Goal: Task Accomplishment & Management: Manage account settings

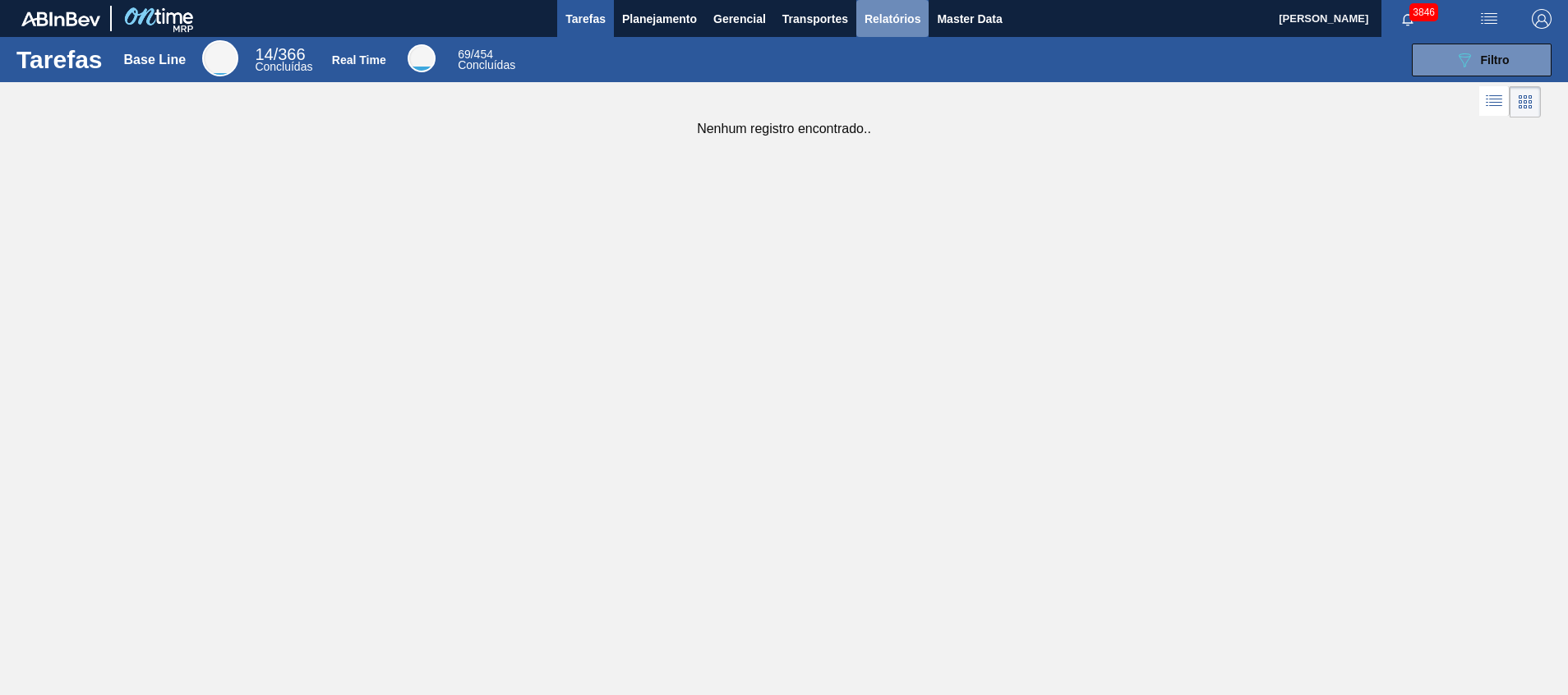
click at [884, 13] on span "Relatórios" at bounding box center [892, 19] width 56 height 20
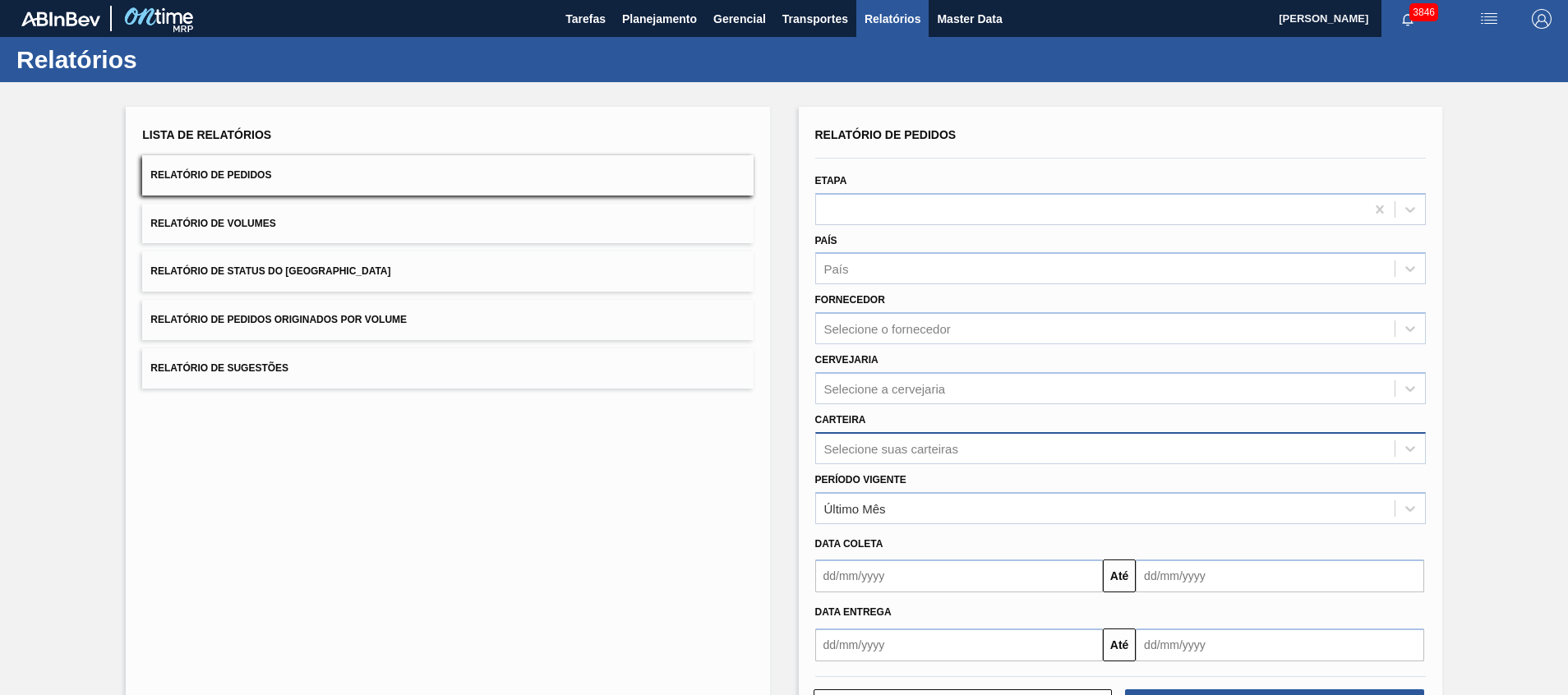
click at [969, 446] on div "Selecione suas carteiras" at bounding box center [1120, 447] width 611 height 32
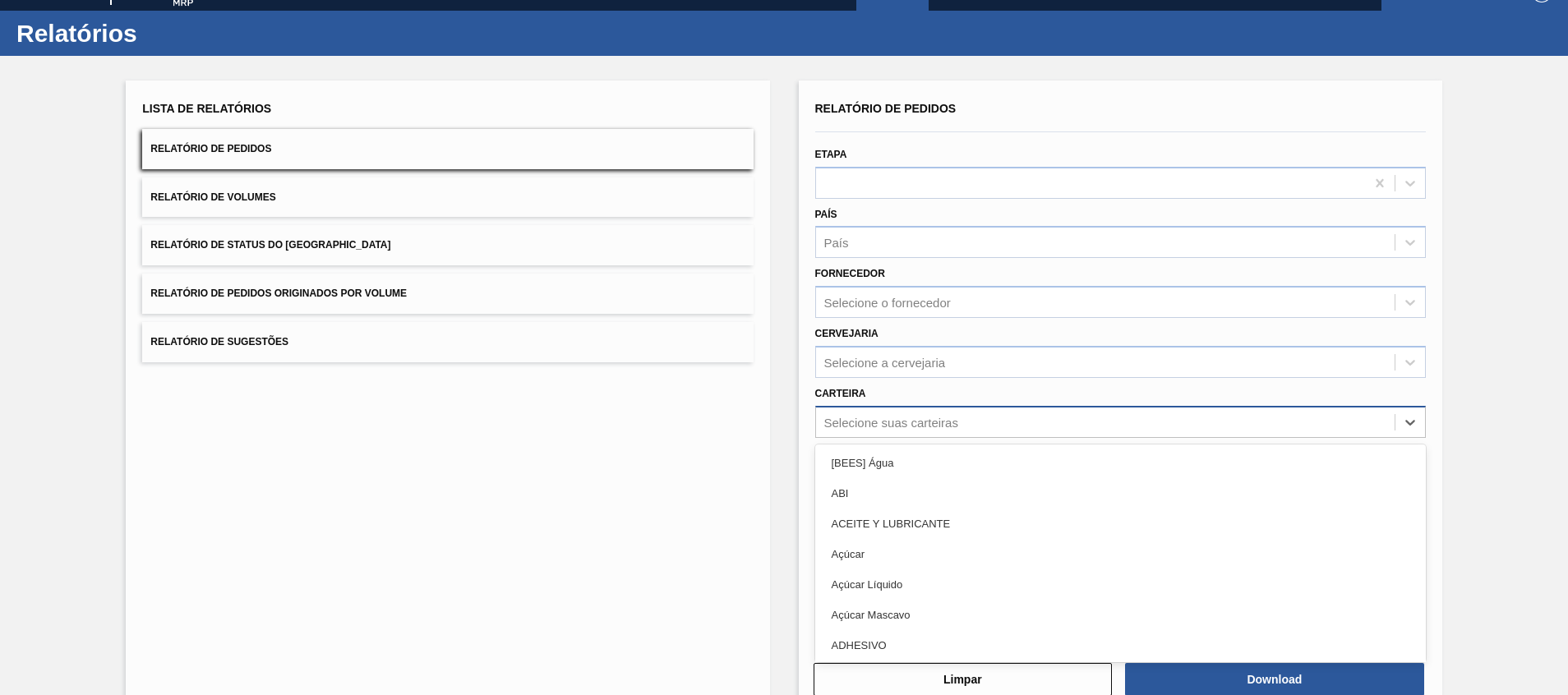
scroll to position [29, 0]
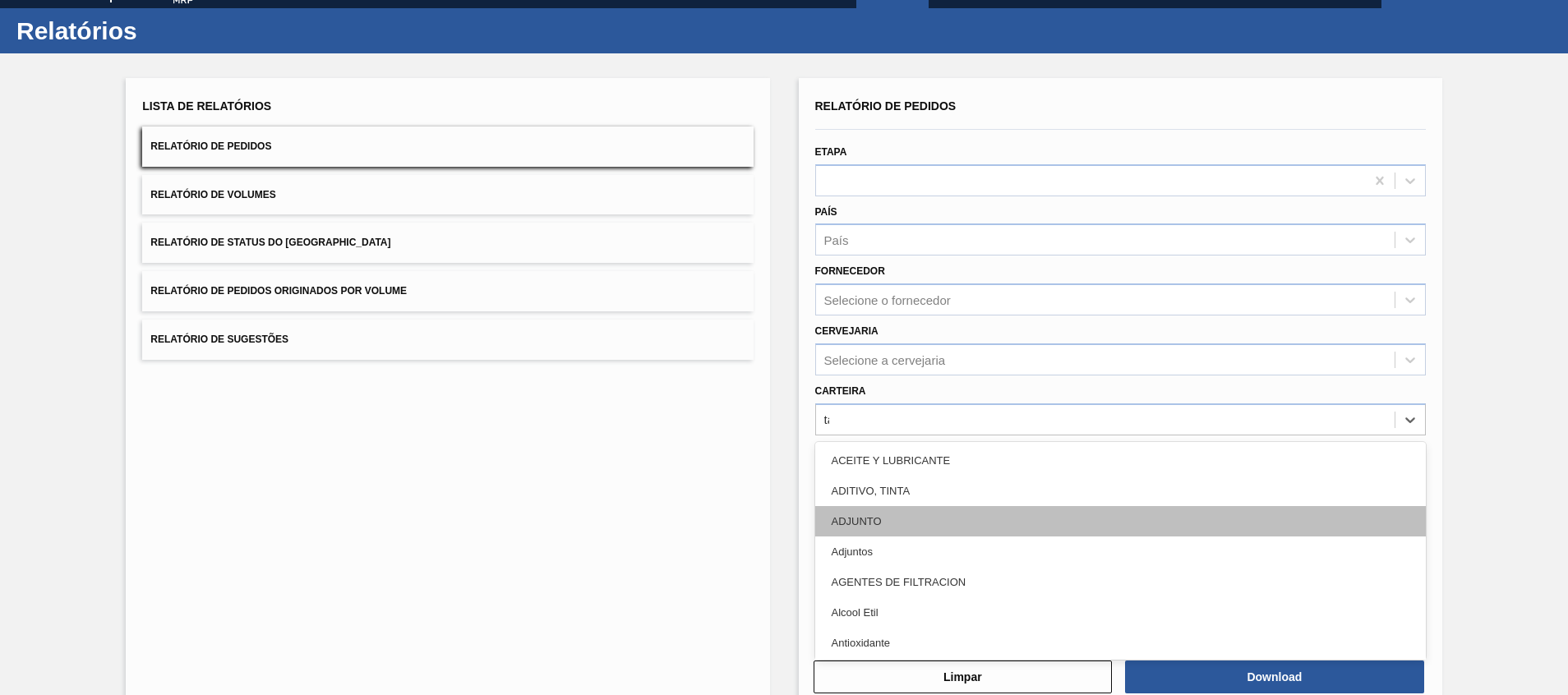
type input "tampa"
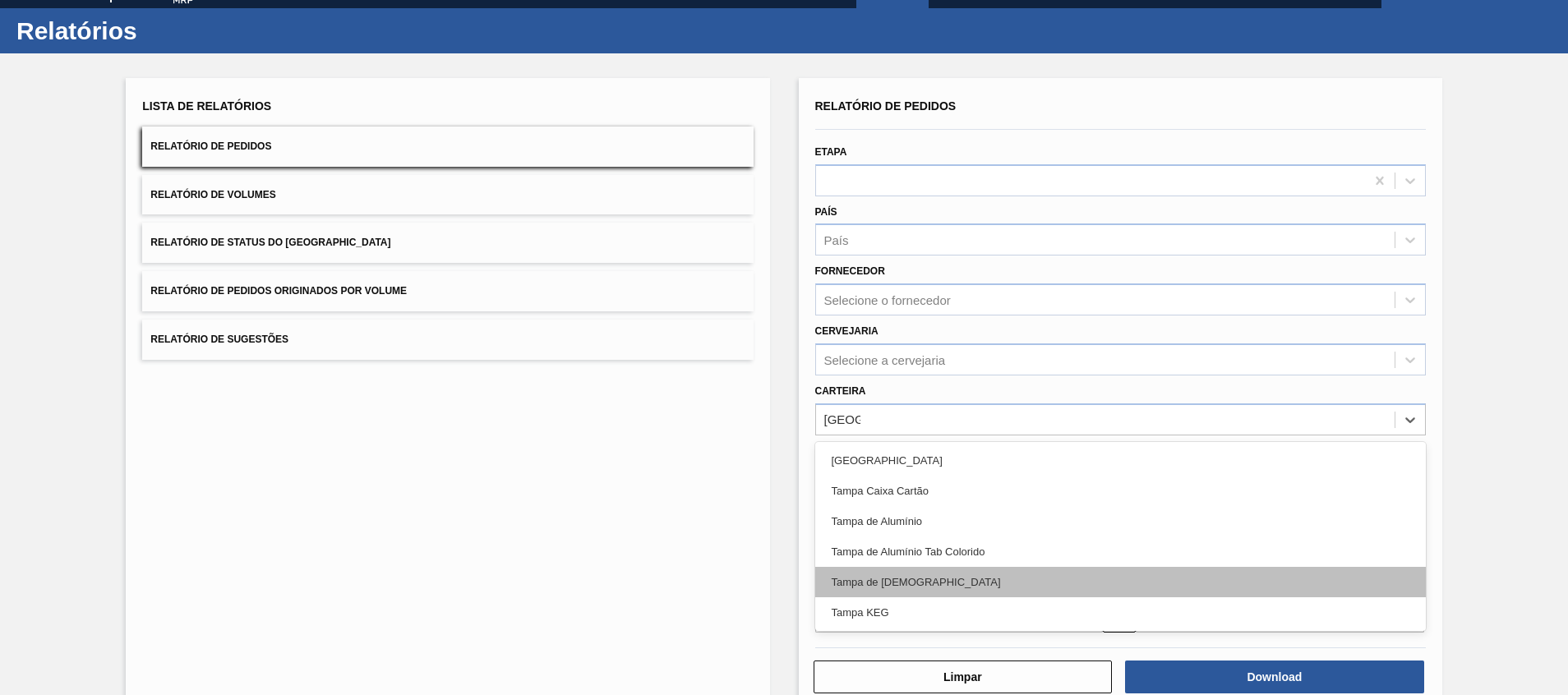
click at [941, 587] on div "Tampa de Lata" at bounding box center [1120, 582] width 611 height 31
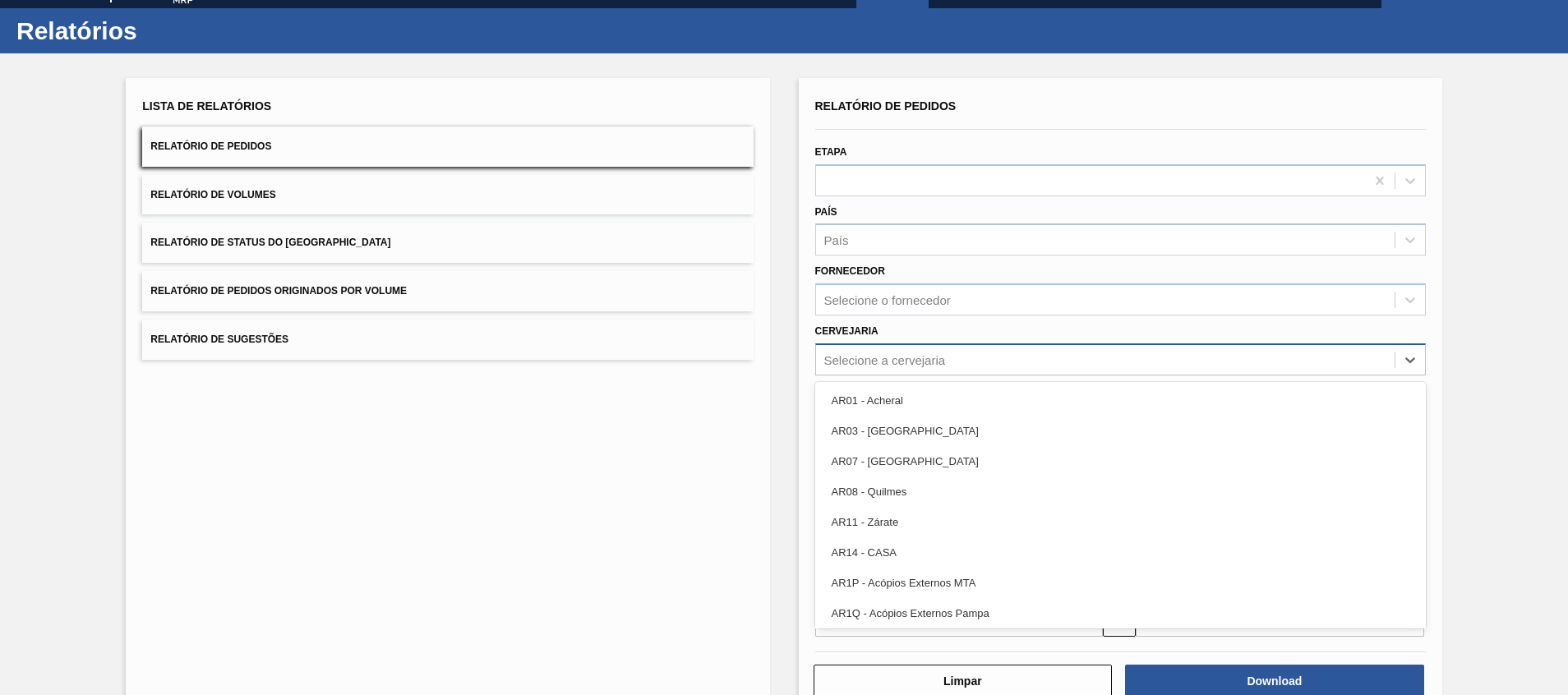
click at [925, 358] on div "Selecione a cervejaria" at bounding box center [884, 358] width 122 height 14
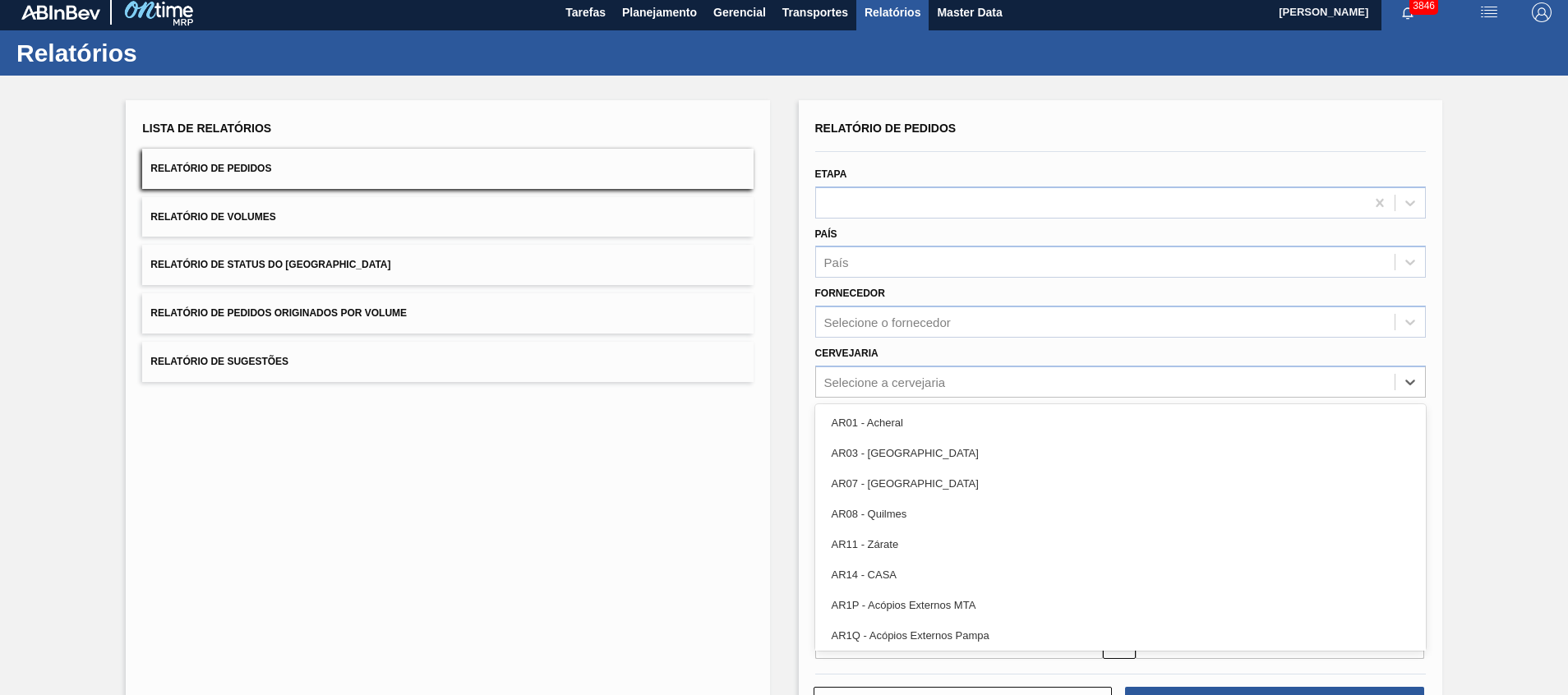
scroll to position [0, 0]
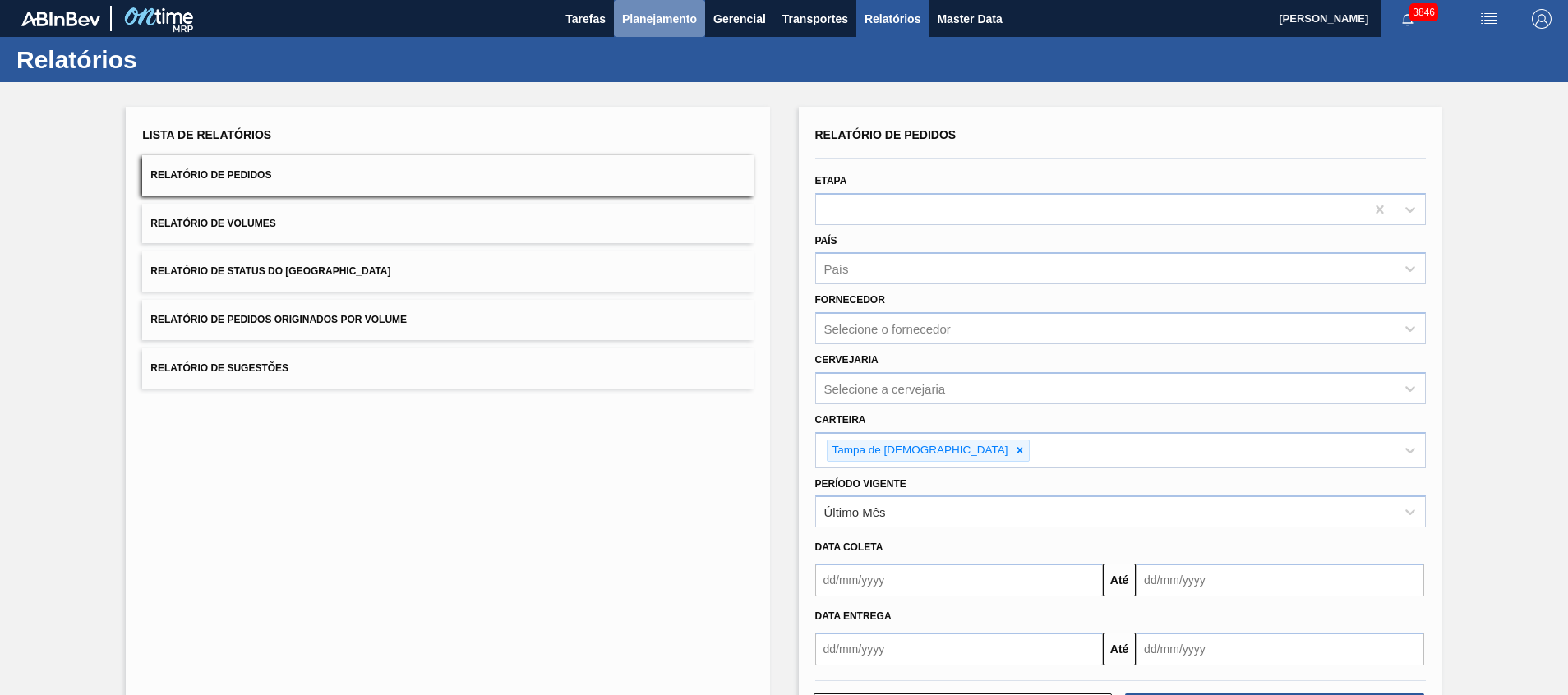
click at [647, 27] on span "Planejamento" at bounding box center [659, 19] width 75 height 20
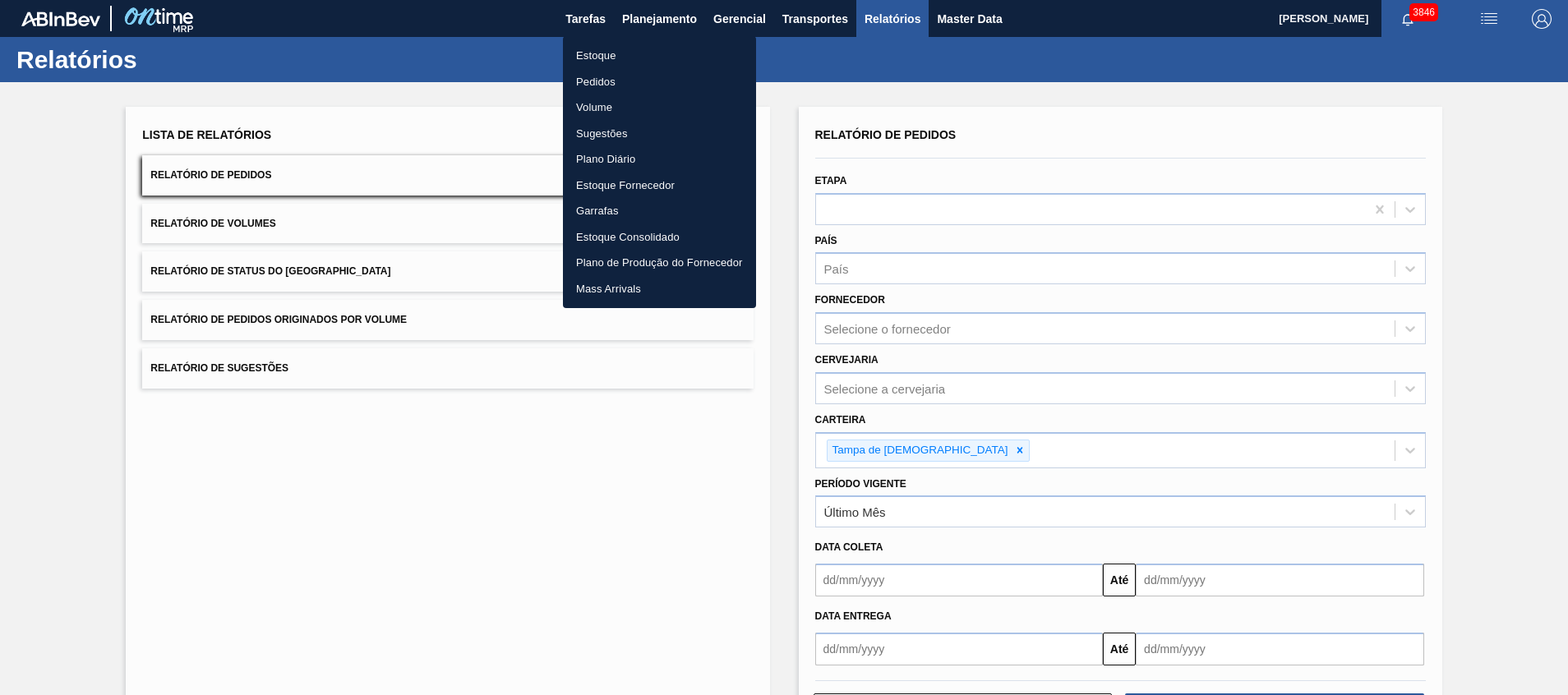
click at [571, 14] on div at bounding box center [784, 348] width 1568 height 695
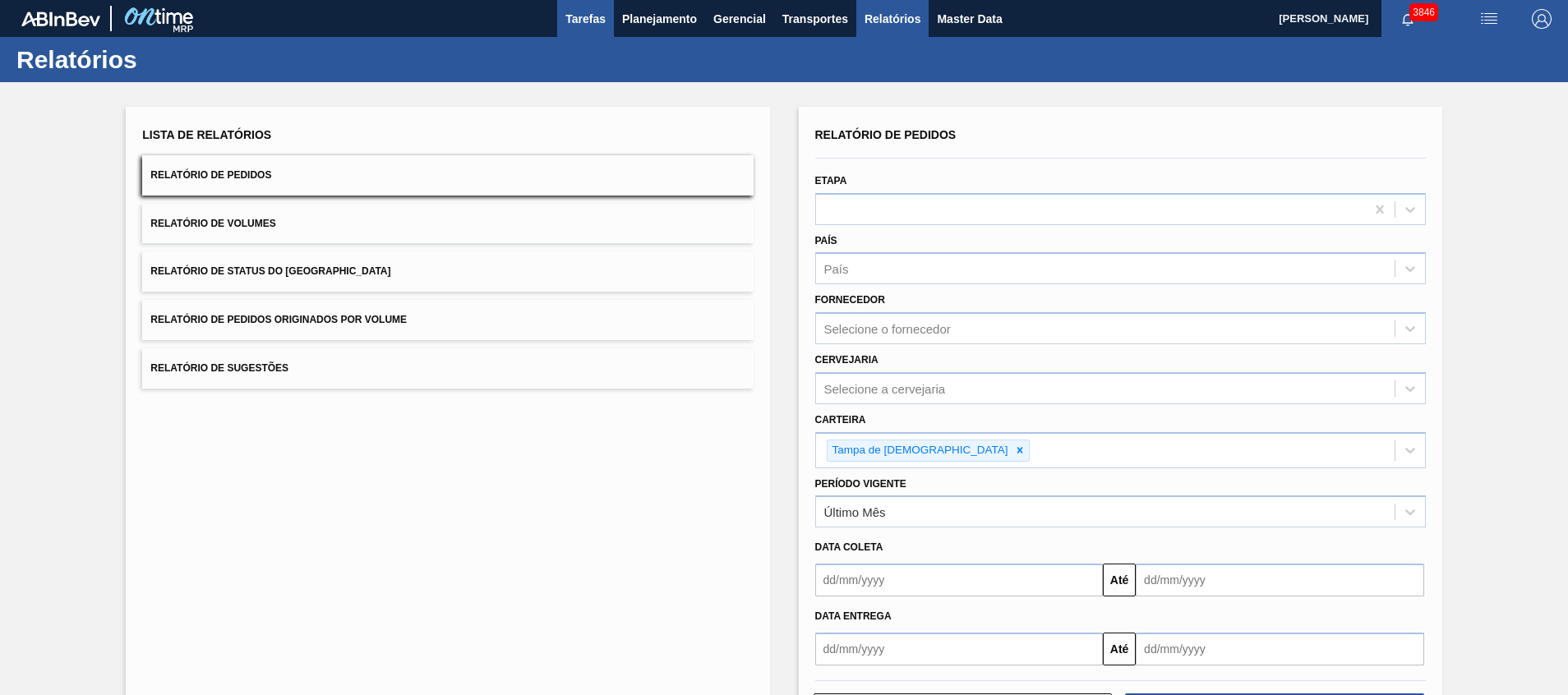
click at [574, 20] on span "Tarefas" at bounding box center [585, 19] width 41 height 20
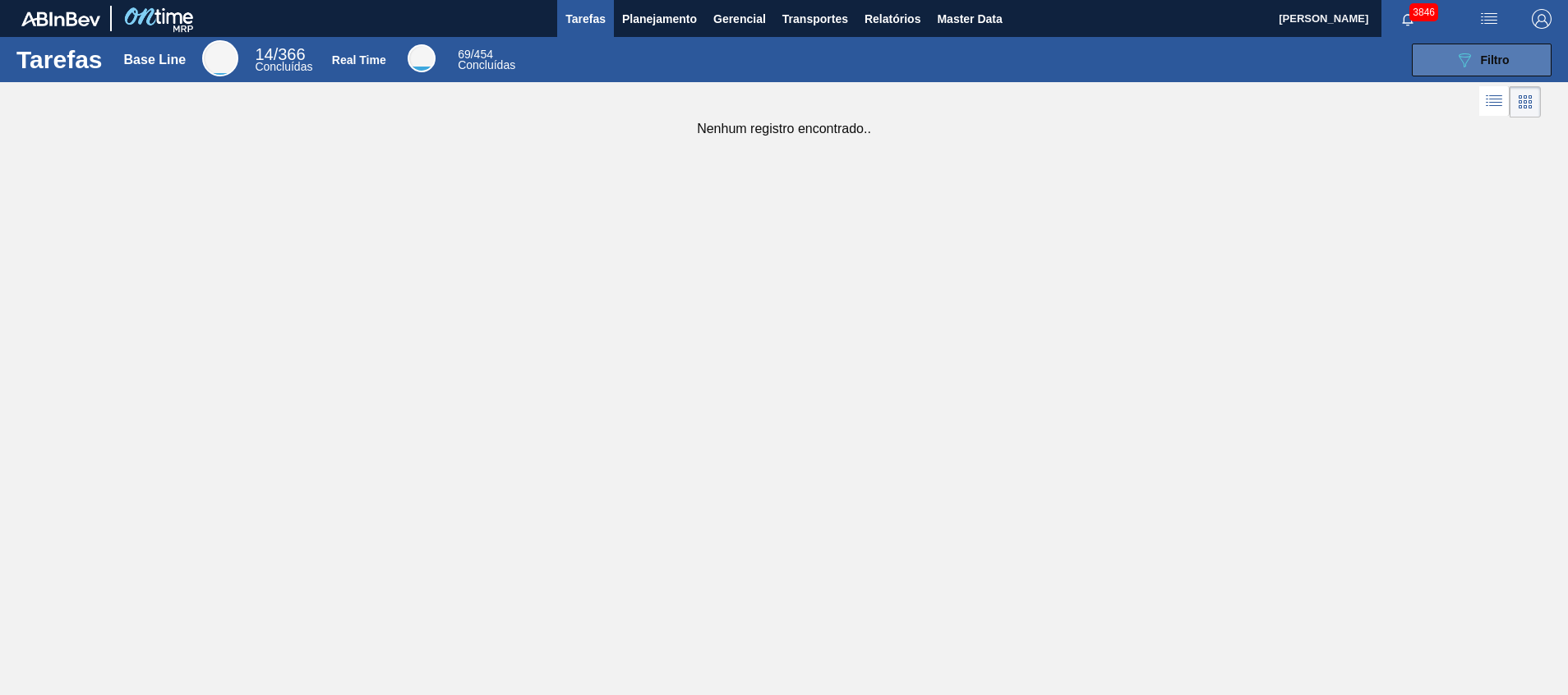
click at [1475, 60] on div "089F7B8B-B2A5-4AFE-B5C0-19BA573D28AC Filtro" at bounding box center [1481, 60] width 55 height 20
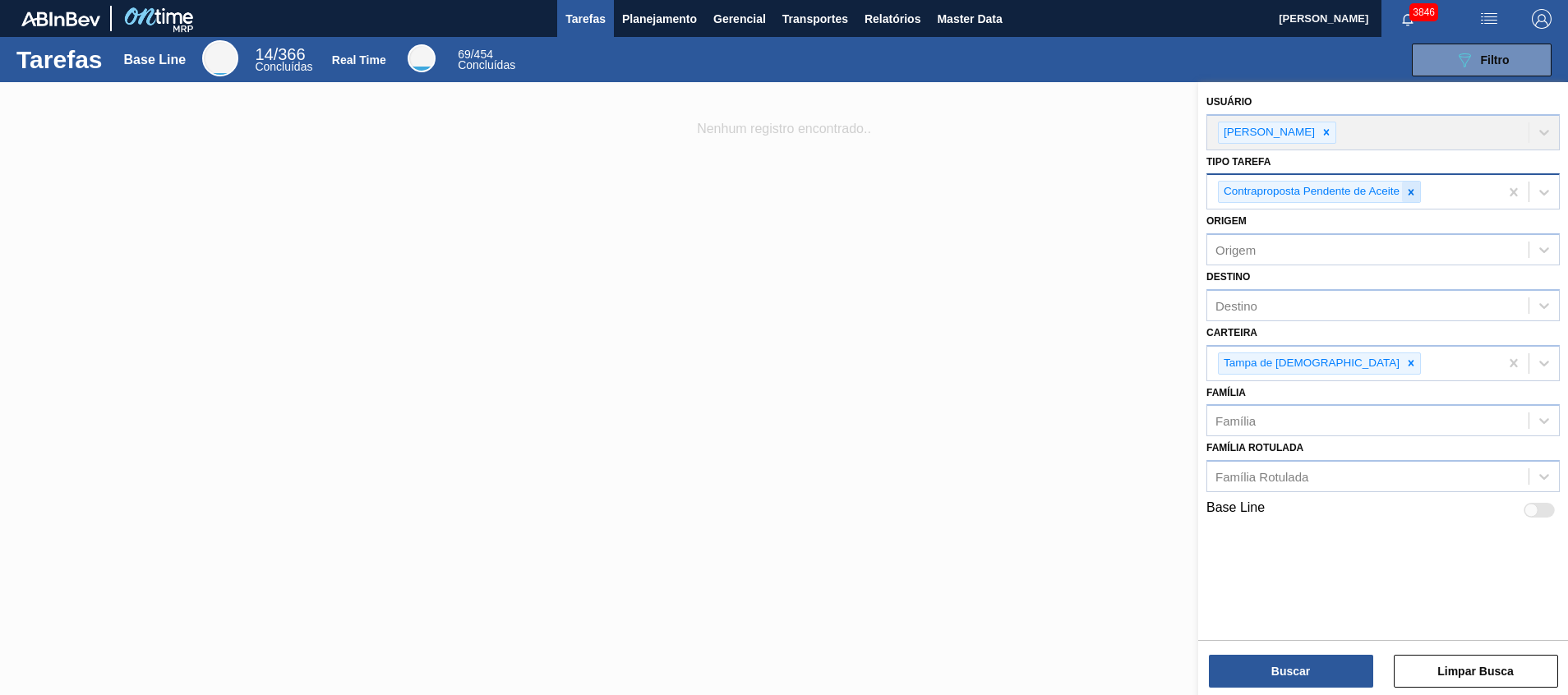
click at [1414, 188] on icon at bounding box center [1411, 192] width 12 height 12
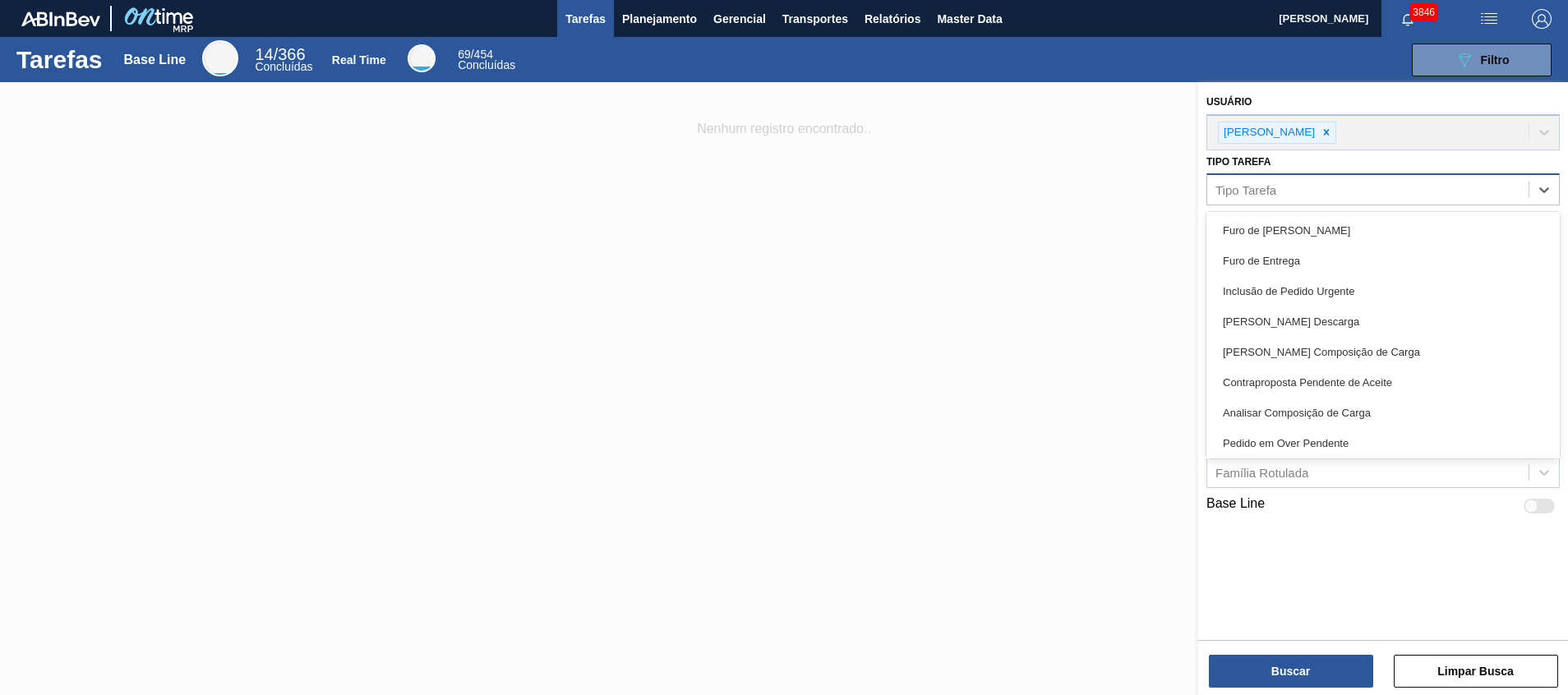
click at [1470, 187] on div "Tipo Tarefa" at bounding box center [1367, 190] width 322 height 23
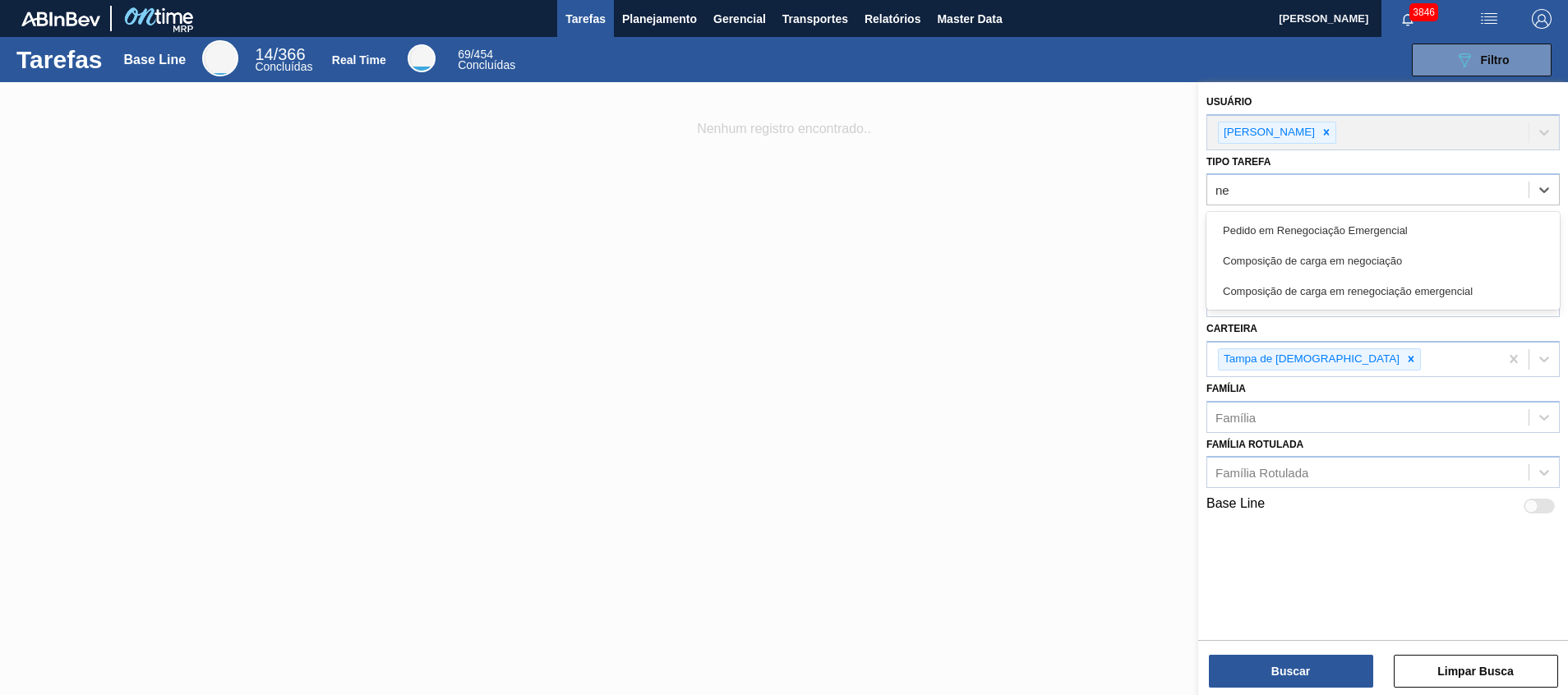
type Tarefa "neg"
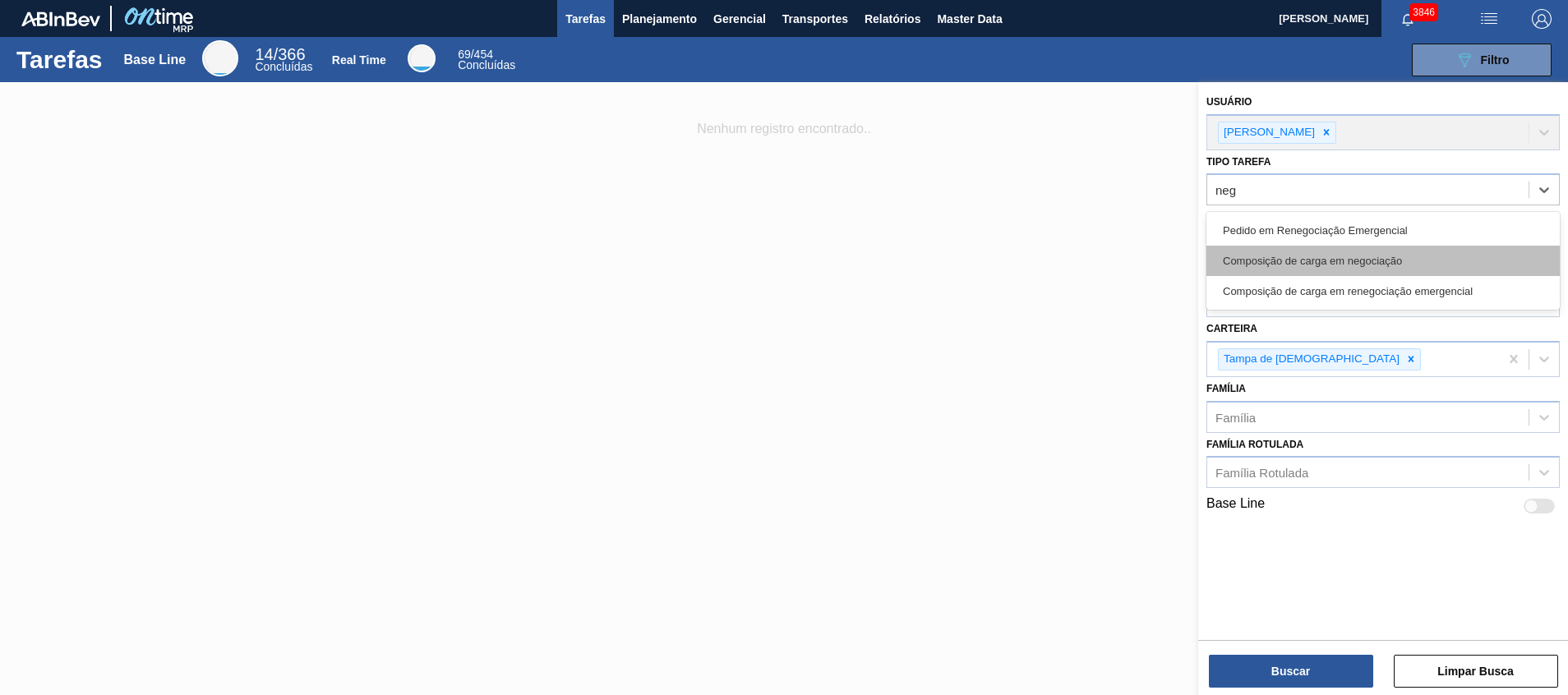
click at [1432, 251] on div "Composição de carga em negociação" at bounding box center [1382, 261] width 353 height 31
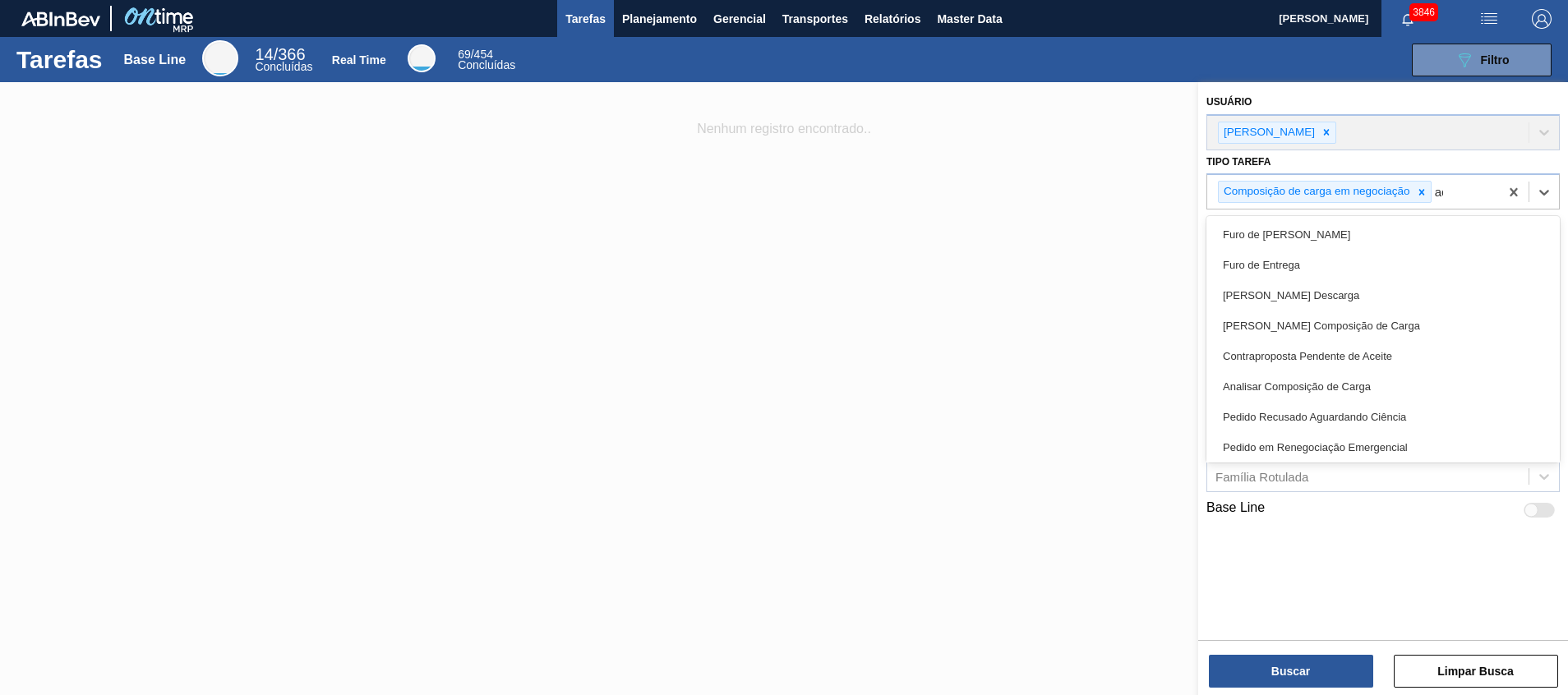
type Tarefa "ace"
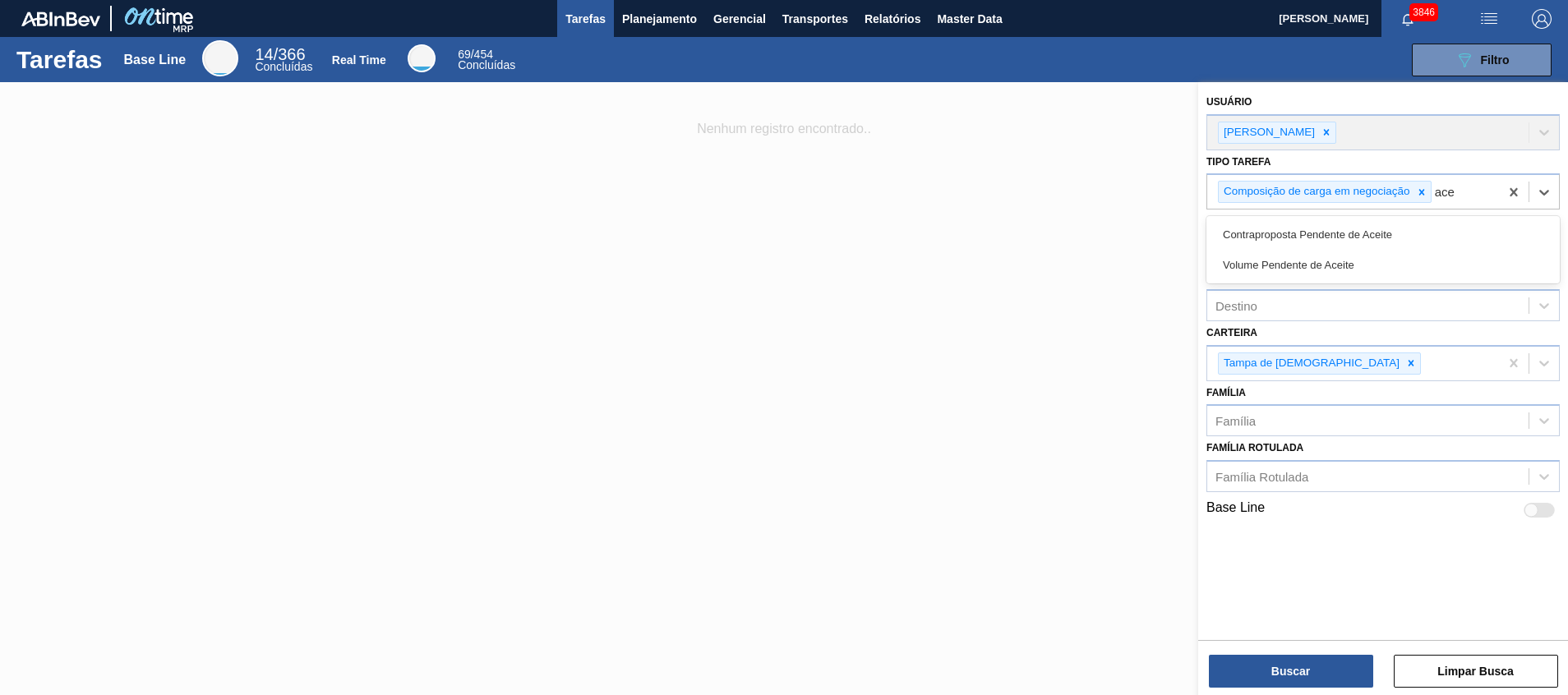
click at [1421, 232] on div "Contraproposta Pendente de Aceite" at bounding box center [1382, 235] width 353 height 31
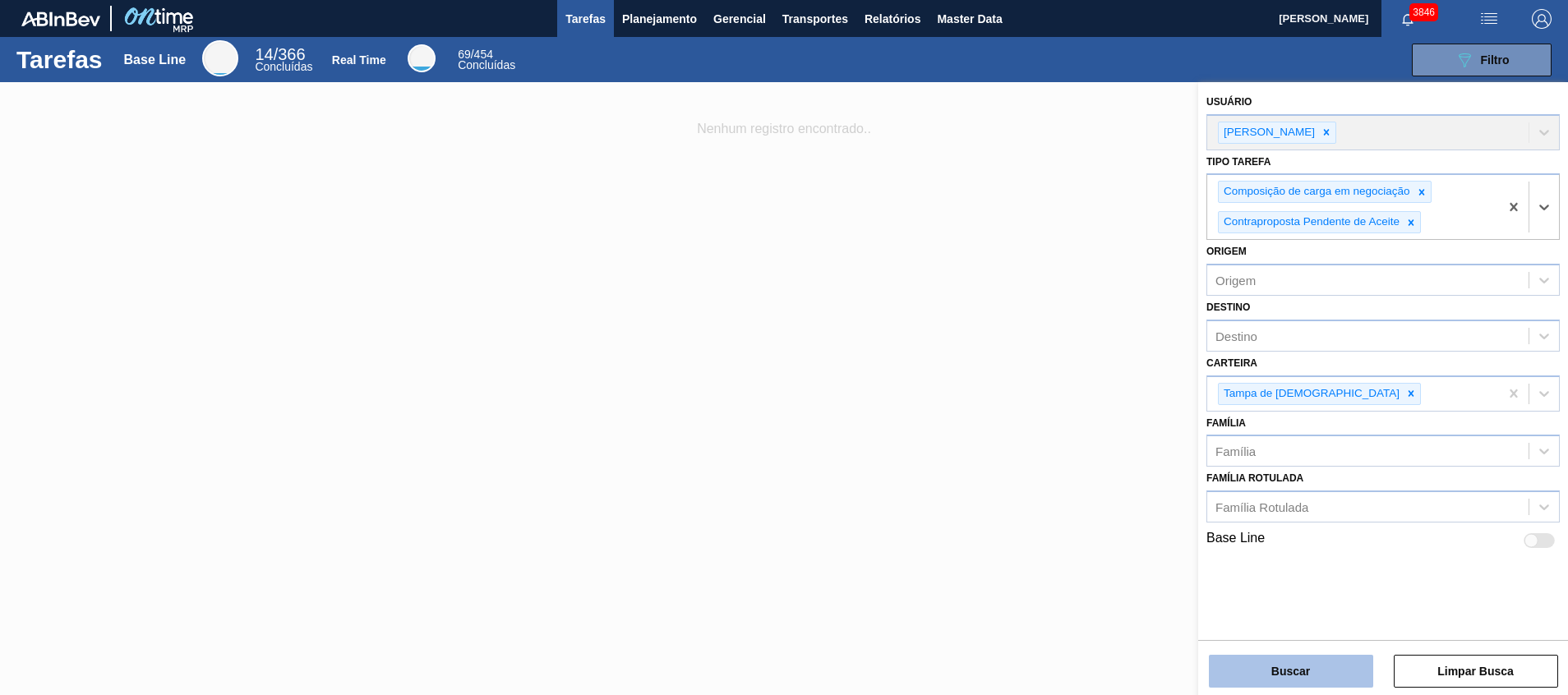
click at [1263, 659] on button "Buscar" at bounding box center [1291, 671] width 164 height 32
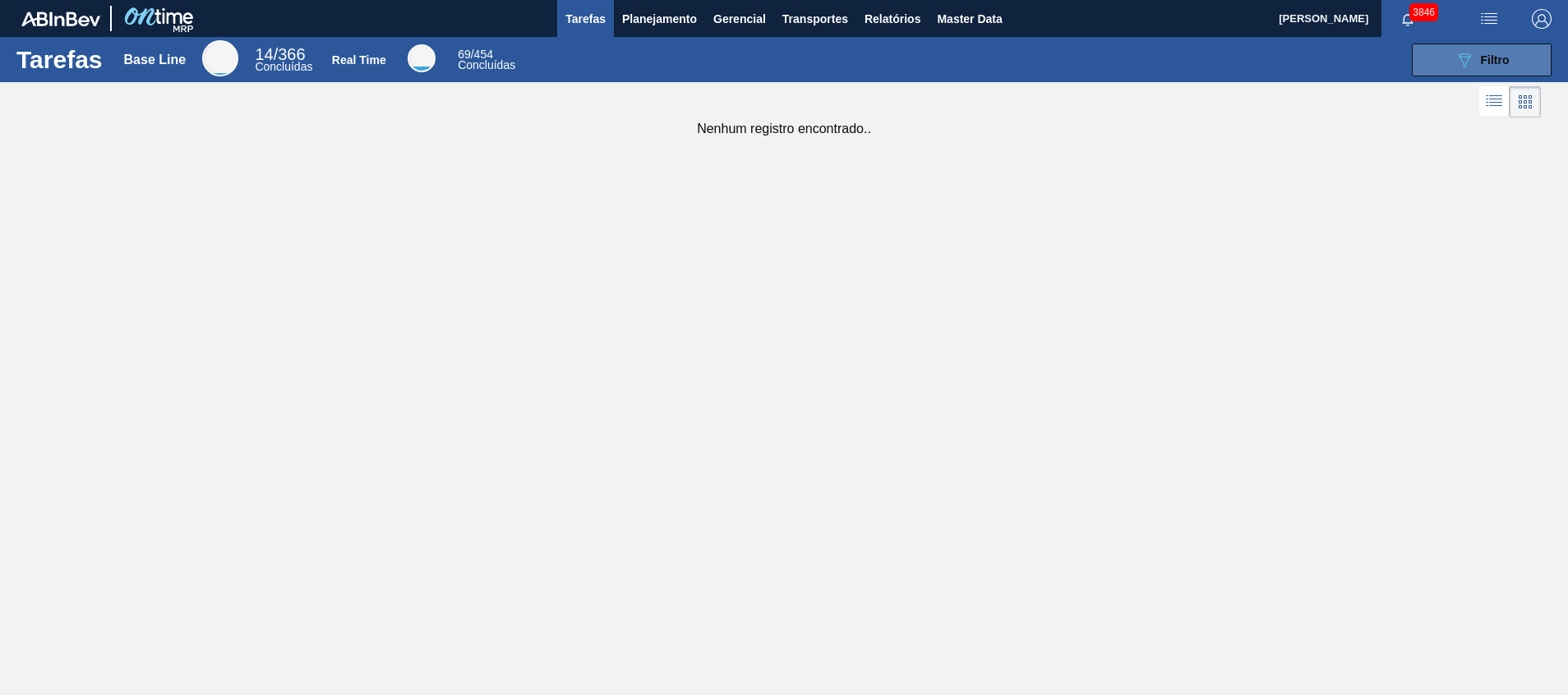
click at [1417, 56] on button "089F7B8B-B2A5-4AFE-B5C0-19BA573D28AC Filtro" at bounding box center [1481, 60] width 140 height 32
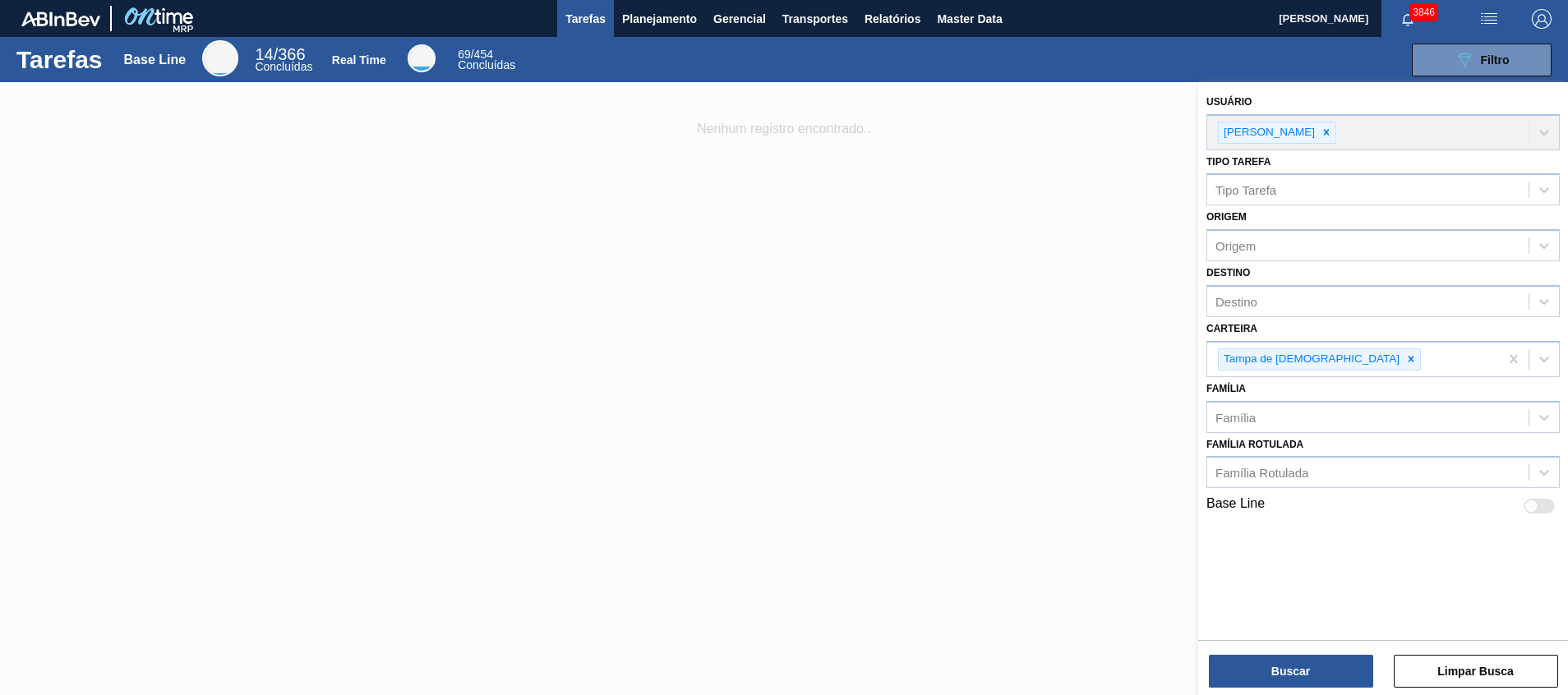
click at [1320, 650] on div "Buscar Limpar Busca" at bounding box center [1382, 663] width 369 height 46
click at [1314, 663] on button "Buscar" at bounding box center [1291, 671] width 164 height 32
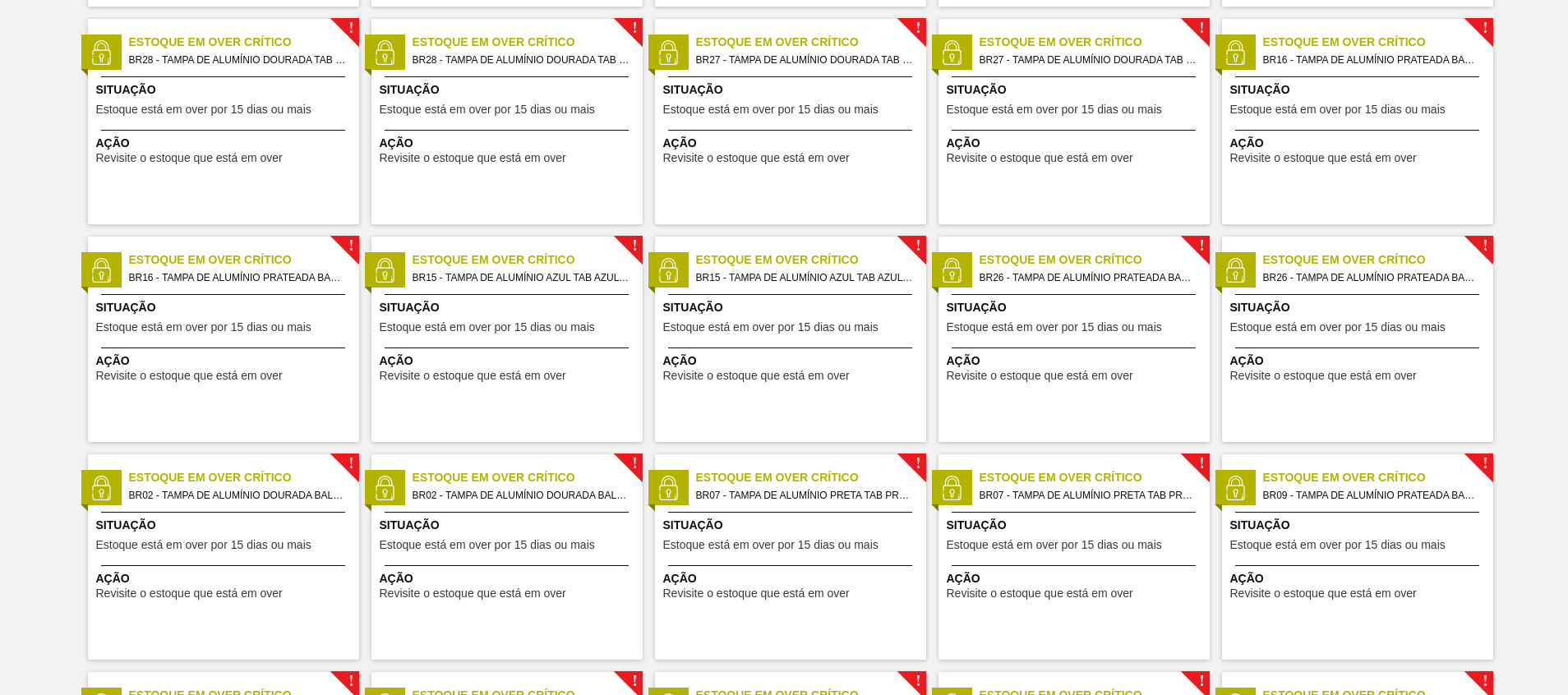
scroll to position [1644, 0]
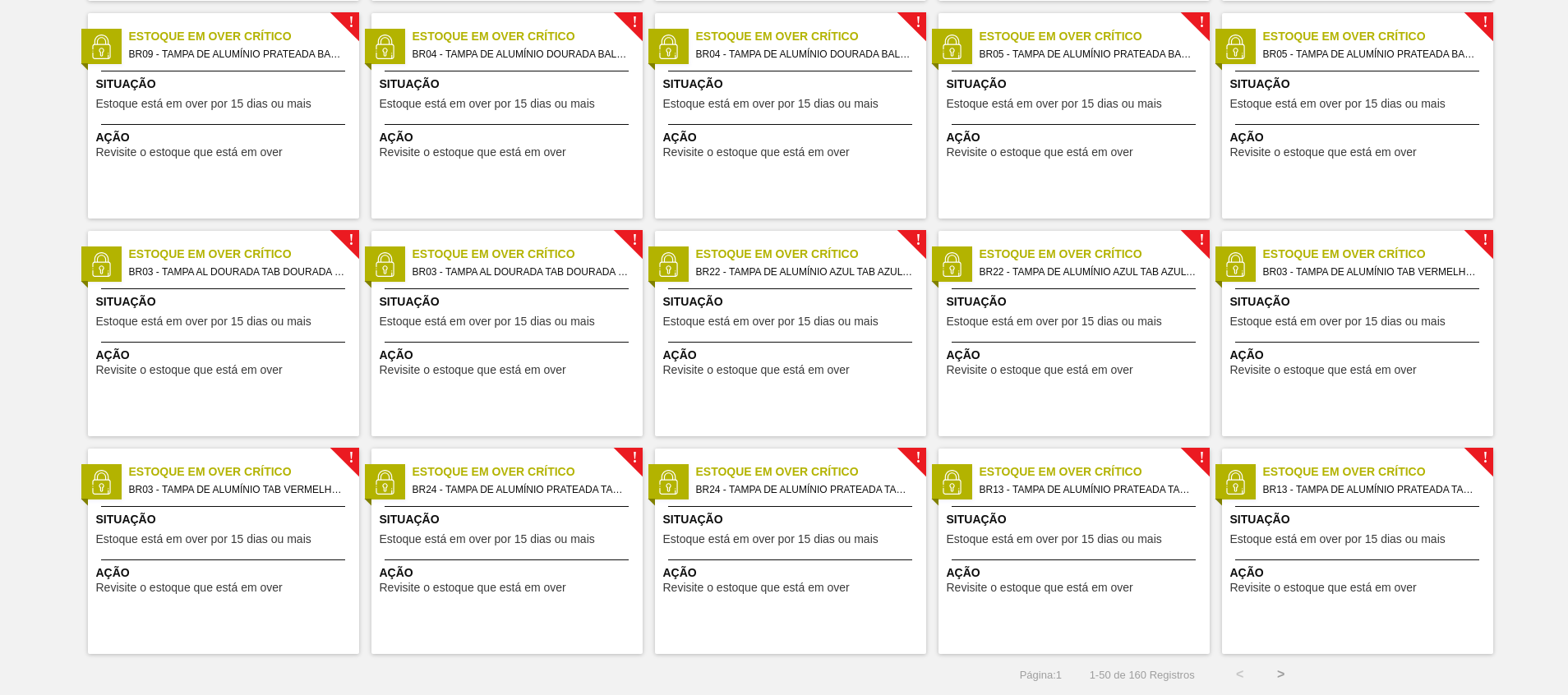
click at [1283, 678] on button ">" at bounding box center [1280, 673] width 41 height 41
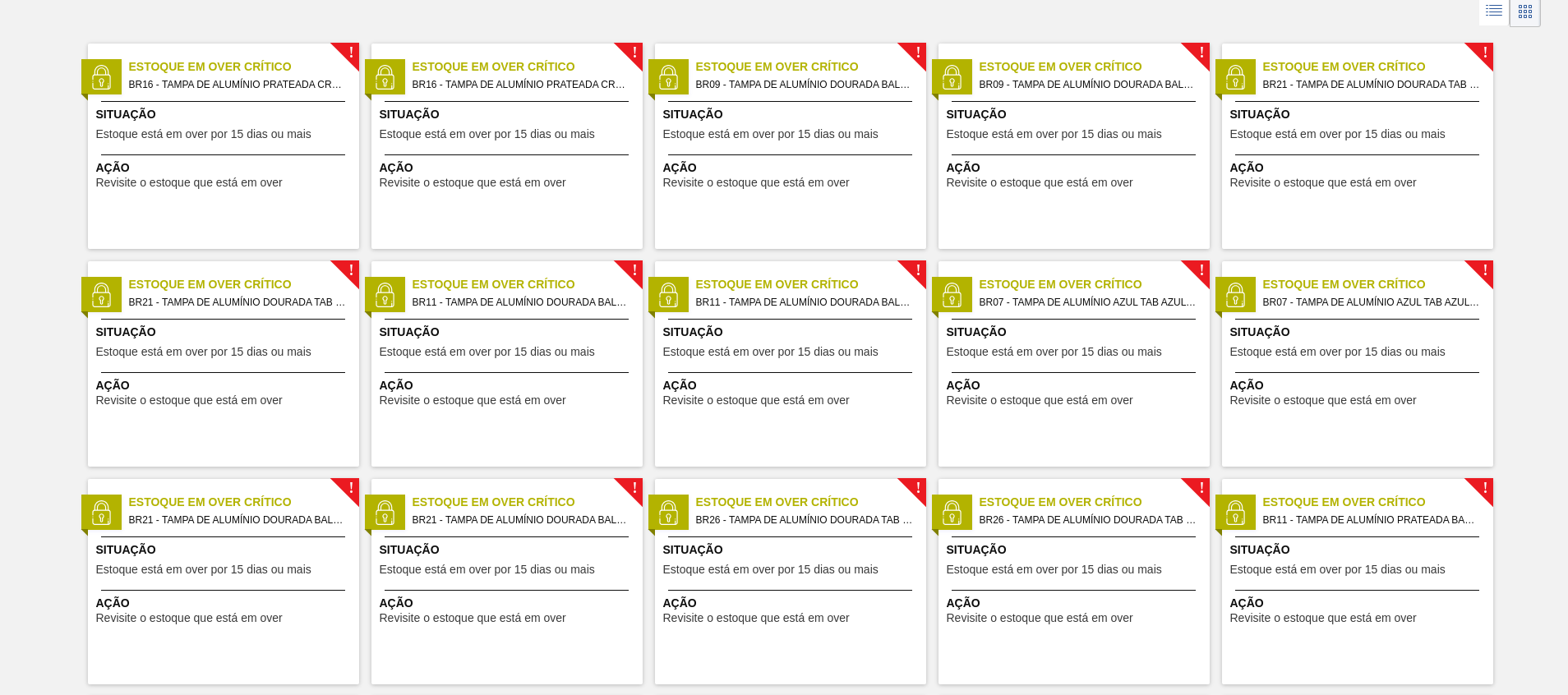
scroll to position [0, 0]
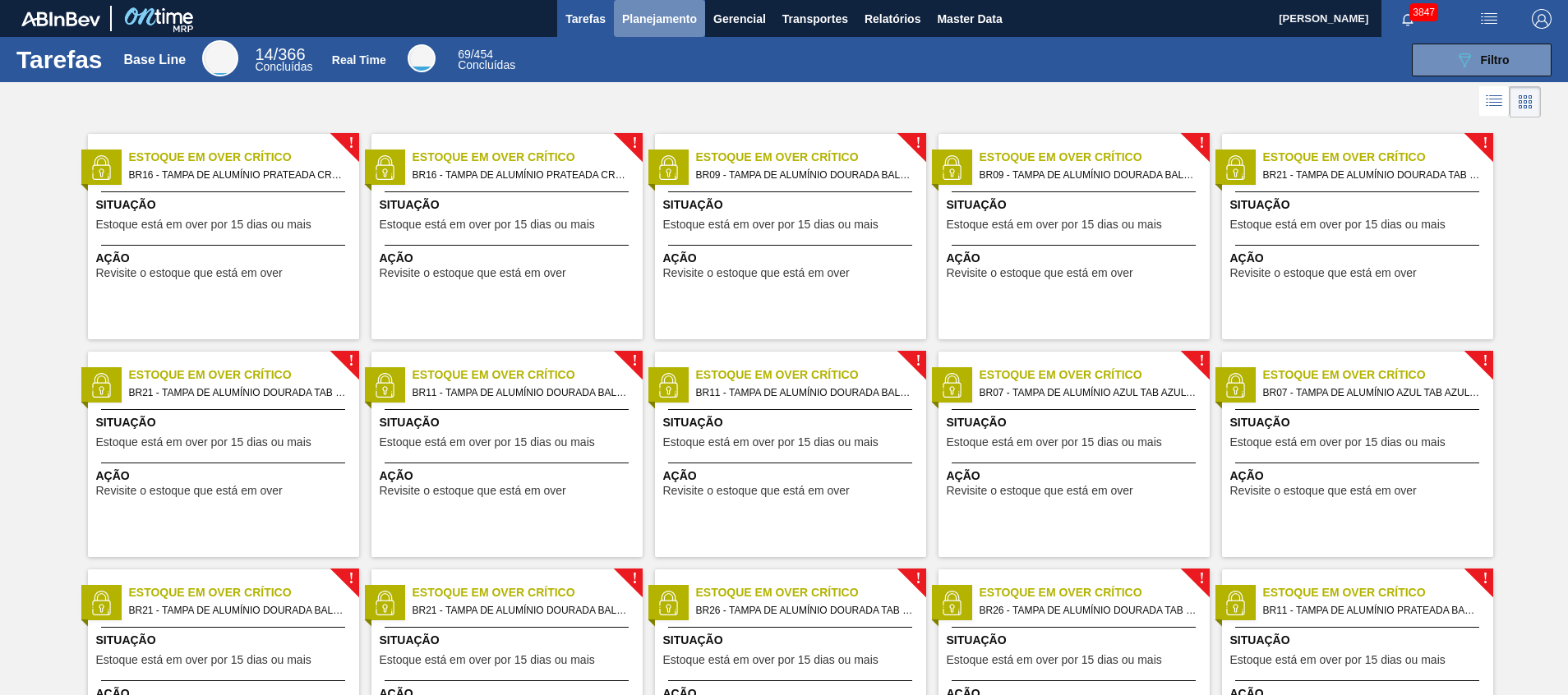
click at [660, 32] on button "Planejamento" at bounding box center [659, 18] width 91 height 37
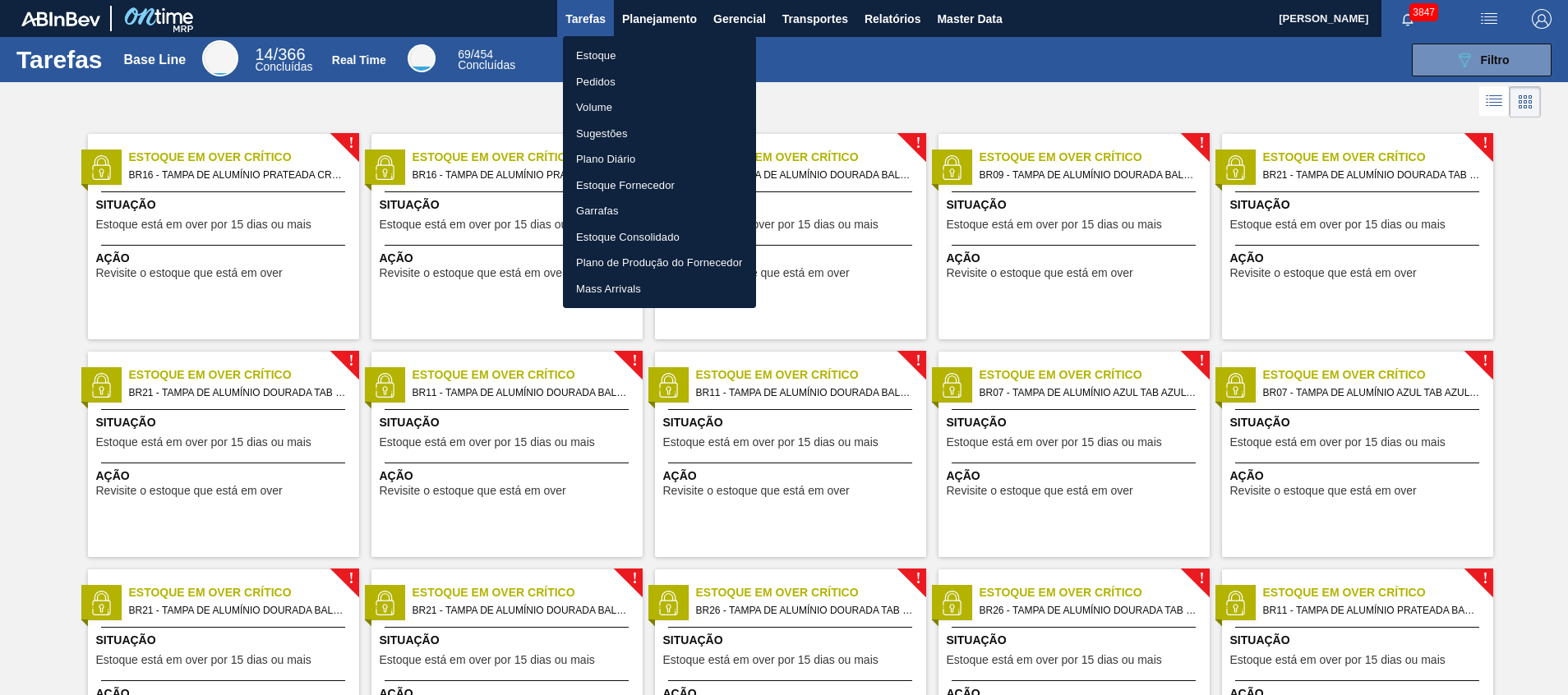
click at [644, 60] on li "Estoque" at bounding box center [659, 55] width 193 height 26
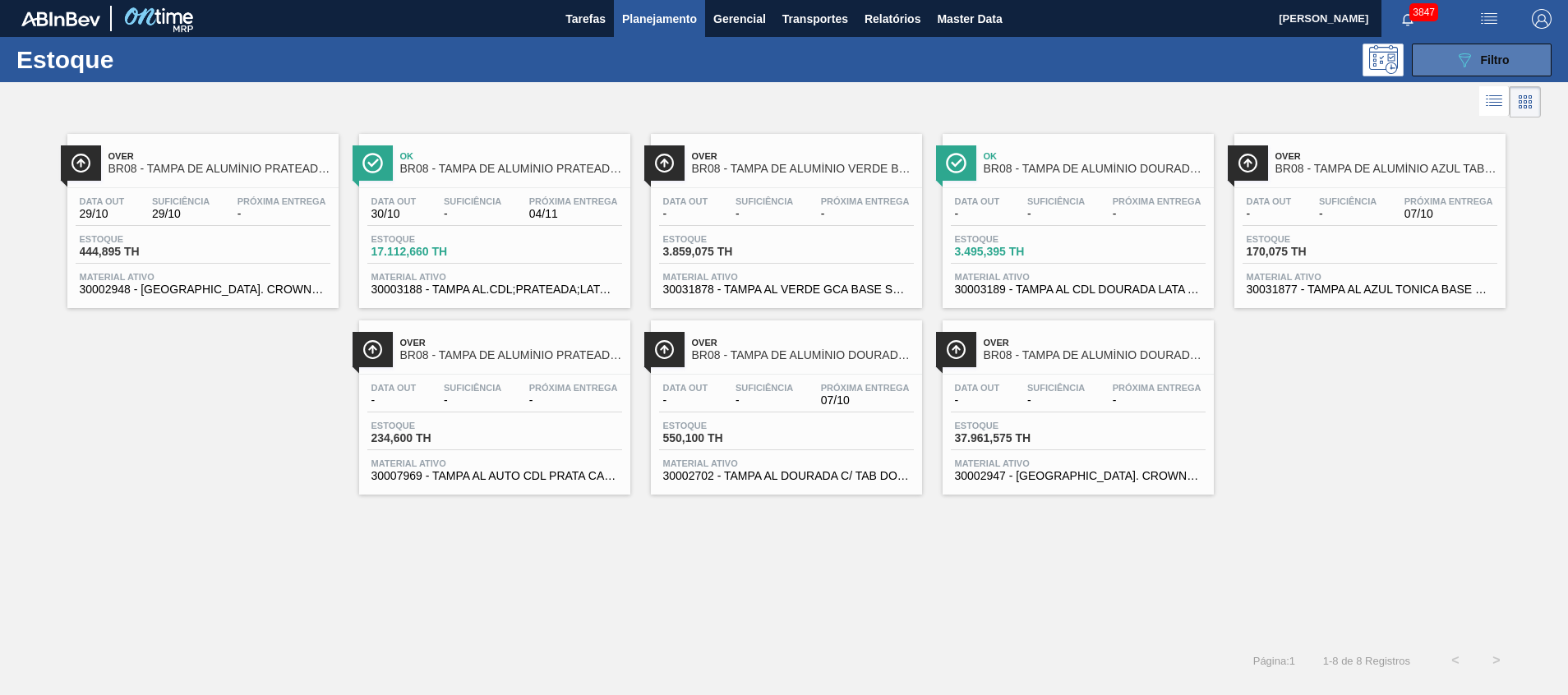
click at [1450, 62] on button "089F7B8B-B2A5-4AFE-B5C0-19BA573D28AC Filtro" at bounding box center [1481, 60] width 140 height 32
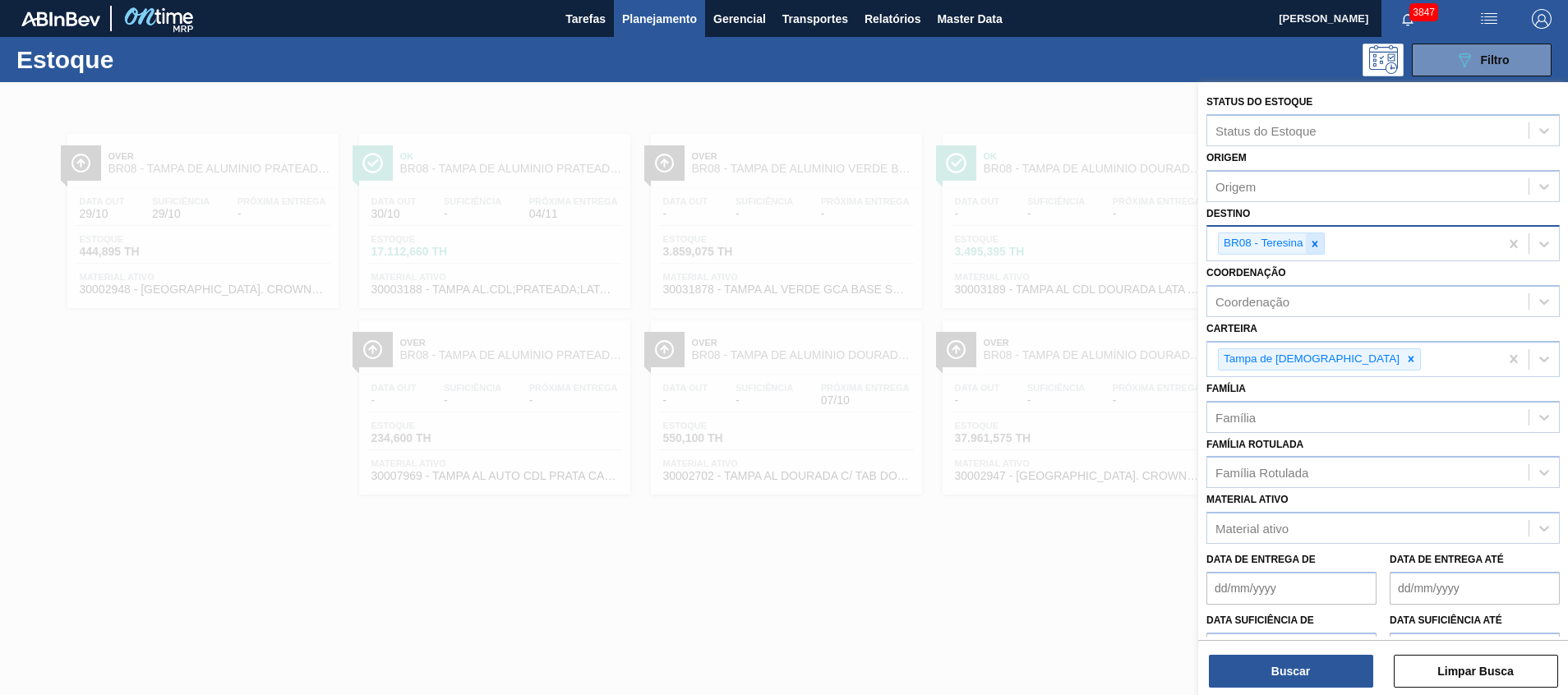
click at [1307, 240] on div at bounding box center [1315, 243] width 18 height 21
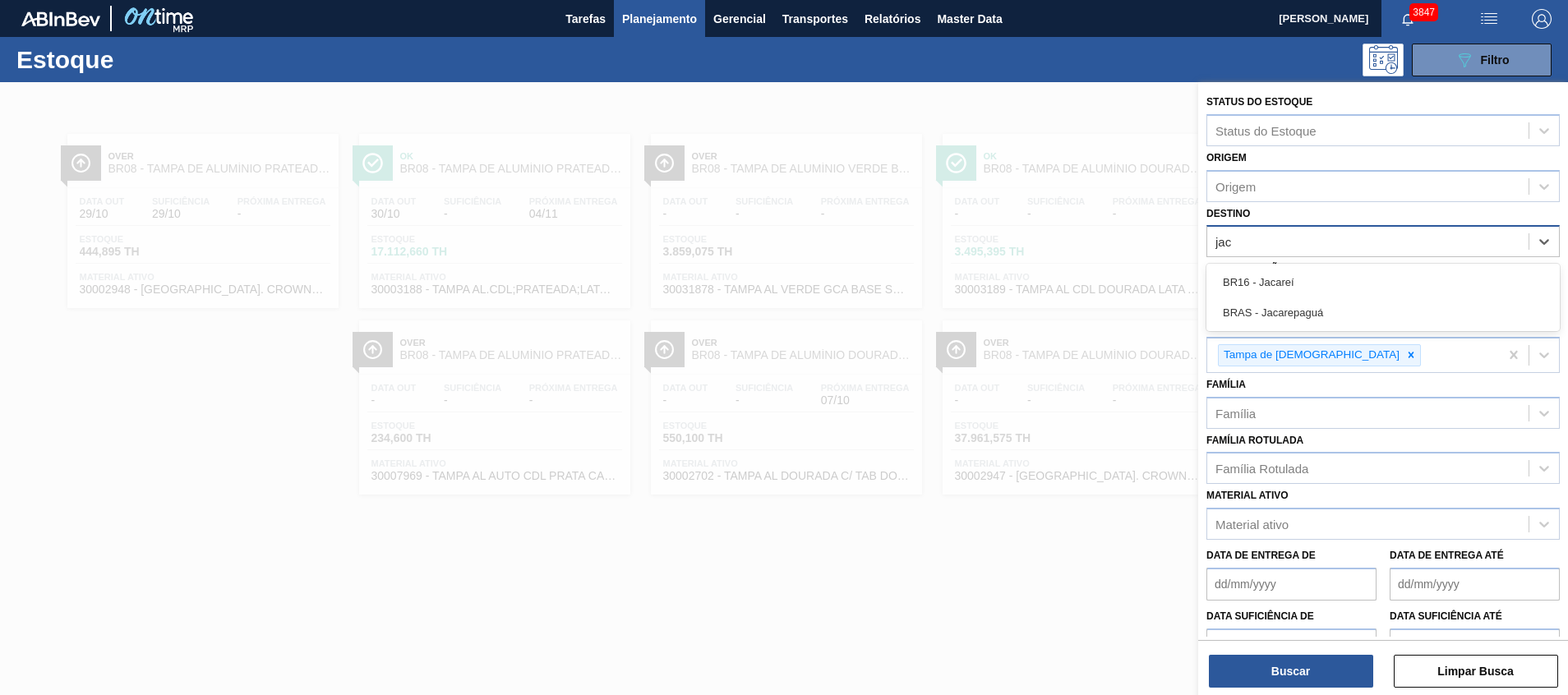
type input "jaca"
click at [1318, 269] on div "BR16 - Jacareí" at bounding box center [1382, 283] width 353 height 31
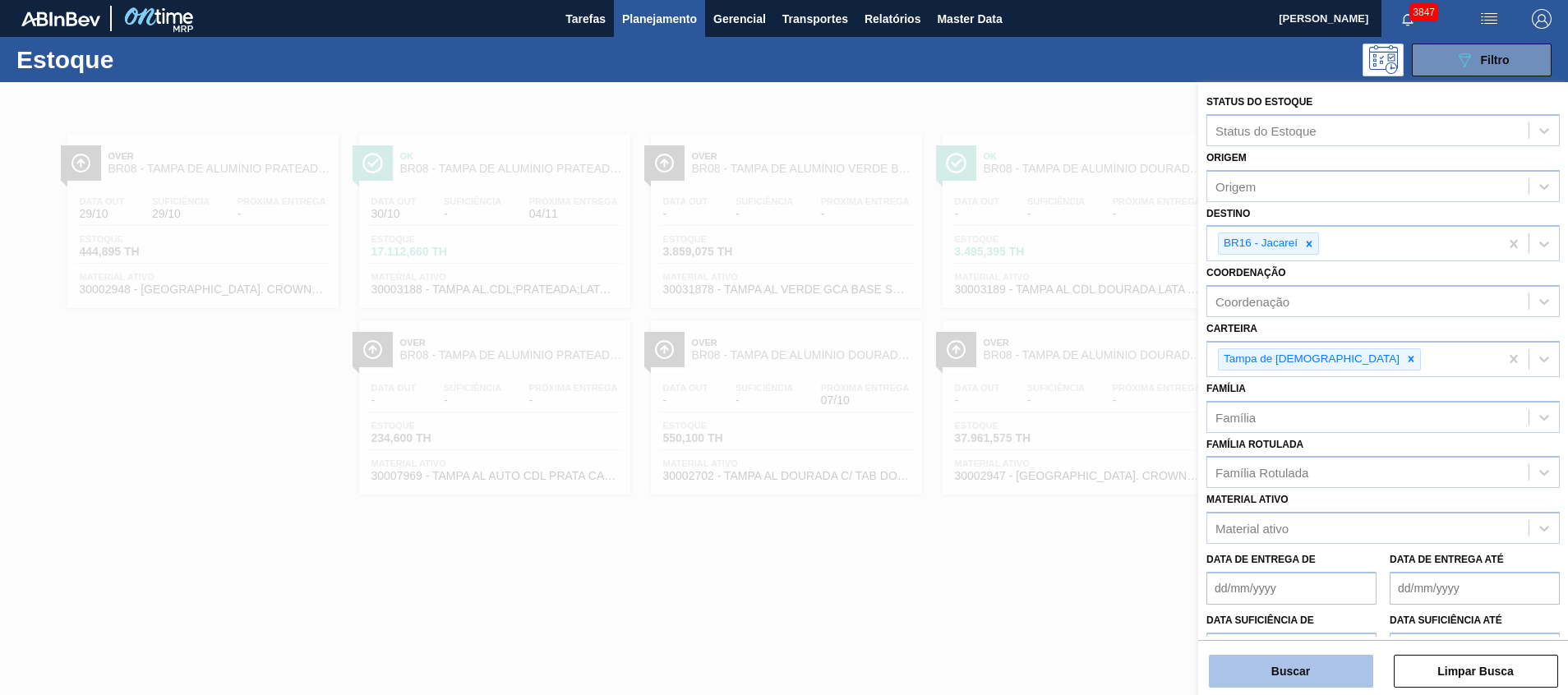
click at [1285, 663] on button "Buscar" at bounding box center [1291, 671] width 164 height 32
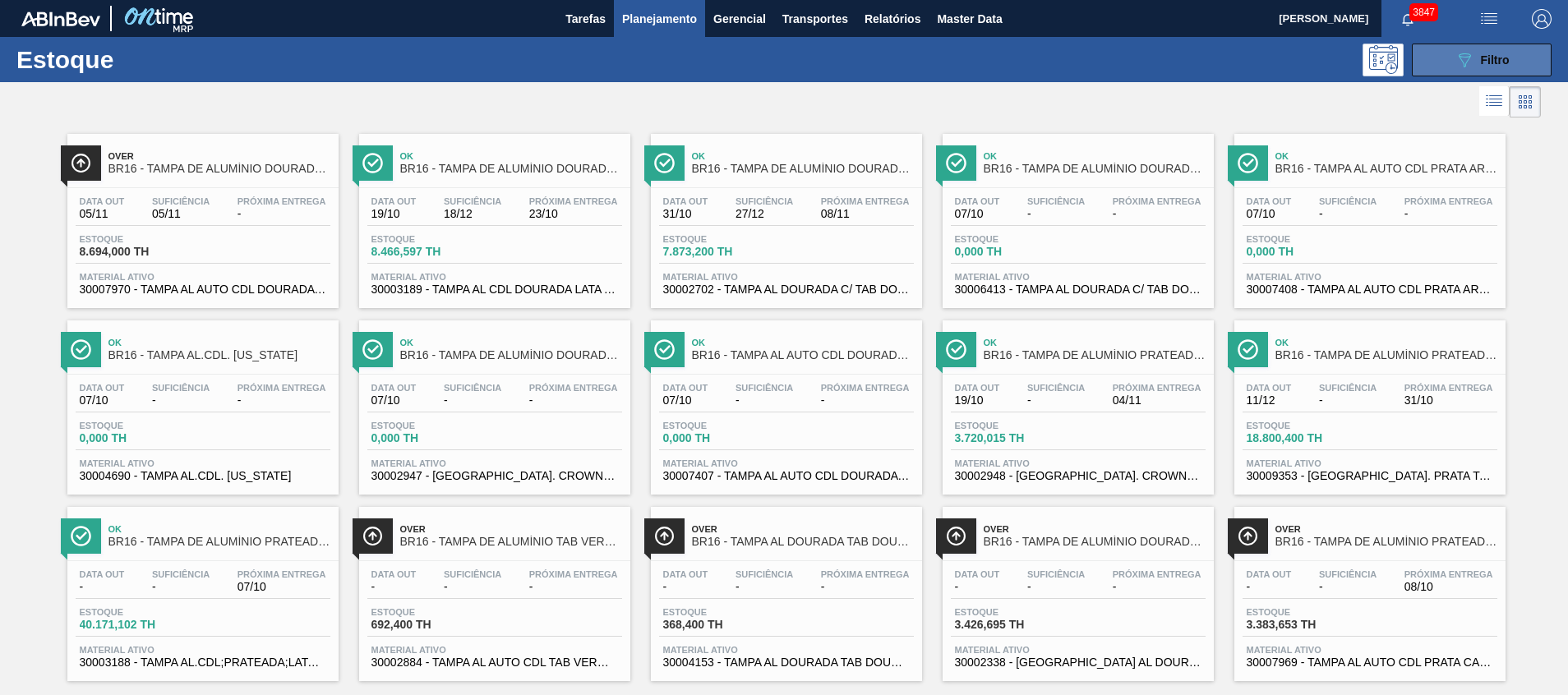
click at [1442, 56] on button "089F7B8B-B2A5-4AFE-B5C0-19BA573D28AC Filtro" at bounding box center [1481, 60] width 140 height 32
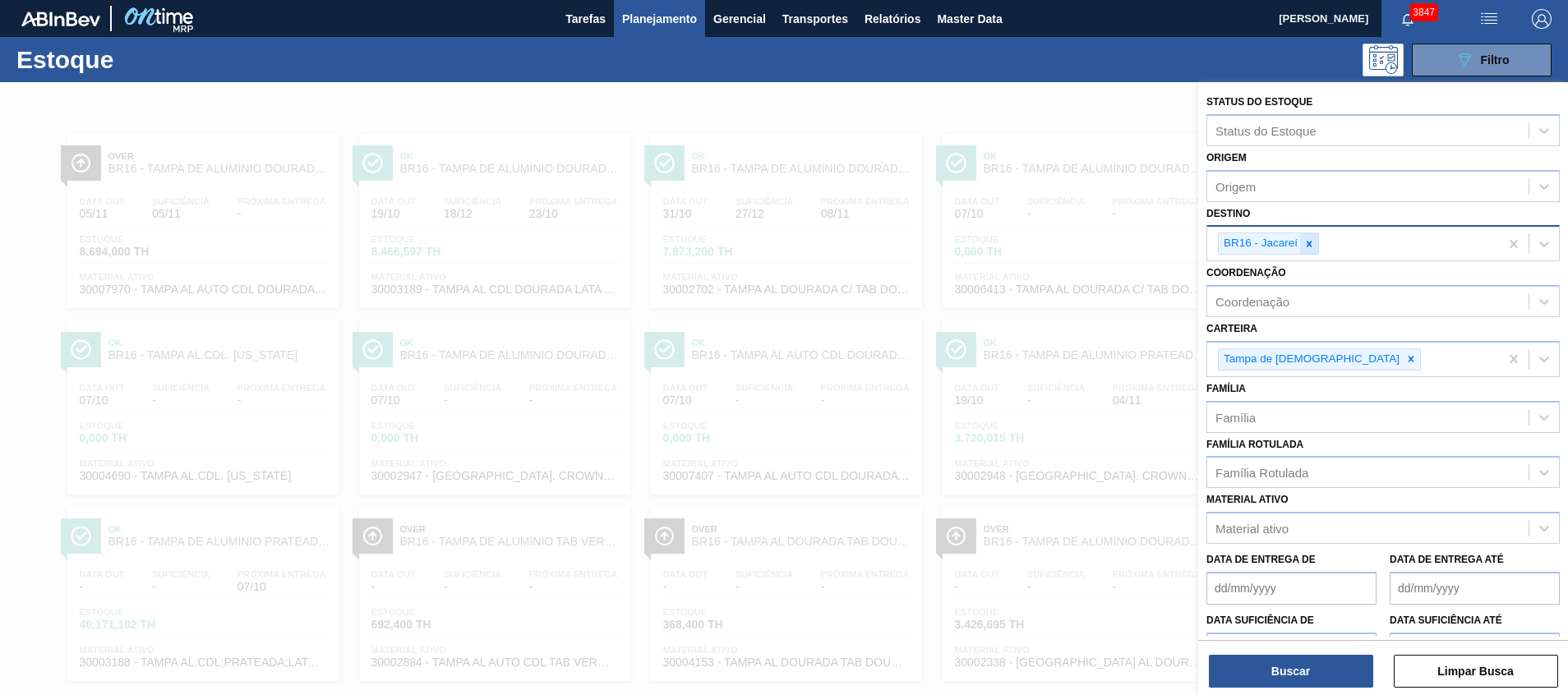
click at [1306, 251] on div at bounding box center [1309, 243] width 18 height 21
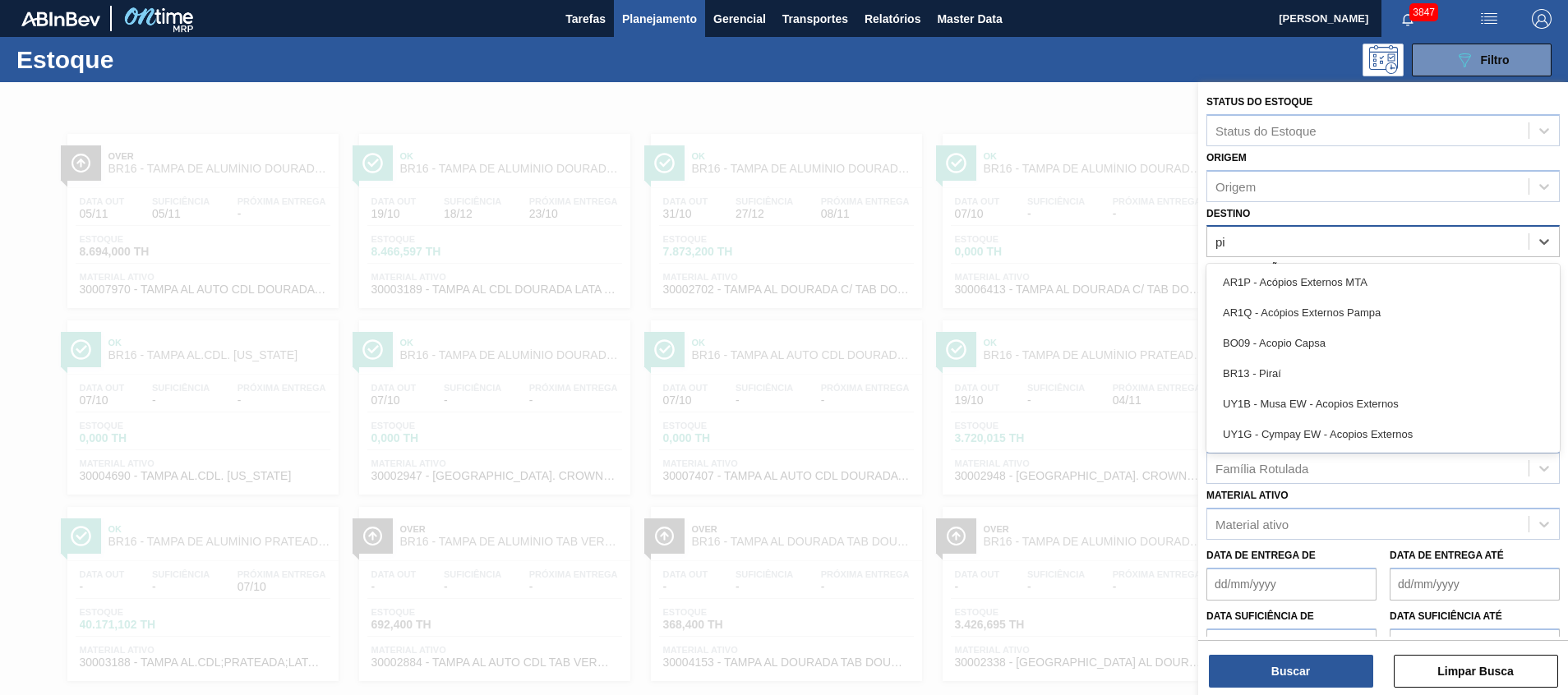
type input "pir"
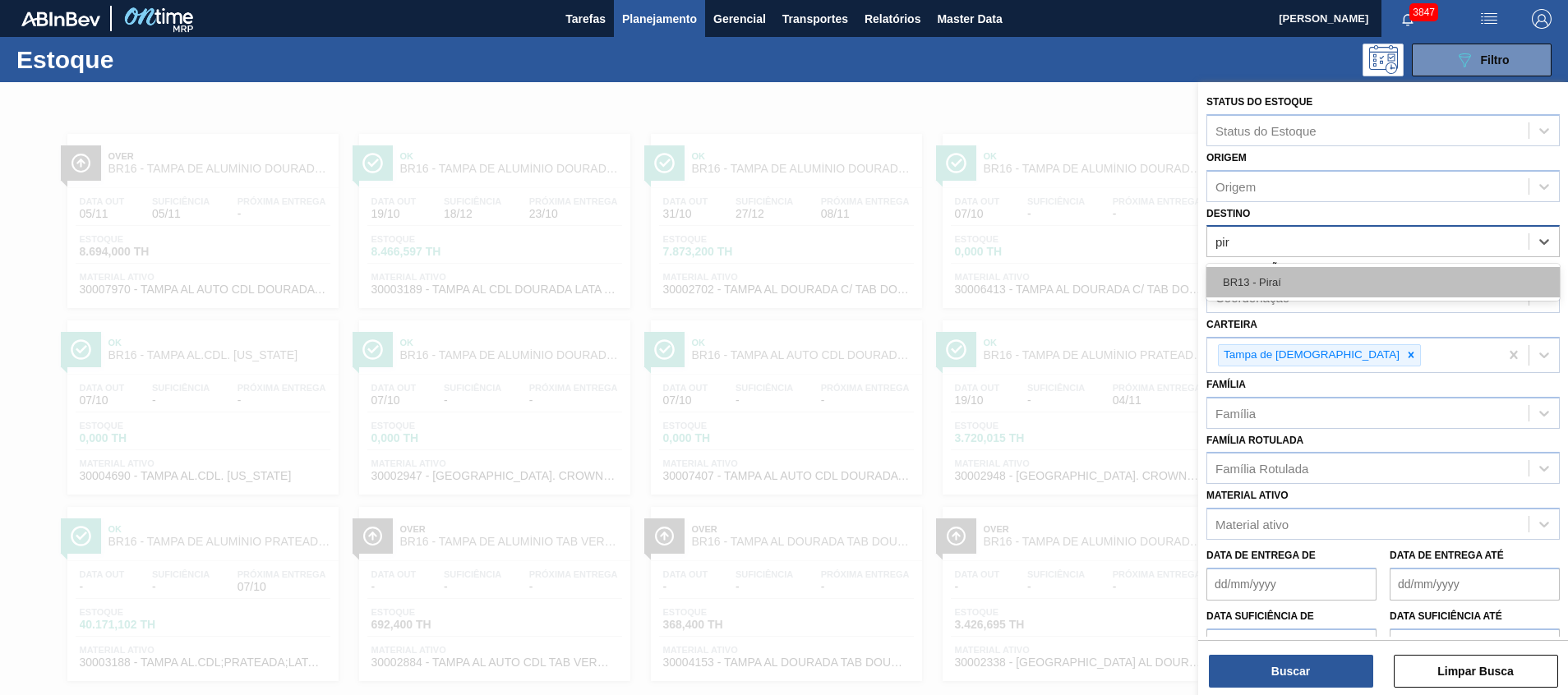
click at [1294, 275] on div "BR13 - Piraí" at bounding box center [1382, 283] width 353 height 31
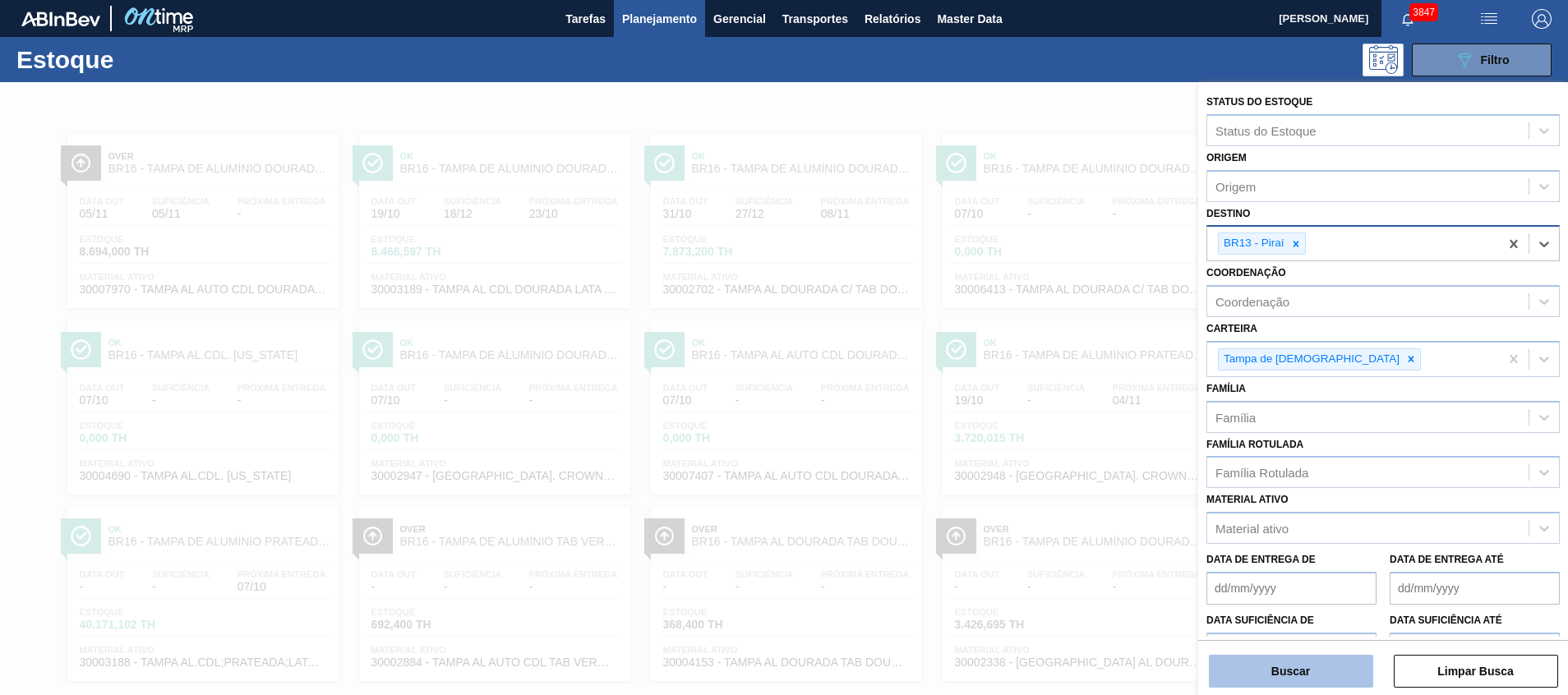
click at [1318, 659] on button "Buscar" at bounding box center [1291, 671] width 164 height 32
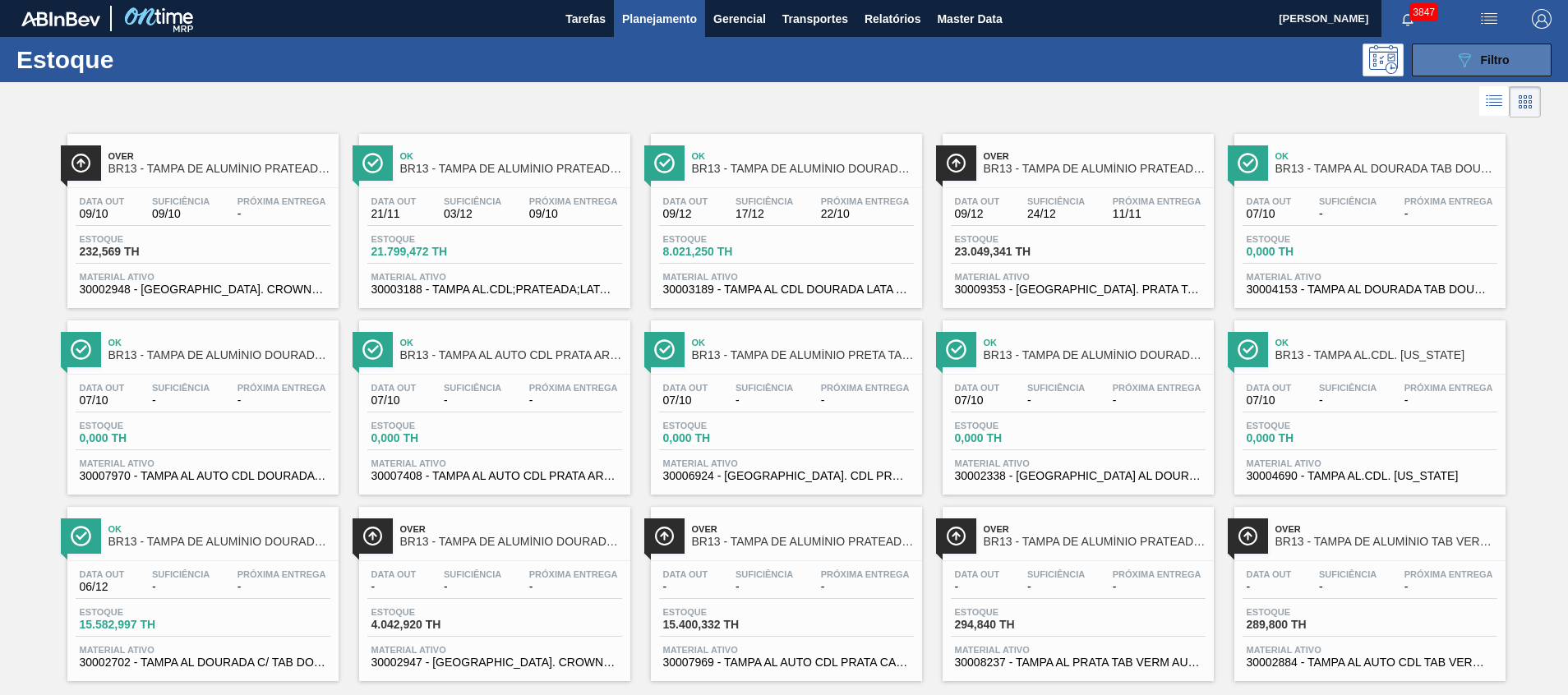
click at [1466, 64] on icon "089F7B8B-B2A5-4AFE-B5C0-19BA573D28AC" at bounding box center [1464, 60] width 20 height 20
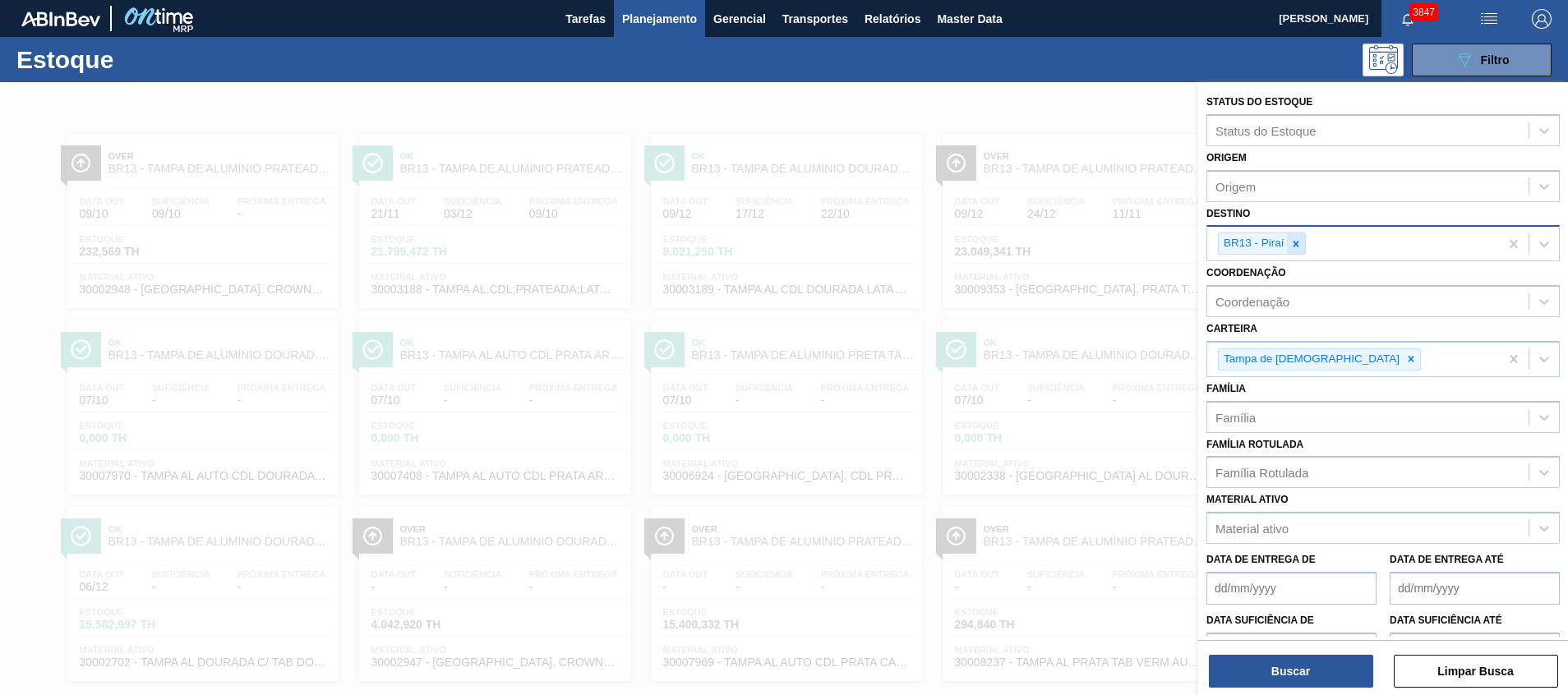
click at [1293, 241] on icon at bounding box center [1295, 244] width 12 height 12
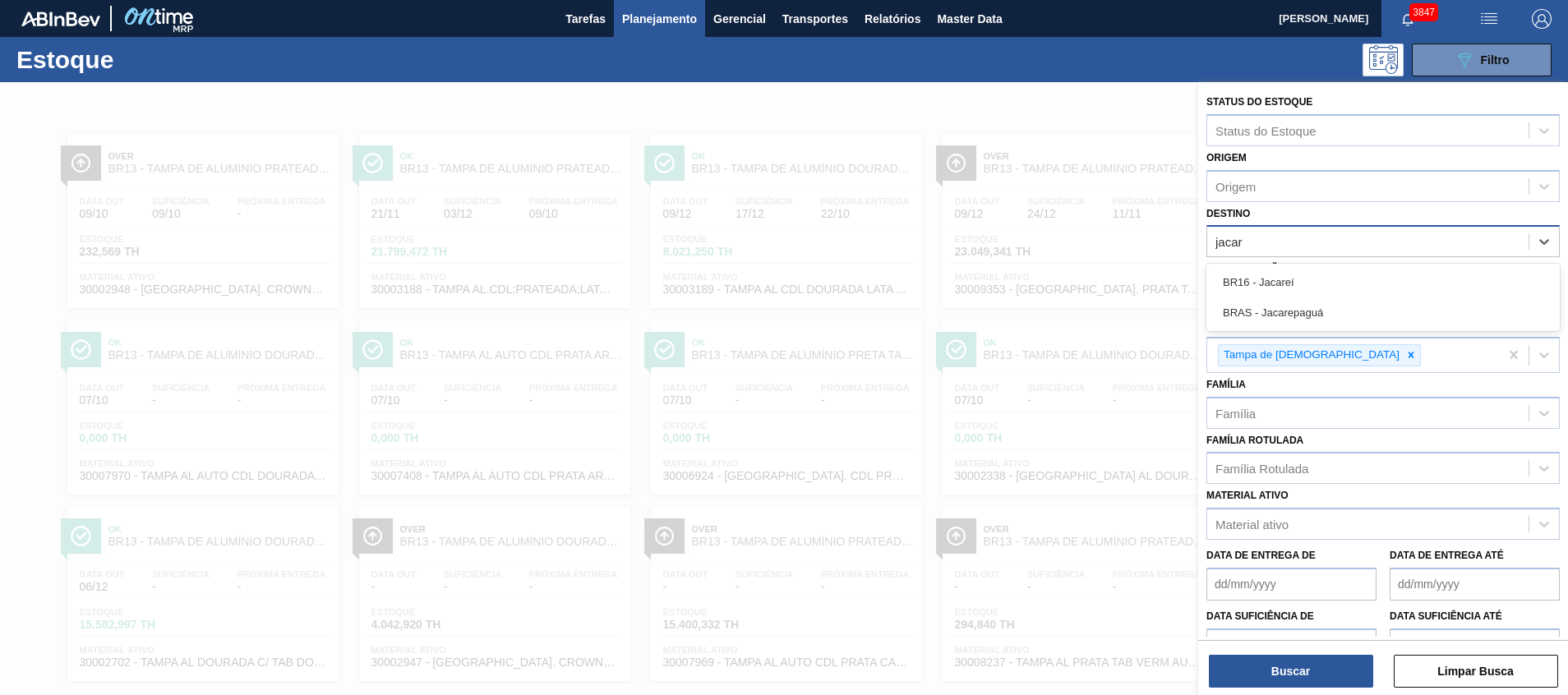
type input "jacare"
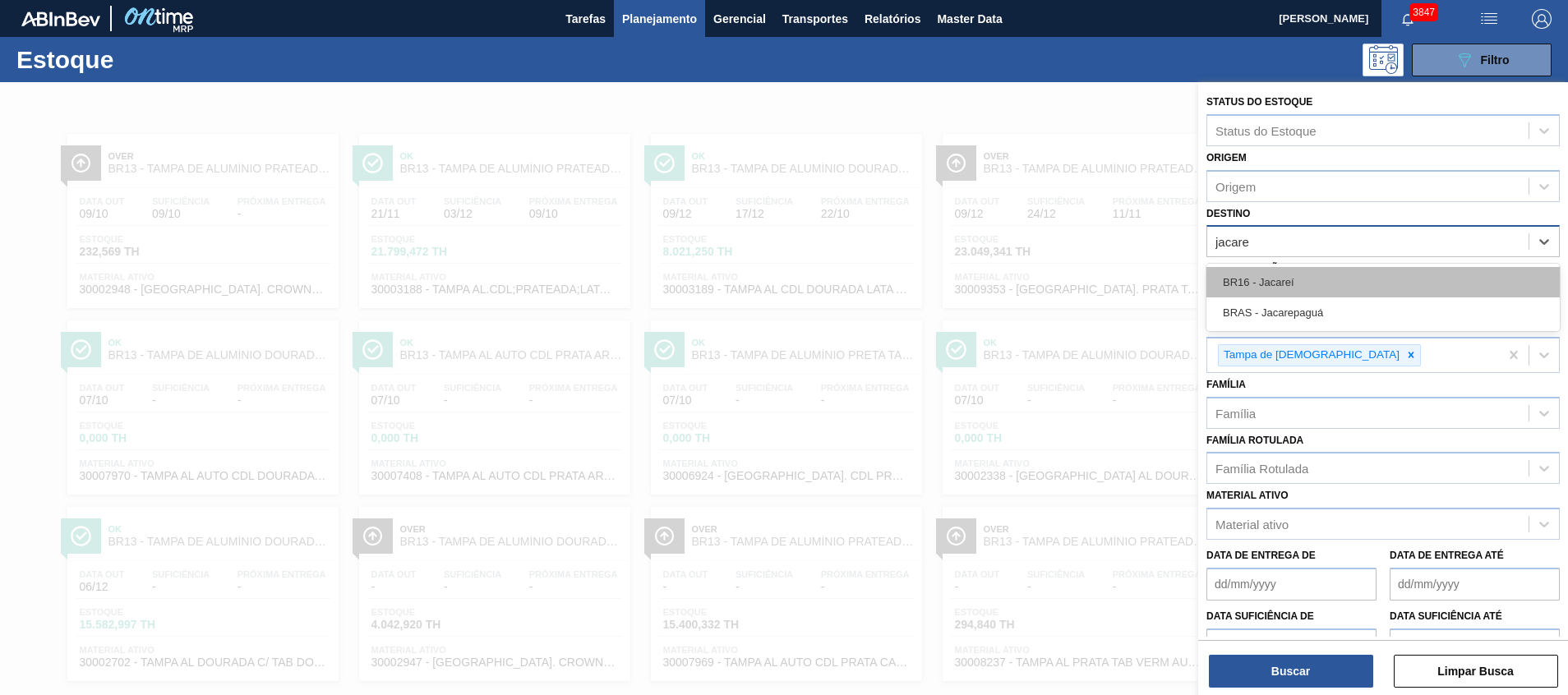
click at [1275, 275] on div "BR16 - Jacareí" at bounding box center [1382, 283] width 353 height 31
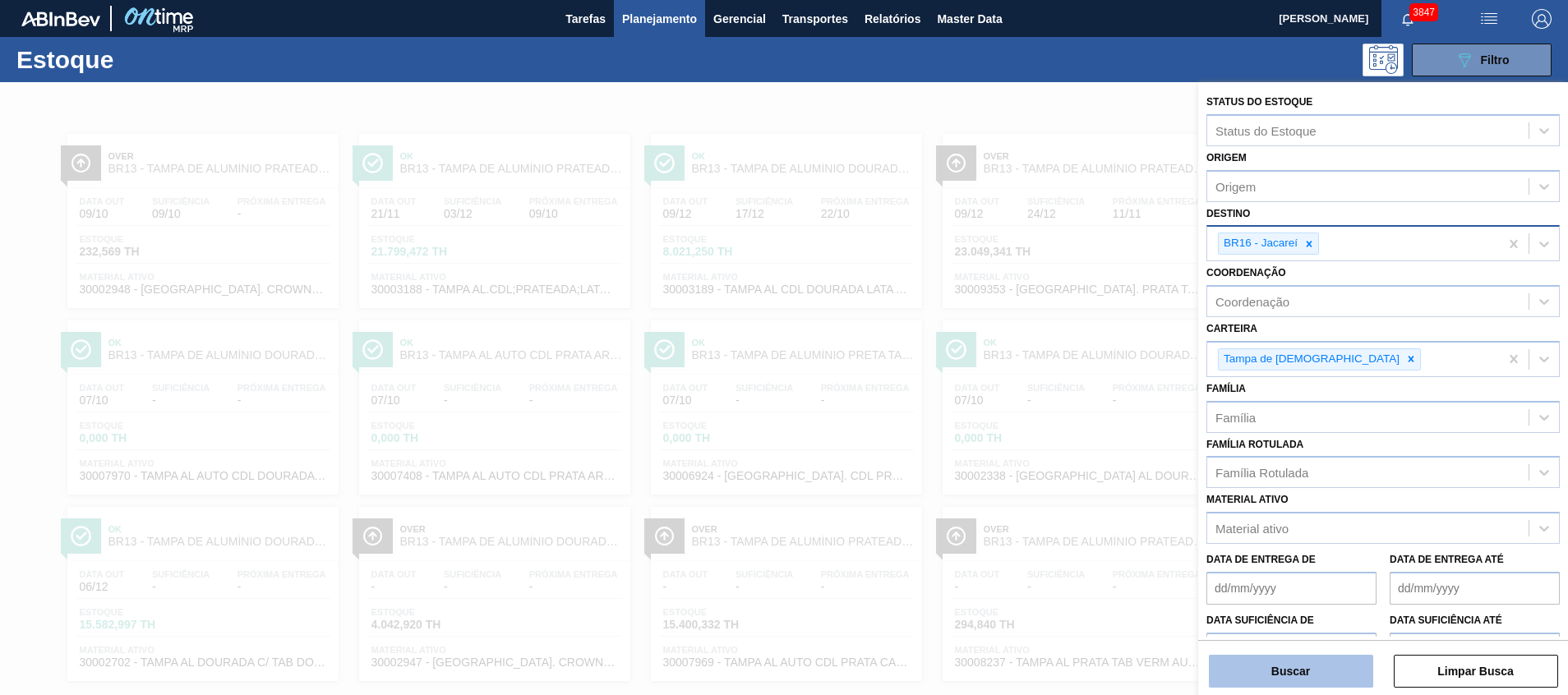
click at [1272, 681] on button "Buscar" at bounding box center [1291, 671] width 164 height 32
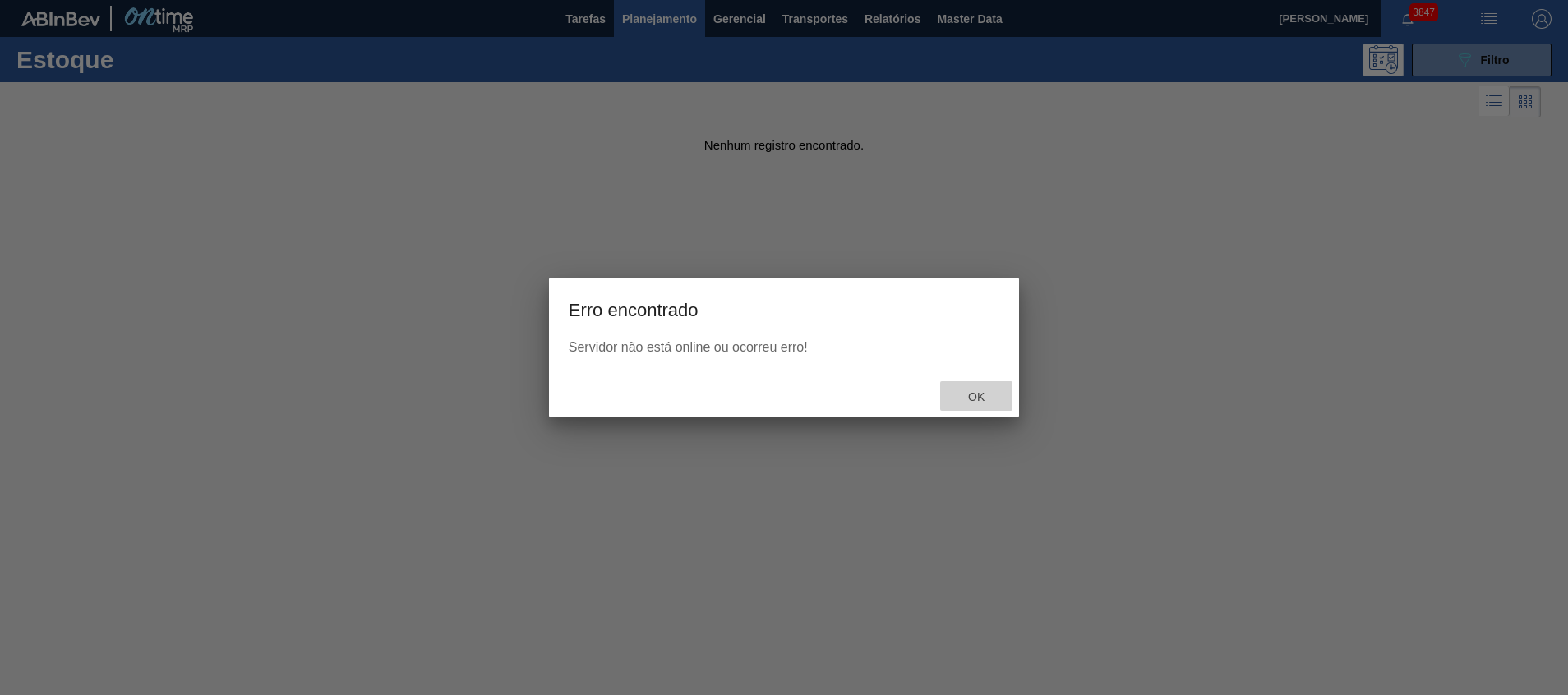
click at [999, 387] on div "Ok" at bounding box center [976, 396] width 72 height 31
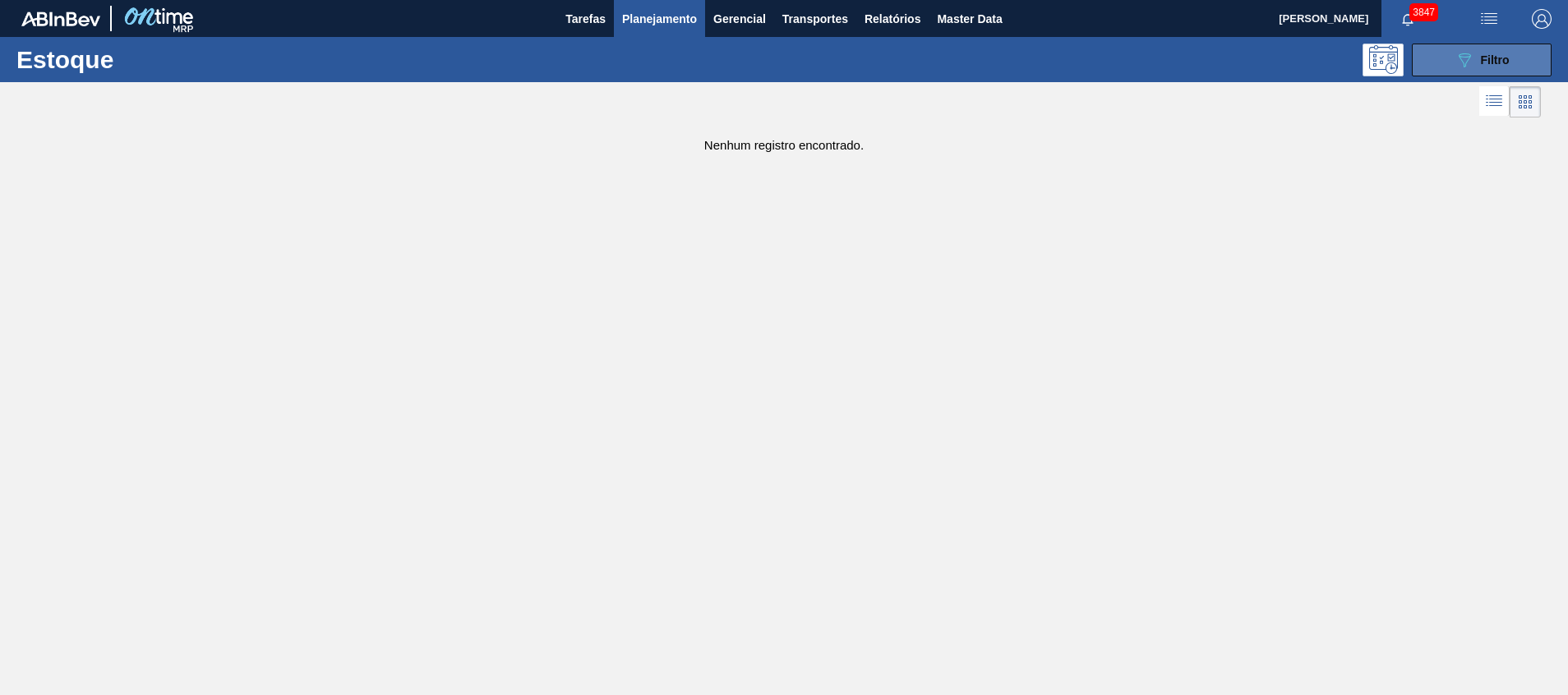
click at [1518, 69] on button "089F7B8B-B2A5-4AFE-B5C0-19BA573D28AC Filtro" at bounding box center [1481, 60] width 140 height 32
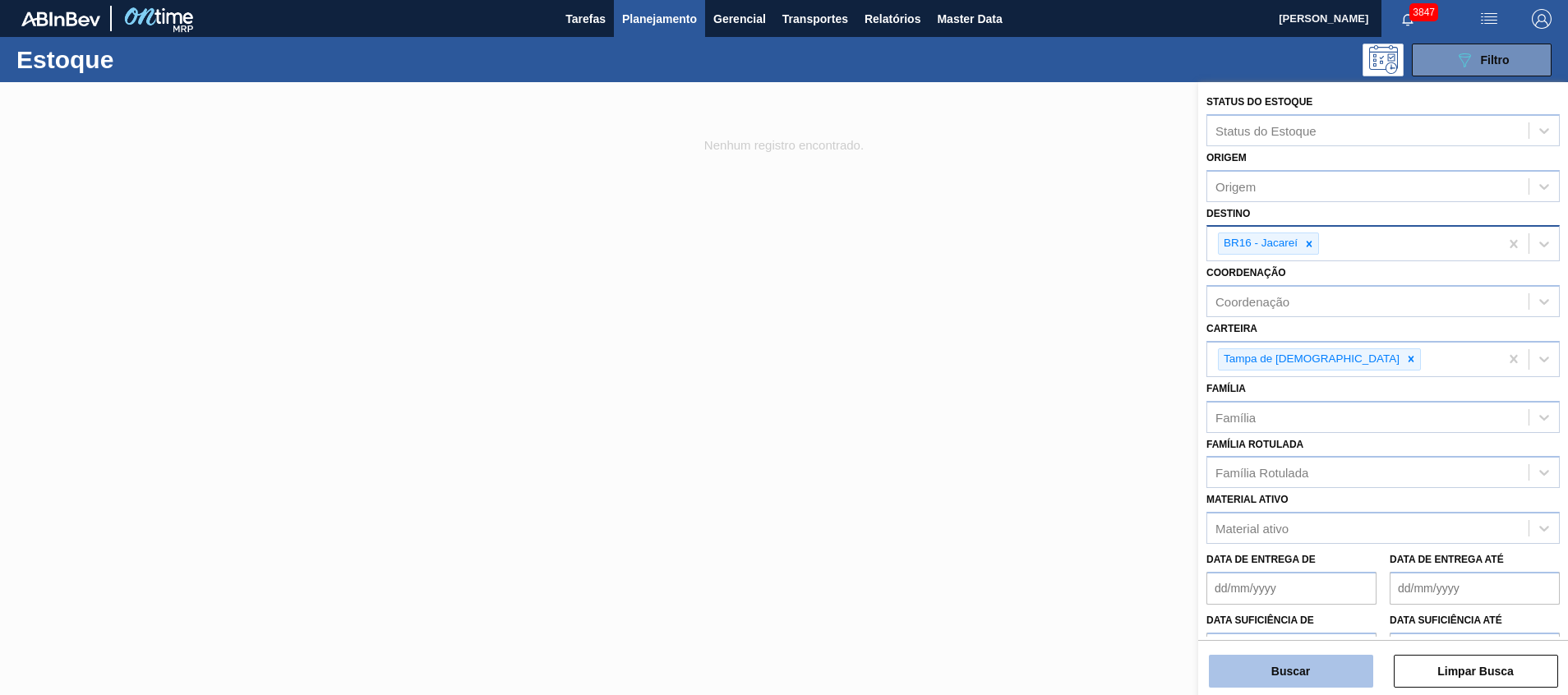
click at [1273, 667] on button "Buscar" at bounding box center [1291, 671] width 164 height 32
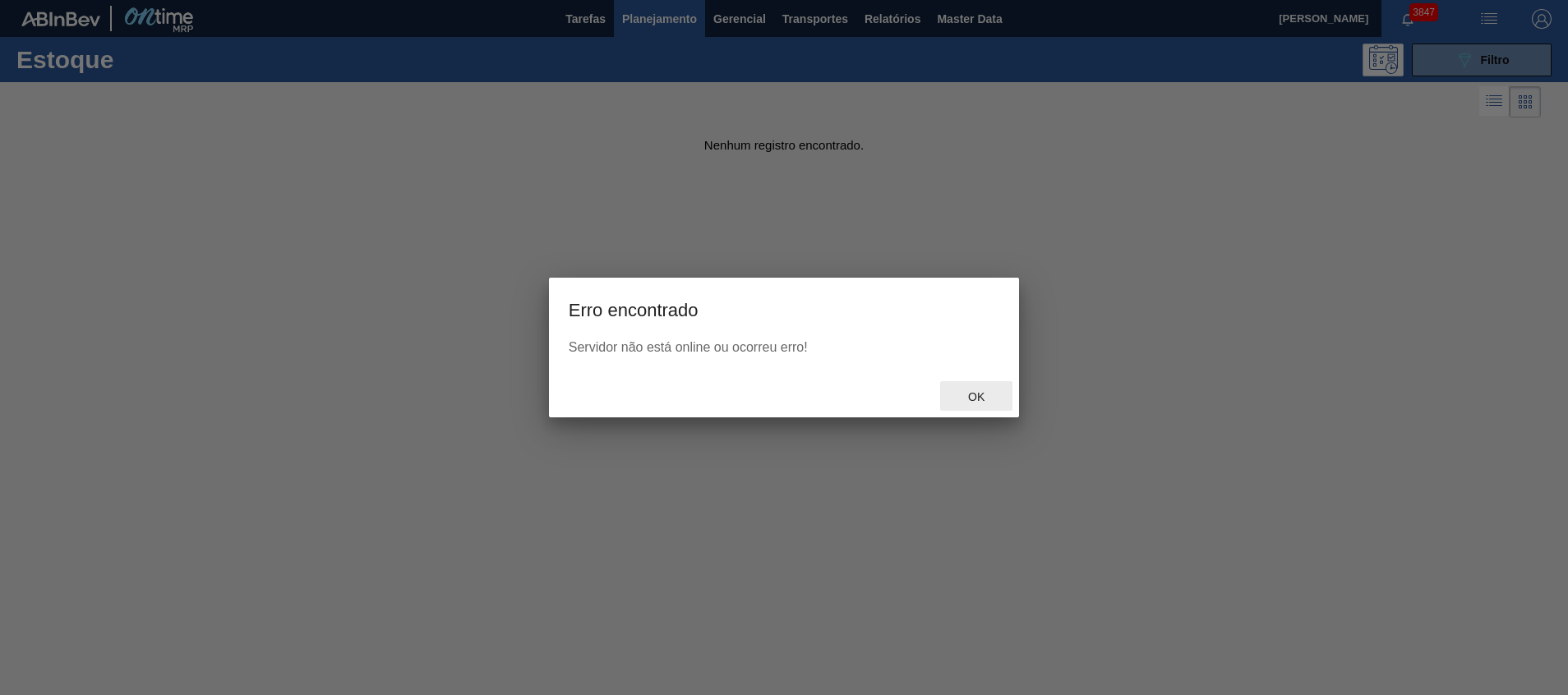
click at [987, 385] on div "Ok" at bounding box center [976, 396] width 72 height 31
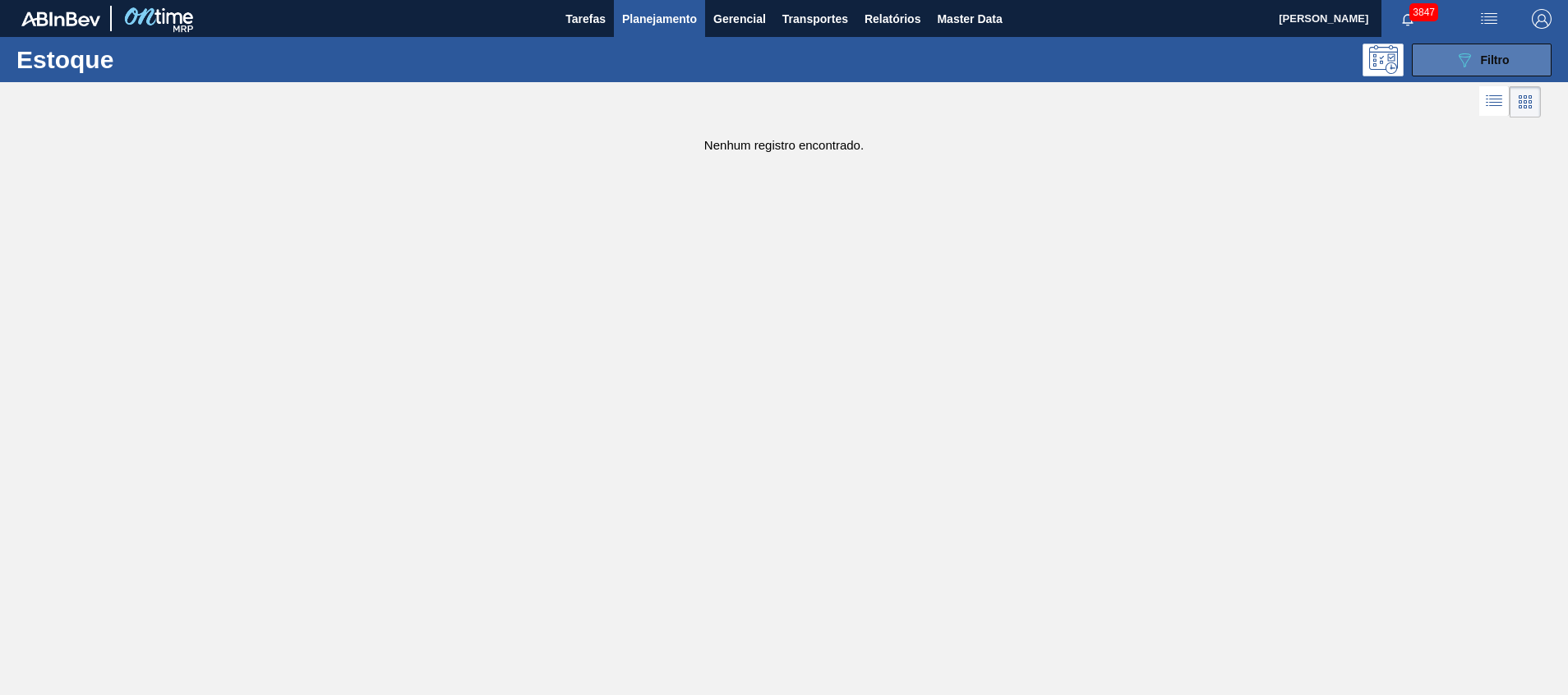
click at [1483, 61] on span "Filtro" at bounding box center [1495, 60] width 29 height 14
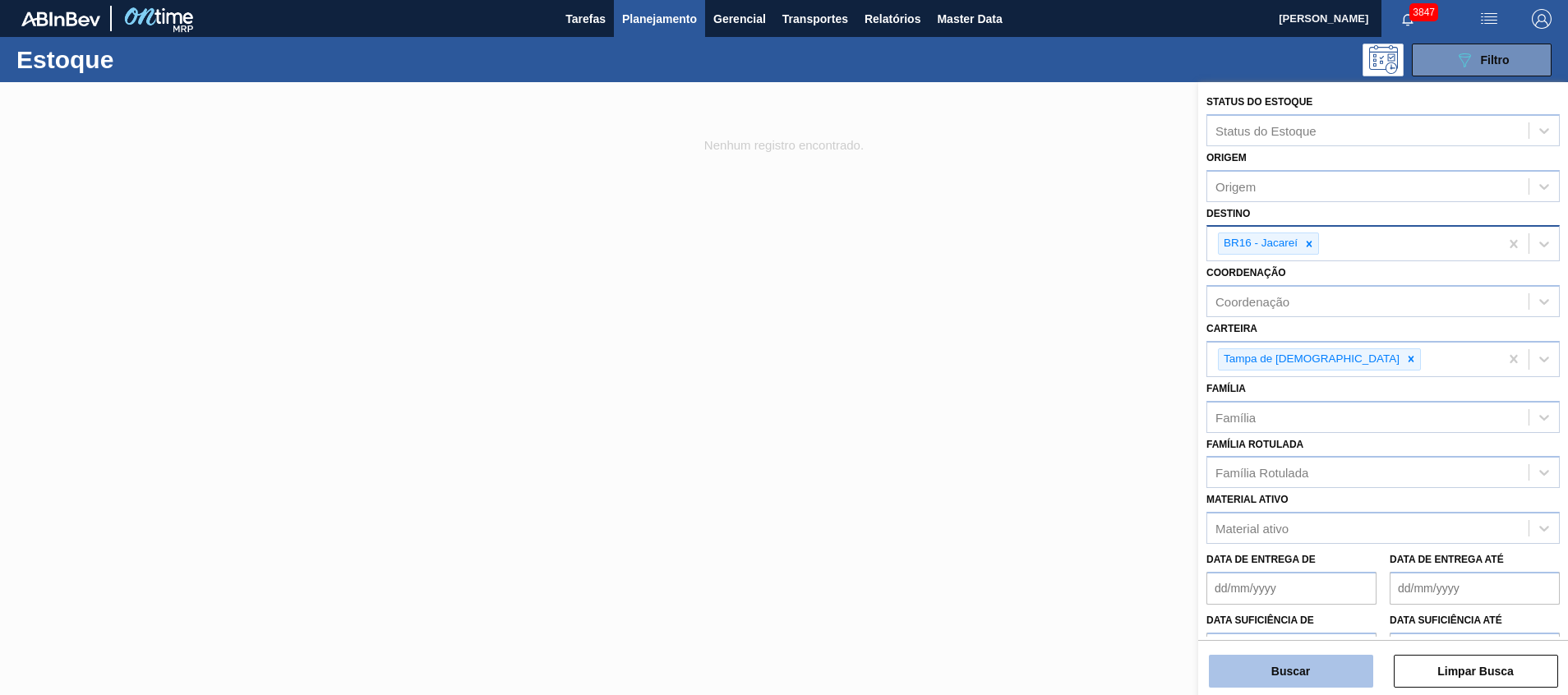
click at [1330, 672] on button "Buscar" at bounding box center [1291, 671] width 164 height 32
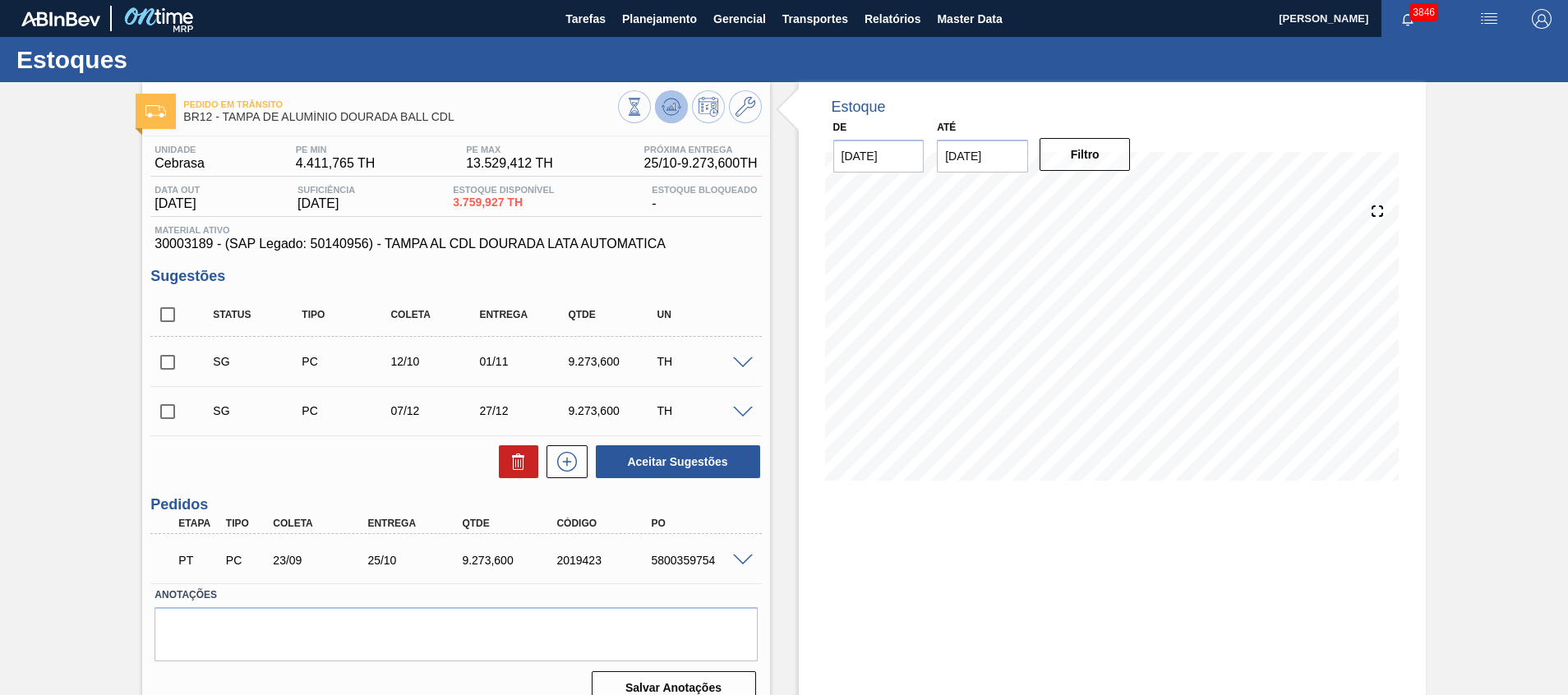
click at [680, 112] on button at bounding box center [671, 107] width 33 height 32
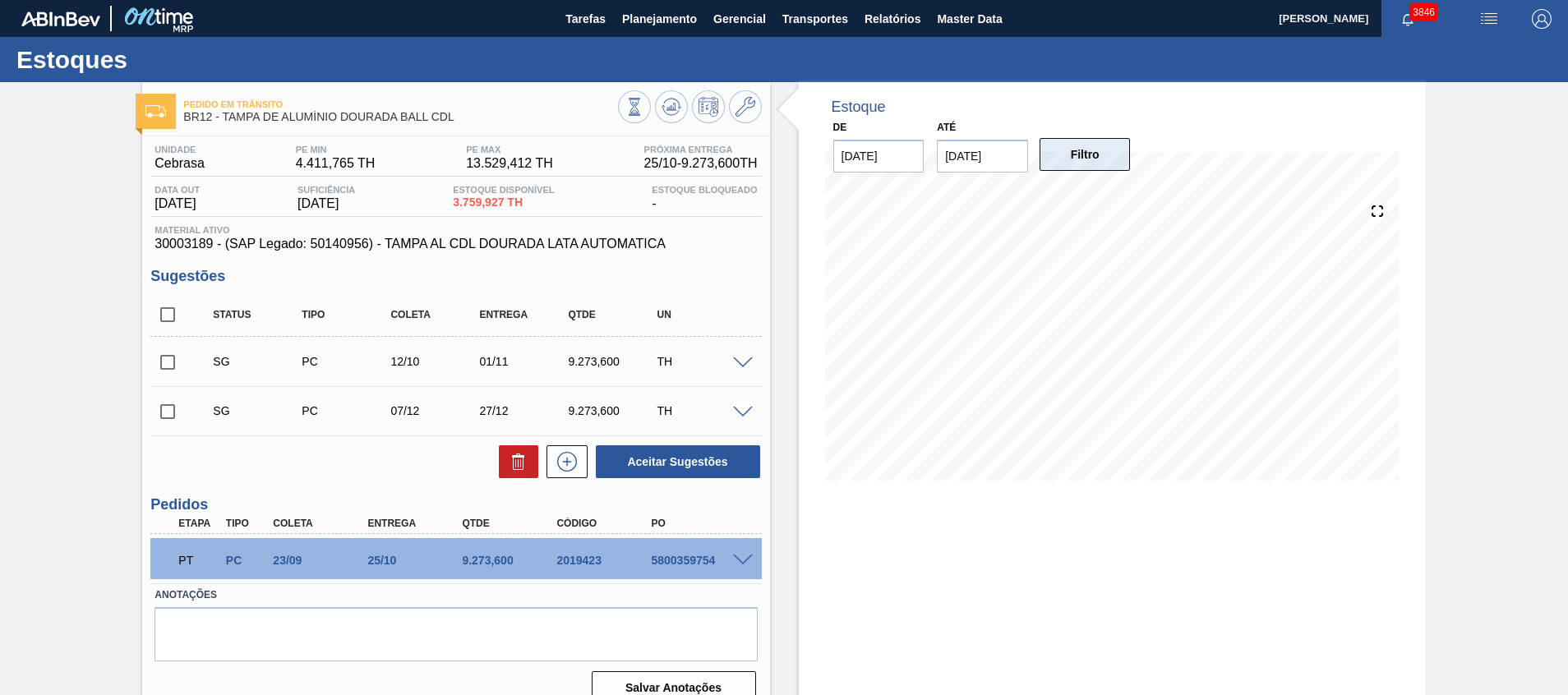
click at [1081, 150] on button "Filtro" at bounding box center [1085, 154] width 91 height 32
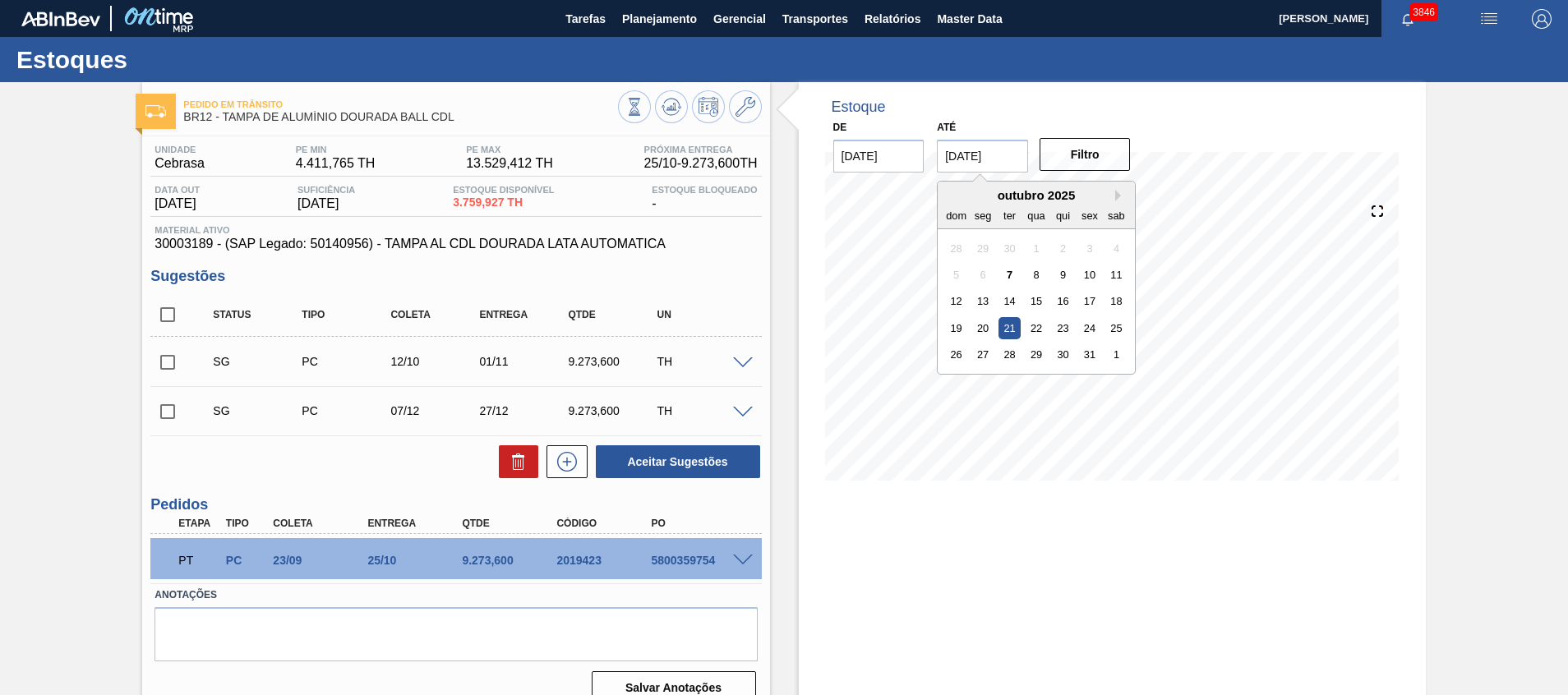
click at [990, 168] on input "[DATE]" at bounding box center [982, 156] width 91 height 32
click at [1082, 350] on div "31" at bounding box center [1089, 354] width 23 height 23
type input "[DATE]"
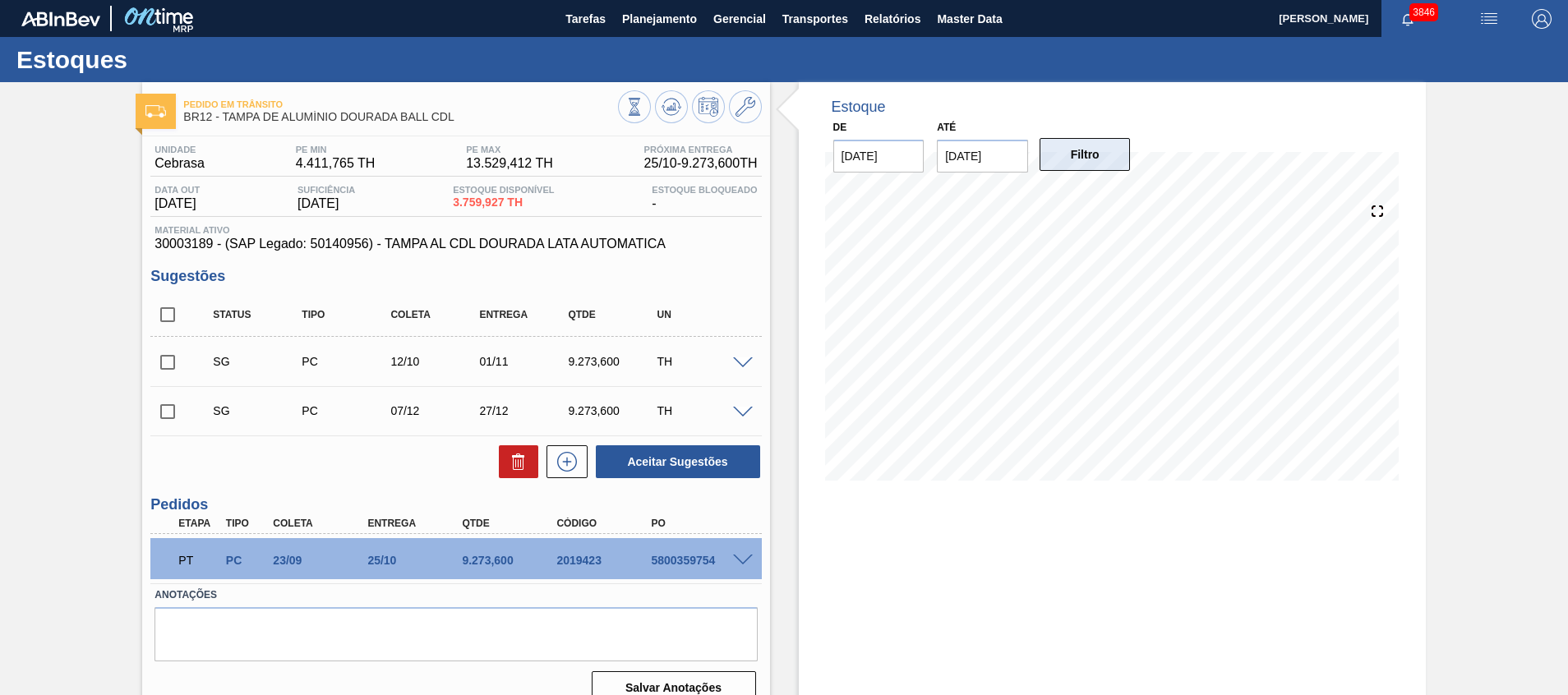
click at [1064, 158] on button "Filtro" at bounding box center [1085, 154] width 91 height 32
click at [734, 357] on span at bounding box center [742, 364] width 20 height 13
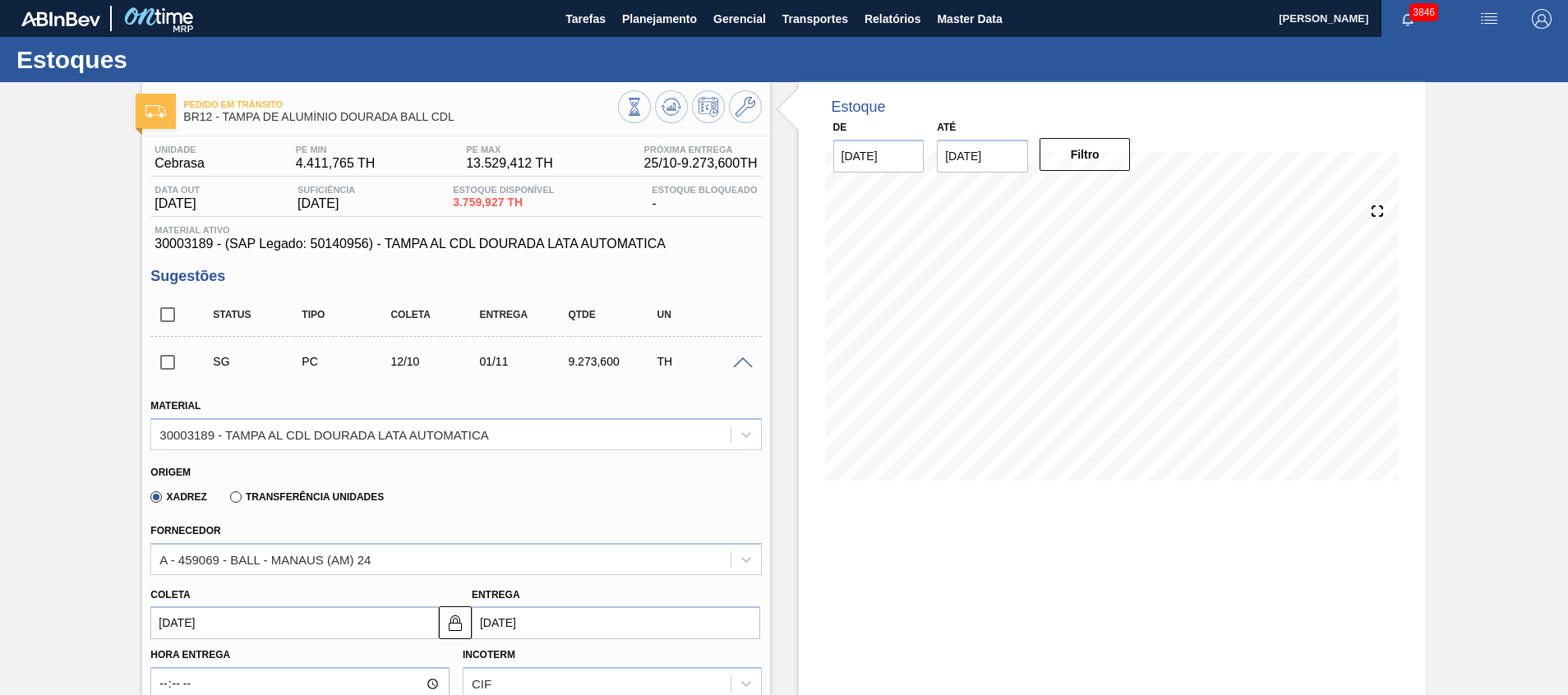
click at [734, 357] on span at bounding box center [742, 364] width 20 height 13
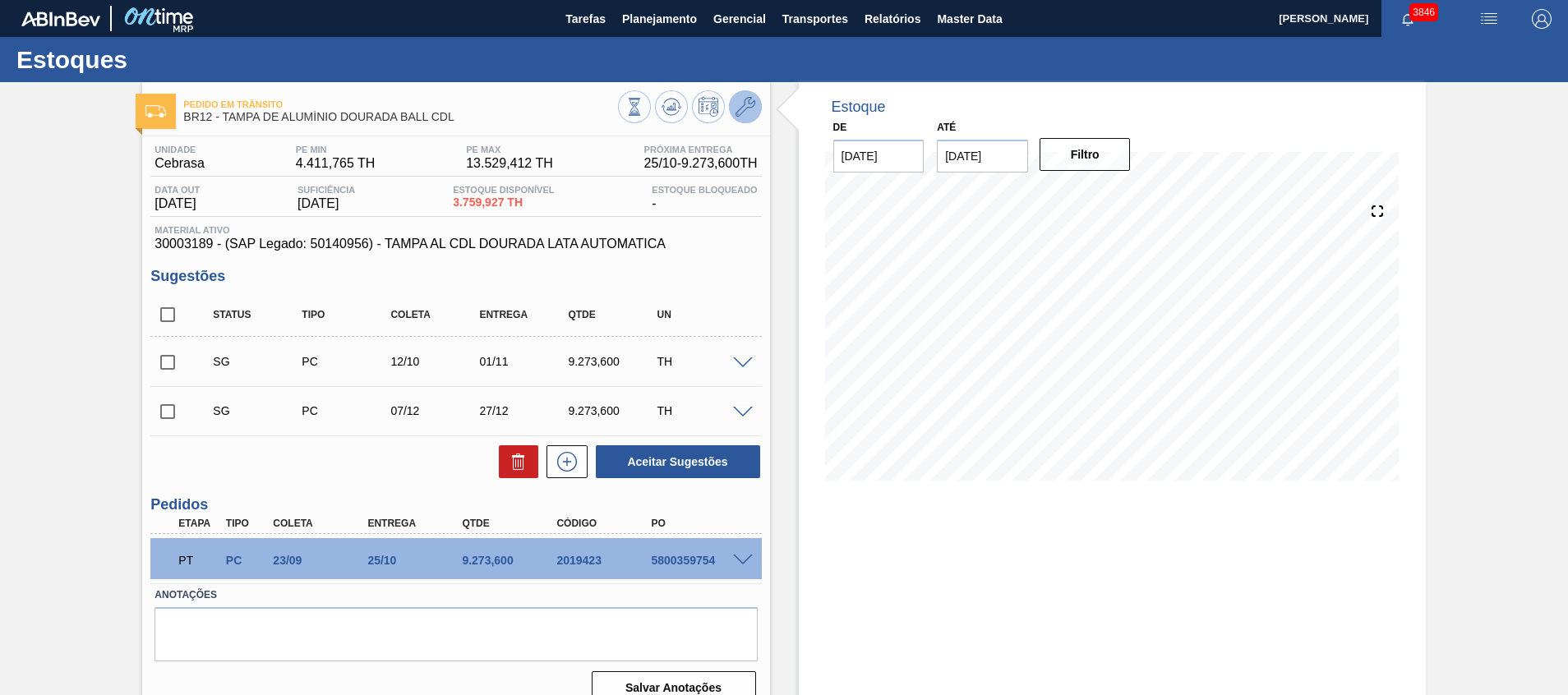
click at [744, 119] on button at bounding box center [745, 107] width 33 height 32
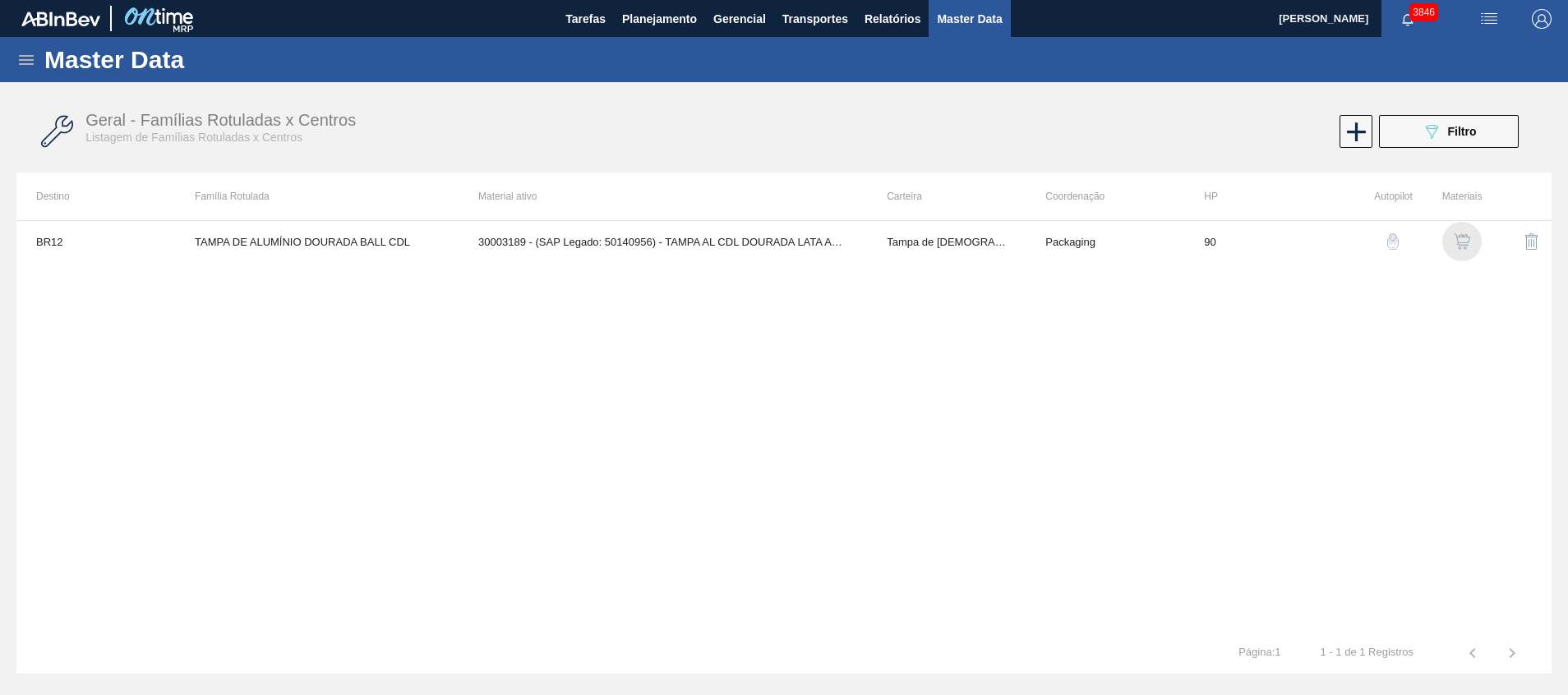
click at [1470, 247] on img "button" at bounding box center [1461, 241] width 16 height 16
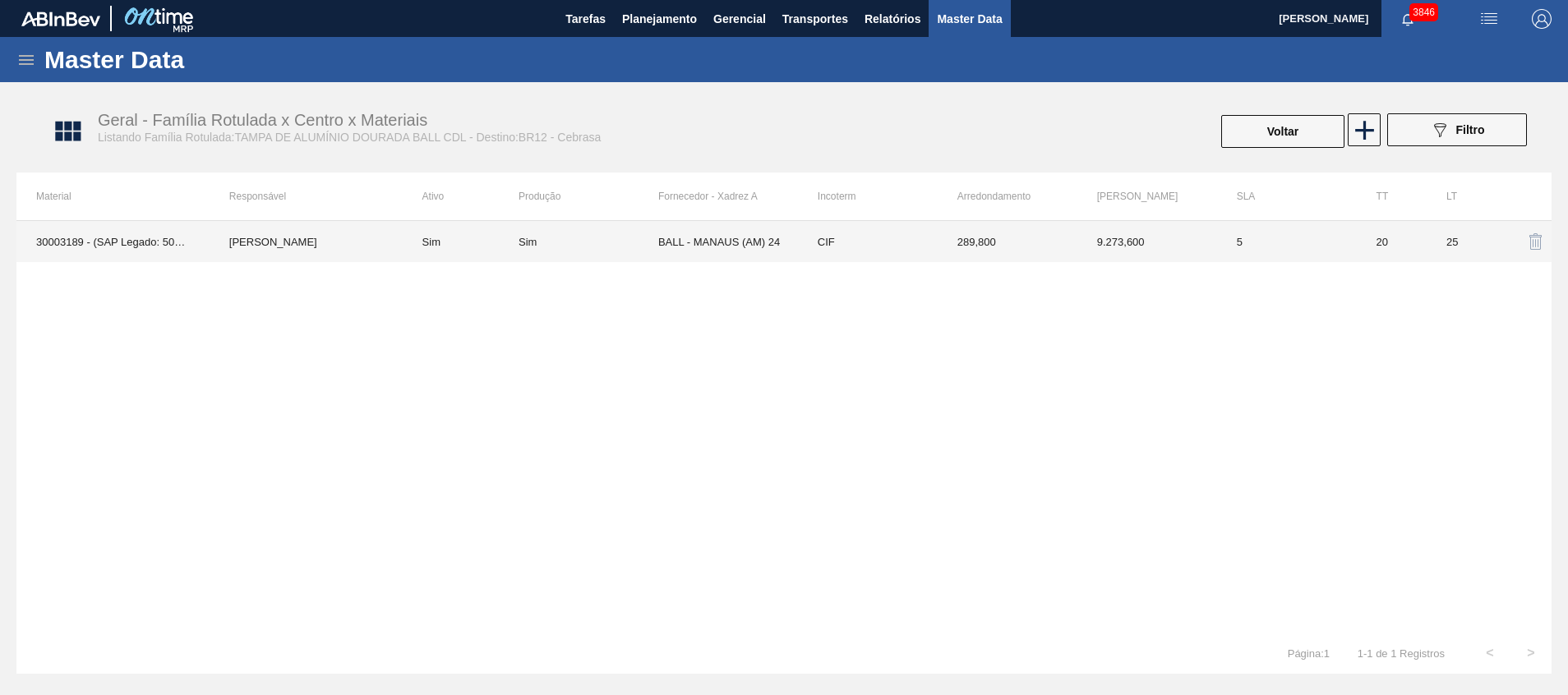
click at [743, 238] on td "BALL - MANAUS (AM) 24" at bounding box center [728, 241] width 140 height 41
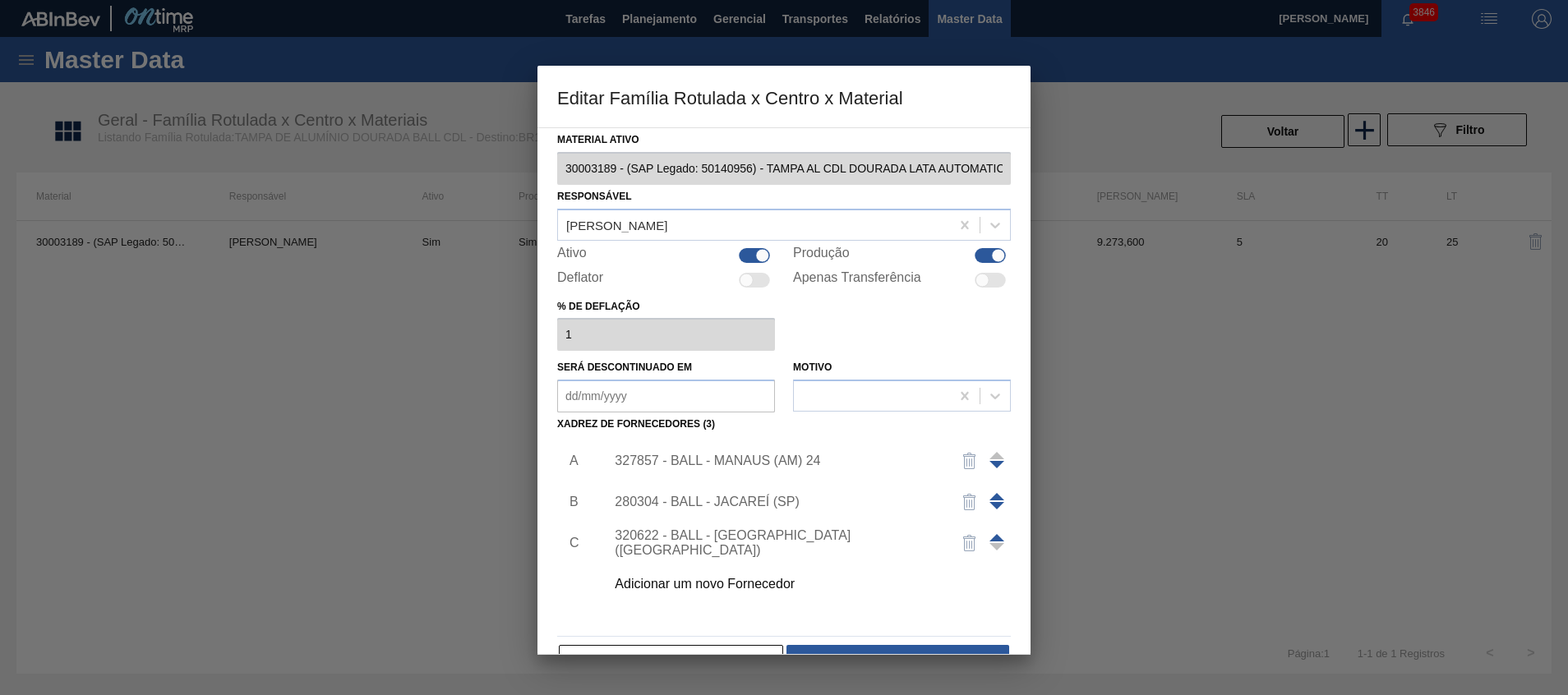
click at [998, 494] on span at bounding box center [996, 496] width 14 height 7
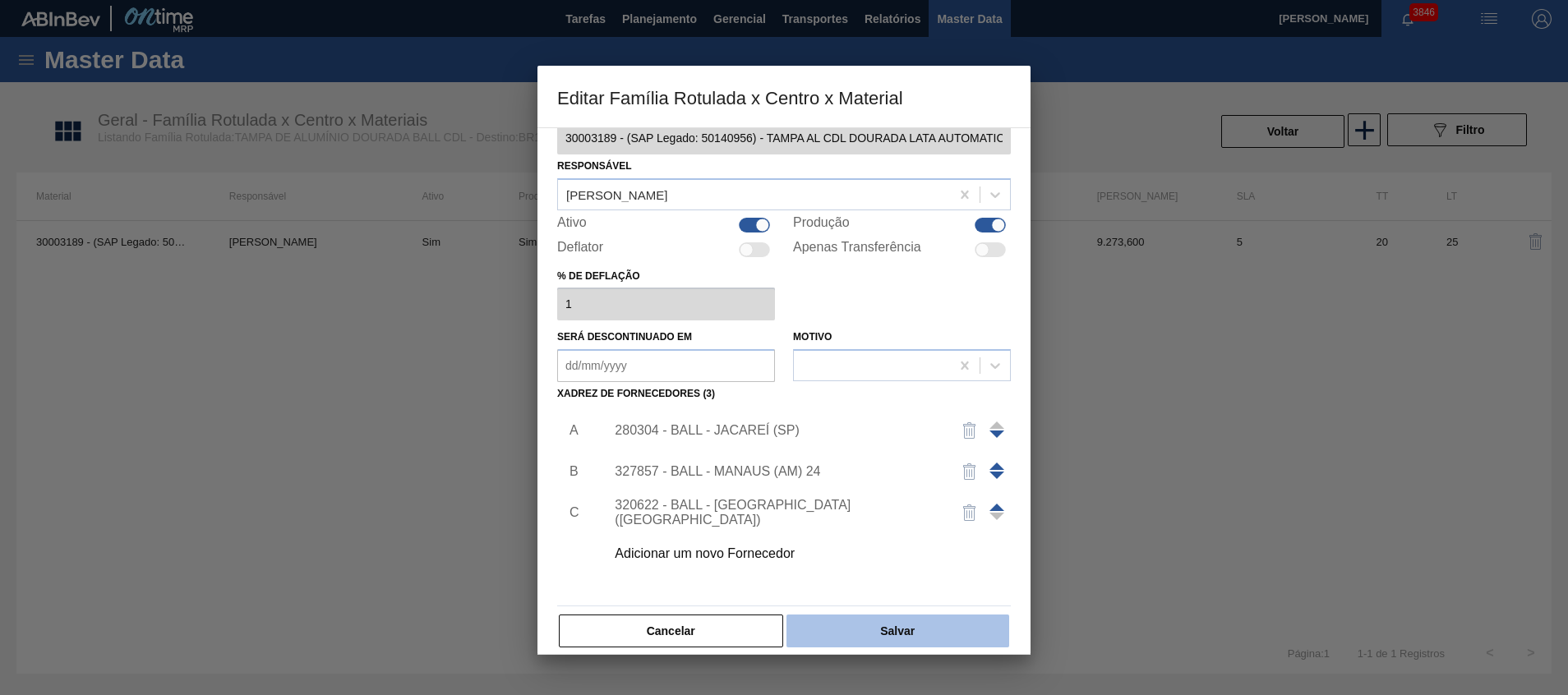
scroll to position [45, 0]
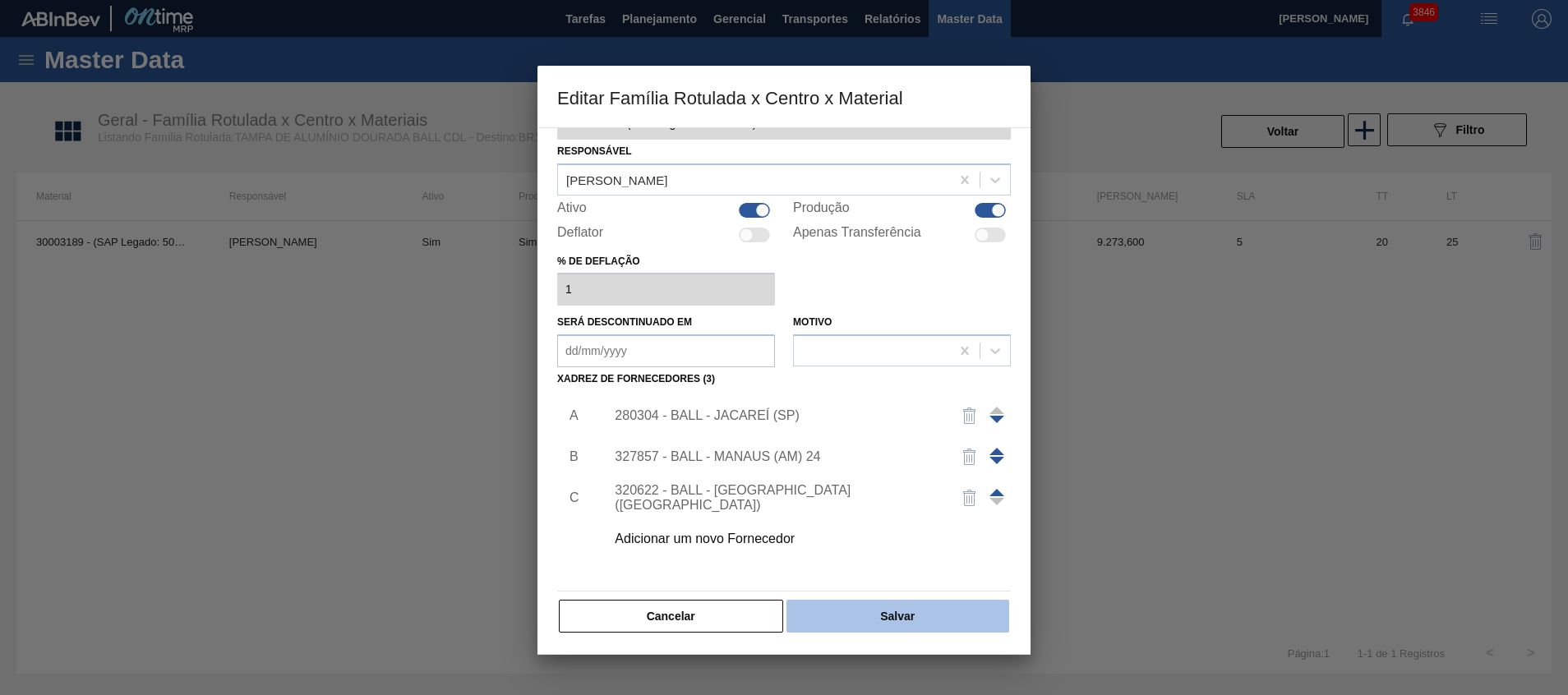
click at [855, 623] on button "Salvar" at bounding box center [898, 616] width 223 height 32
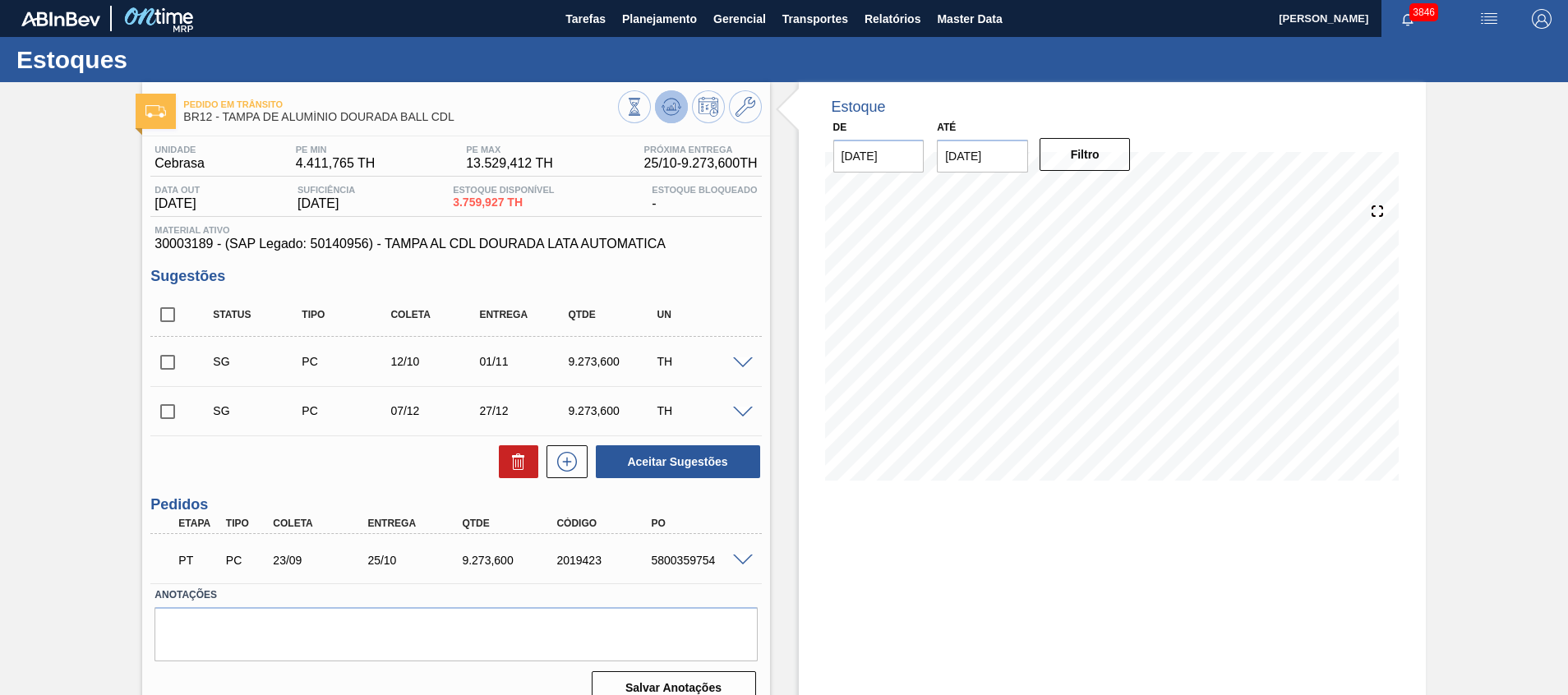
click at [668, 119] on button at bounding box center [671, 107] width 33 height 32
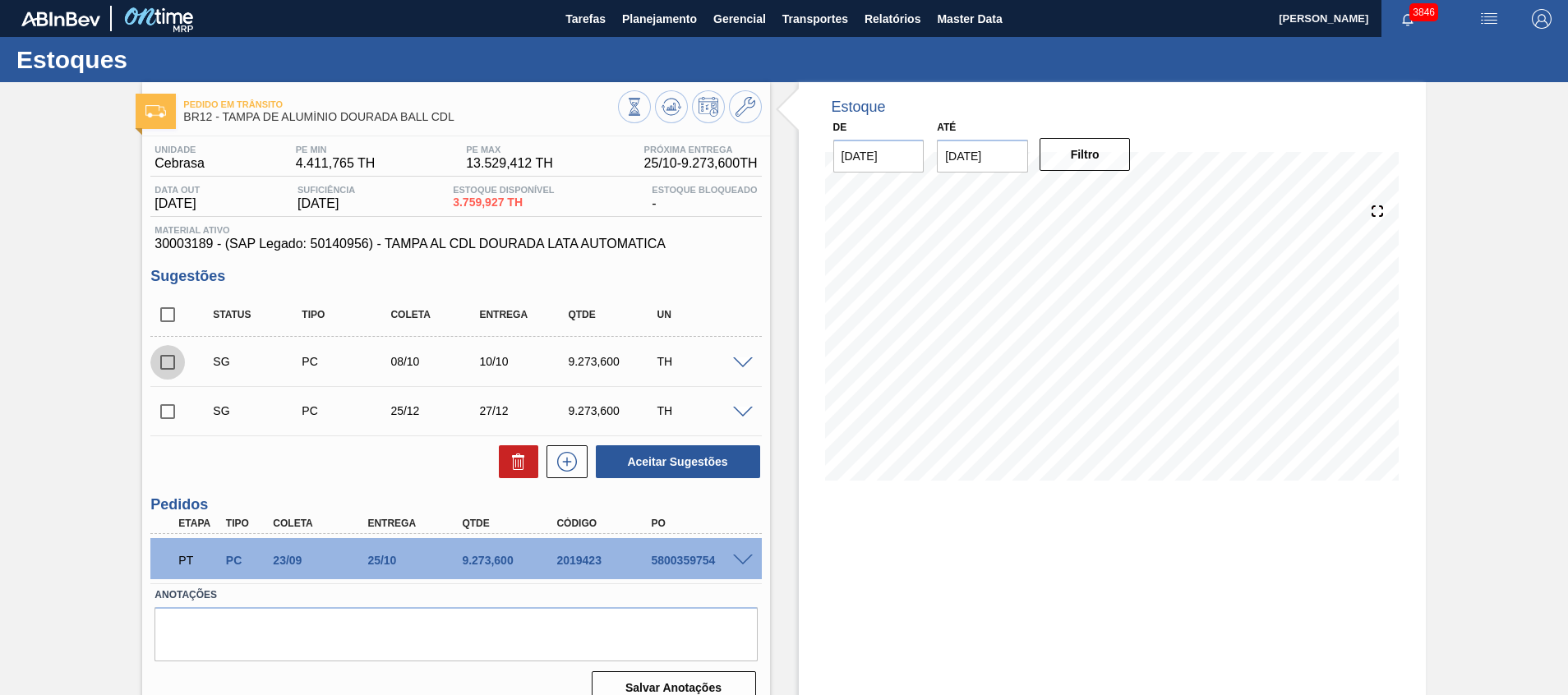
click at [167, 359] on input "checkbox" at bounding box center [167, 362] width 34 height 34
click at [623, 466] on button "Aceitar Sugestões" at bounding box center [678, 461] width 164 height 32
checkbox input "false"
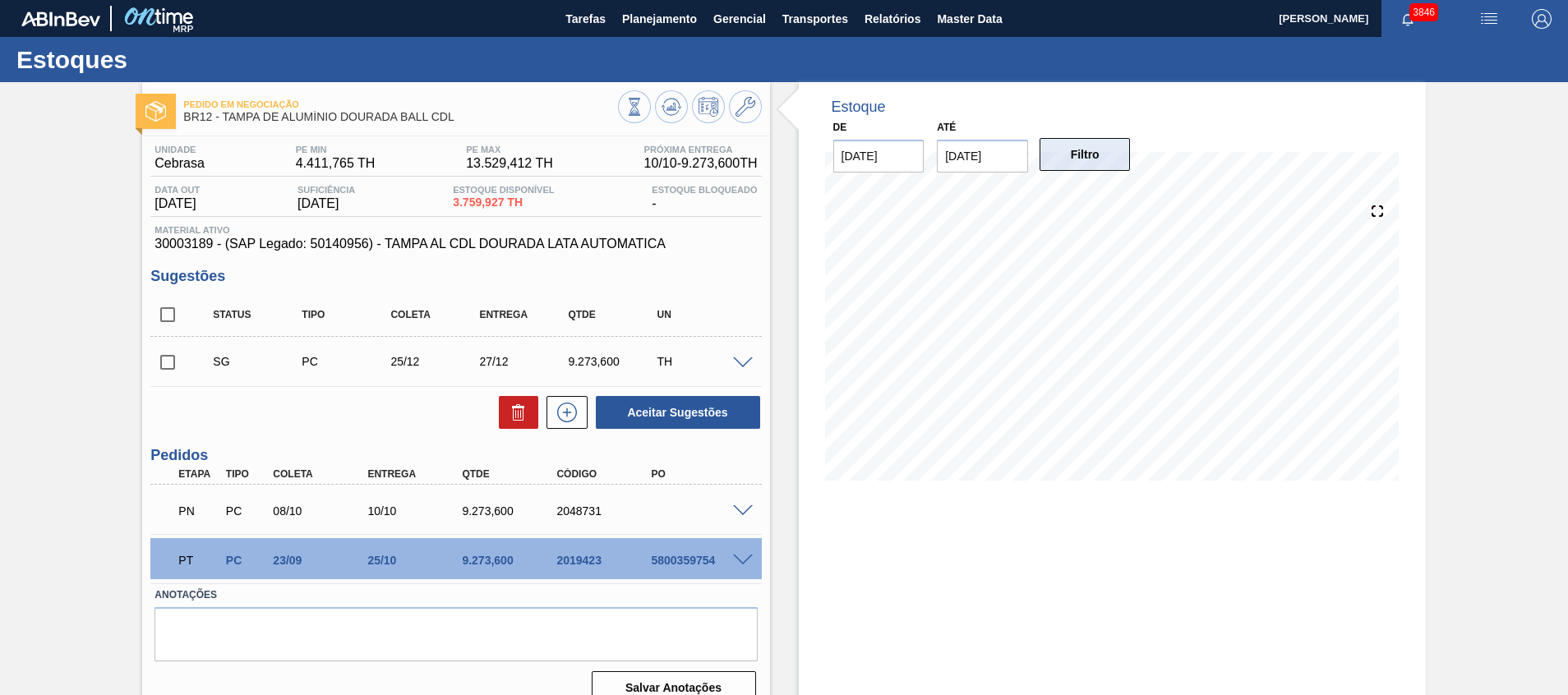
click at [1081, 145] on button "Filtro" at bounding box center [1085, 154] width 91 height 32
click at [669, 109] on icon at bounding box center [670, 107] width 2 height 5
click at [643, 31] on button "Planejamento" at bounding box center [659, 18] width 91 height 37
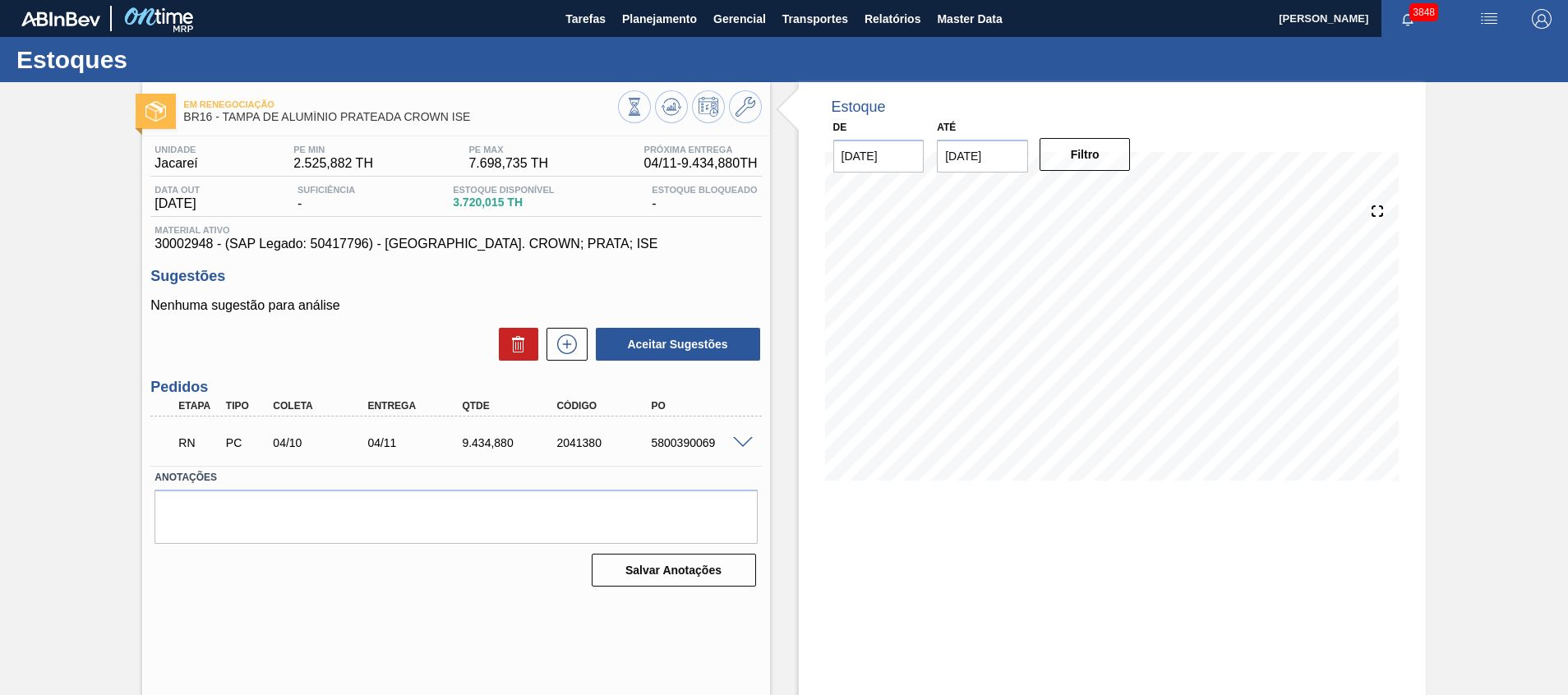
click at [745, 440] on span at bounding box center [742, 443] width 20 height 13
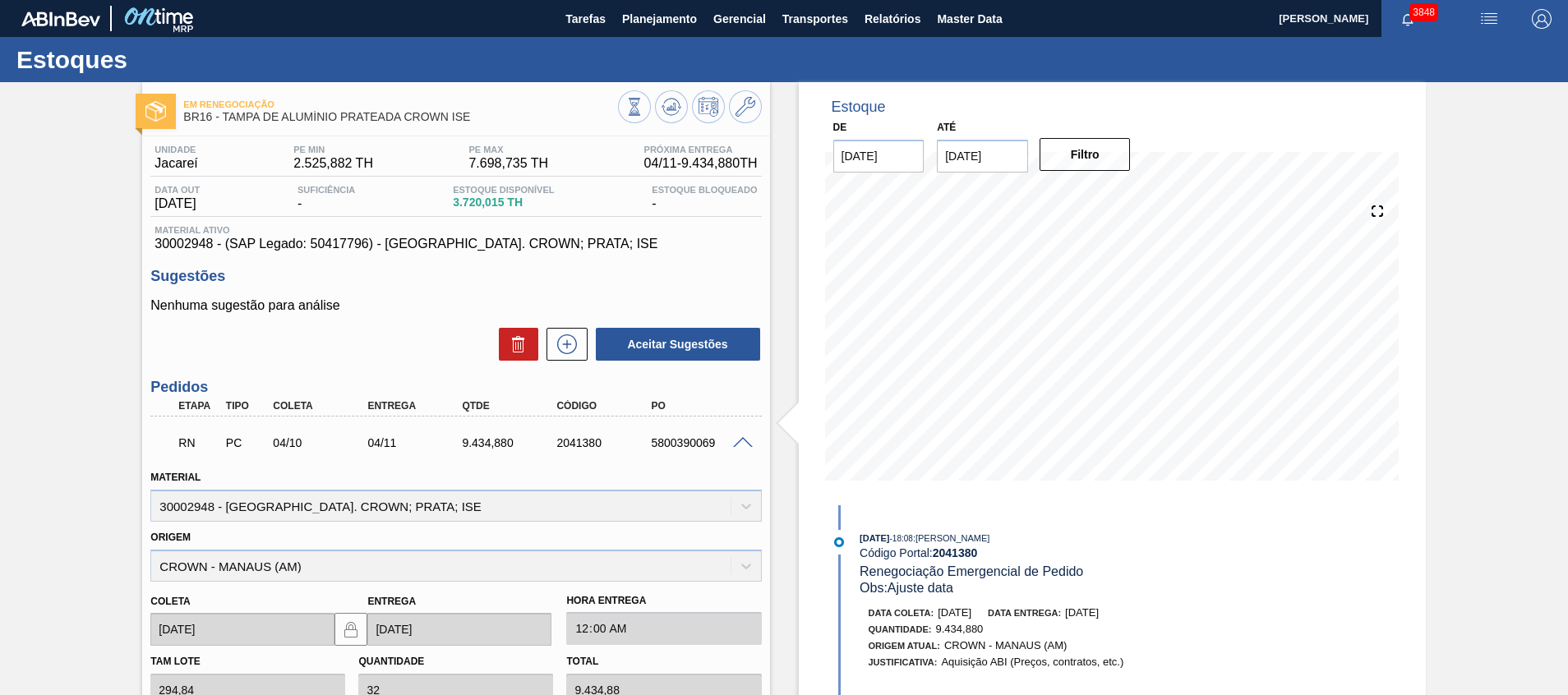
click at [742, 444] on span at bounding box center [742, 443] width 20 height 13
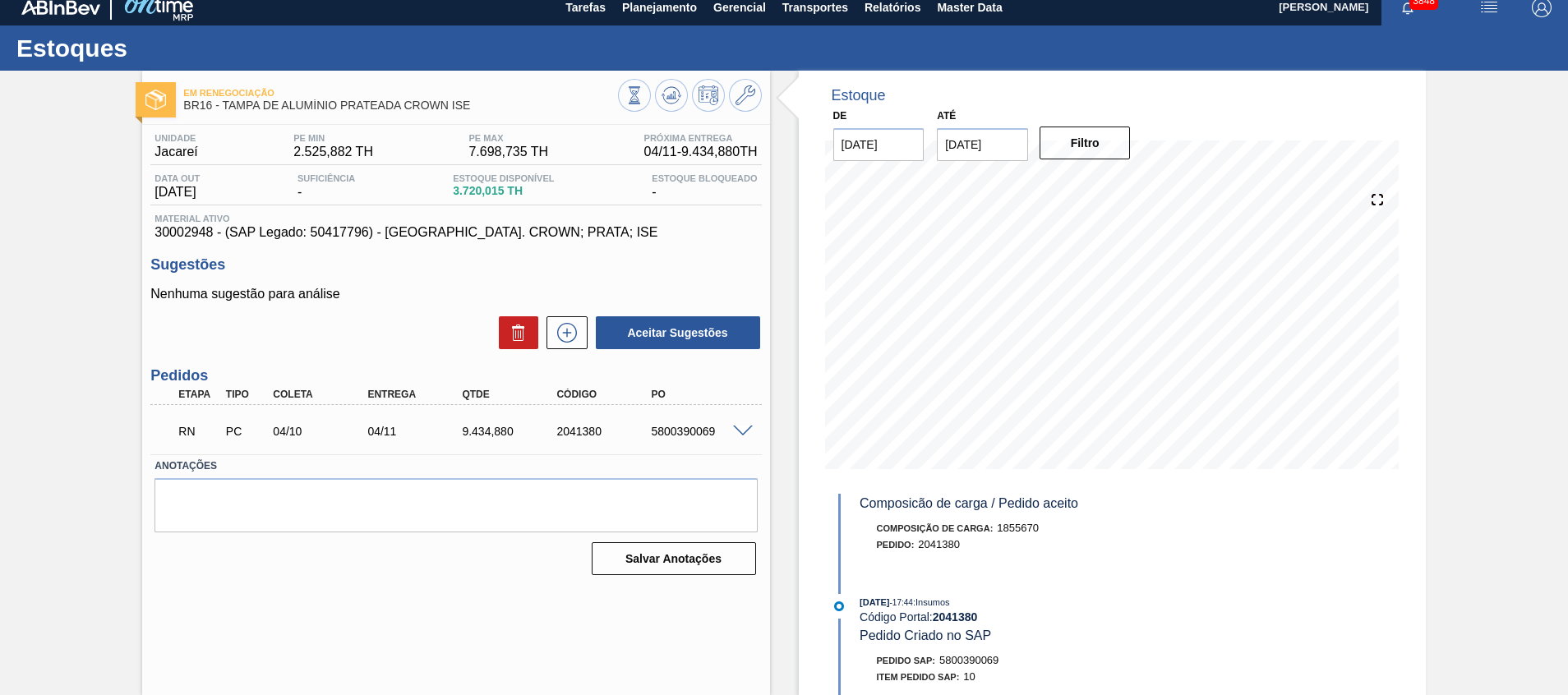
scroll to position [123, 0]
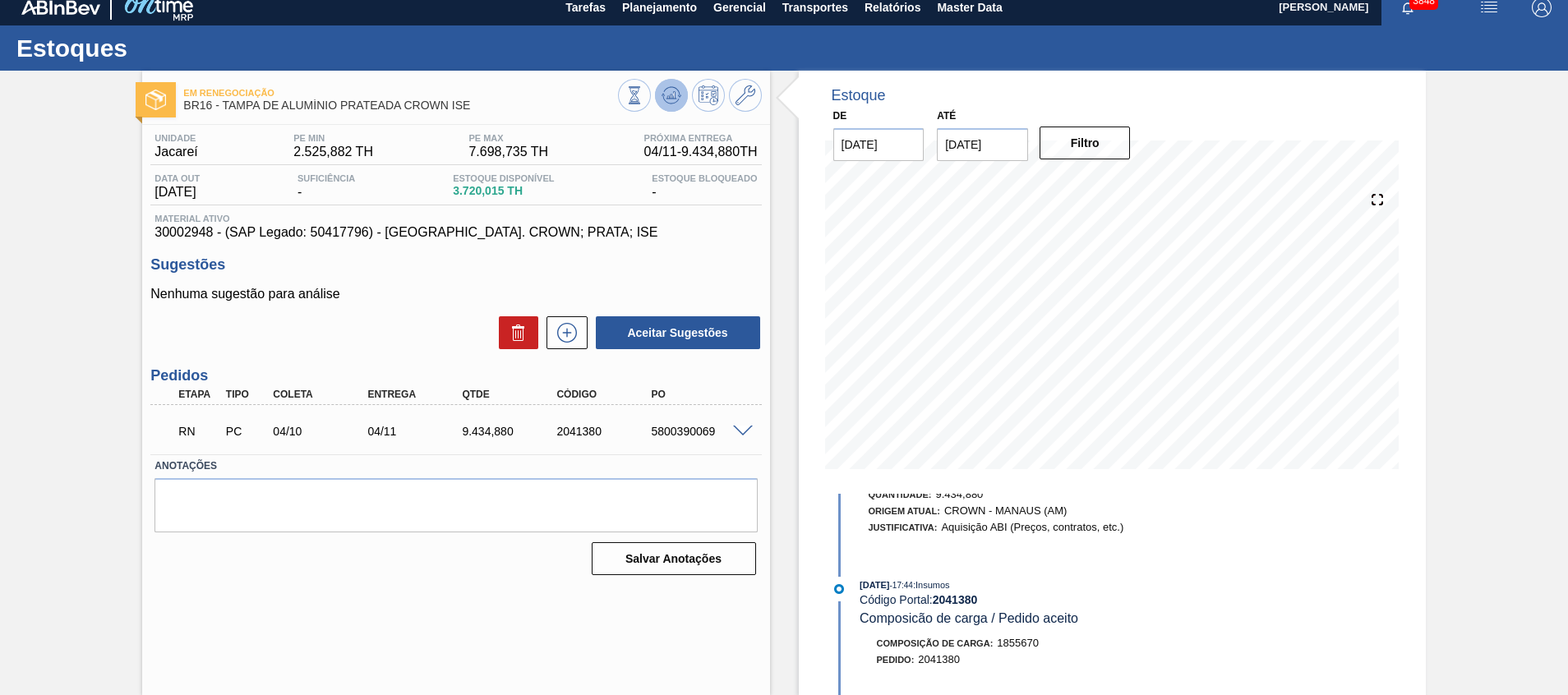
click at [677, 97] on icon at bounding box center [671, 96] width 20 height 20
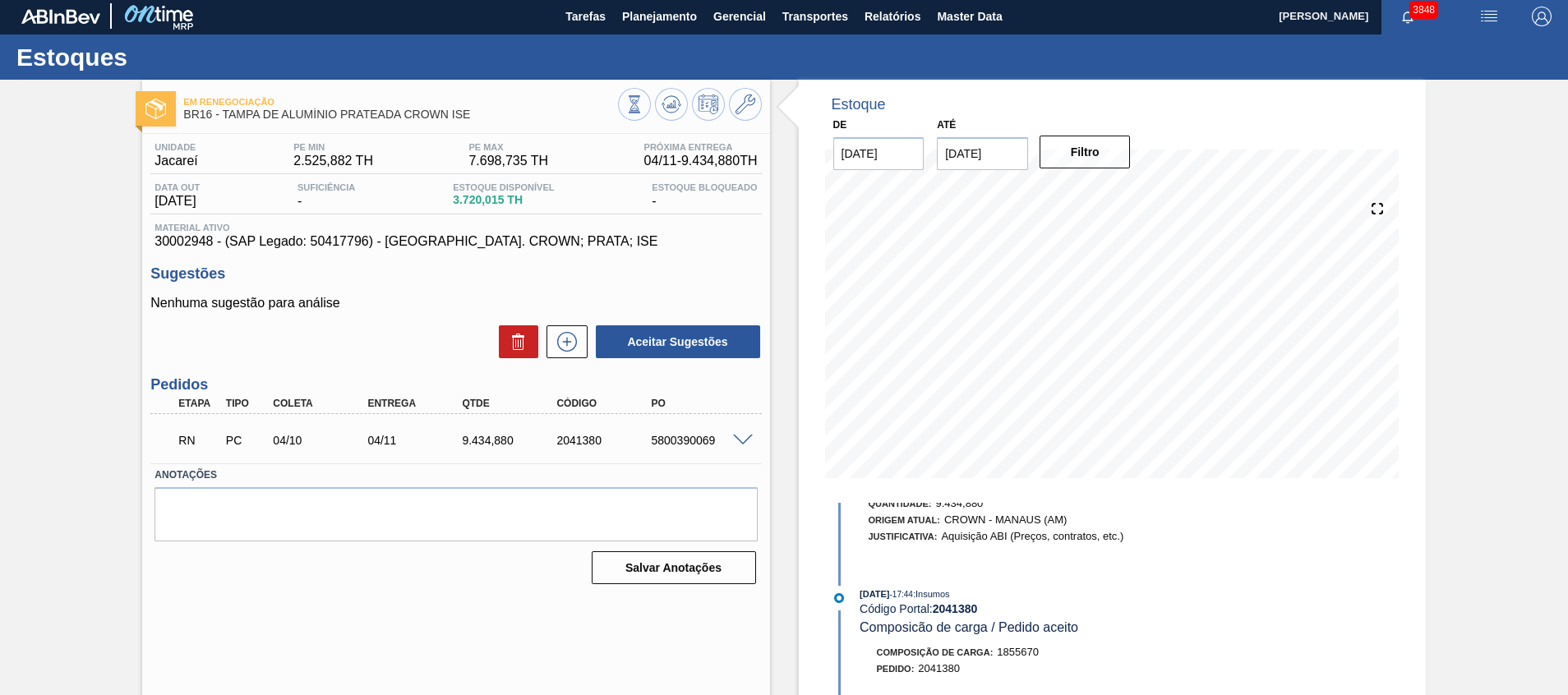
scroll to position [0, 0]
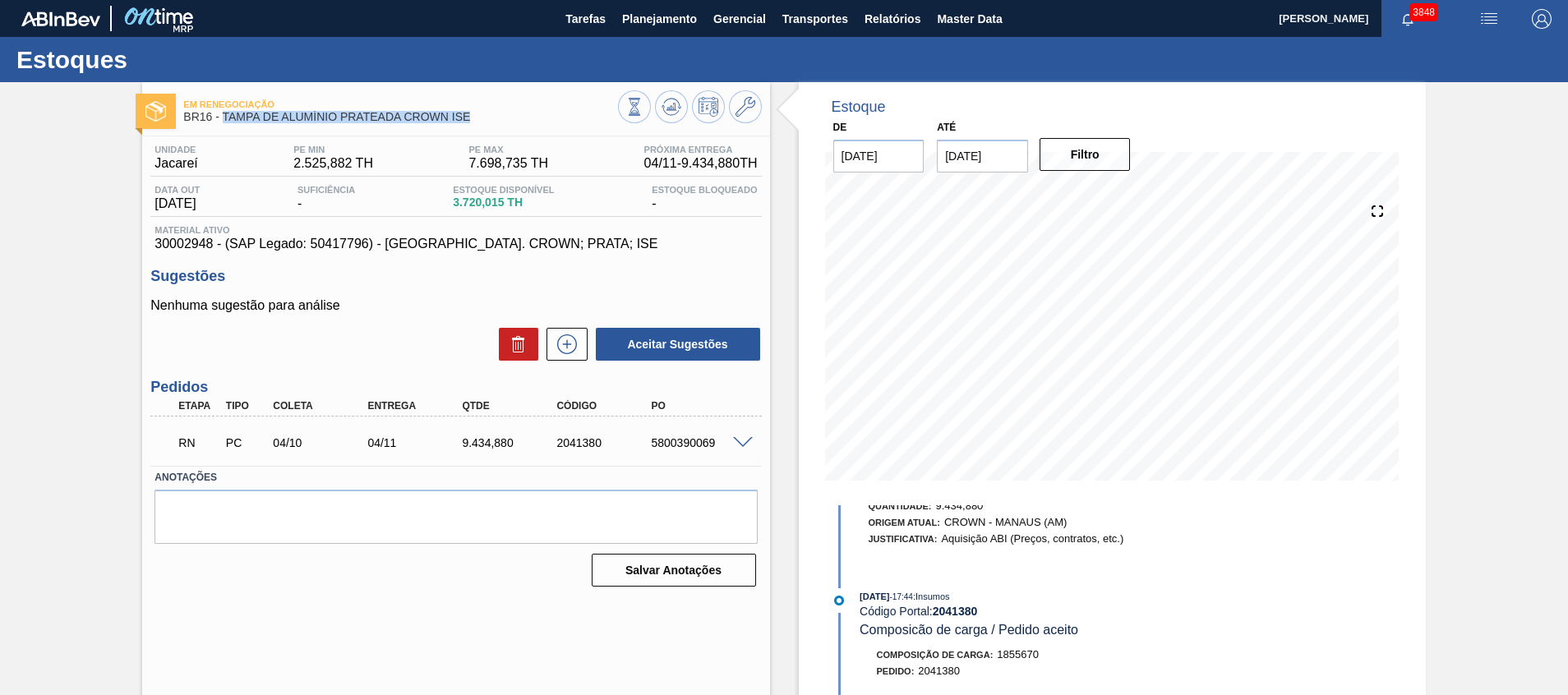
drag, startPoint x: 495, startPoint y: 116, endPoint x: 222, endPoint y: 125, distance: 273.1
click at [222, 125] on div "Em Renegociação BR16 - TAMPA DE ALUMÍNIO PRATEADA CROWN ISE" at bounding box center [400, 111] width 434 height 37
copy span "TAMPA DE ALUMÍNIO PRATEADA CROWN ISE"
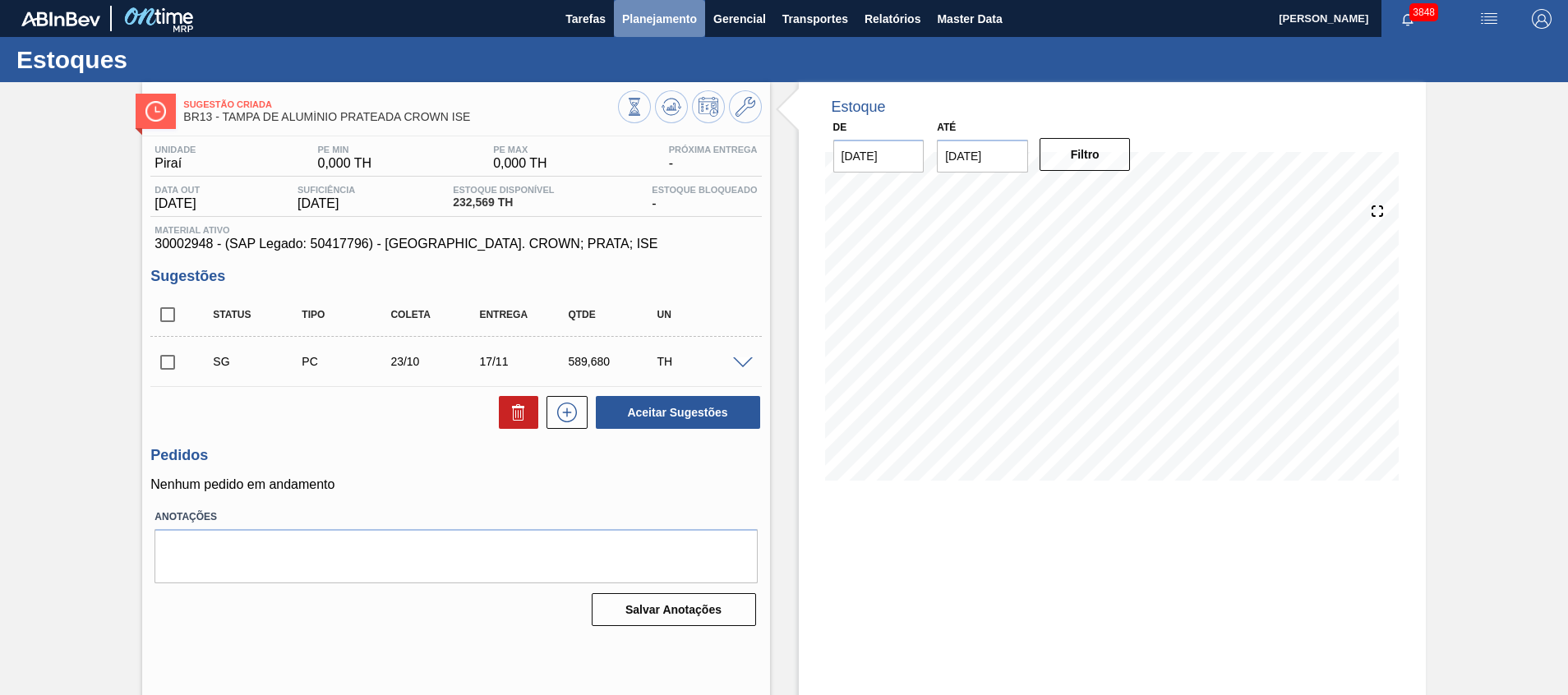
click at [653, 31] on button "Planejamento" at bounding box center [659, 18] width 91 height 37
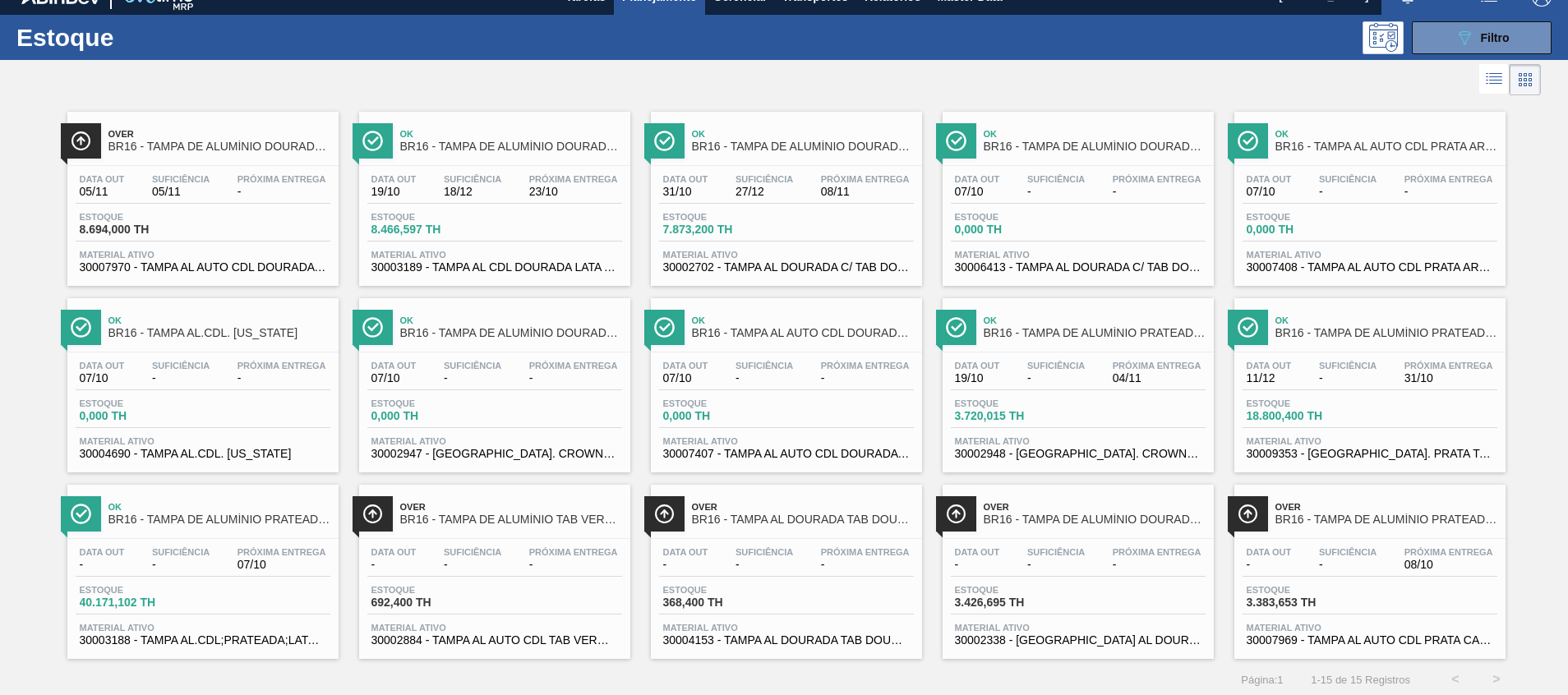
scroll to position [27, 0]
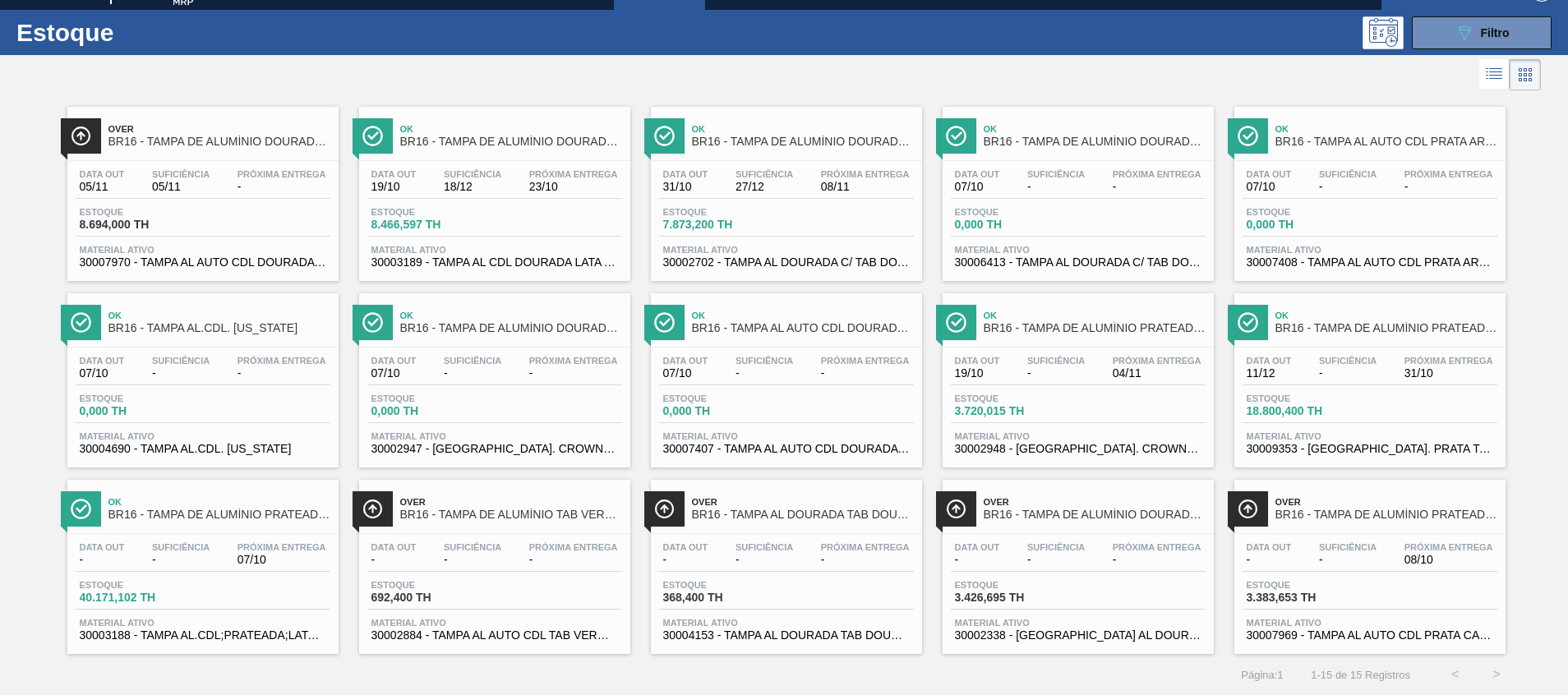
click at [1338, 642] on div "Data out - Suficiência - Próxima Entrega 08/10 Estoque 3.383,653 TH Material at…" at bounding box center [1369, 589] width 271 height 112
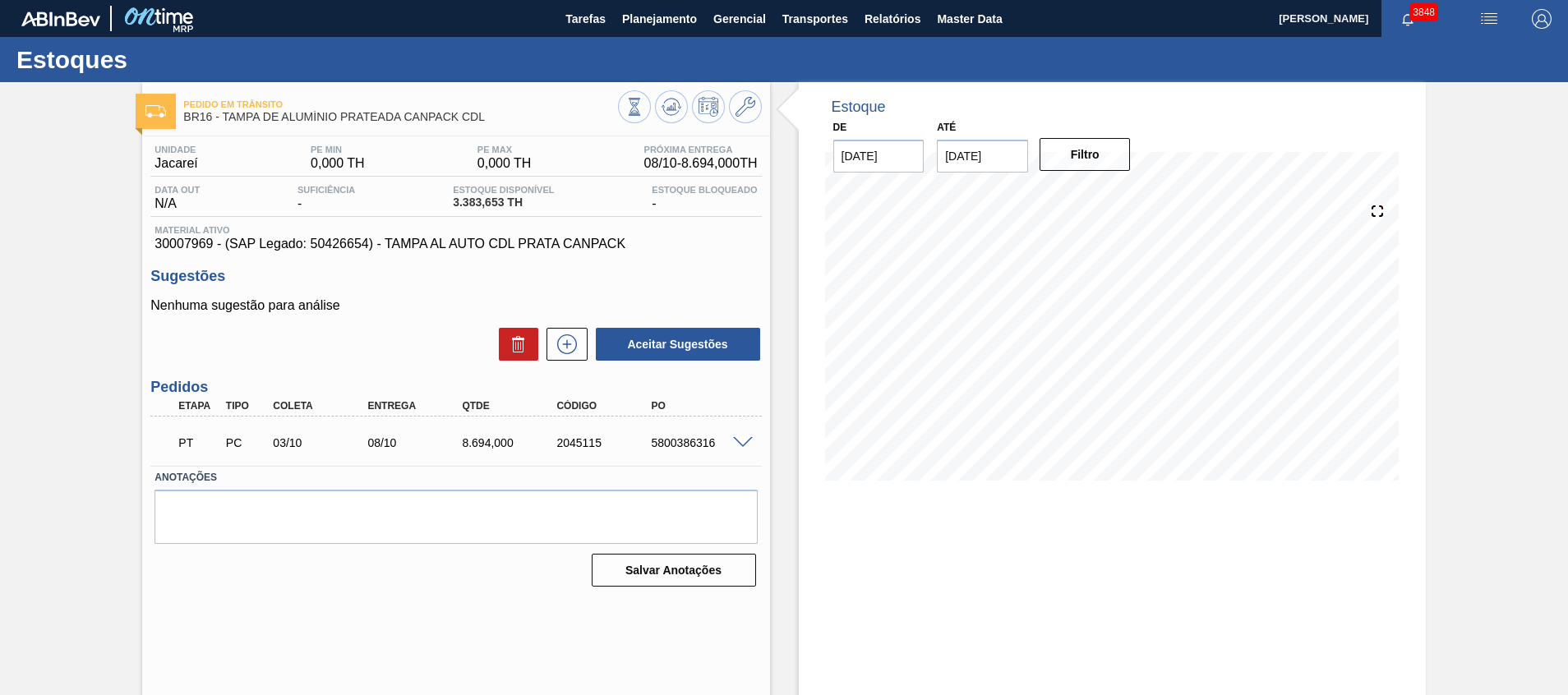
click at [734, 443] on span at bounding box center [742, 443] width 20 height 13
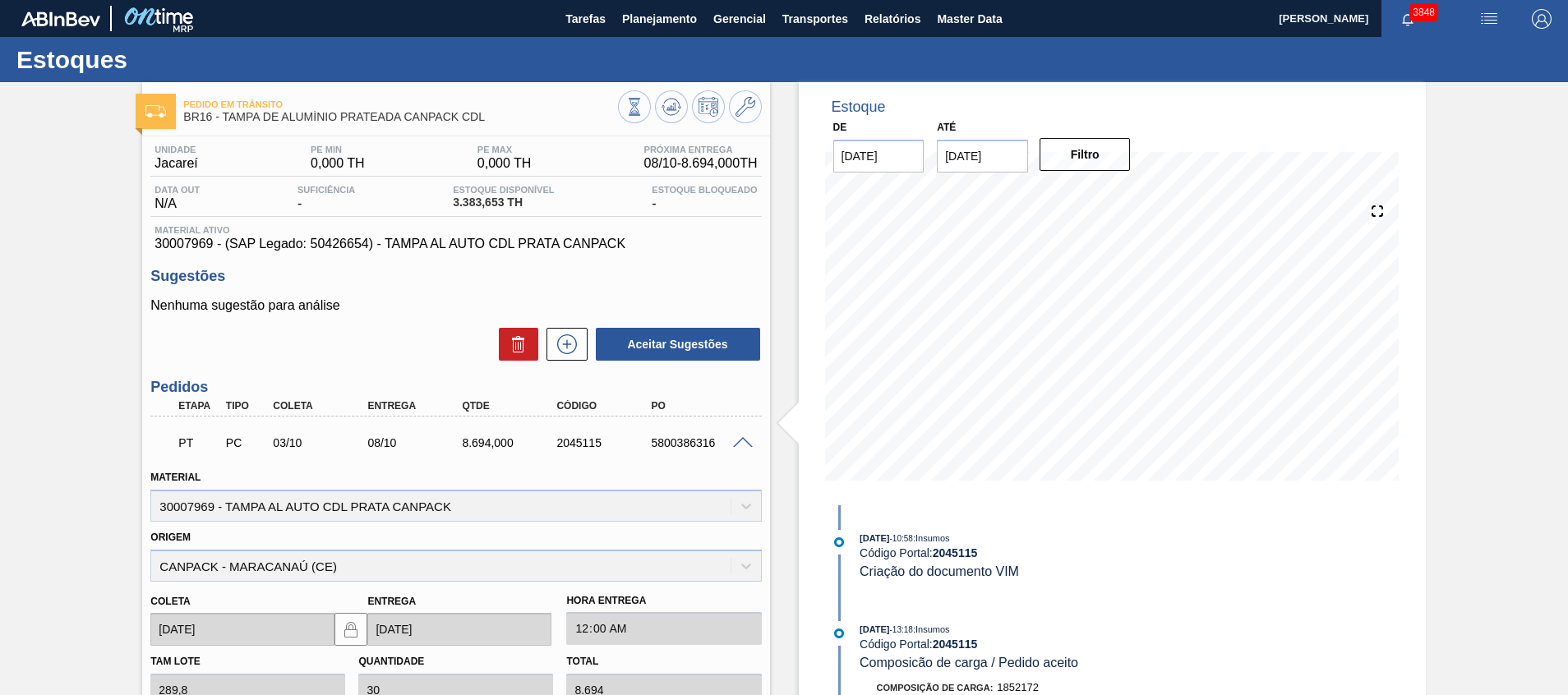
click at [748, 441] on span at bounding box center [742, 443] width 20 height 13
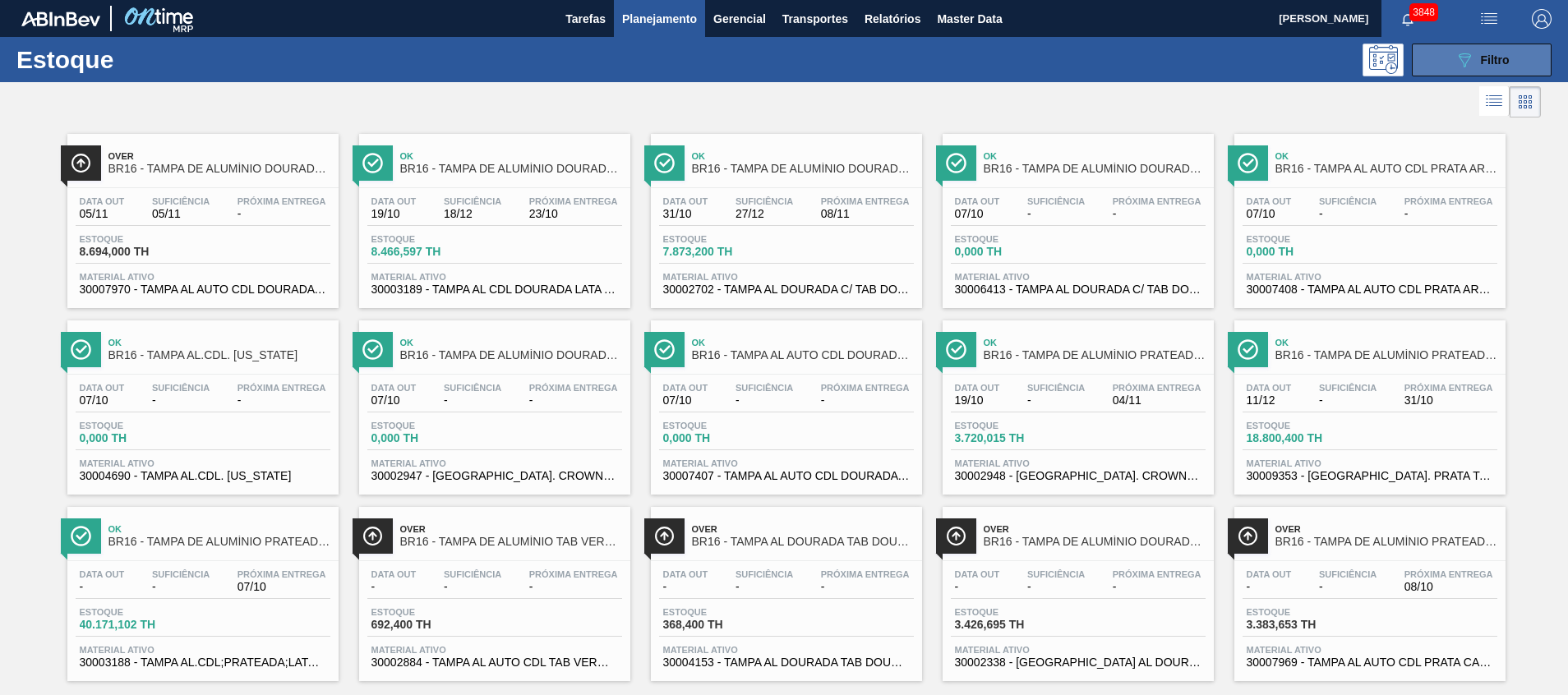
click at [1424, 53] on button "089F7B8B-B2A5-4AFE-B5C0-19BA573D28AC Filtro" at bounding box center [1481, 60] width 140 height 32
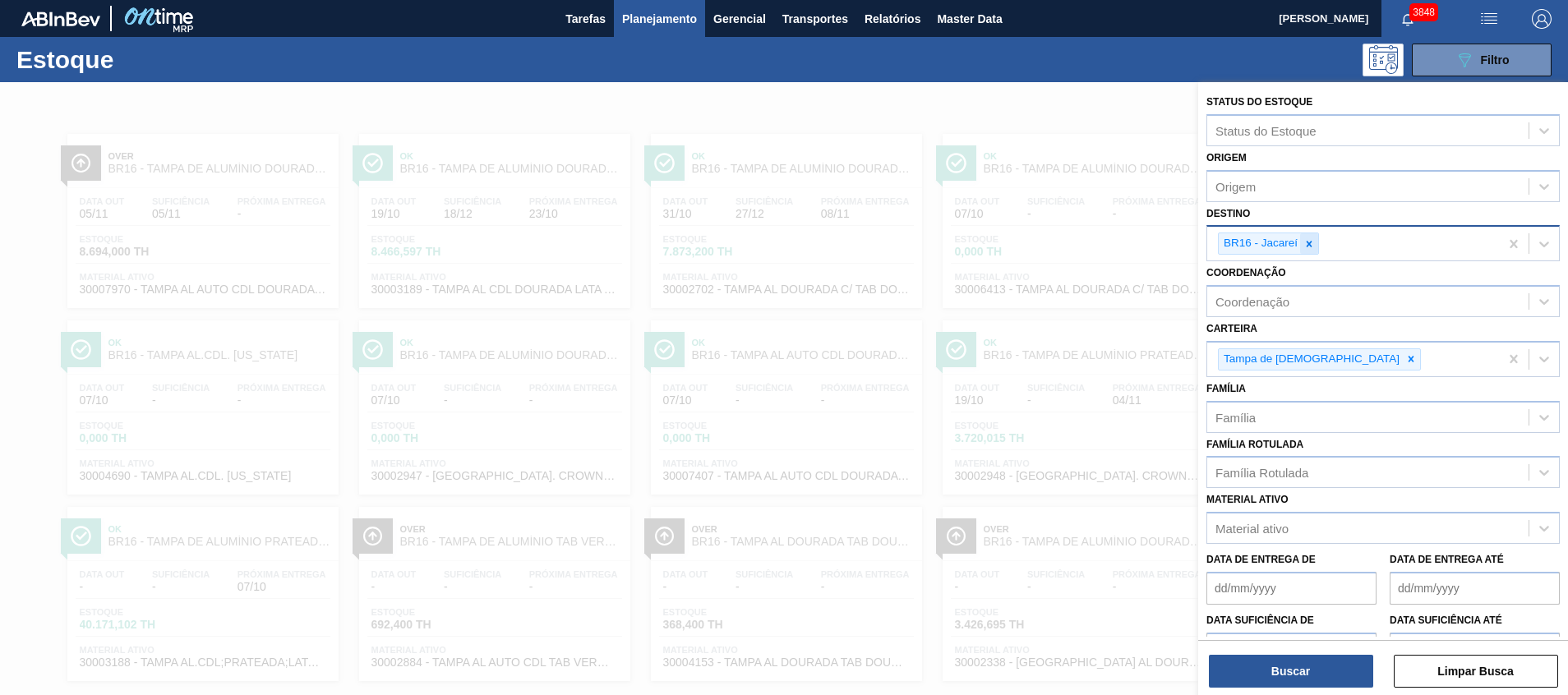
click at [1315, 251] on div at bounding box center [1309, 243] width 18 height 21
click at [1306, 246] on icon at bounding box center [1309, 244] width 12 height 12
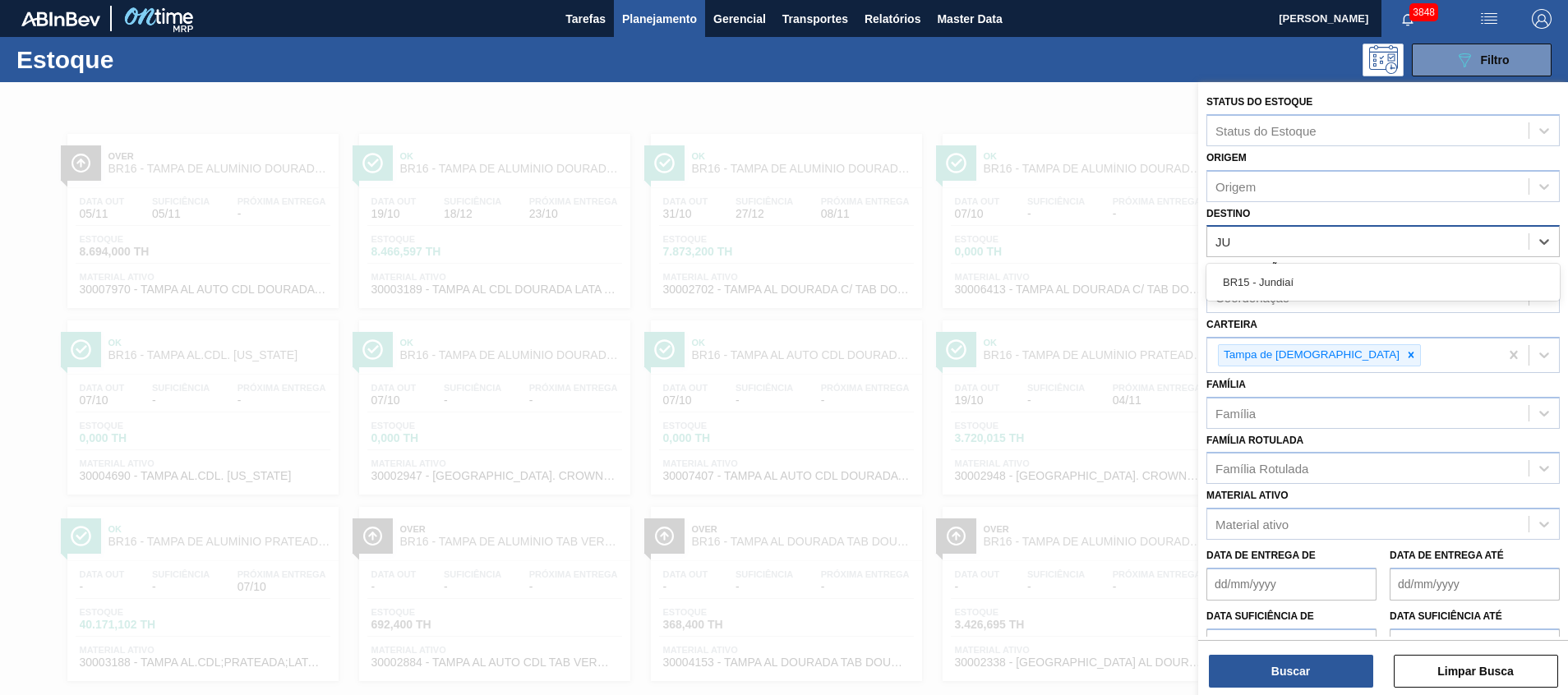
type input "JUN"
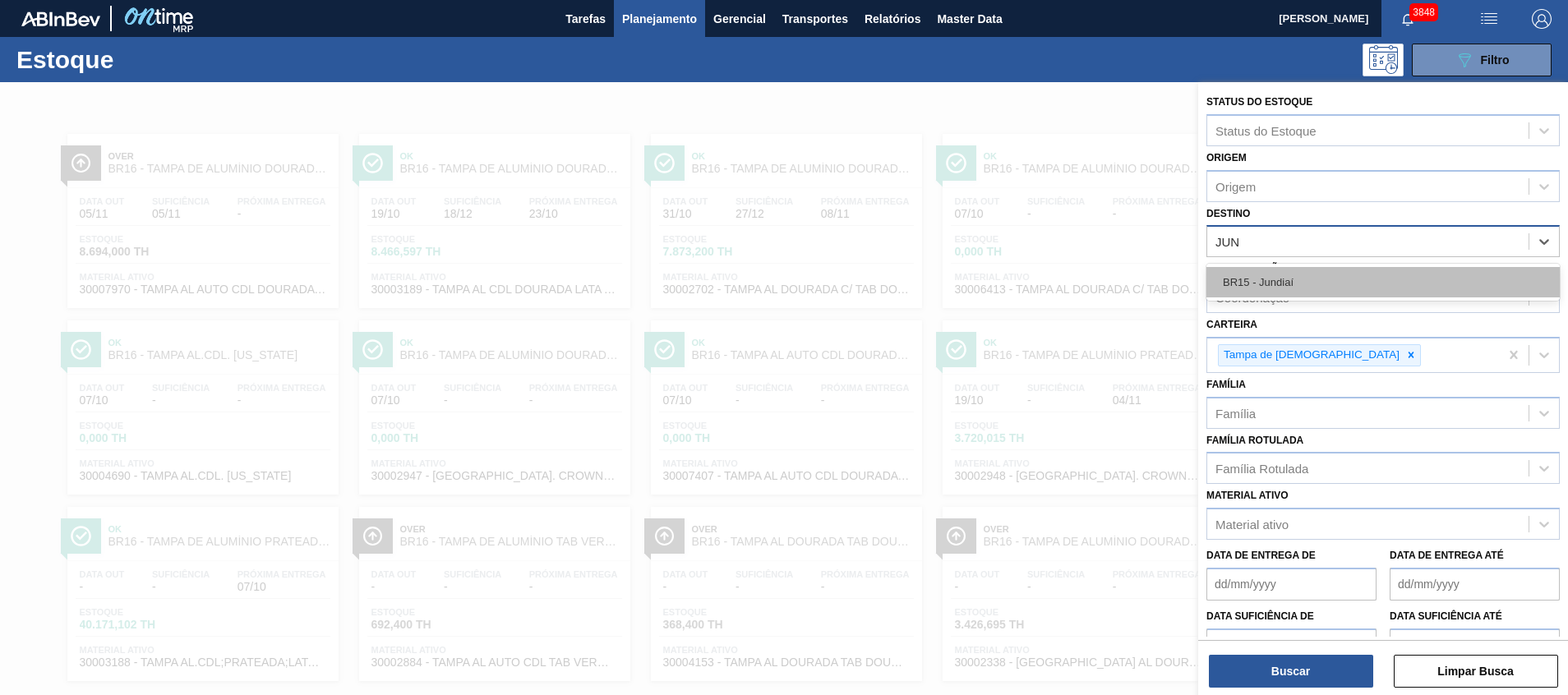
click at [1283, 272] on div "BR15 - Jundiaí" at bounding box center [1382, 283] width 353 height 31
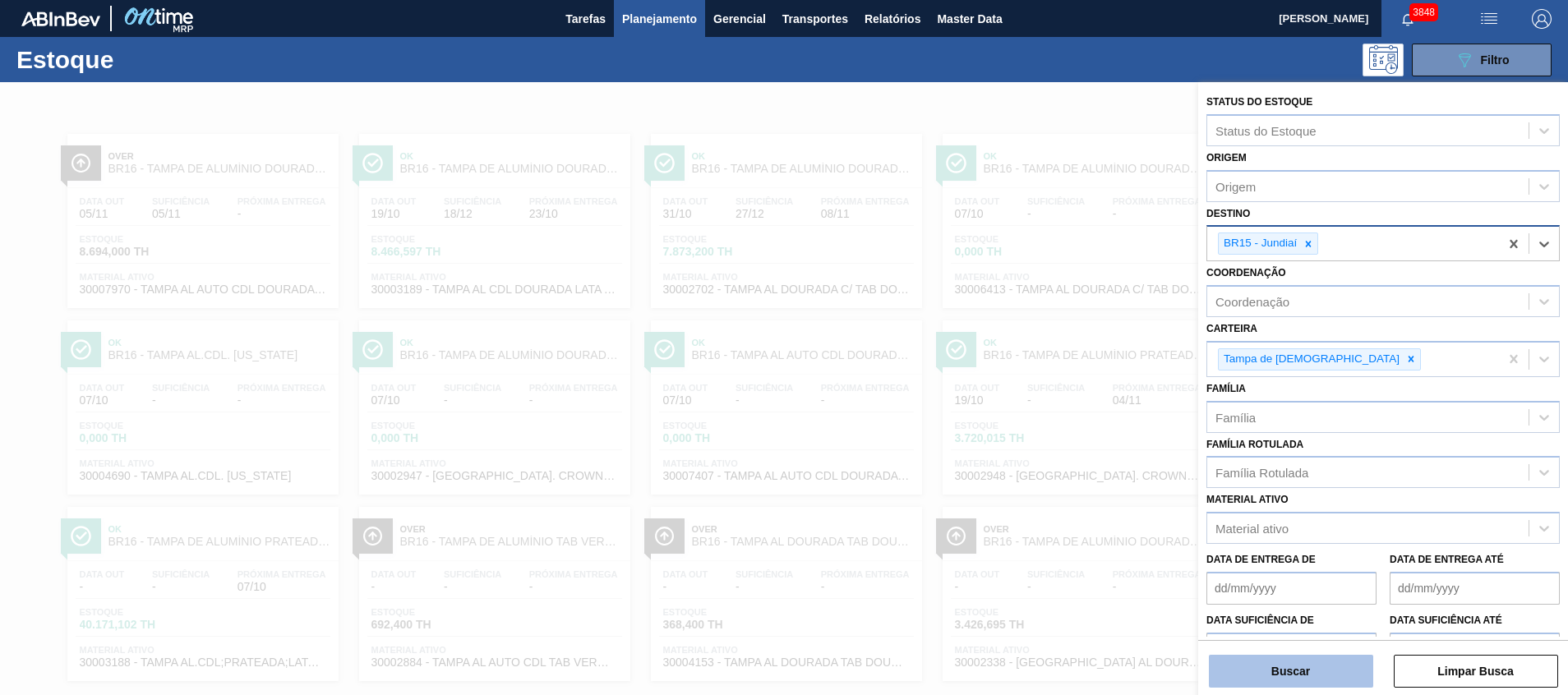
click at [1264, 681] on button "Buscar" at bounding box center [1291, 671] width 164 height 32
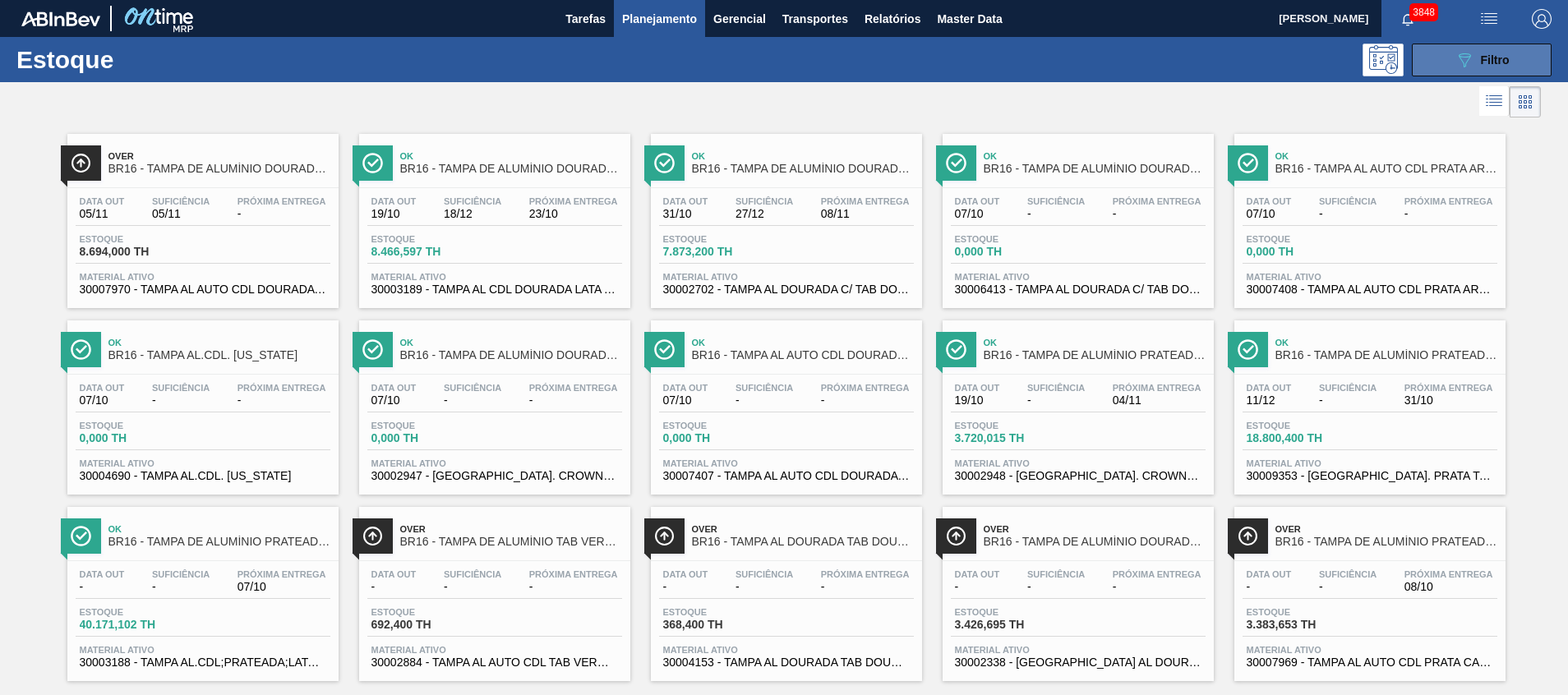
click at [1438, 69] on button "089F7B8B-B2A5-4AFE-B5C0-19BA573D28AC Filtro" at bounding box center [1481, 60] width 140 height 32
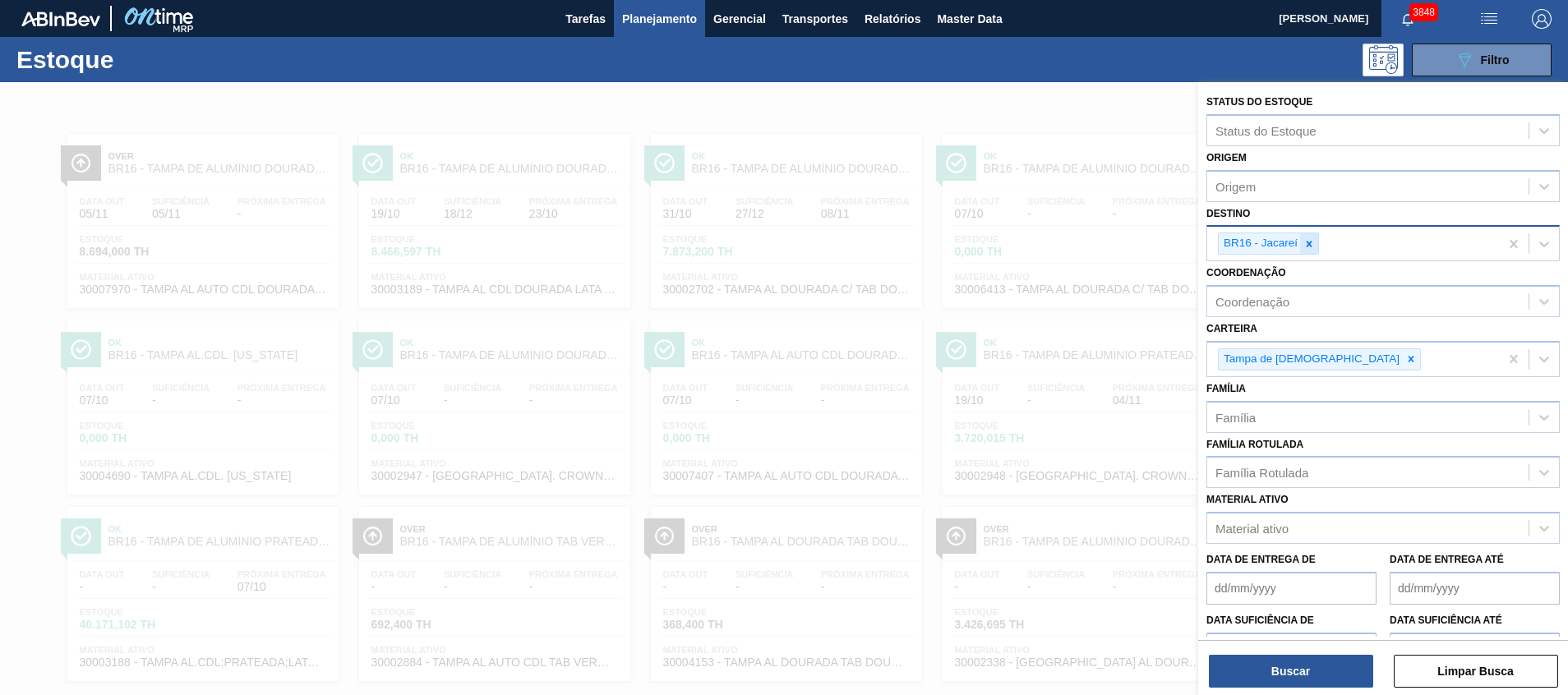
click at [1310, 243] on icon at bounding box center [1309, 244] width 5 height 5
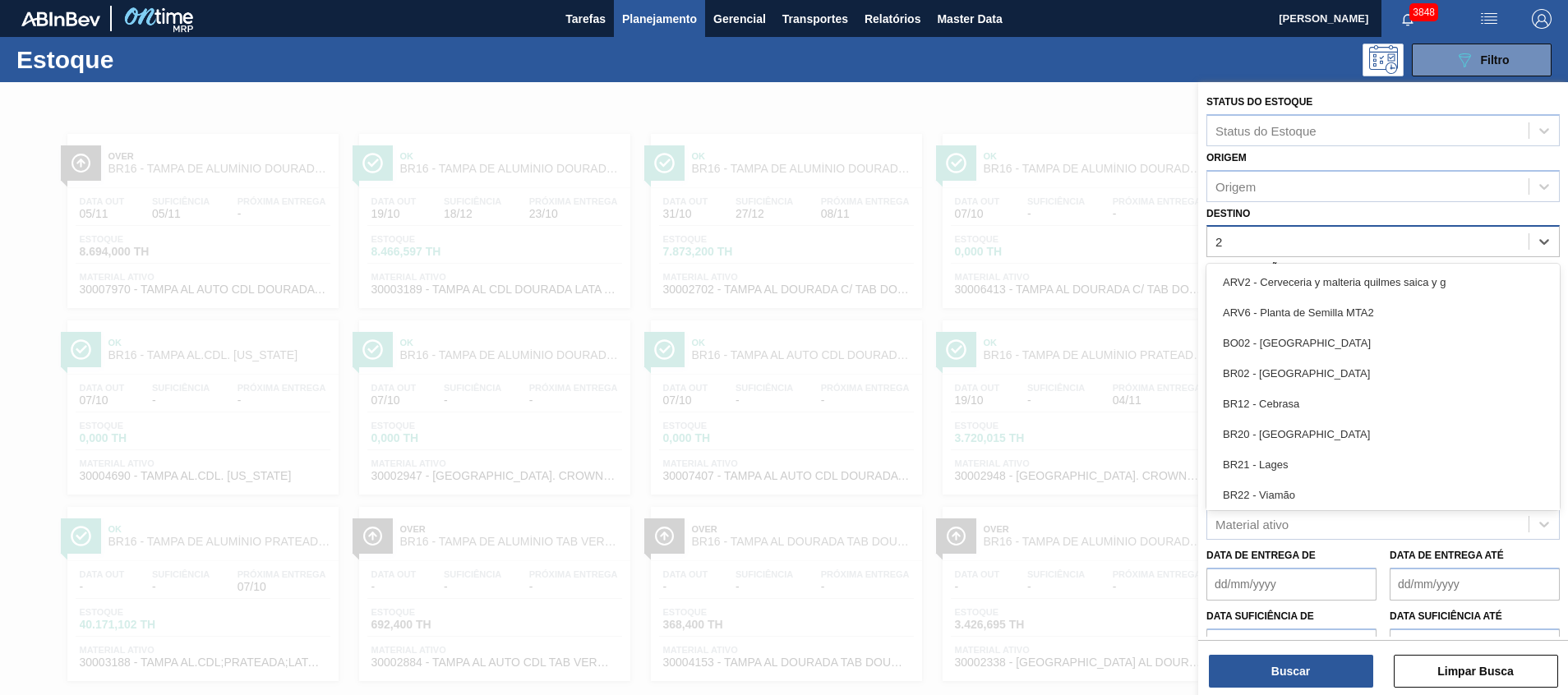
type input "24"
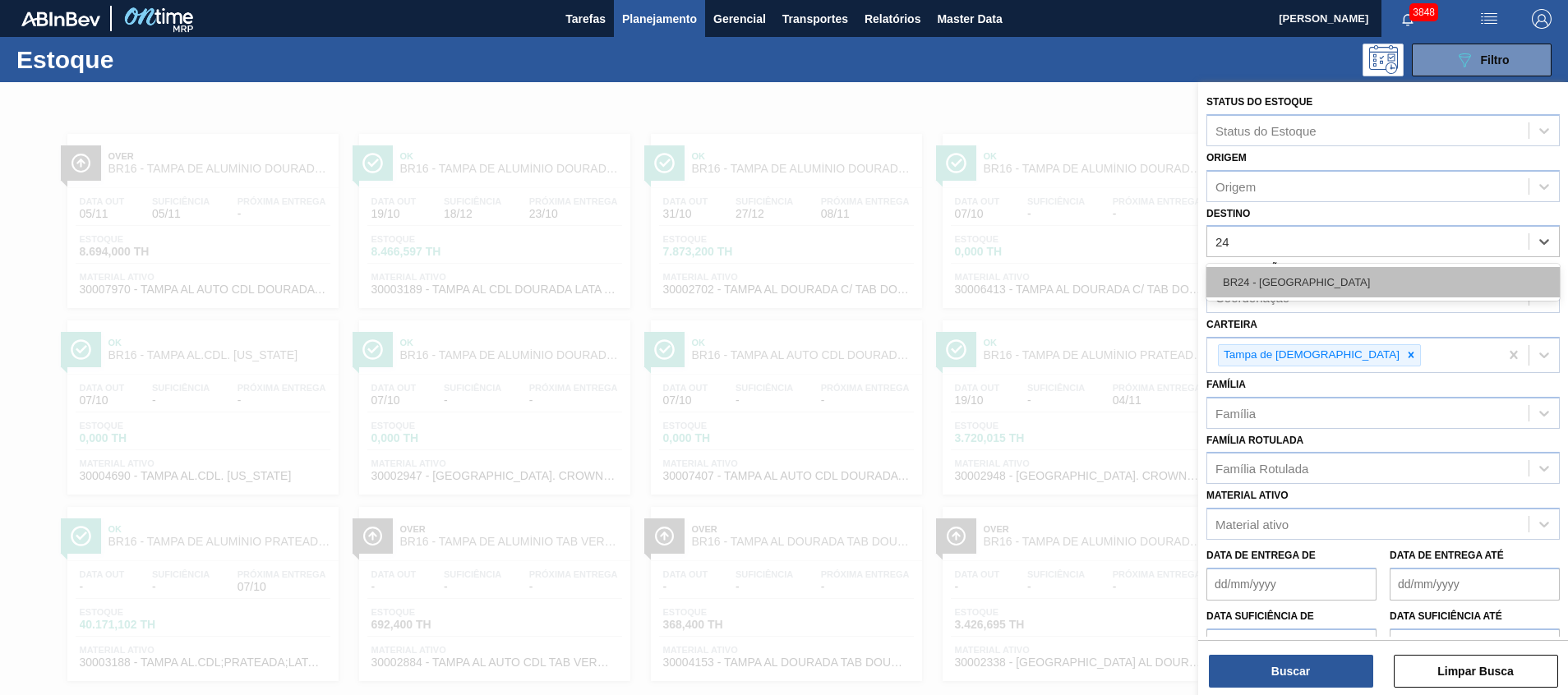
click at [1285, 279] on div "BR24 - [GEOGRAPHIC_DATA]" at bounding box center [1382, 283] width 353 height 31
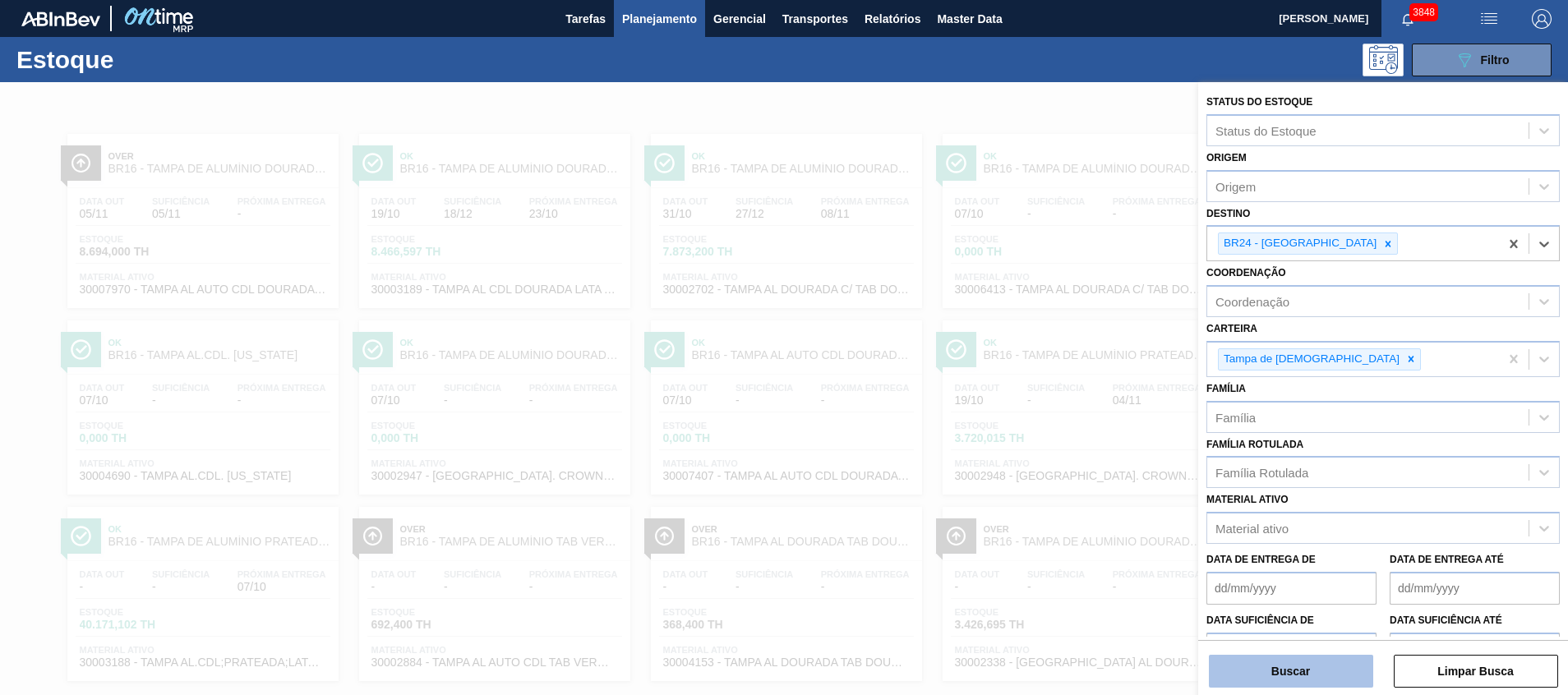
click at [1248, 663] on button "Buscar" at bounding box center [1291, 671] width 164 height 32
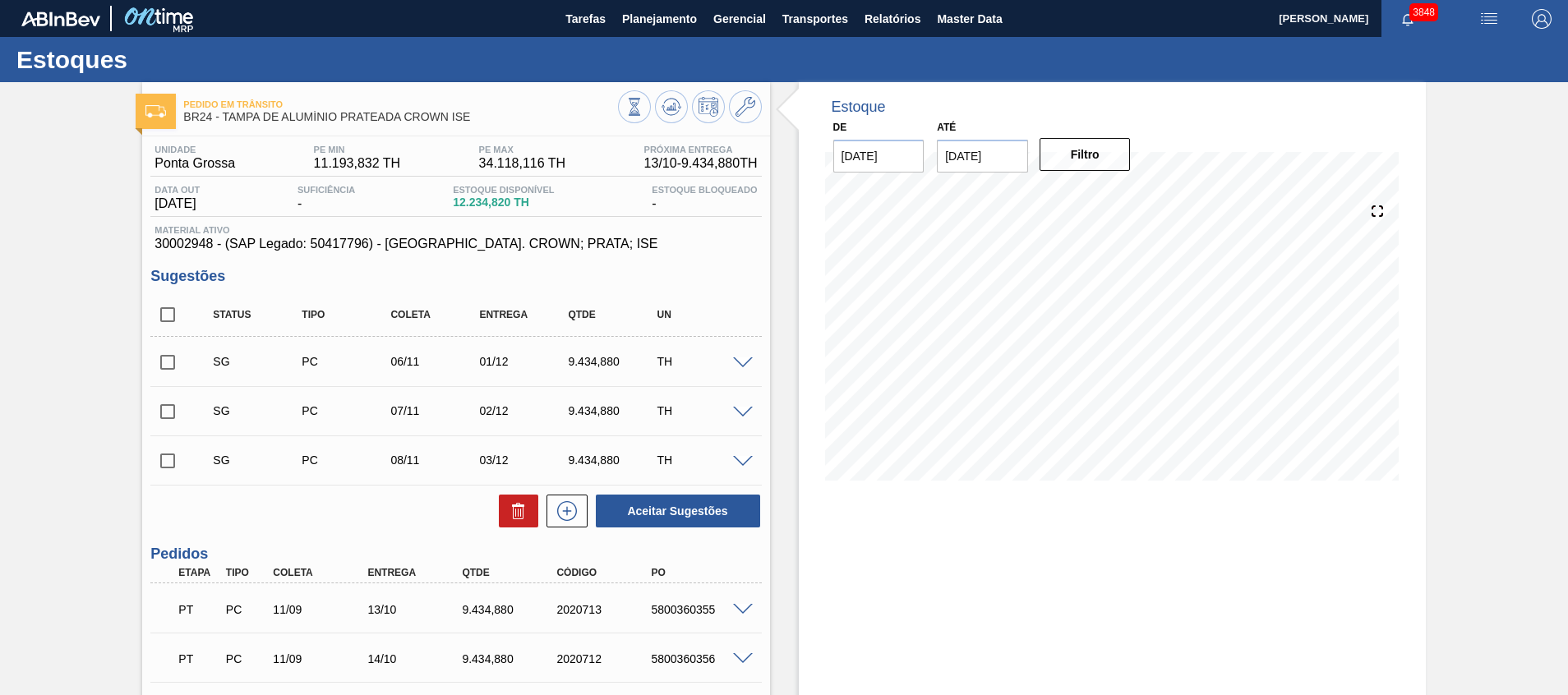
click at [741, 358] on span at bounding box center [742, 364] width 20 height 13
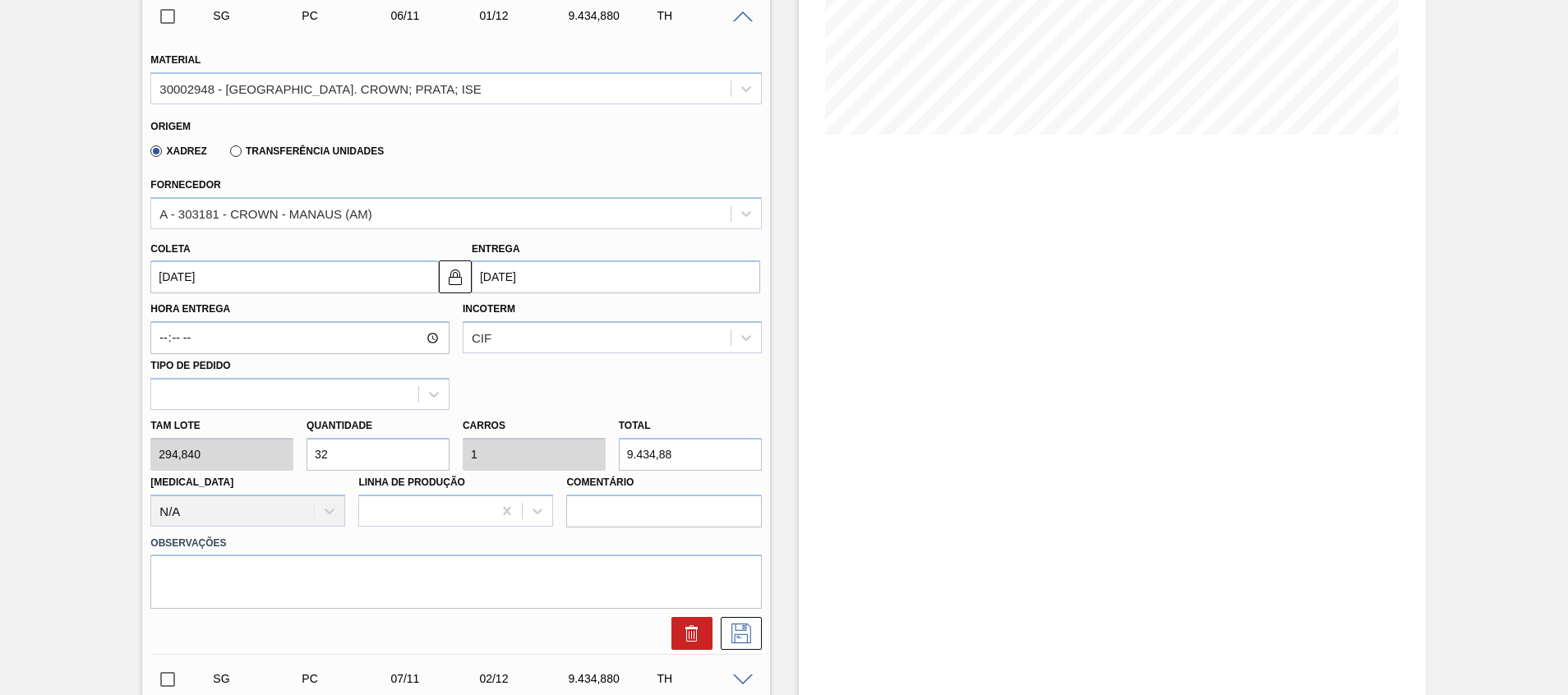
scroll to position [369, 0]
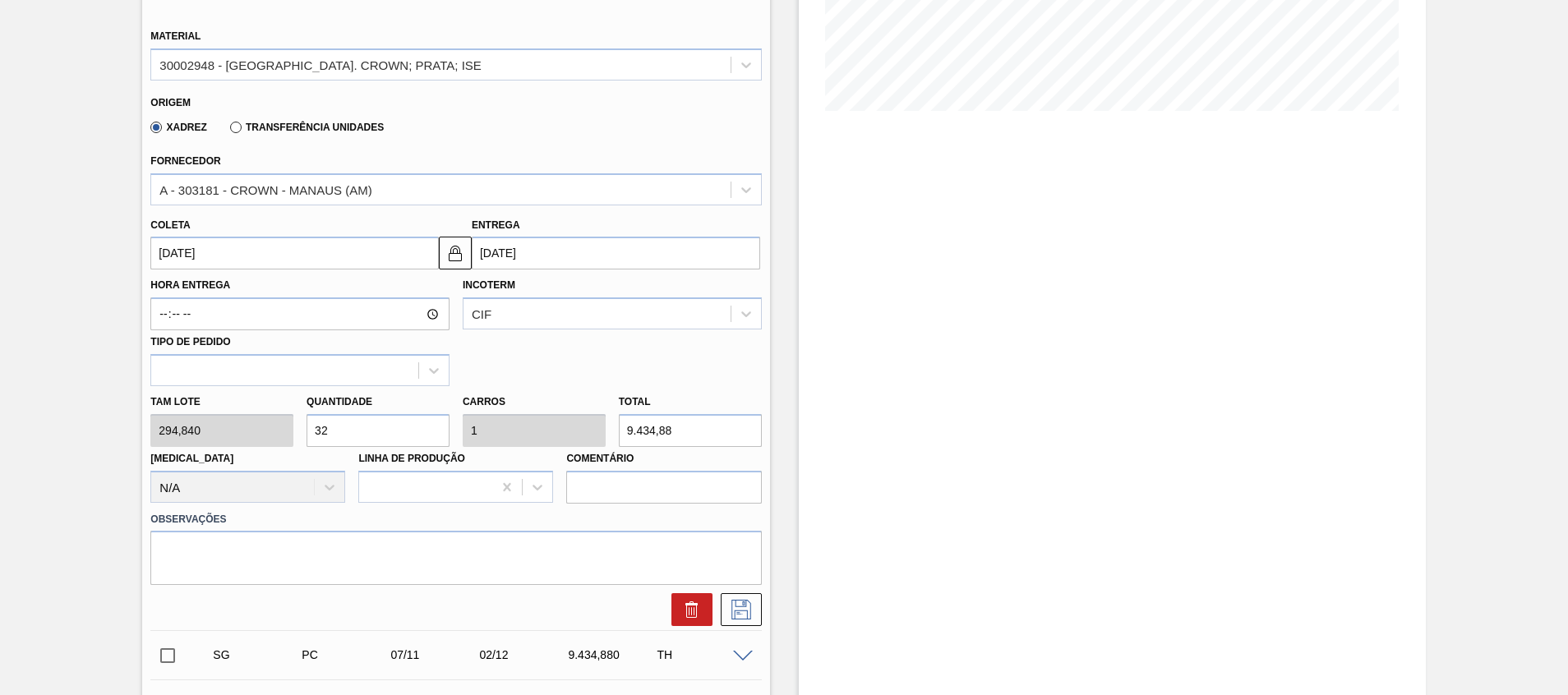
click at [532, 427] on div "Tam lote 294,840 Quantidade 32 Carros 1 Total 9.434,88 Doca N/A Linha de Produç…" at bounding box center [455, 445] width 623 height 117
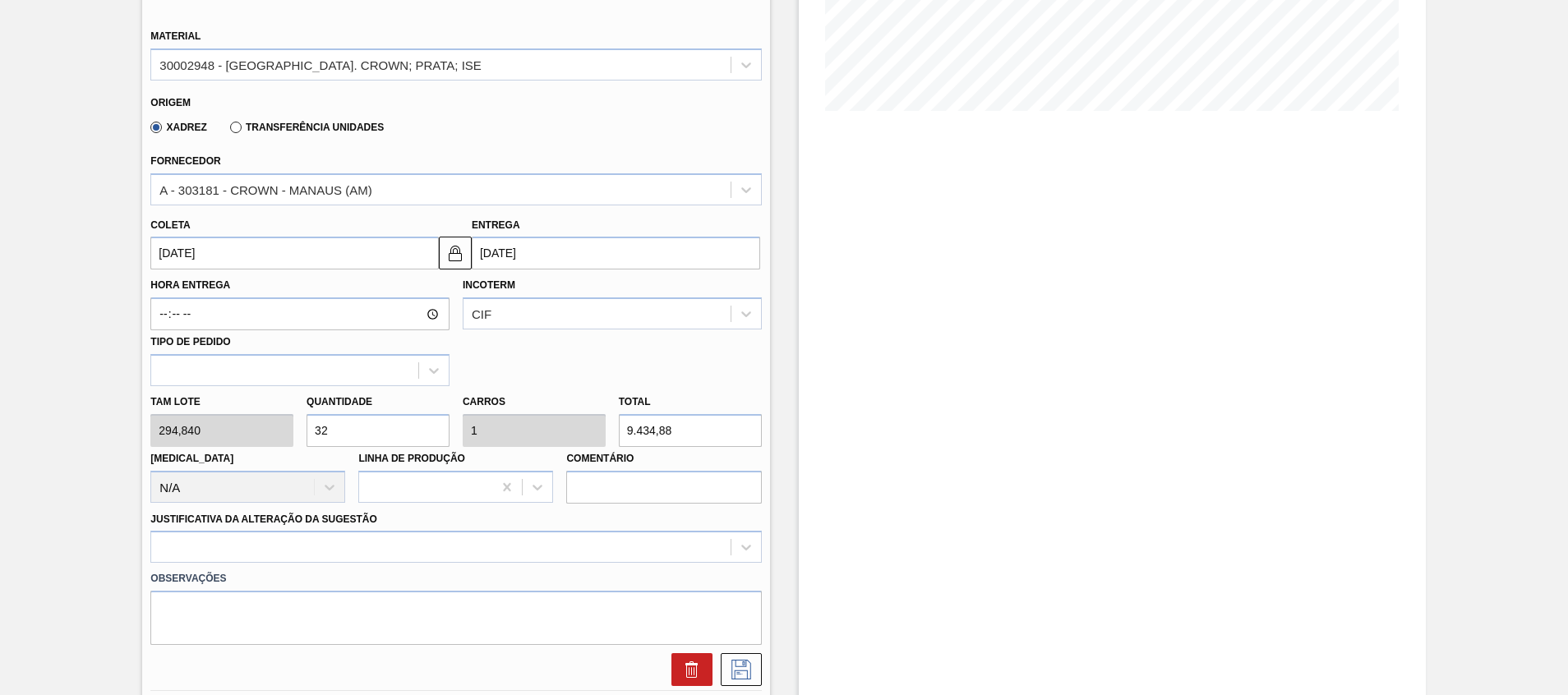
click at [499, 423] on div "Tam lote 294,840 Quantidade 32 Carros 1 Total 9.434,88 Doca N/A Linha de Produç…" at bounding box center [455, 445] width 623 height 117
paste input "2.676"
type input "9,076"
type input "0,284"
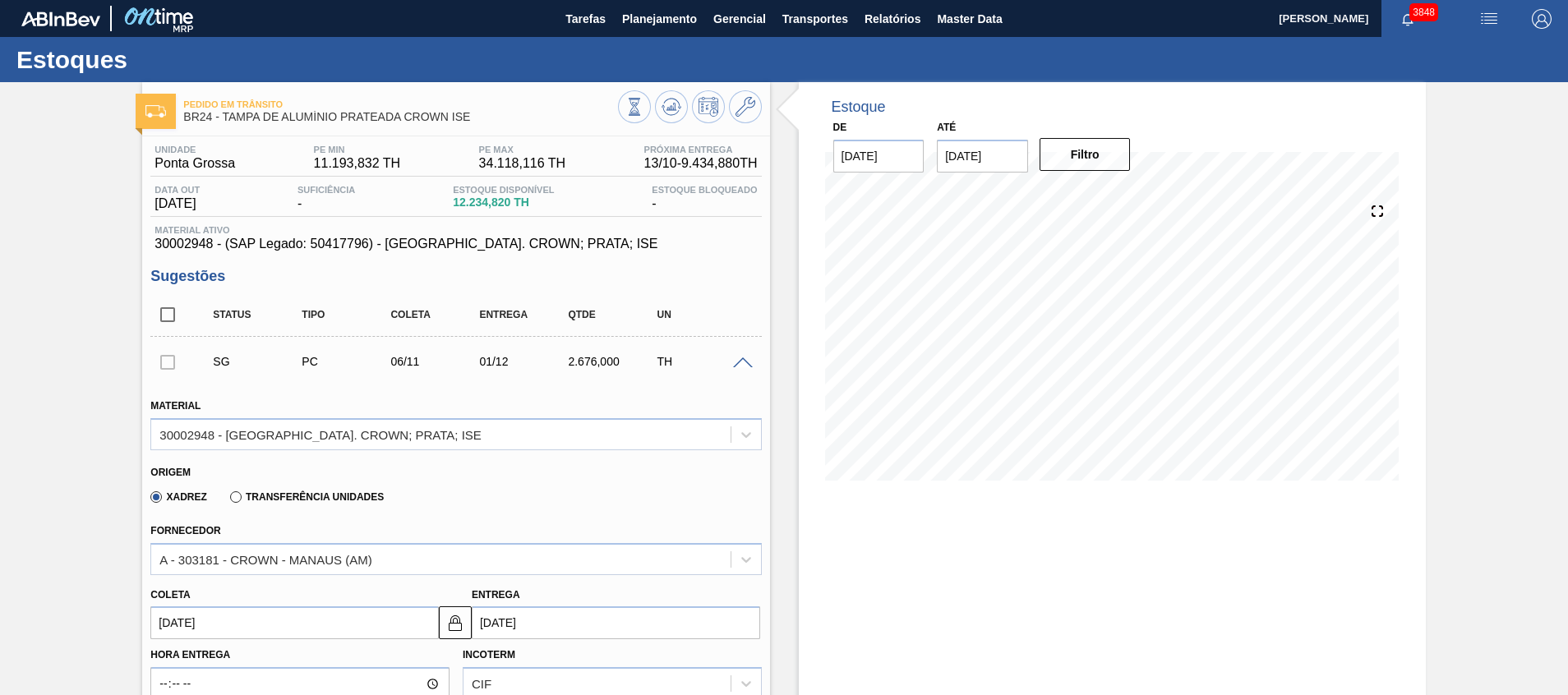
scroll to position [123, 0]
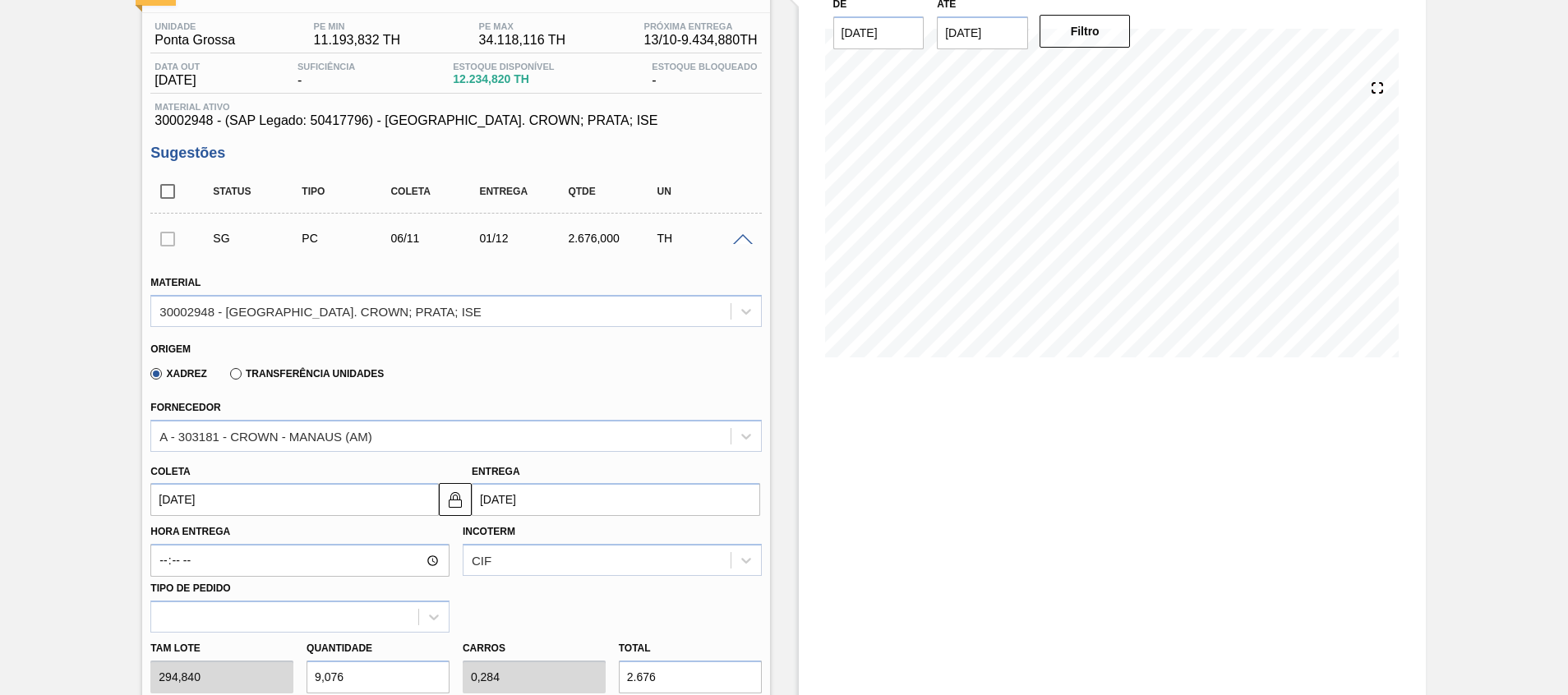
type input "2.676"
click at [739, 249] on div "SG PC 06/11 01/12 2.676,000 TH" at bounding box center [455, 237] width 611 height 41
click at [739, 235] on span at bounding box center [742, 240] width 20 height 13
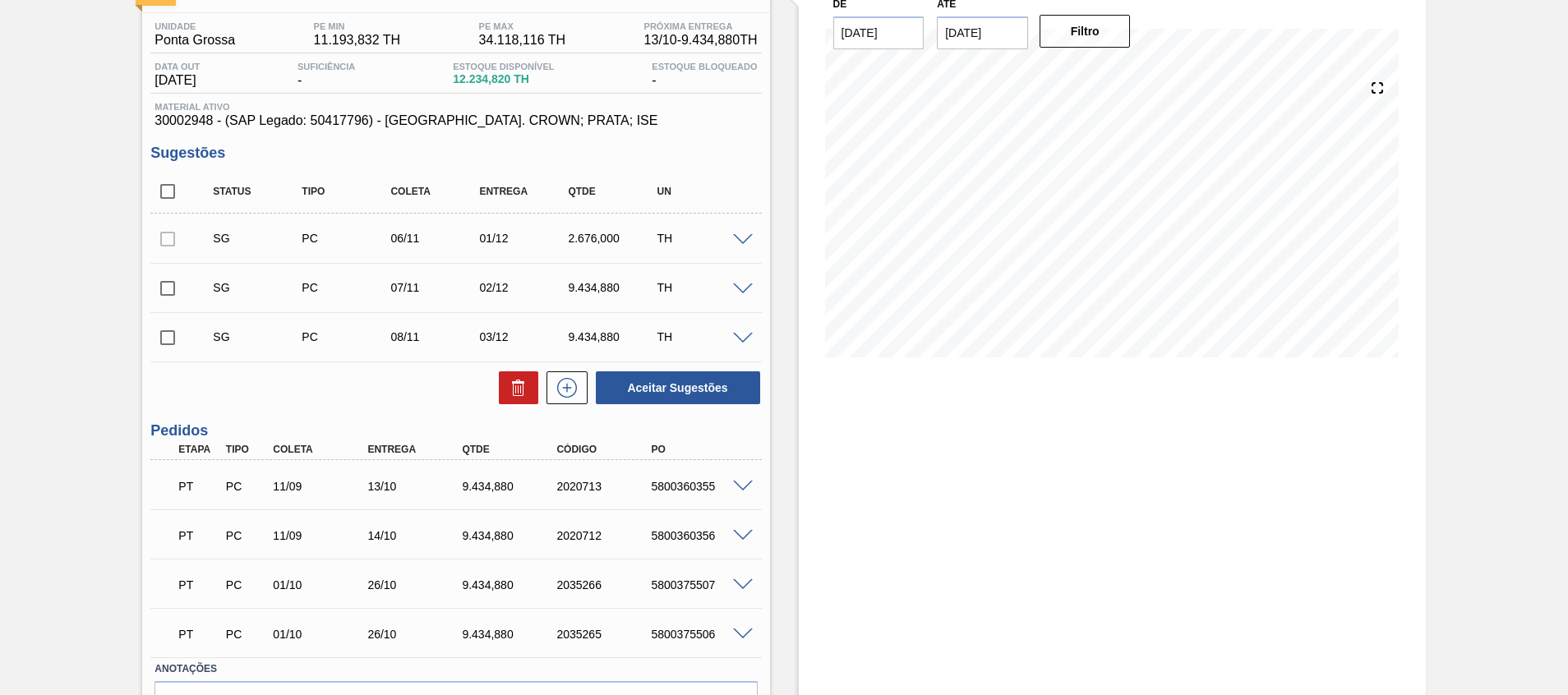
scroll to position [0, 0]
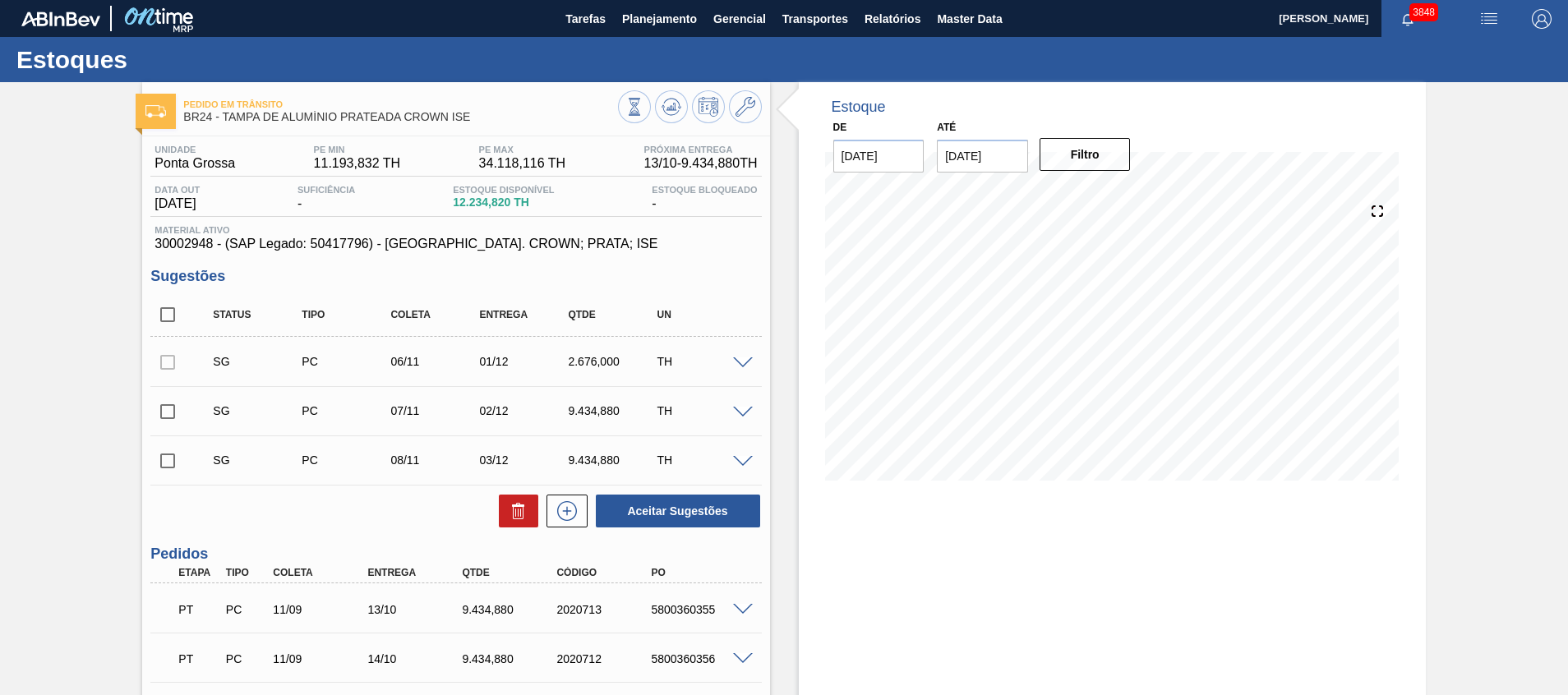
click at [196, 242] on span "30002948 - (SAP Legado: 50417796) - [GEOGRAPHIC_DATA]. CROWN; PRATA; ISE" at bounding box center [455, 244] width 602 height 14
click at [196, 242] on span "30002948 - (SAP Legado: 50417796) - TAMPA AL. CROWN; PRATA; ISE" at bounding box center [455, 244] width 602 height 14
copy span "30002948"
click at [659, 24] on span "Planejamento" at bounding box center [659, 19] width 75 height 20
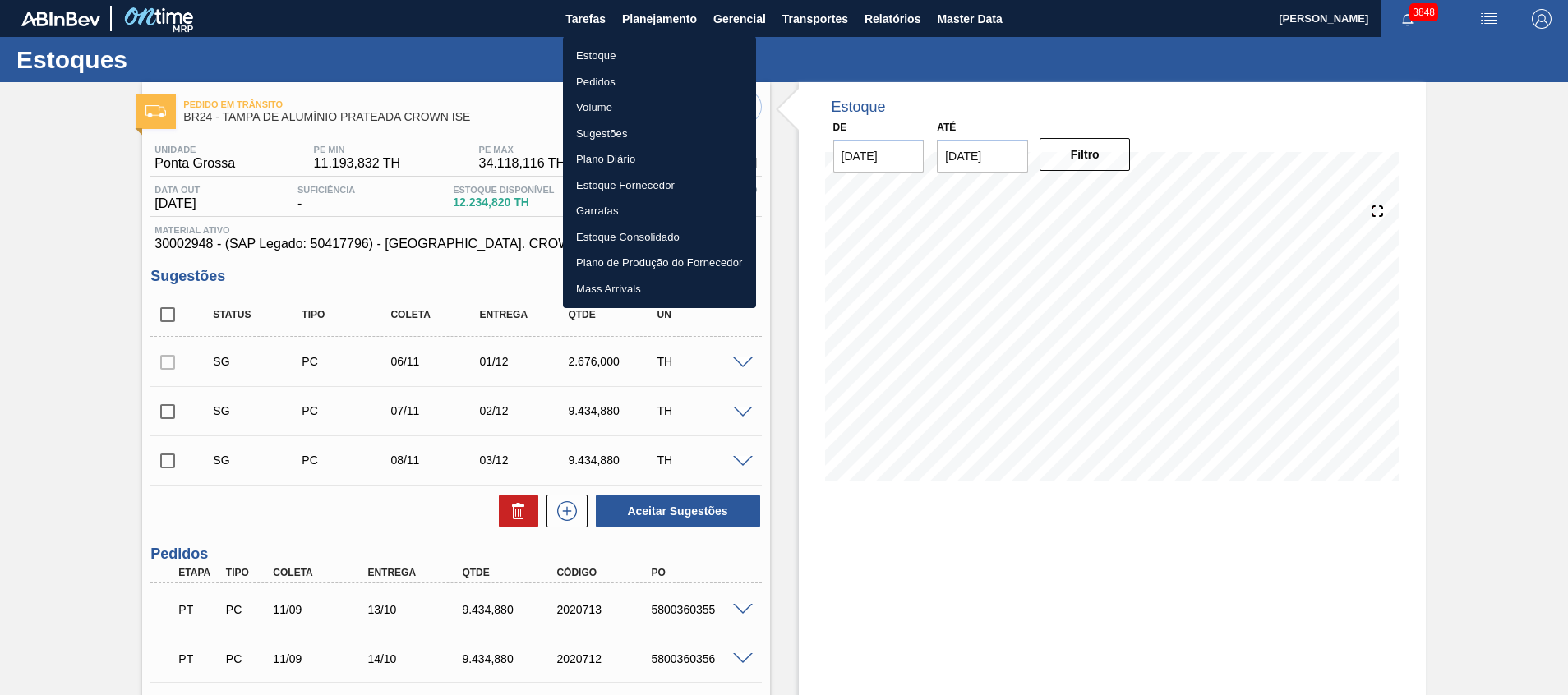
click at [781, 348] on div at bounding box center [784, 348] width 1568 height 695
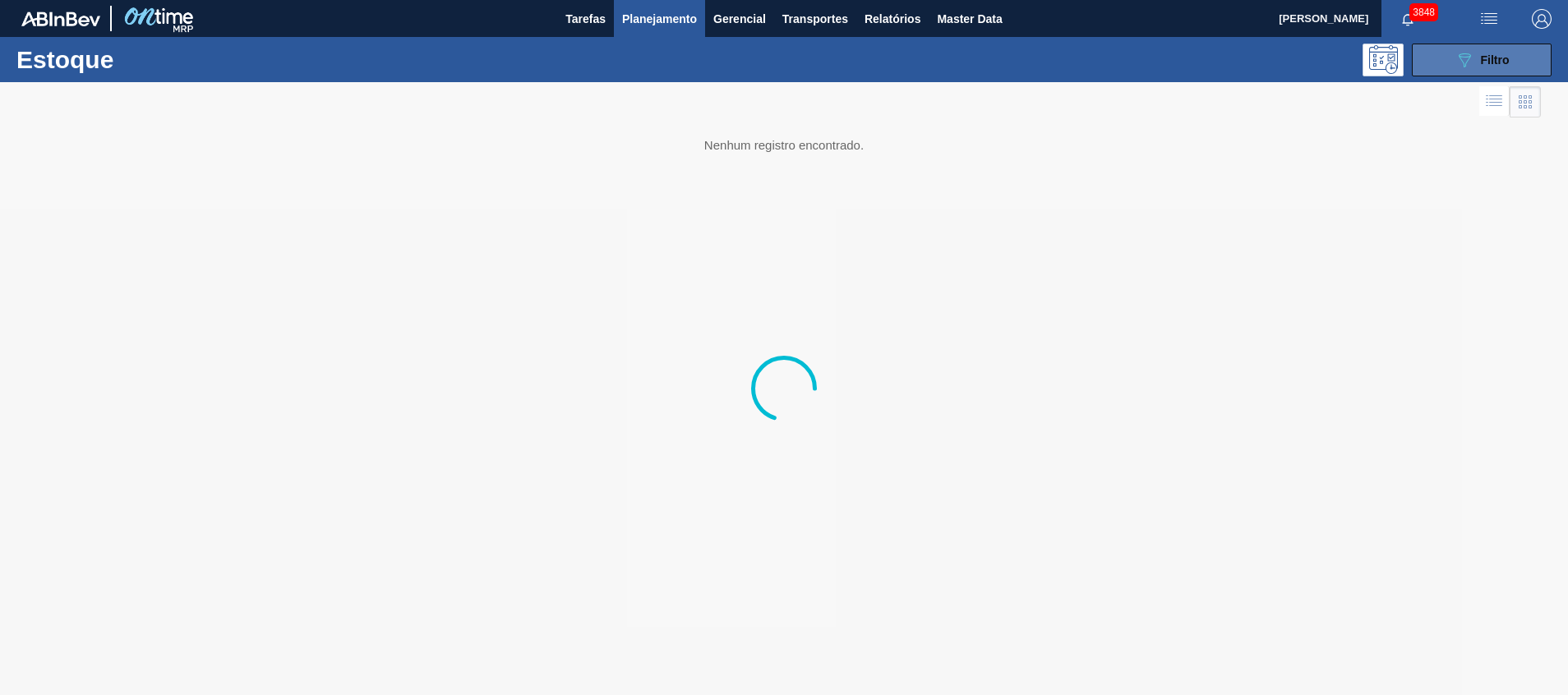
click at [1524, 58] on button "089F7B8B-B2A5-4AFE-B5C0-19BA573D28AC Filtro" at bounding box center [1481, 60] width 140 height 32
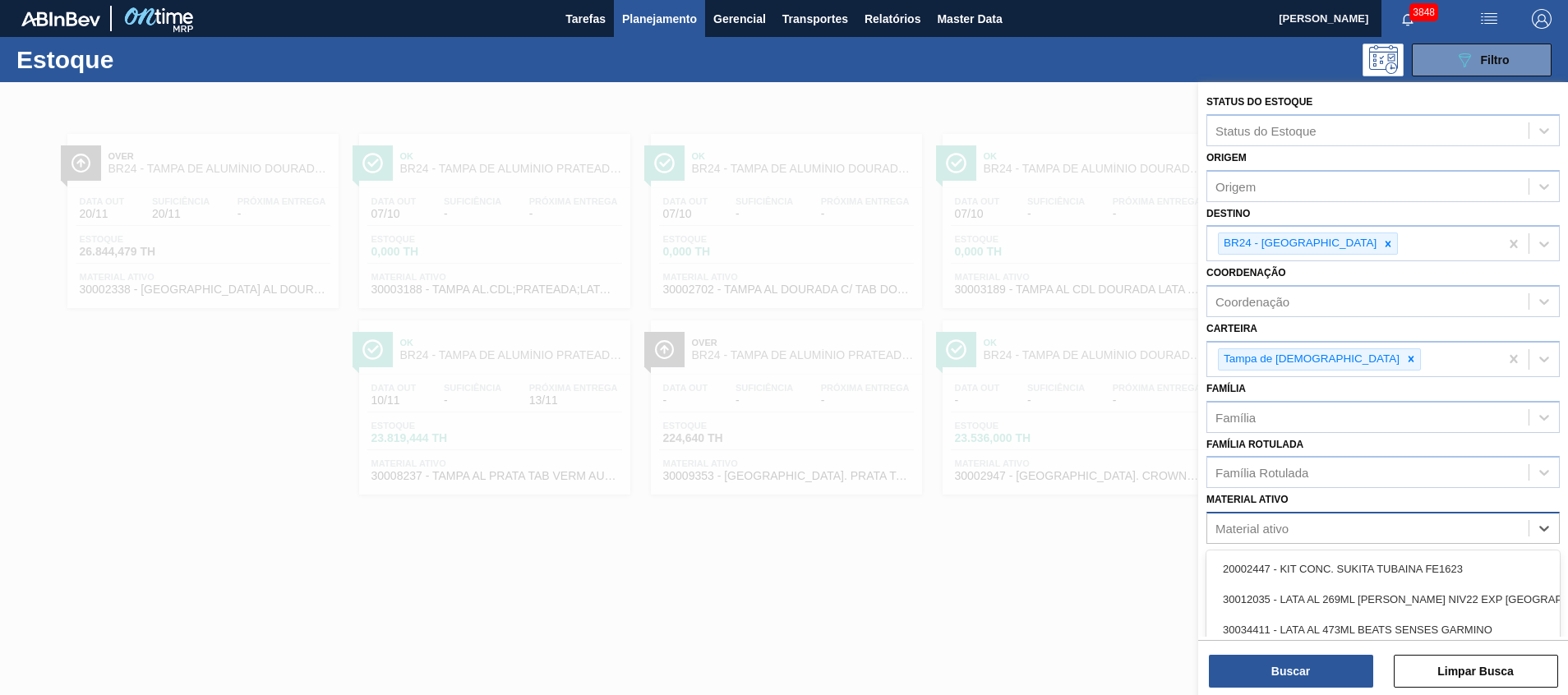
click at [1264, 542] on div "Material ativo" at bounding box center [1382, 527] width 353 height 32
paste ativo "30002948"
type ativo "30002948"
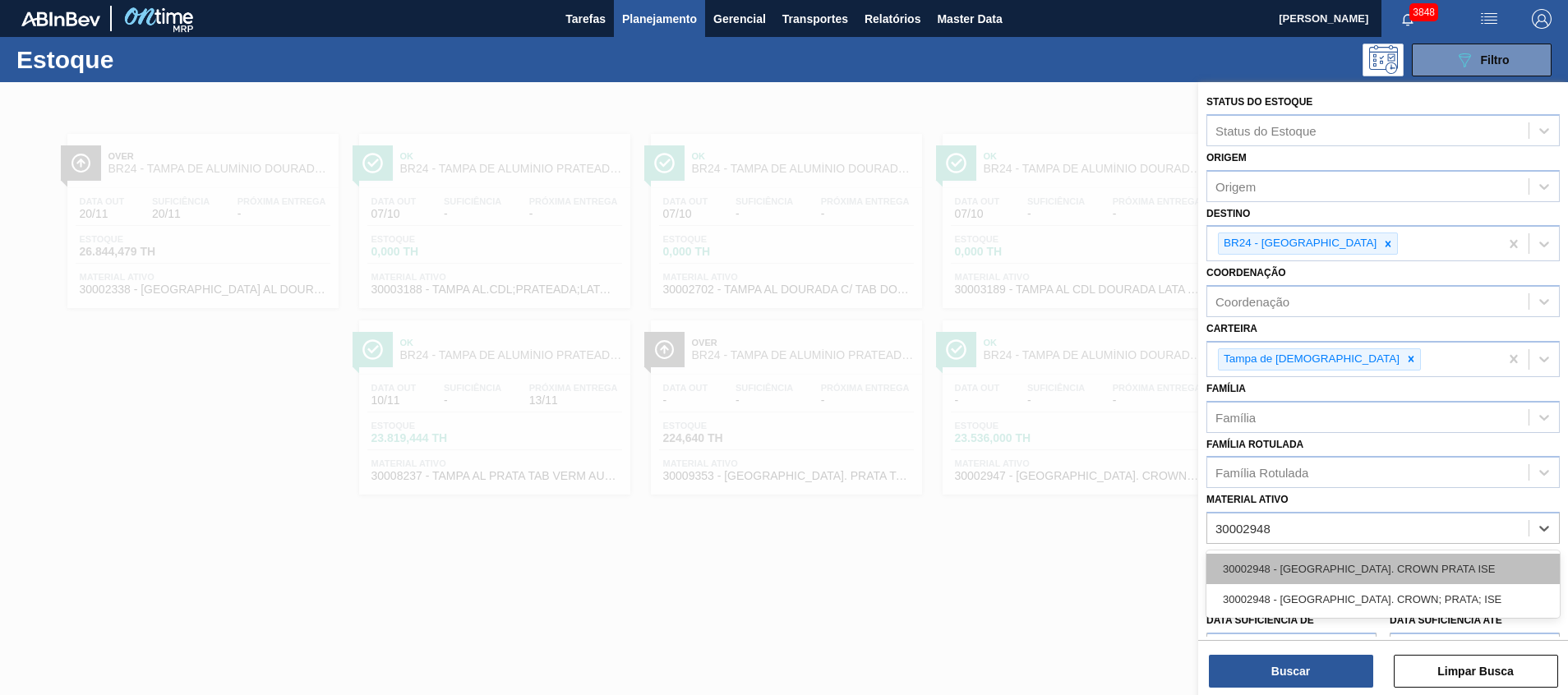
click at [1283, 560] on div "30002948 - TAMPA AL. CROWN PRATA ISE" at bounding box center [1382, 569] width 353 height 31
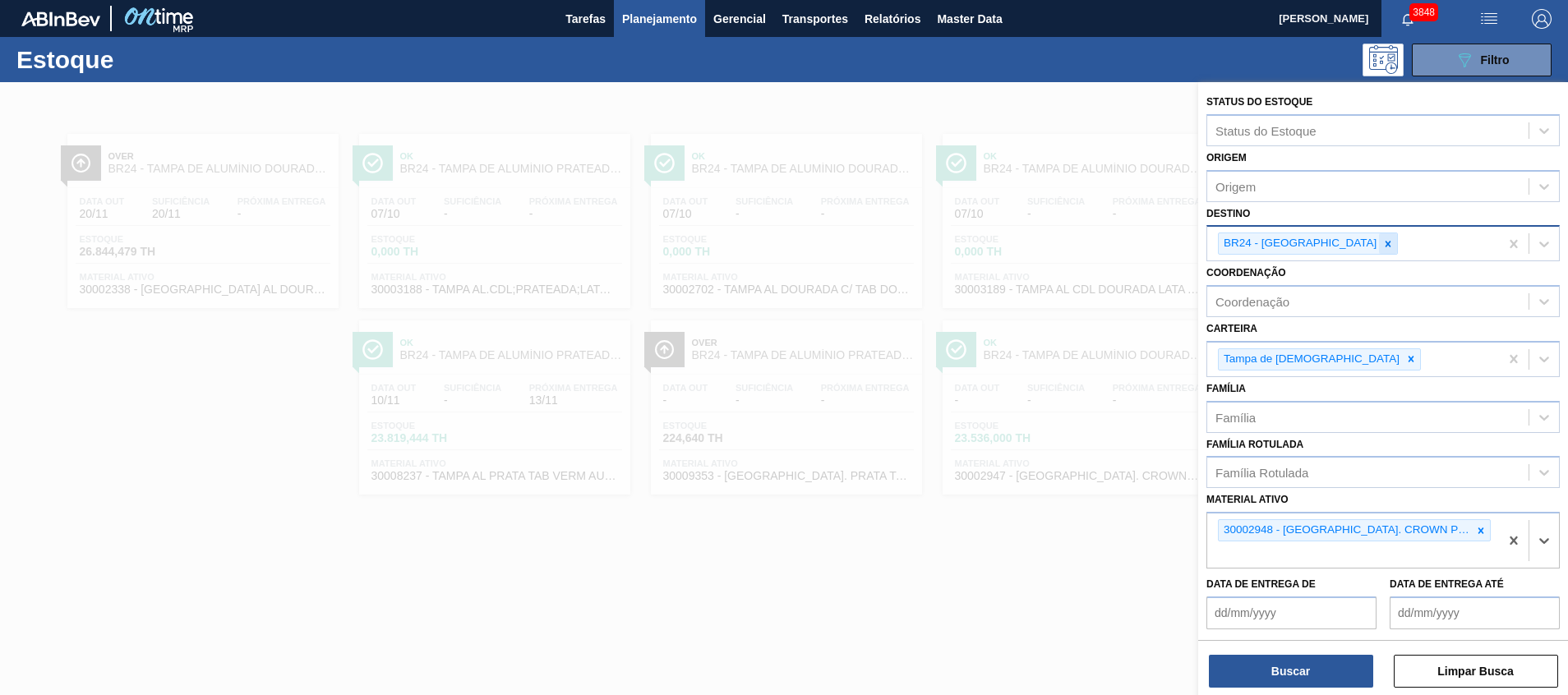
click at [1378, 250] on div at bounding box center [1387, 243] width 18 height 21
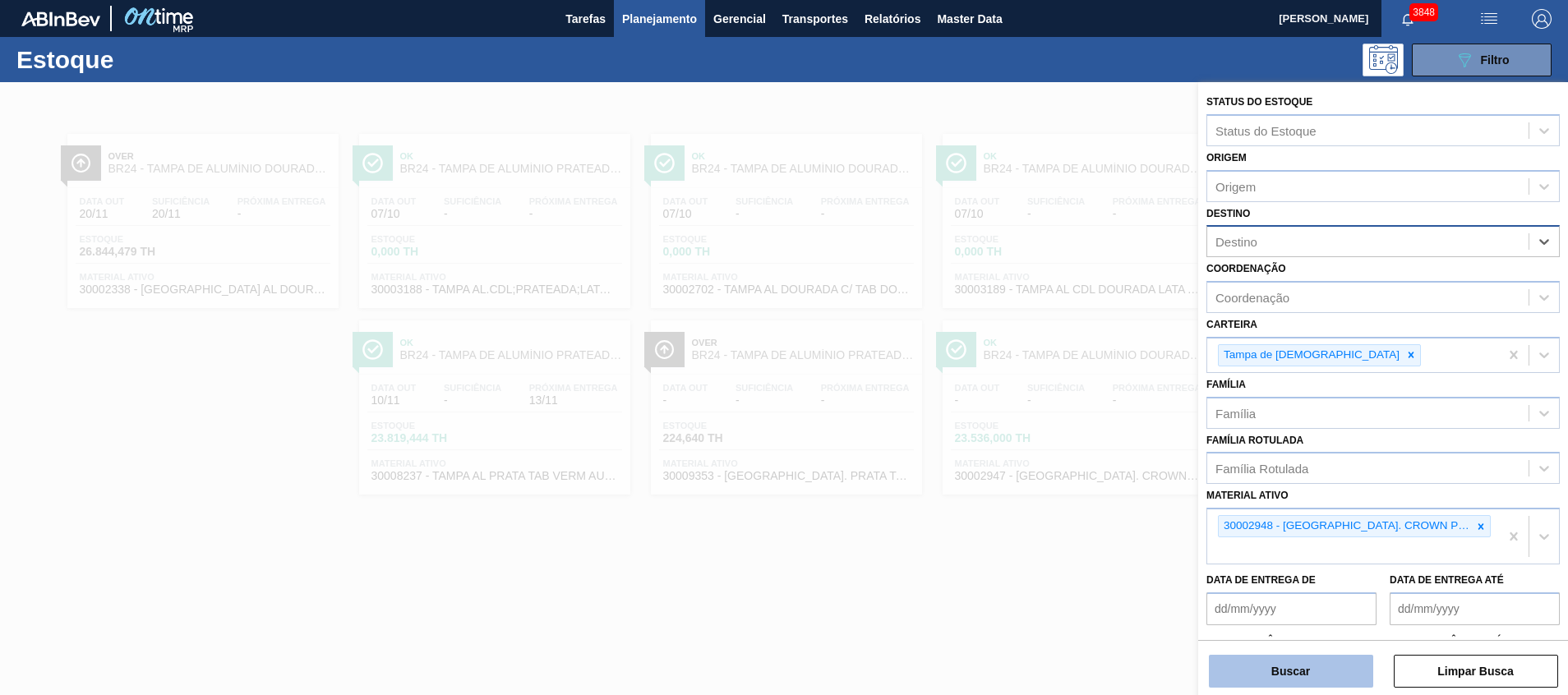
click at [1260, 677] on button "Buscar" at bounding box center [1291, 671] width 164 height 32
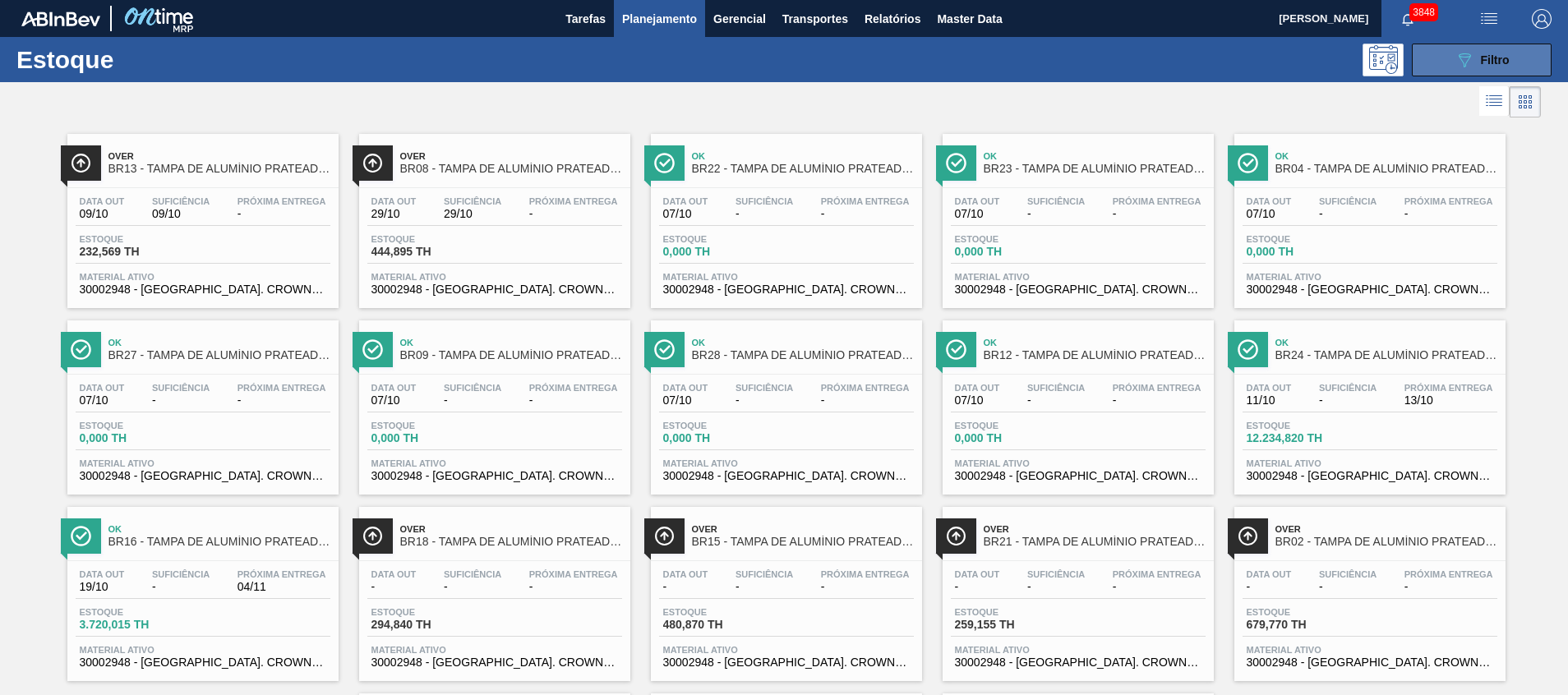
click at [1441, 52] on button "089F7B8B-B2A5-4AFE-B5C0-19BA573D28AC Filtro" at bounding box center [1481, 60] width 140 height 32
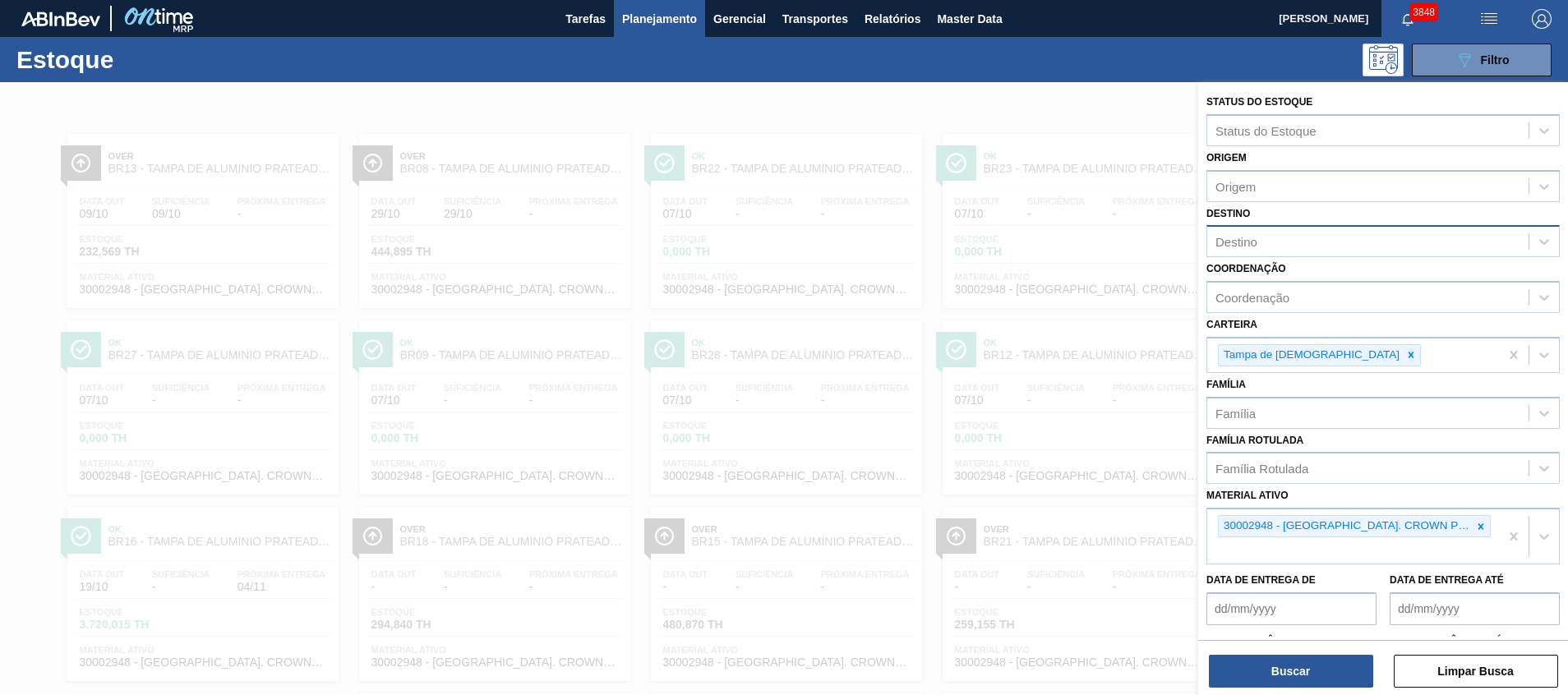
click at [1100, 250] on div at bounding box center [784, 430] width 1568 height 695
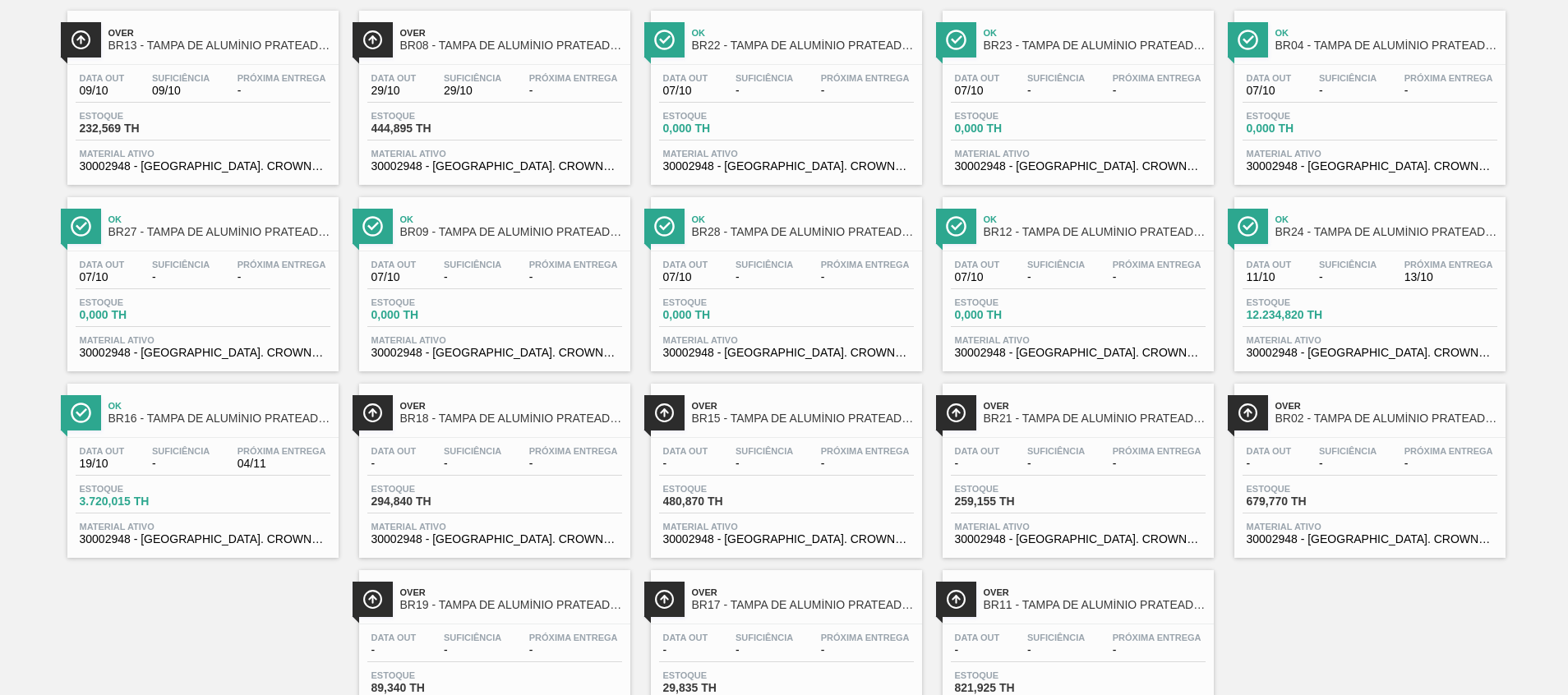
scroll to position [214, 0]
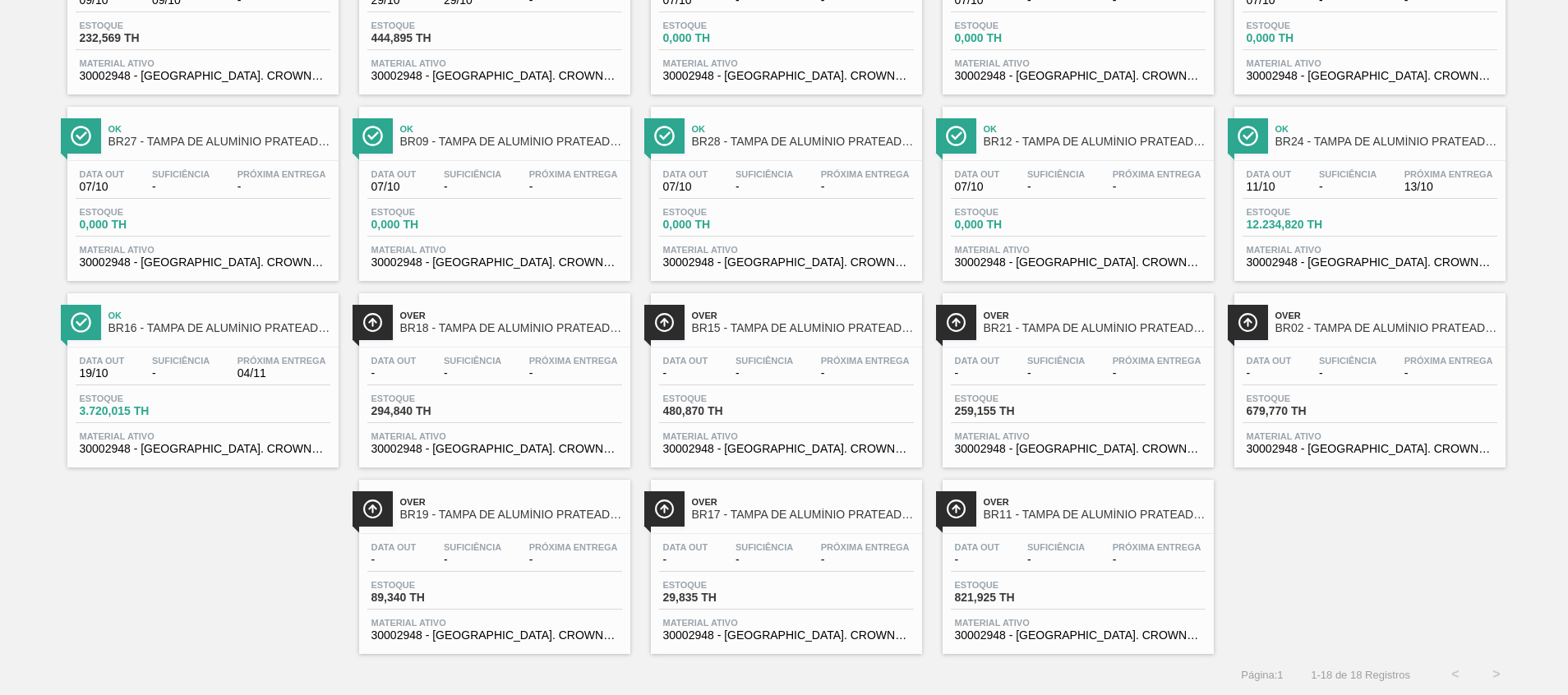
click at [282, 542] on div "Over BR13 - TAMPA DE ALUMÍNIO PRATEADA CROWN ISE Data out 09/10 Suficiência 09/…" at bounding box center [784, 281] width 1568 height 746
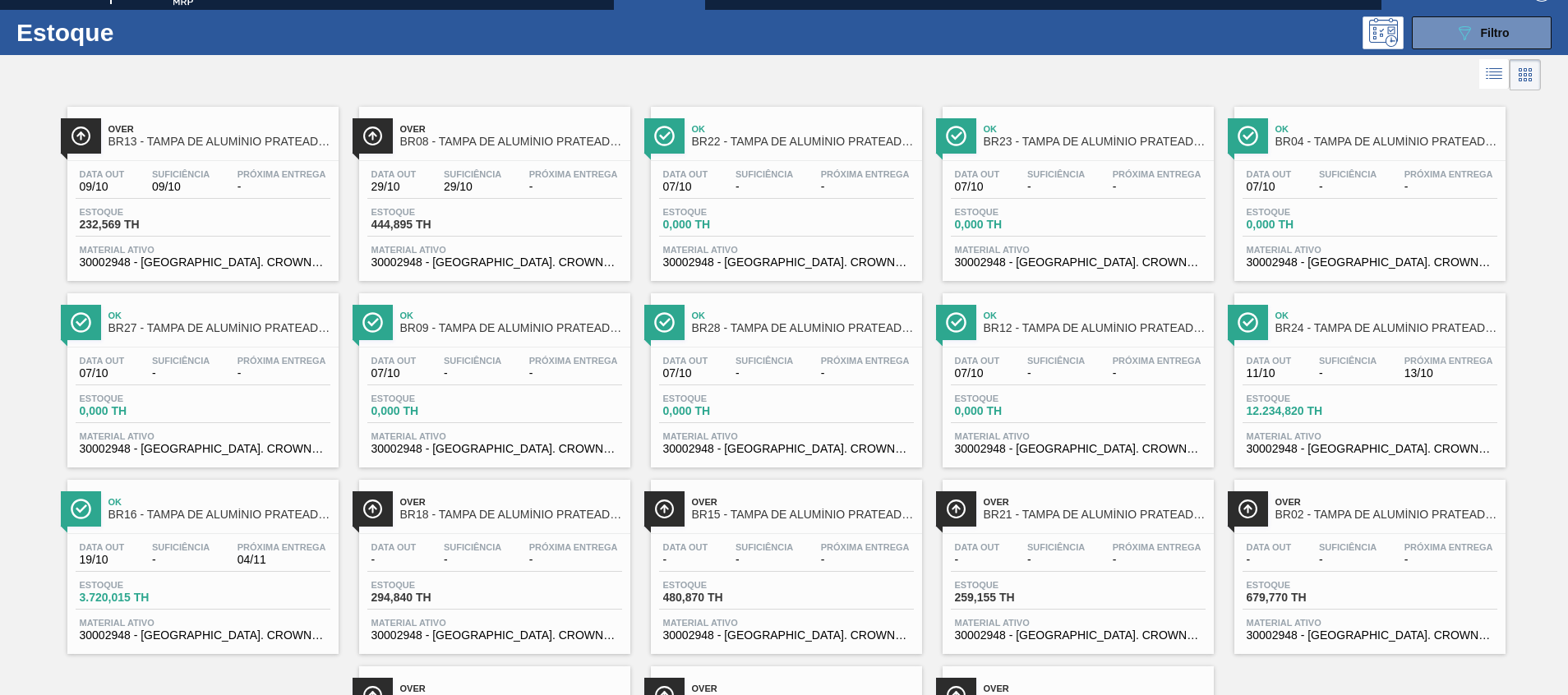
scroll to position [0, 0]
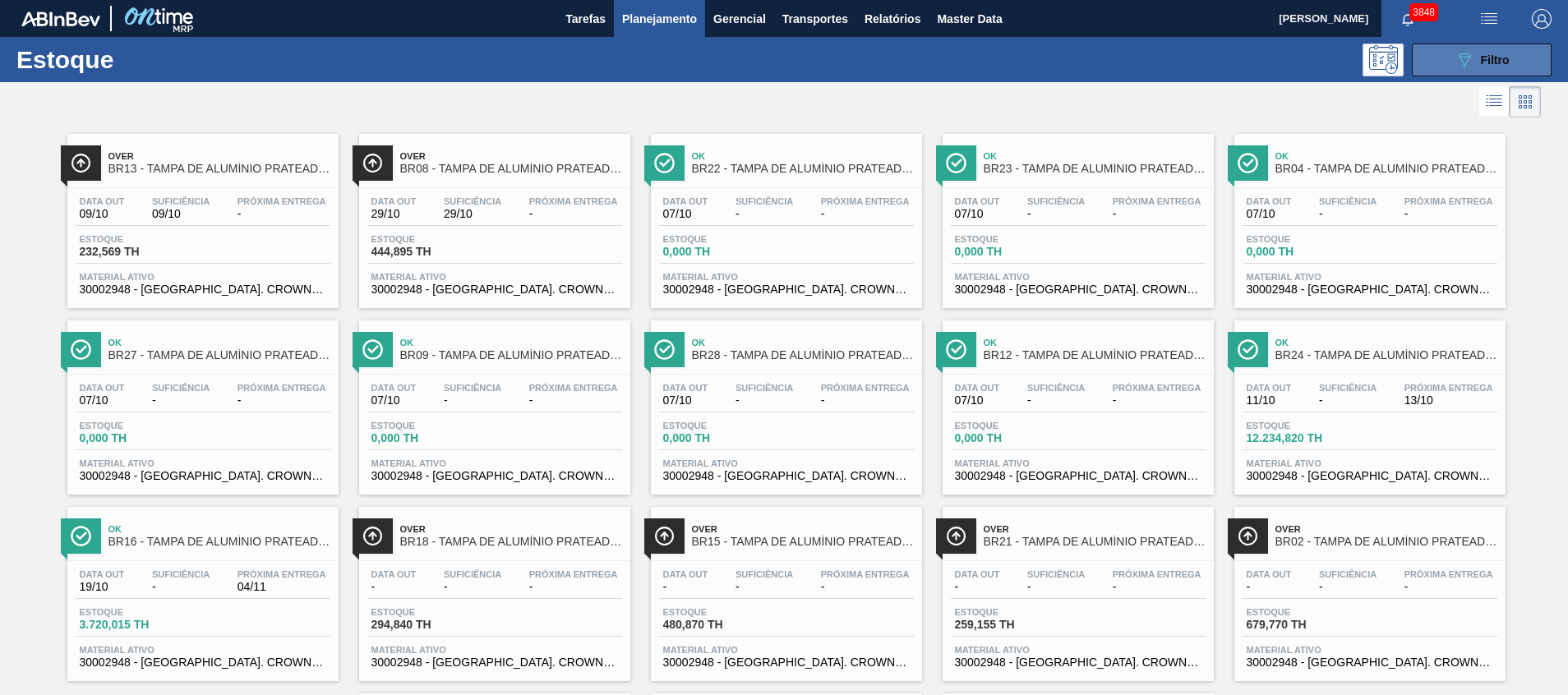
click at [1506, 54] on span "Filtro" at bounding box center [1495, 60] width 29 height 14
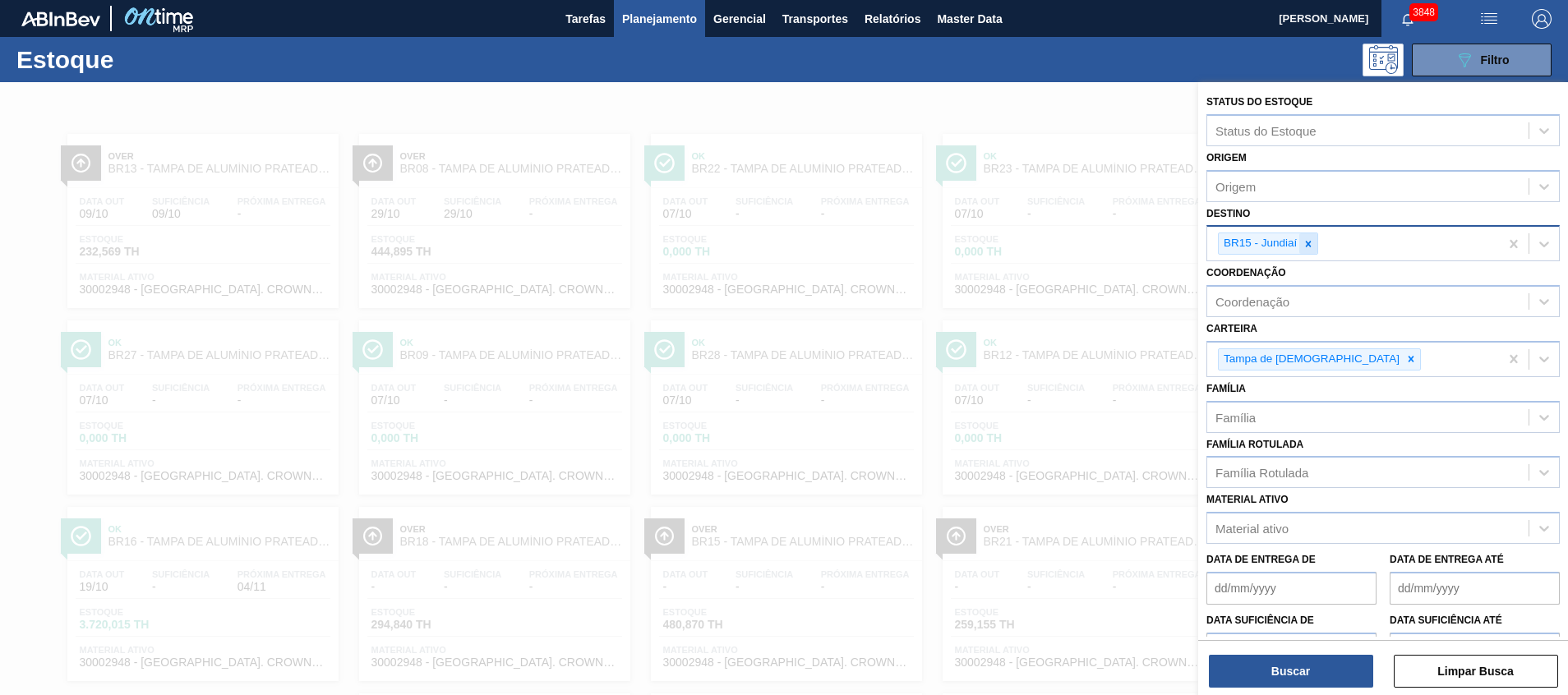
click at [1306, 241] on icon at bounding box center [1309, 244] width 5 height 5
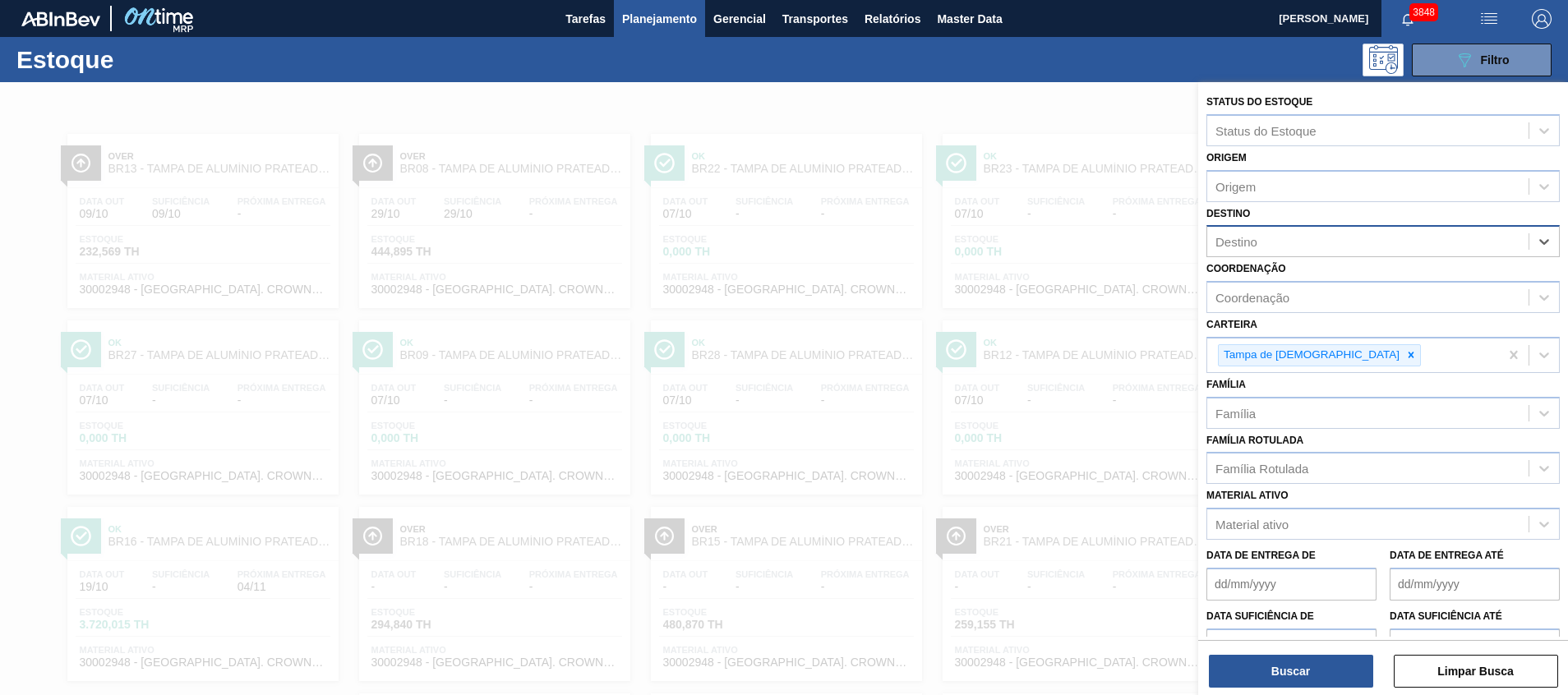
type input "C"
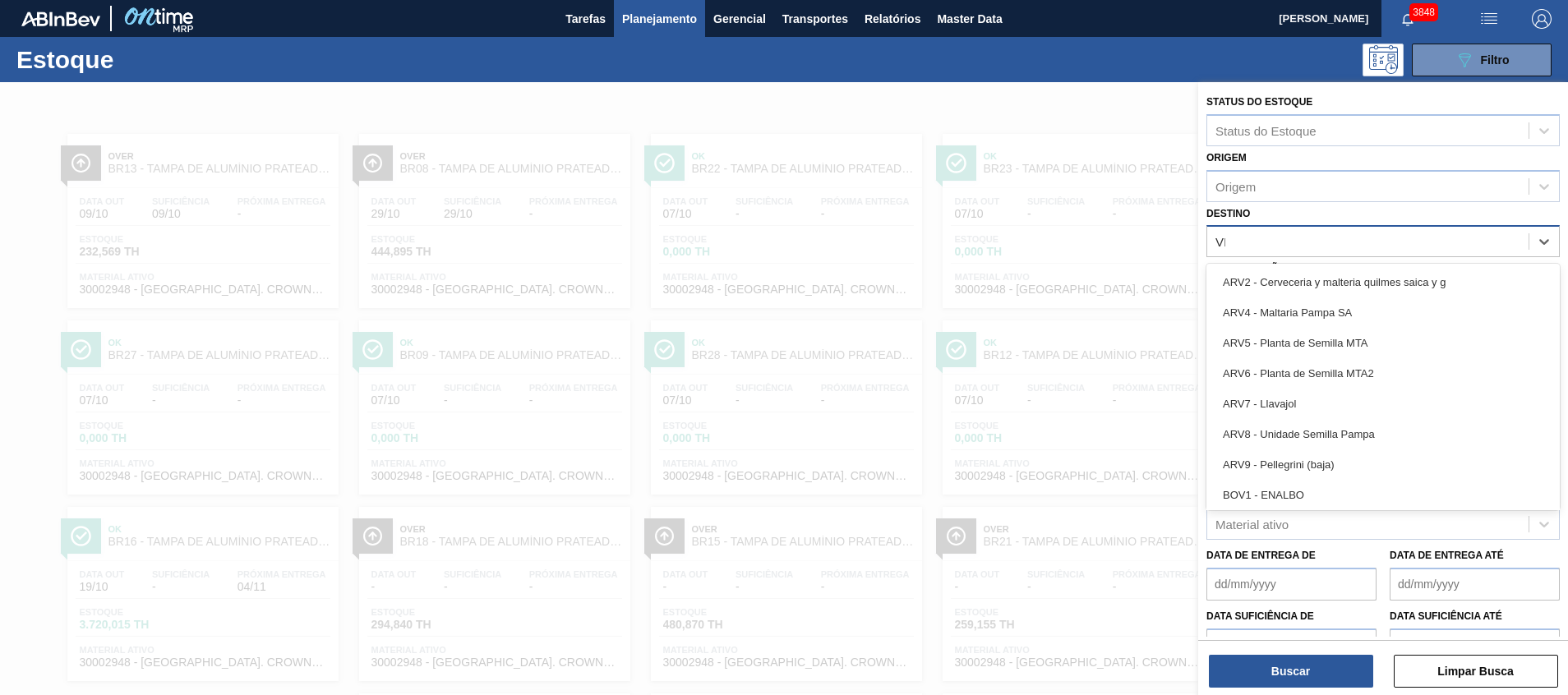
type input "VIA"
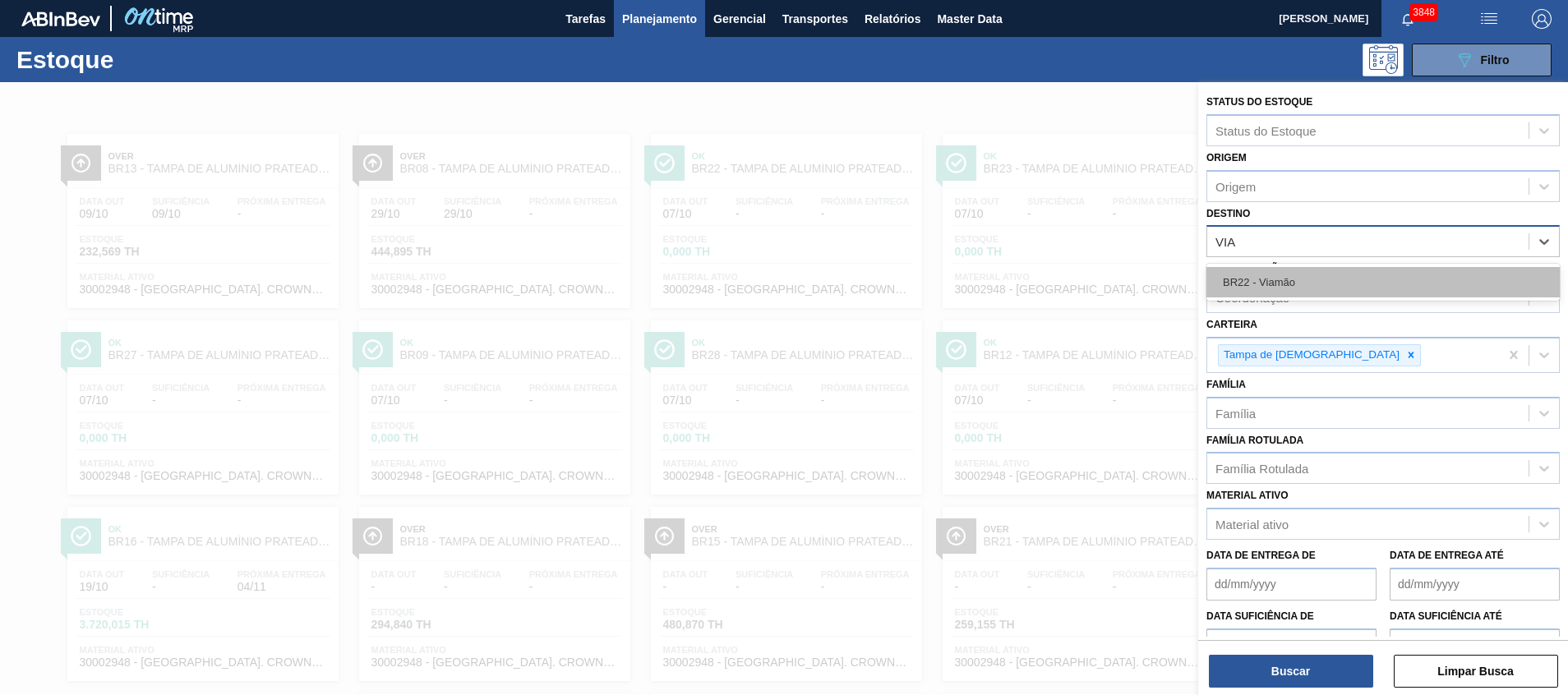
click at [1321, 268] on div "BR22 - Viamão" at bounding box center [1382, 283] width 353 height 31
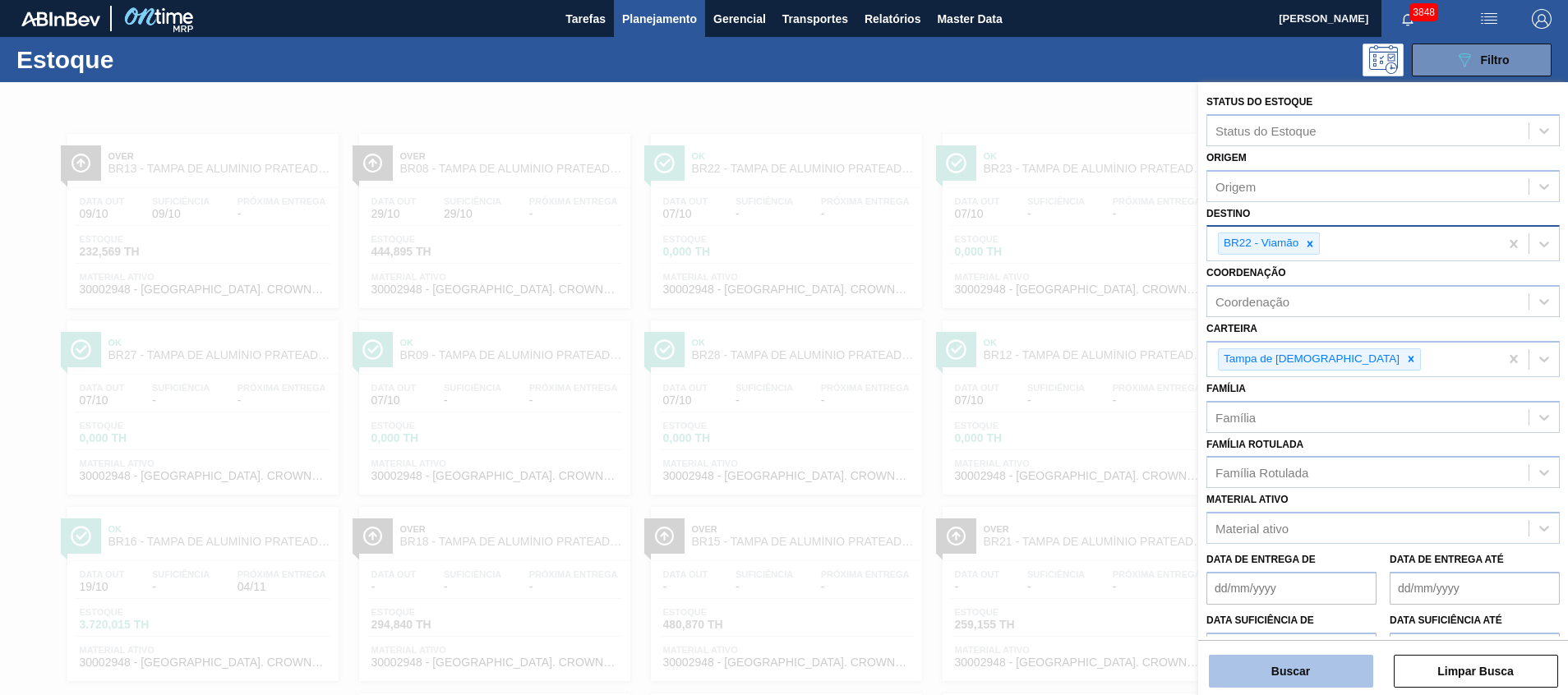
click at [1241, 668] on button "Buscar" at bounding box center [1291, 671] width 164 height 32
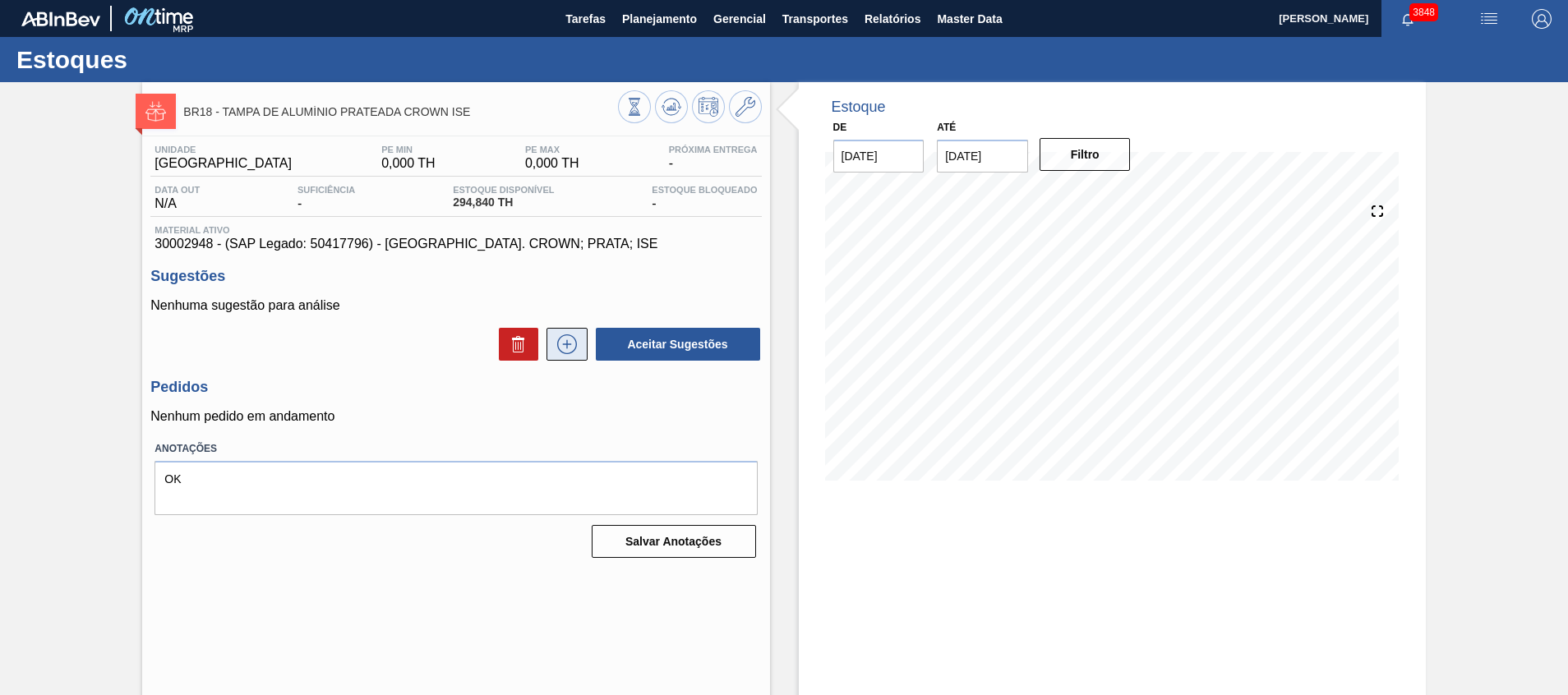
click at [572, 335] on icon at bounding box center [566, 344] width 26 height 20
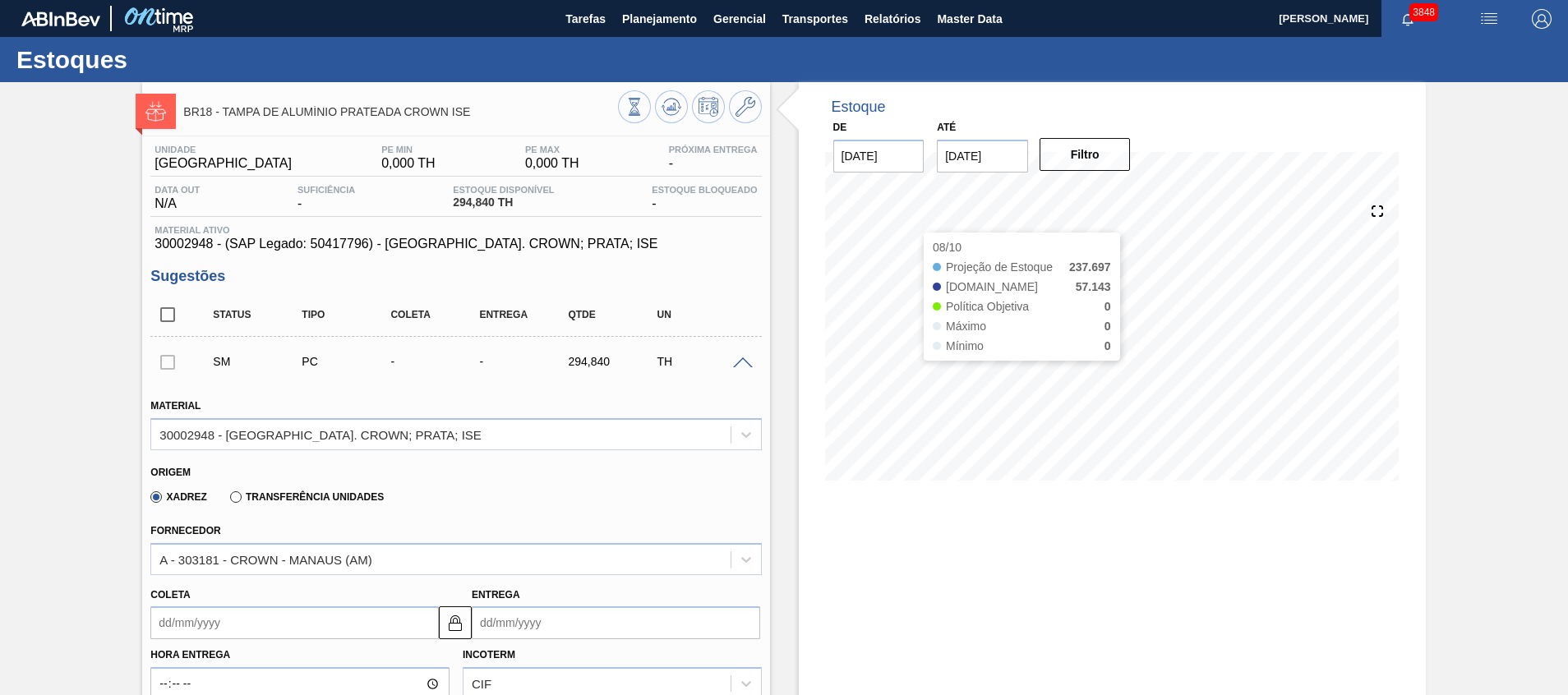
scroll to position [246, 0]
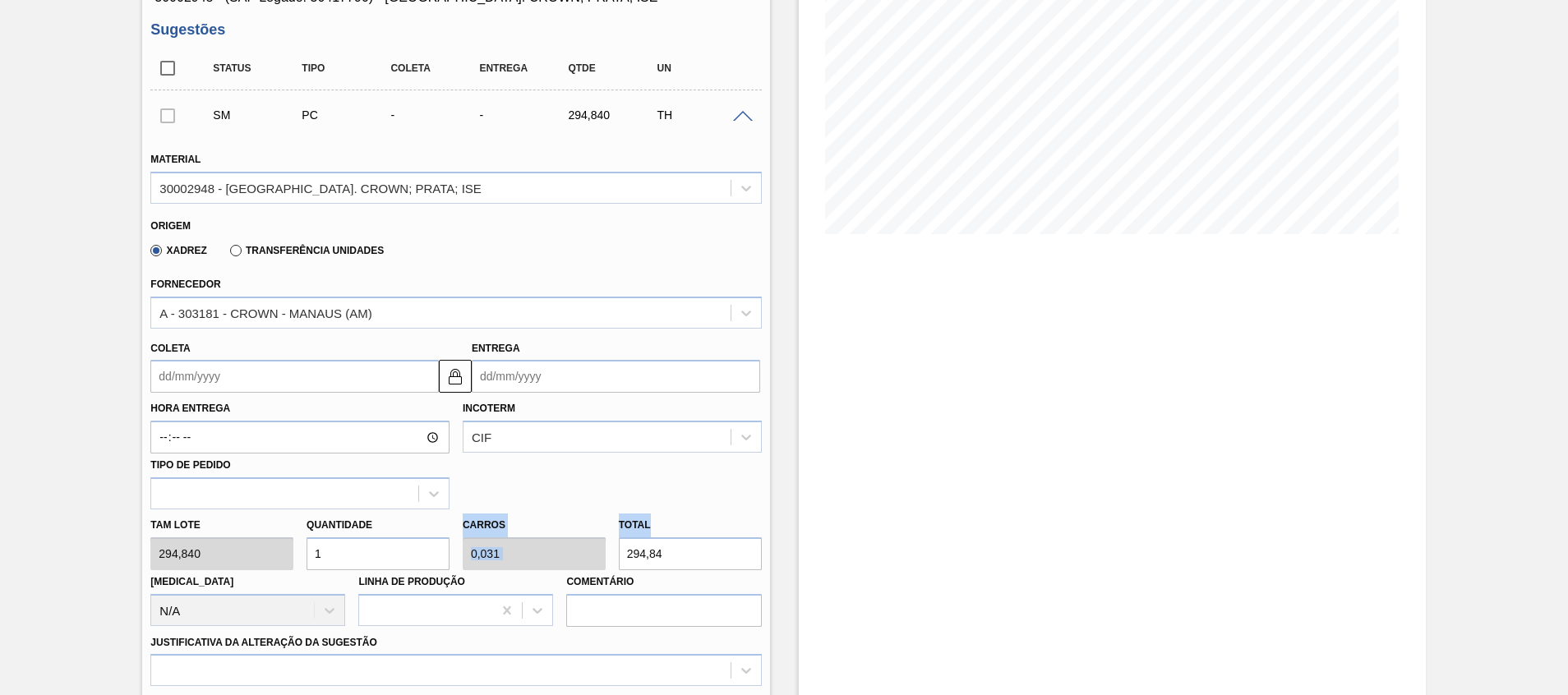
click at [541, 534] on div "Tam lote 294,840 Quantidade 1 Carros 0,031 Total 294,84 [MEDICAL_DATA] N/A Linh…" at bounding box center [455, 568] width 623 height 117
drag, startPoint x: 703, startPoint y: 549, endPoint x: 501, endPoint y: 523, distance: 203.7
click at [507, 525] on div "Tam lote 294,840 Quantidade 1 Carros 0,031 Total 294,84 [MEDICAL_DATA] N/A Linh…" at bounding box center [455, 568] width 623 height 117
type input "0,02"
type input "0,001"
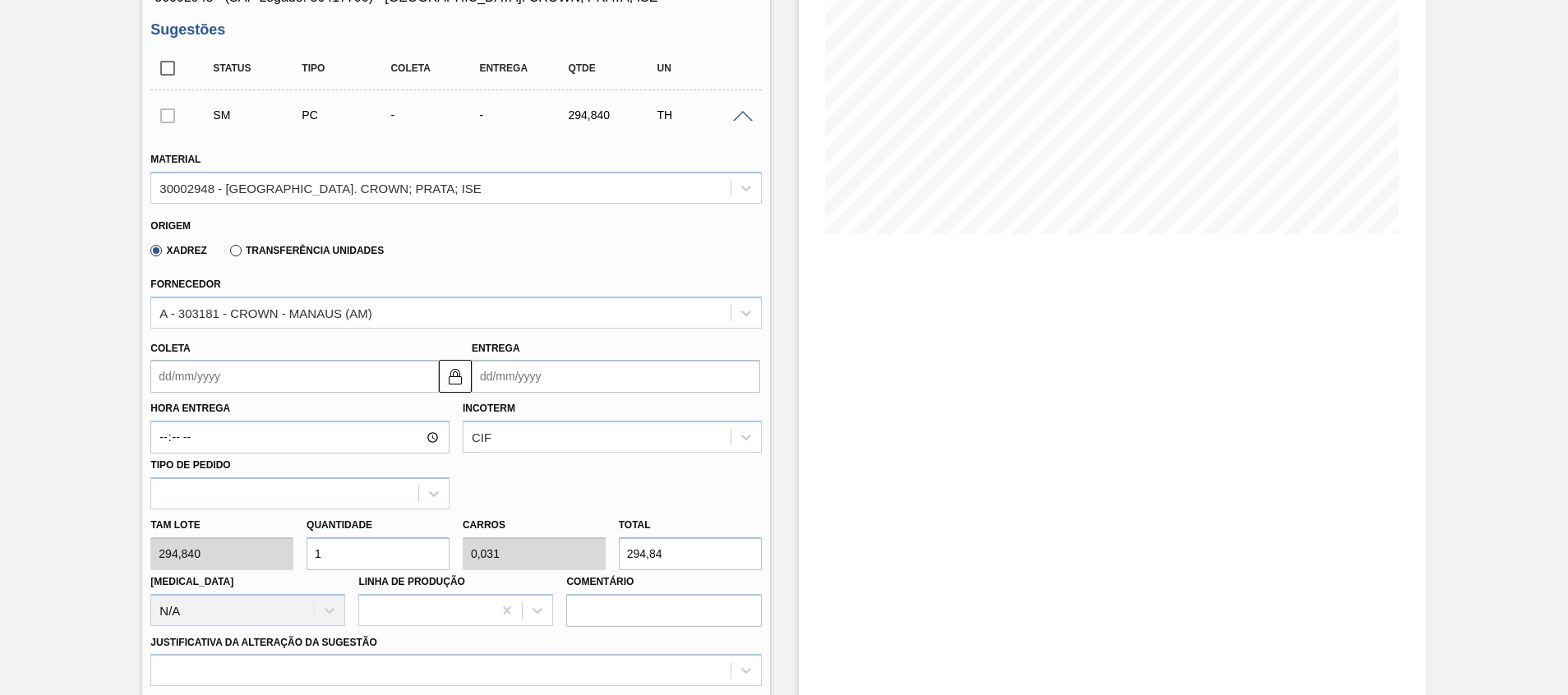
type input "6"
type input "0,227"
type input "0,007"
type input "67"
type input "2,303"
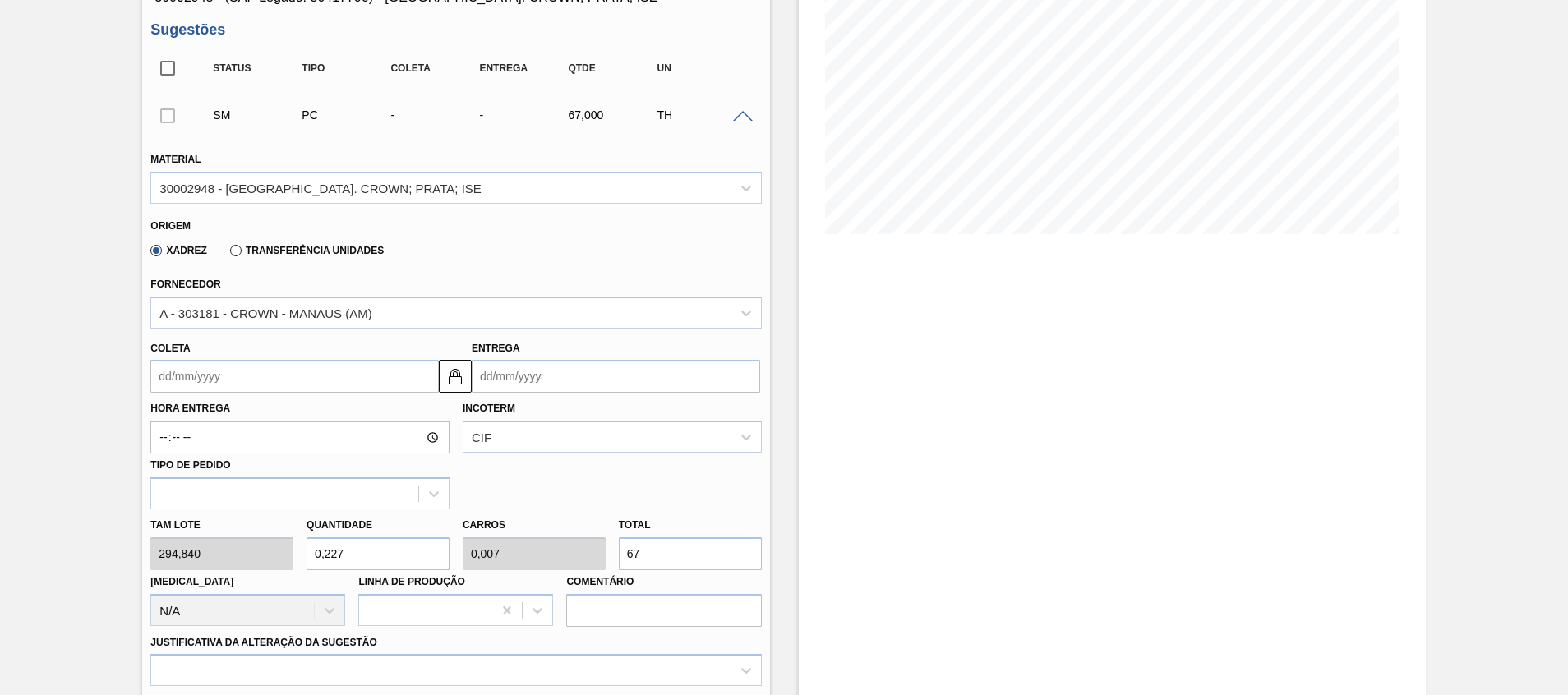
type input "0,072"
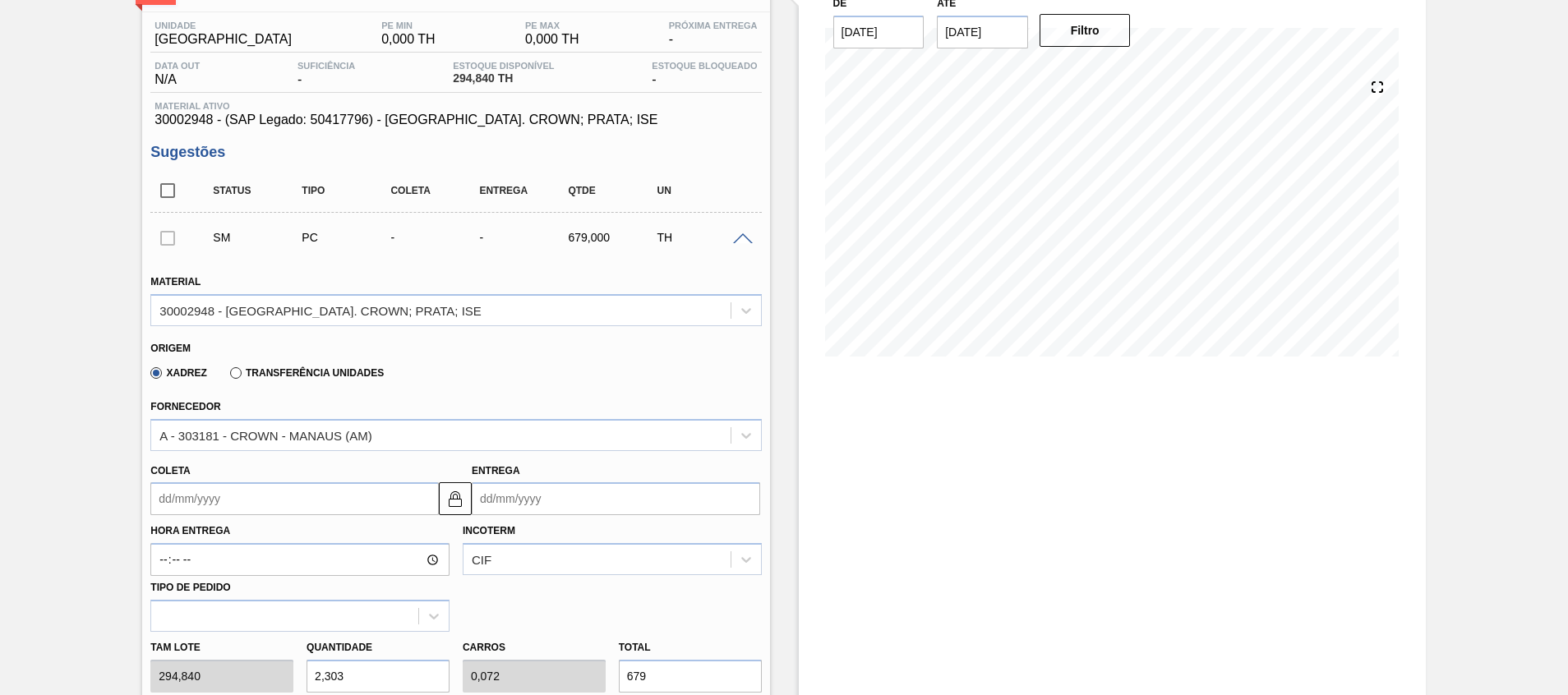
scroll to position [0, 0]
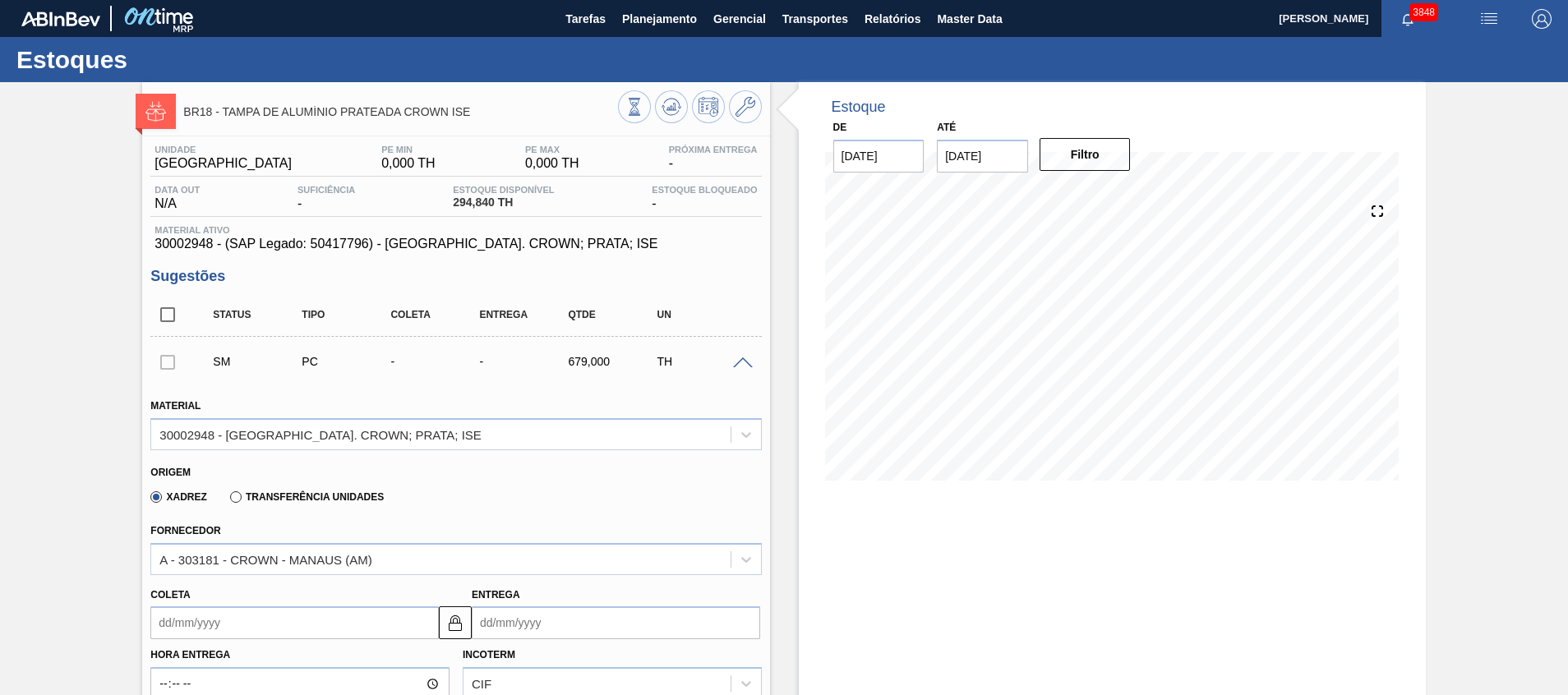
type input "679"
click at [742, 359] on span at bounding box center [742, 364] width 20 height 13
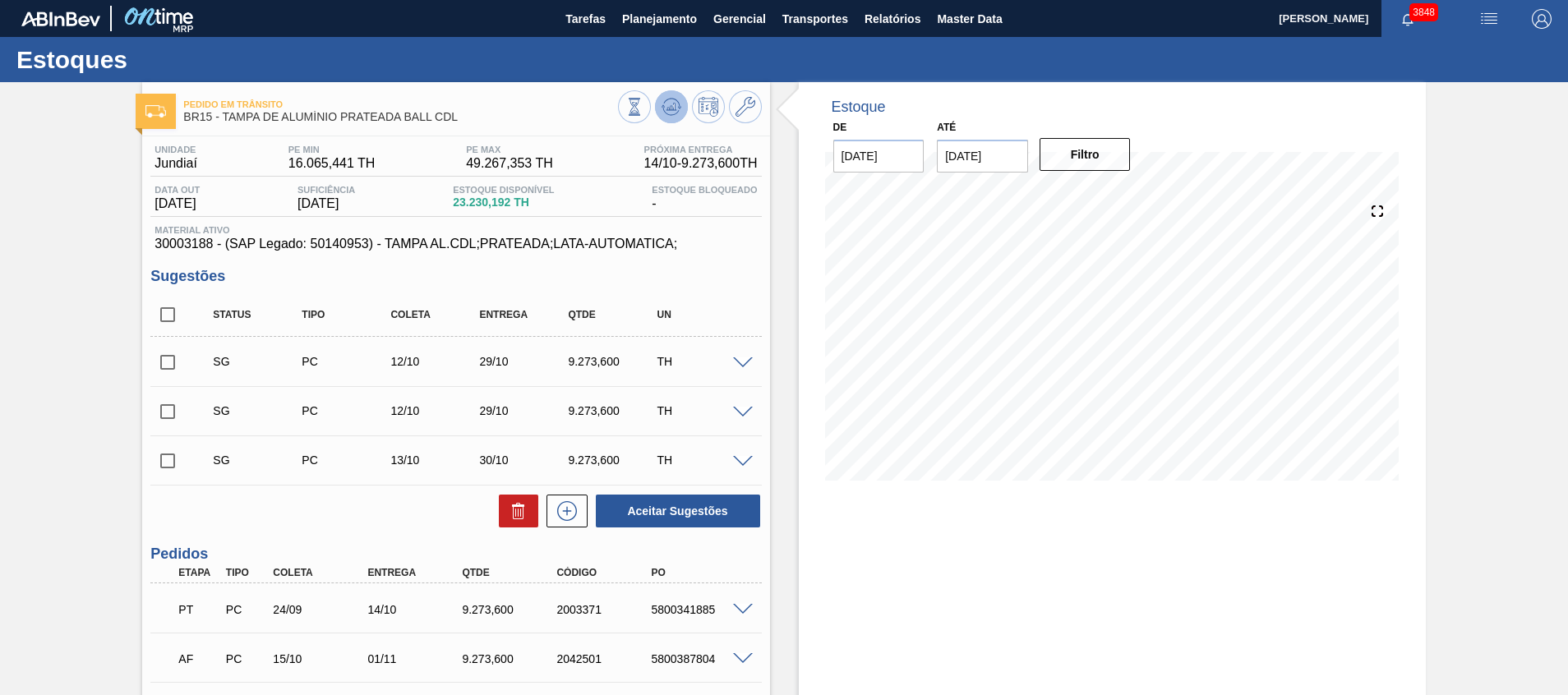
click at [677, 105] on icon at bounding box center [671, 107] width 20 height 20
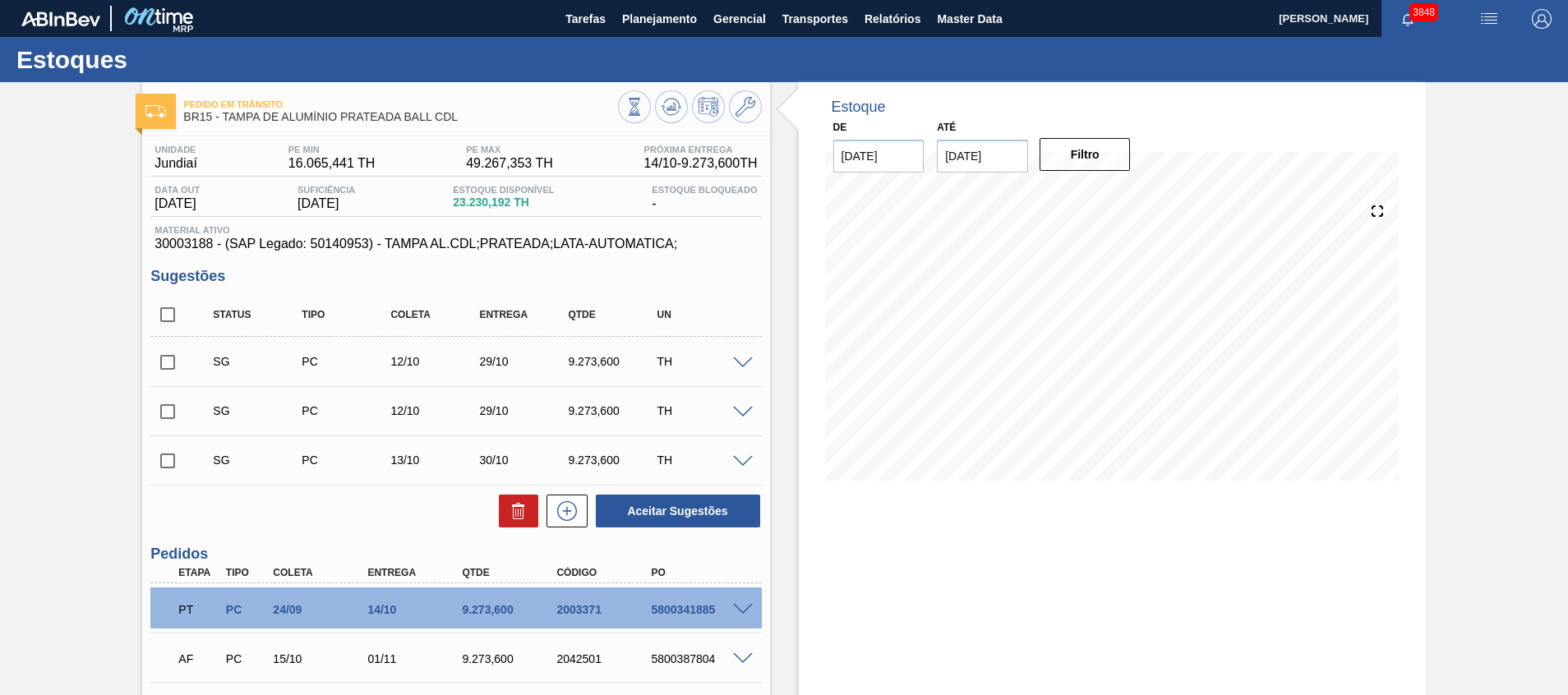
click at [160, 313] on input "checkbox" at bounding box center [167, 314] width 34 height 34
checkbox input "true"
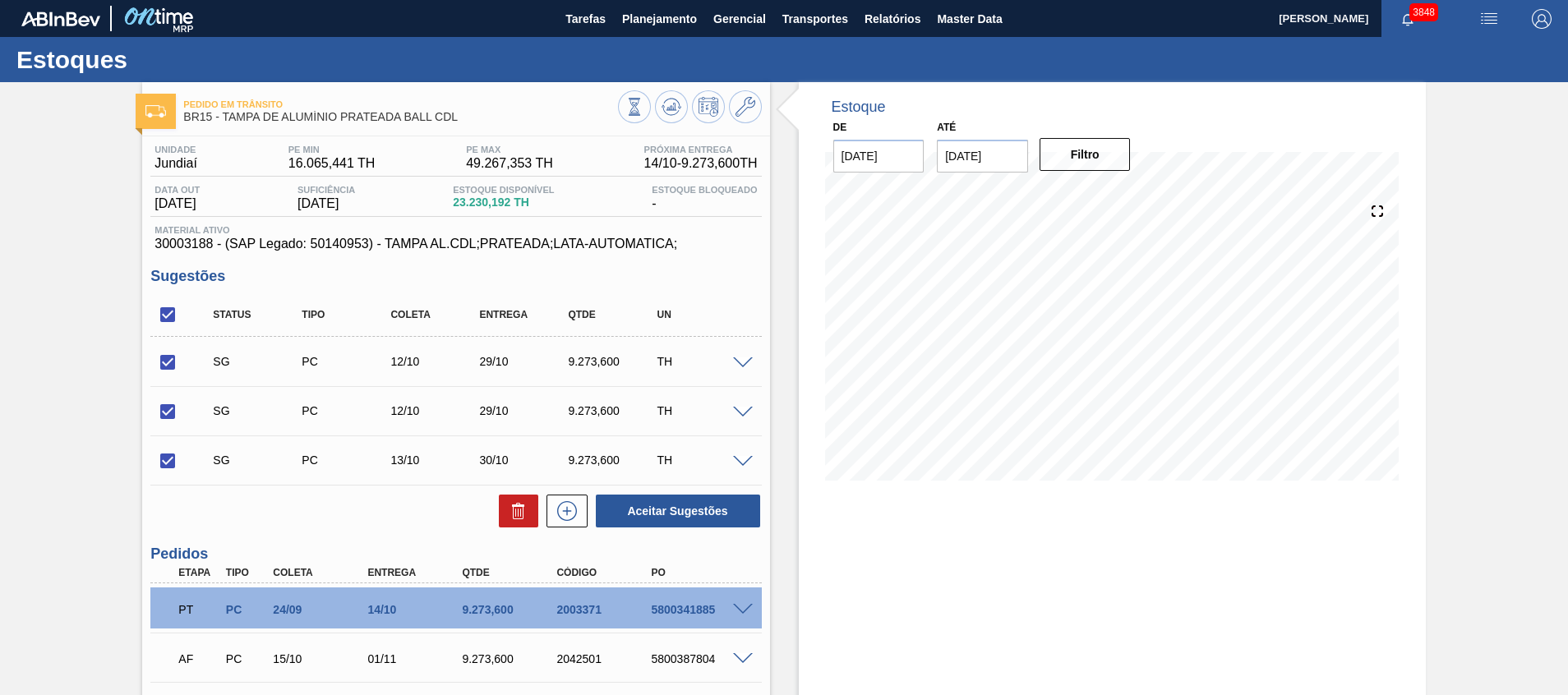
click at [529, 529] on div "Unidade Jundiaí PE MIN 16.065,441 TH PE MAX 49.267,353 TH Próxima Entrega 14/10…" at bounding box center [455, 496] width 627 height 721
click at [528, 527] on div "Aceitar Sugestões" at bounding box center [455, 511] width 611 height 36
click at [522, 518] on icon at bounding box center [518, 511] width 20 height 20
checkbox input "false"
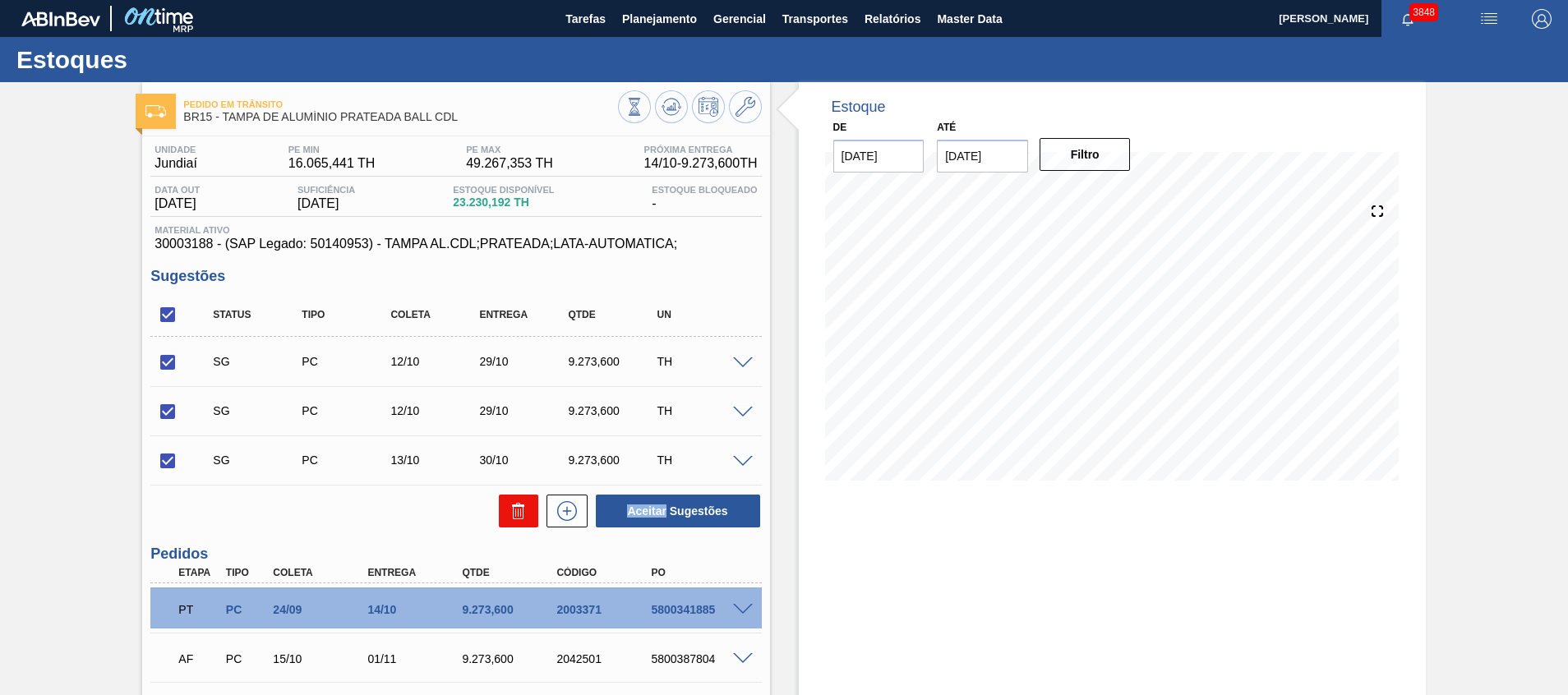
checkbox input "false"
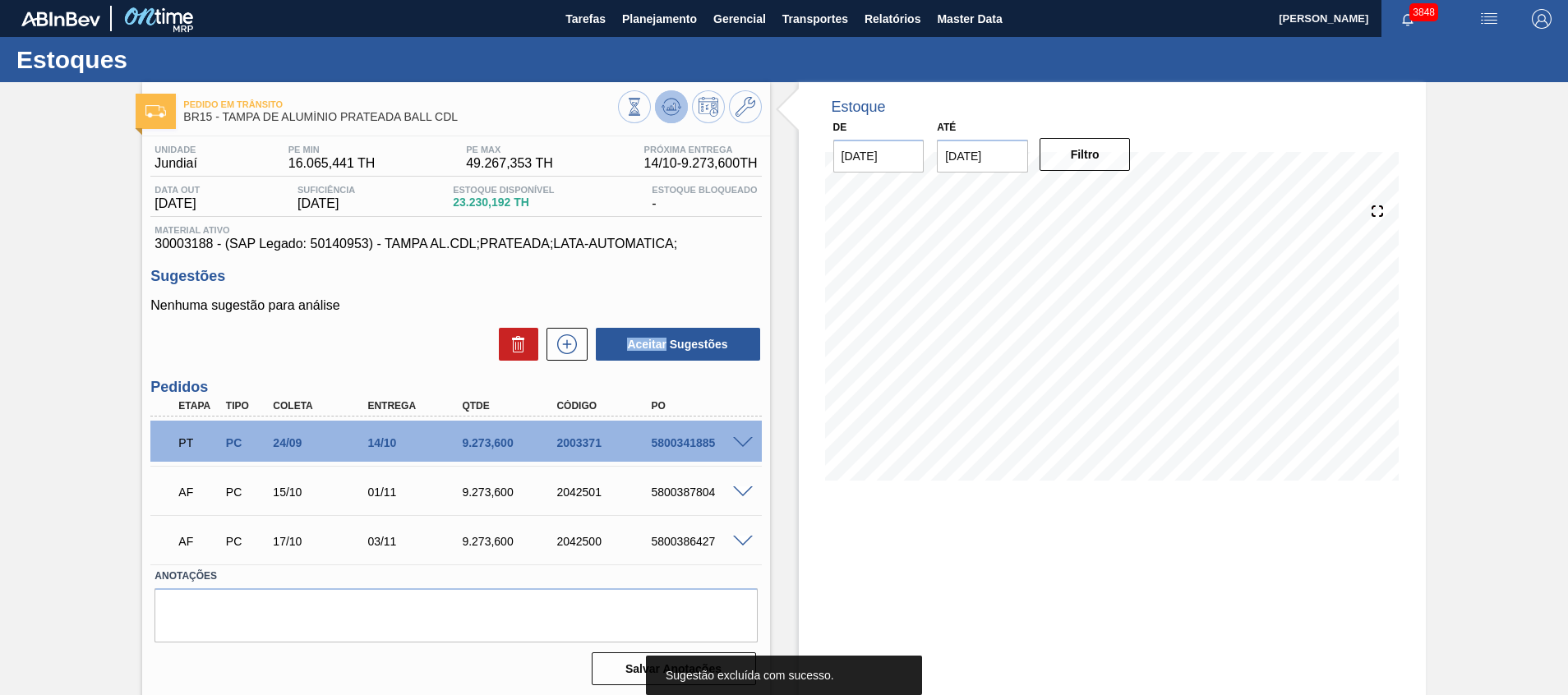
click at [676, 112] on icon at bounding box center [671, 107] width 20 height 20
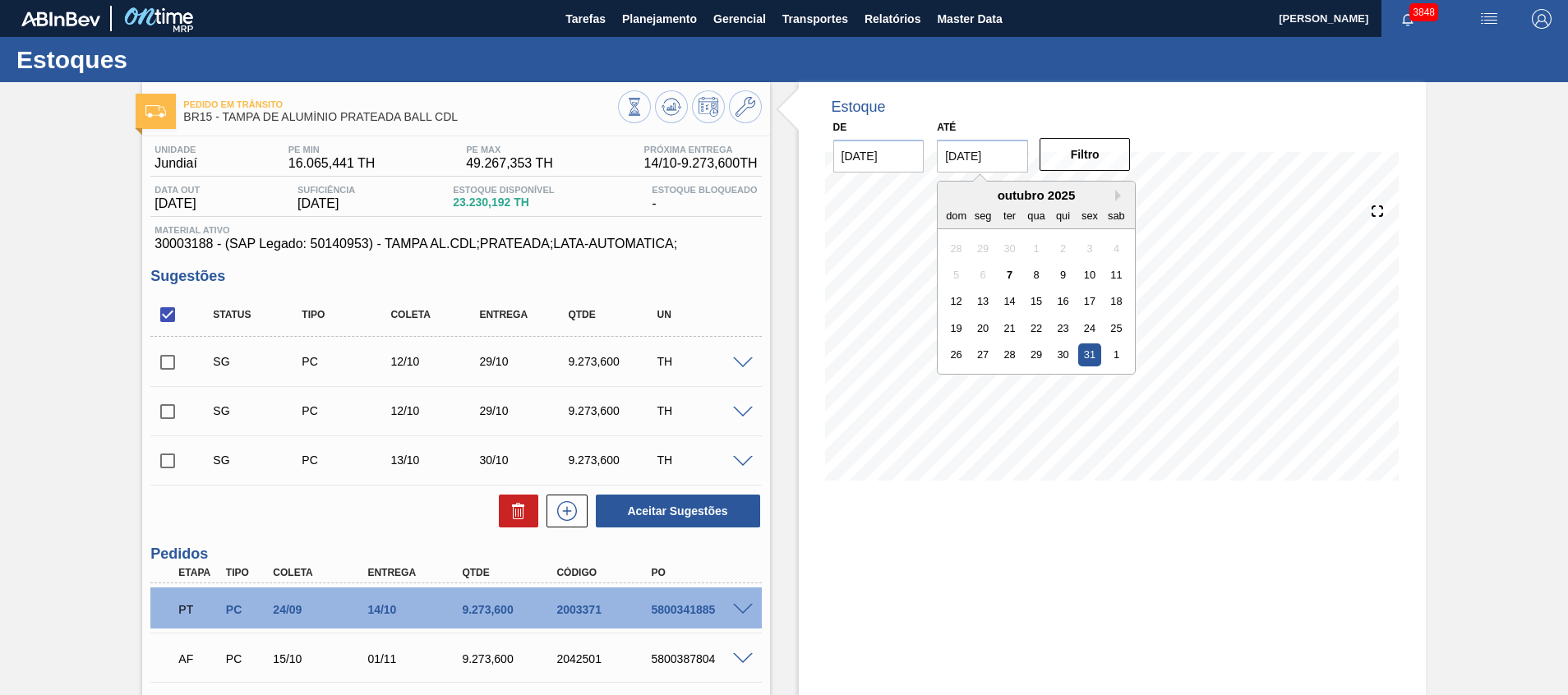
click at [947, 153] on input "31/10/2025" at bounding box center [982, 156] width 91 height 32
click at [1118, 191] on button "Next Month" at bounding box center [1120, 195] width 12 height 12
click at [966, 384] on div "30" at bounding box center [956, 381] width 23 height 23
type input "[DATE]"
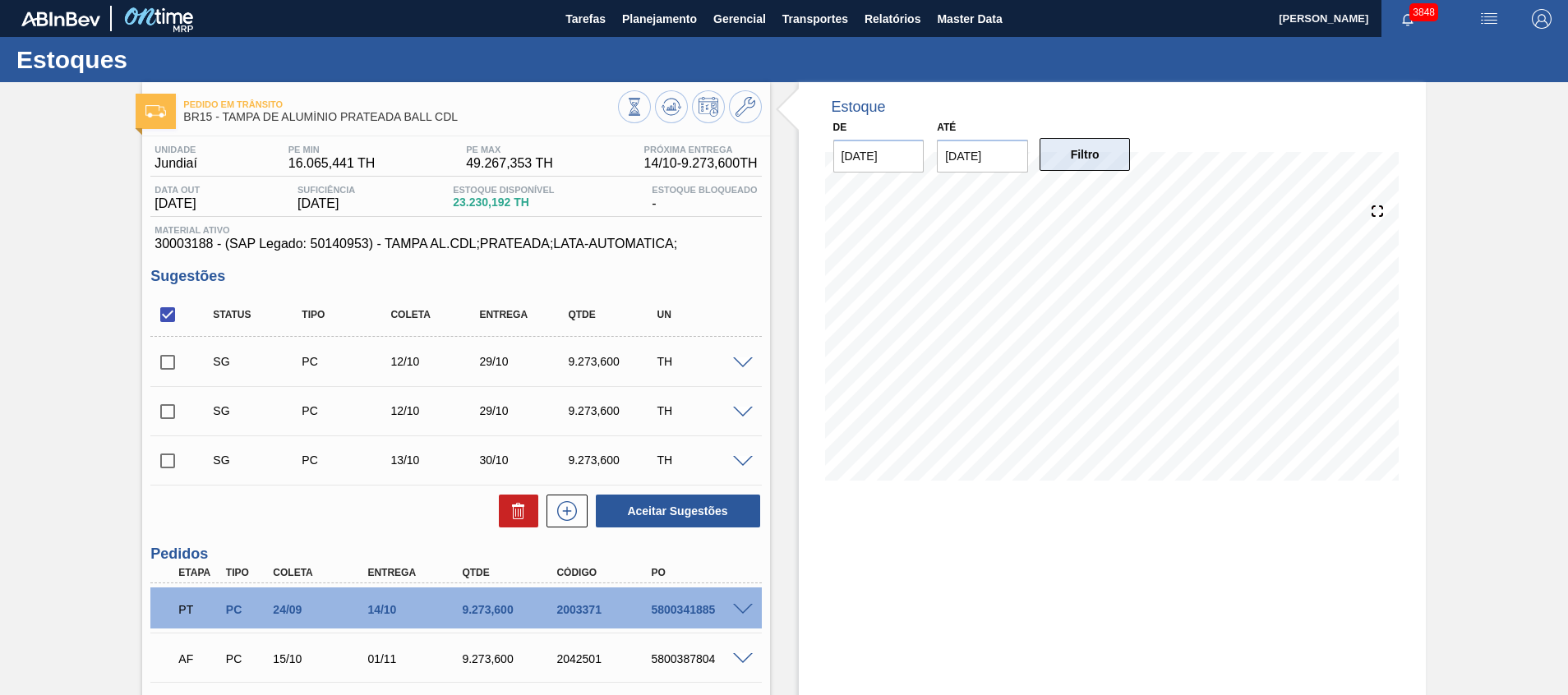
click at [1058, 168] on button "Filtro" at bounding box center [1085, 154] width 91 height 32
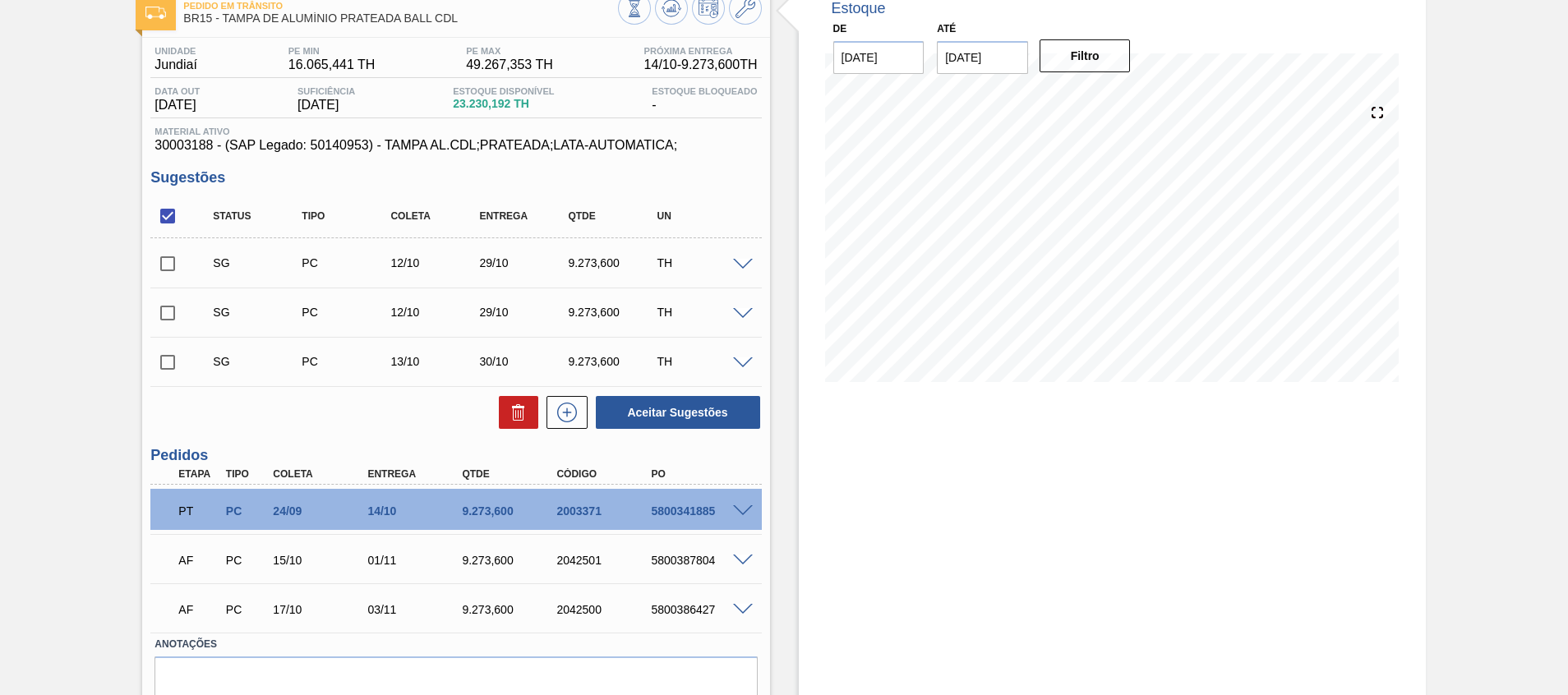
scroll to position [48, 0]
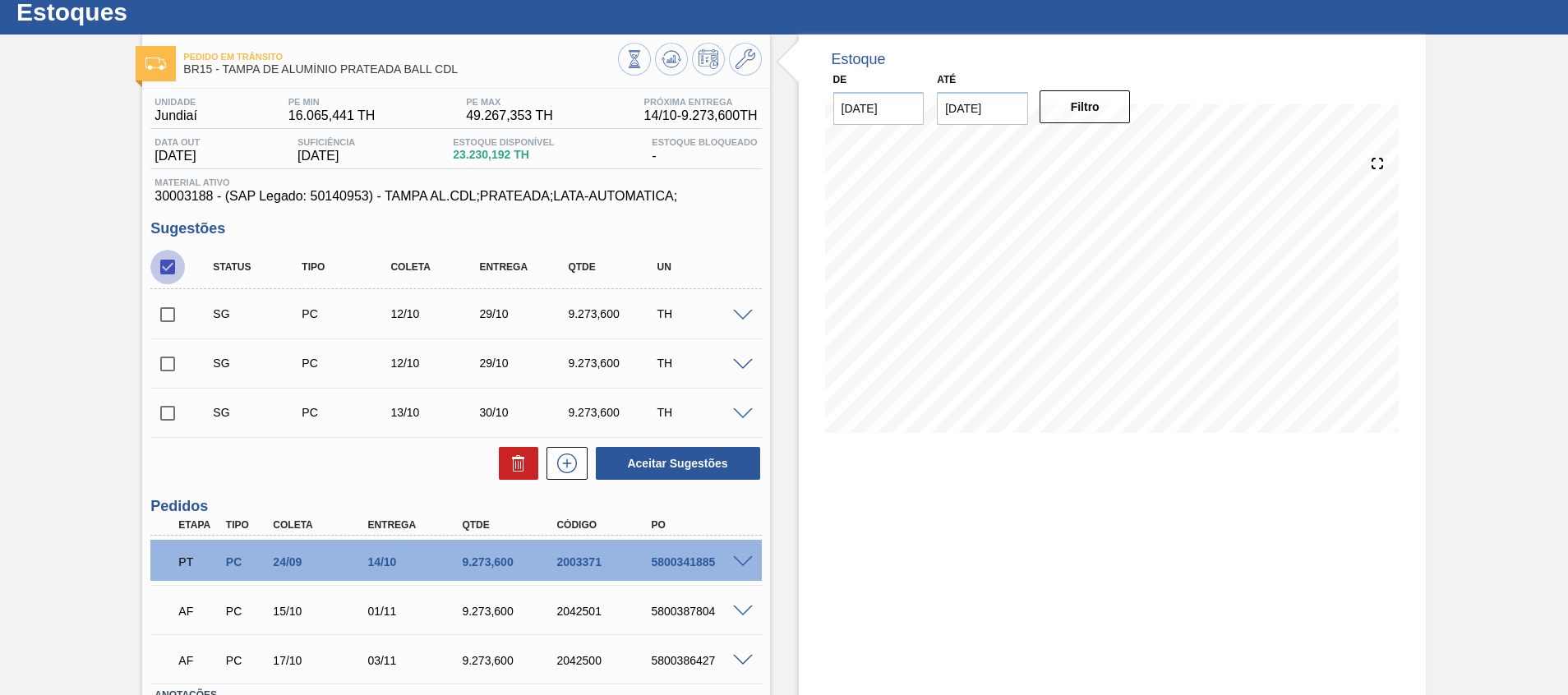
click at [171, 277] on input "checkbox" at bounding box center [167, 267] width 34 height 34
checkbox input "true"
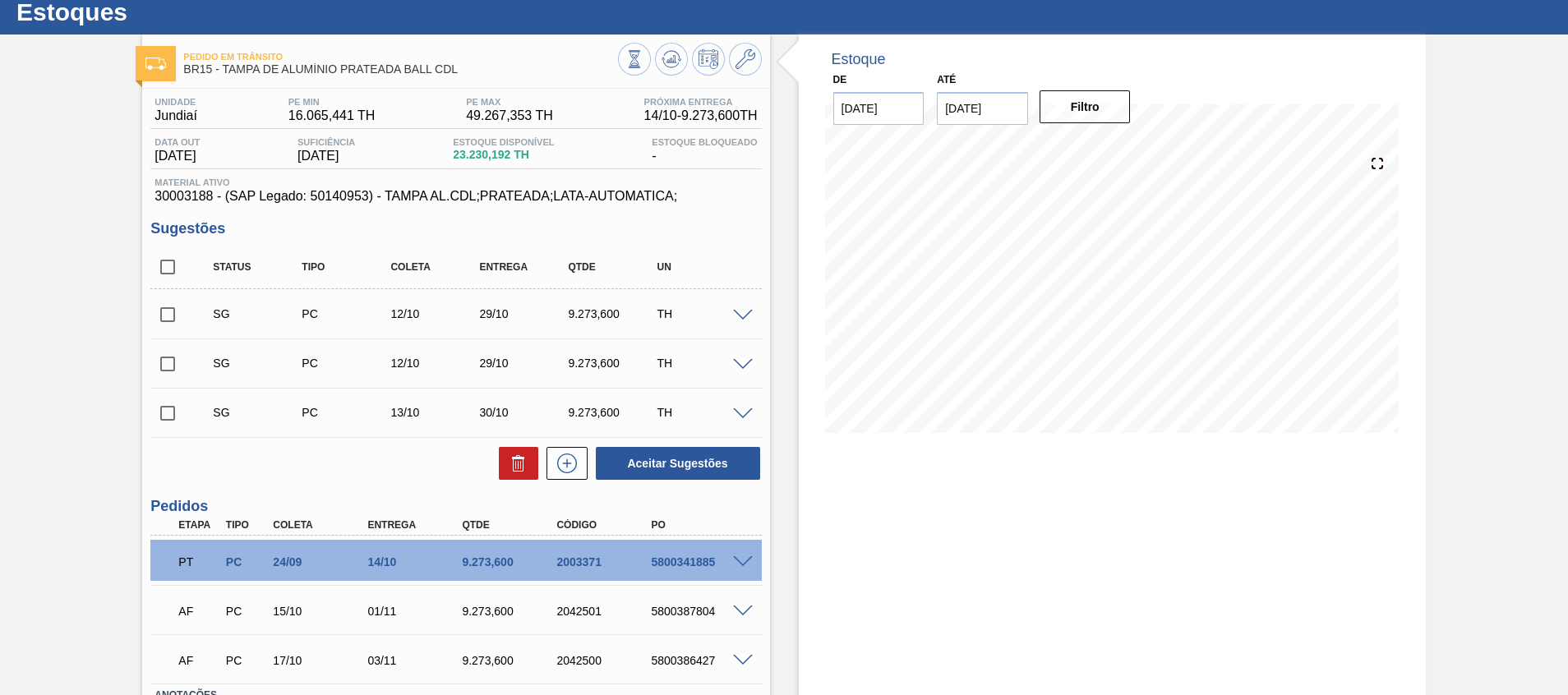
checkbox input "true"
click at [503, 459] on button at bounding box center [518, 463] width 40 height 32
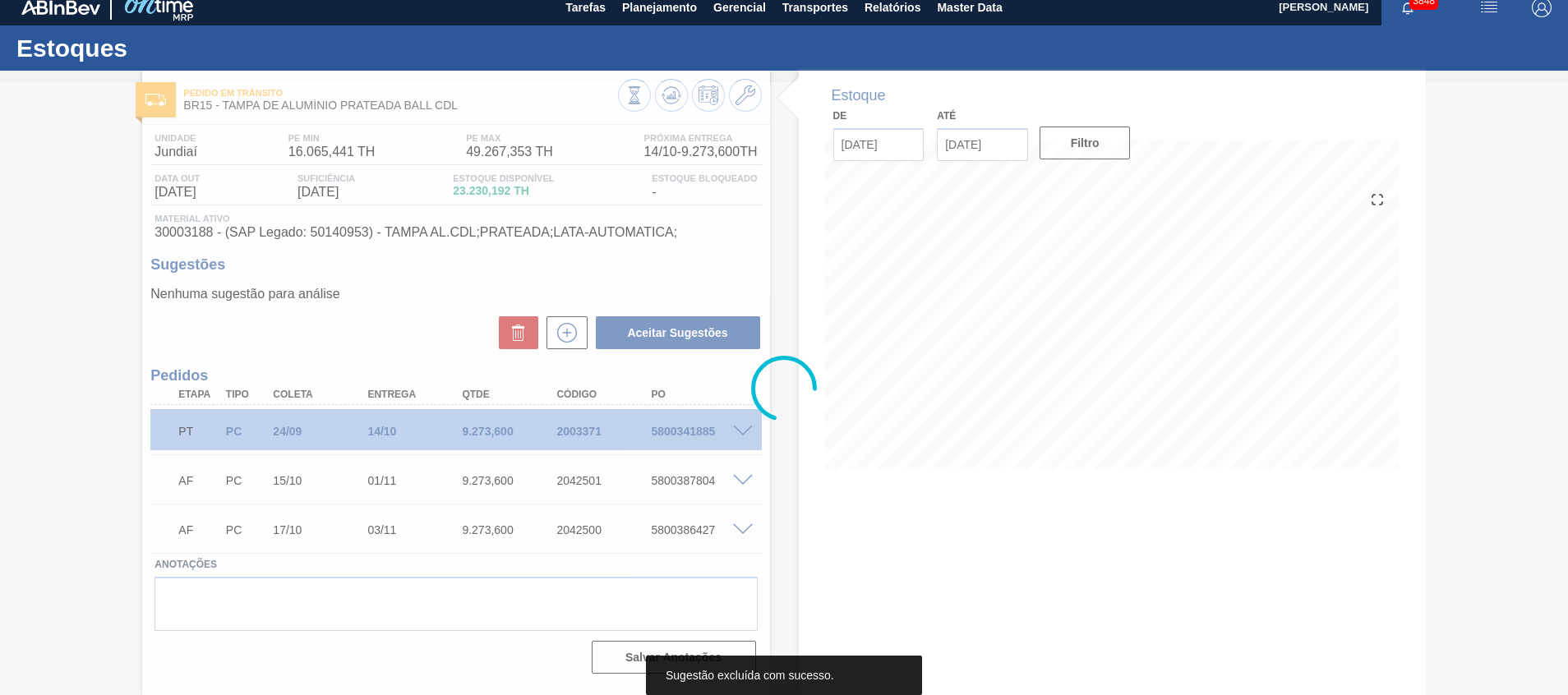
scroll to position [12, 0]
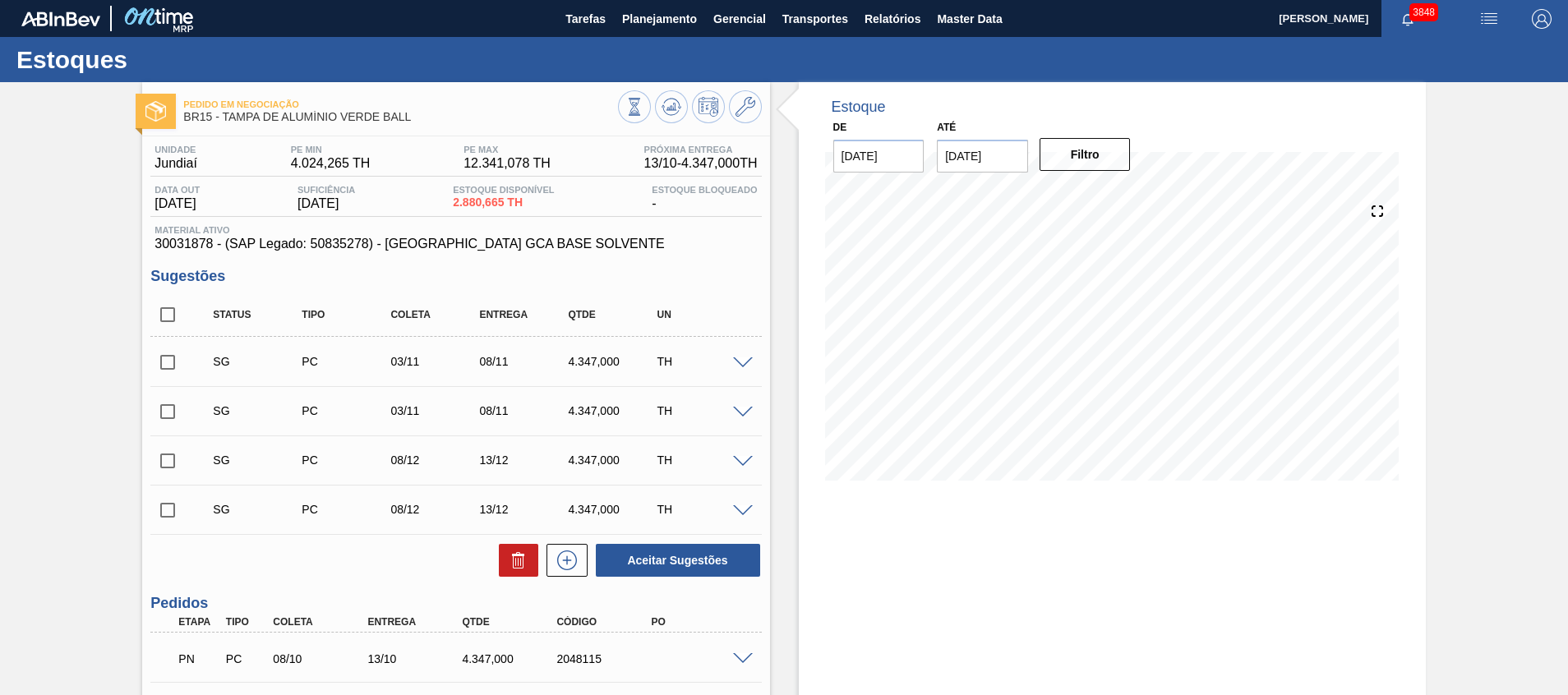
scroll to position [123, 0]
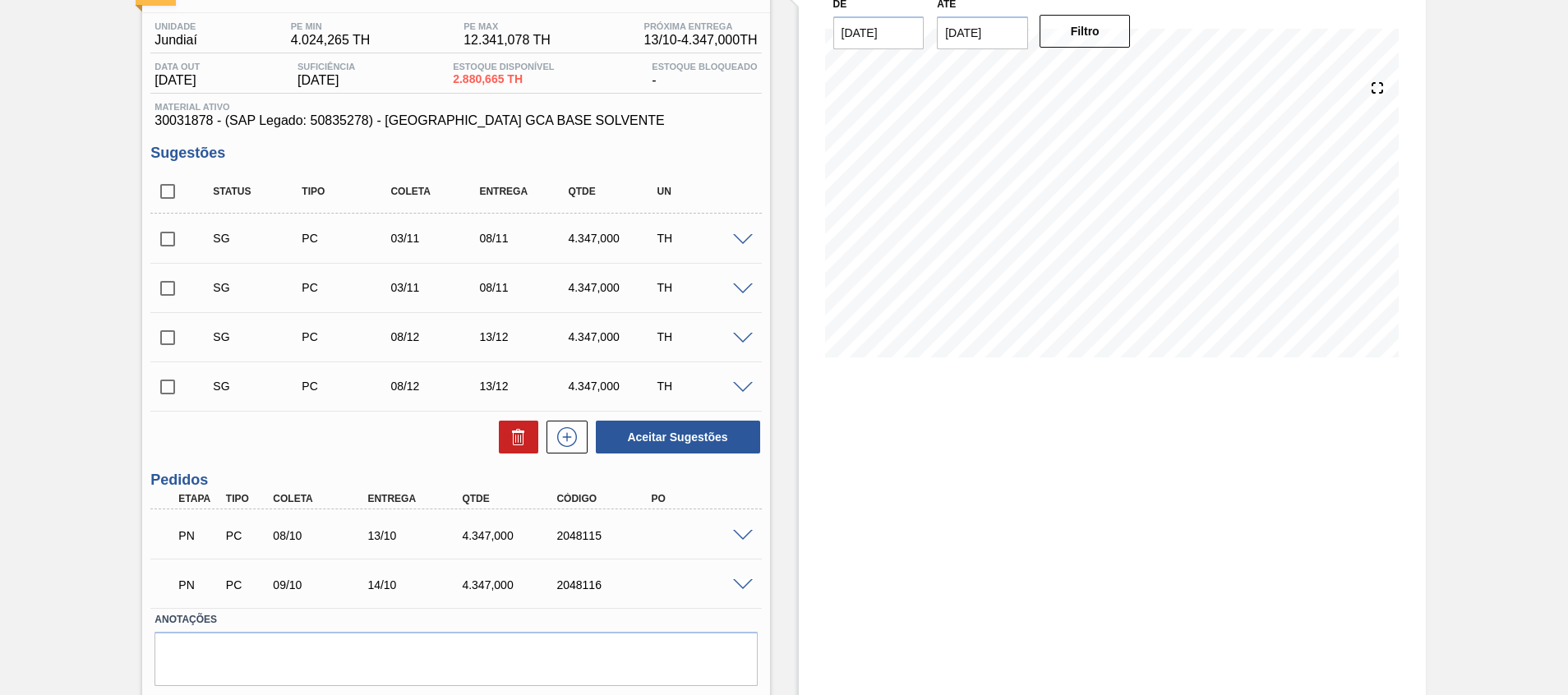
click at [773, 532] on div "Estoque De [DATE] Até [DATE] Filtro" at bounding box center [1097, 351] width 656 height 783
click at [168, 187] on input "checkbox" at bounding box center [167, 191] width 34 height 34
checkbox input "true"
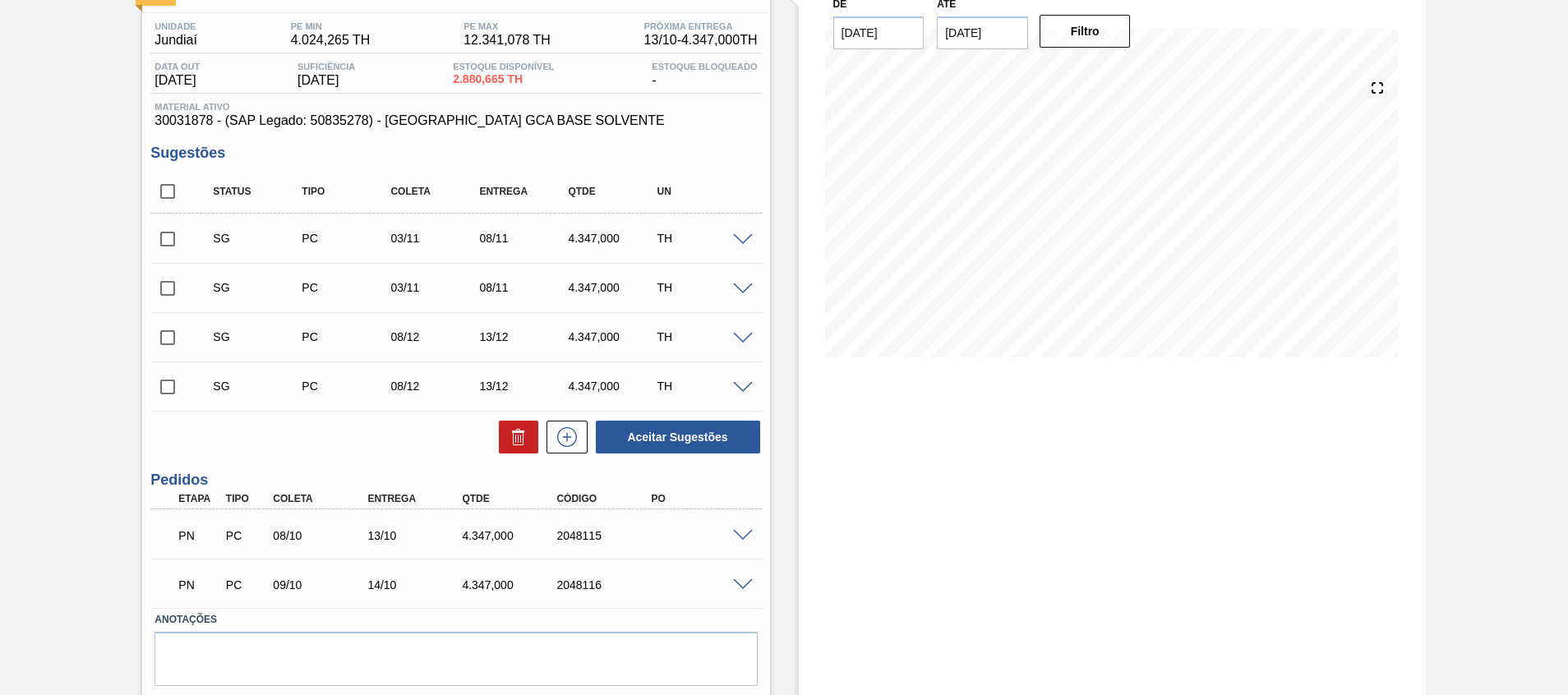
checkbox input "true"
click at [524, 432] on icon at bounding box center [518, 437] width 20 height 20
checkbox input "false"
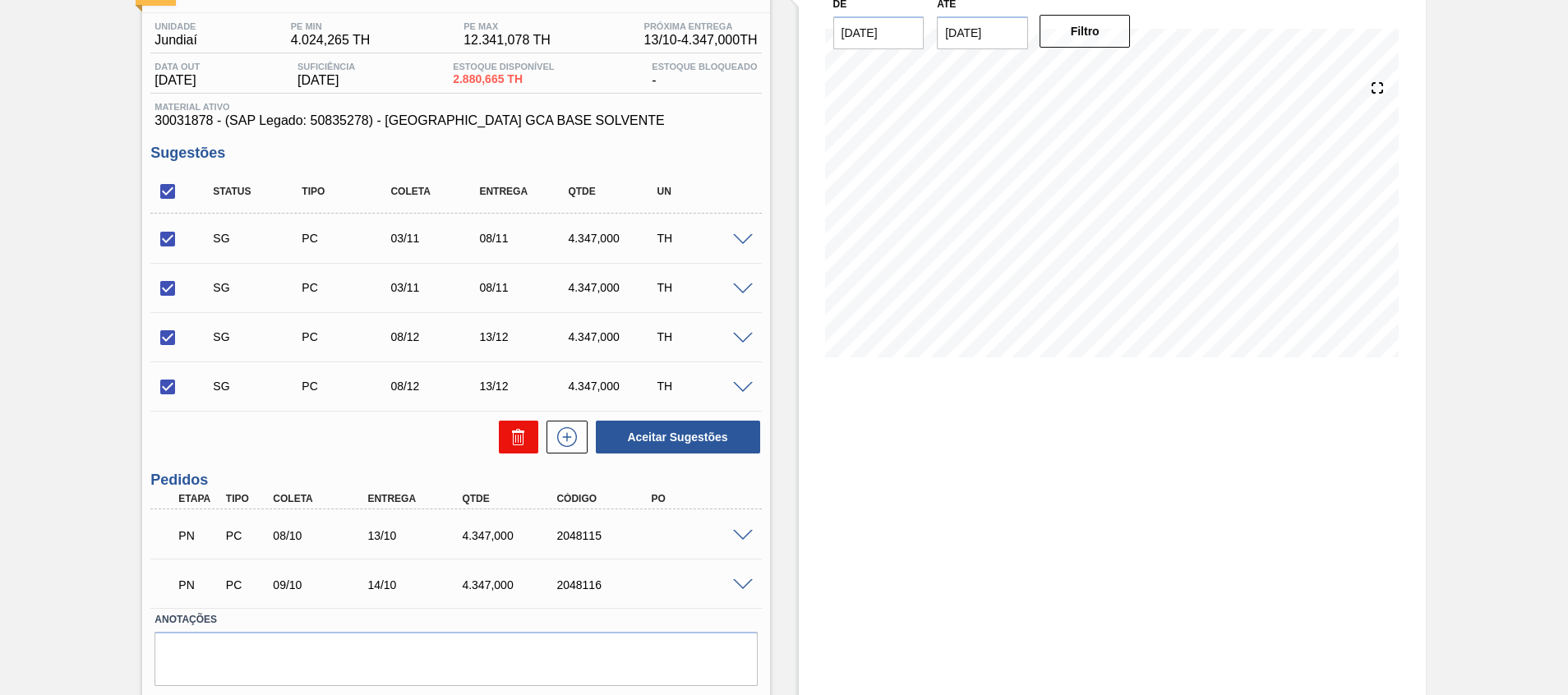
checkbox input "false"
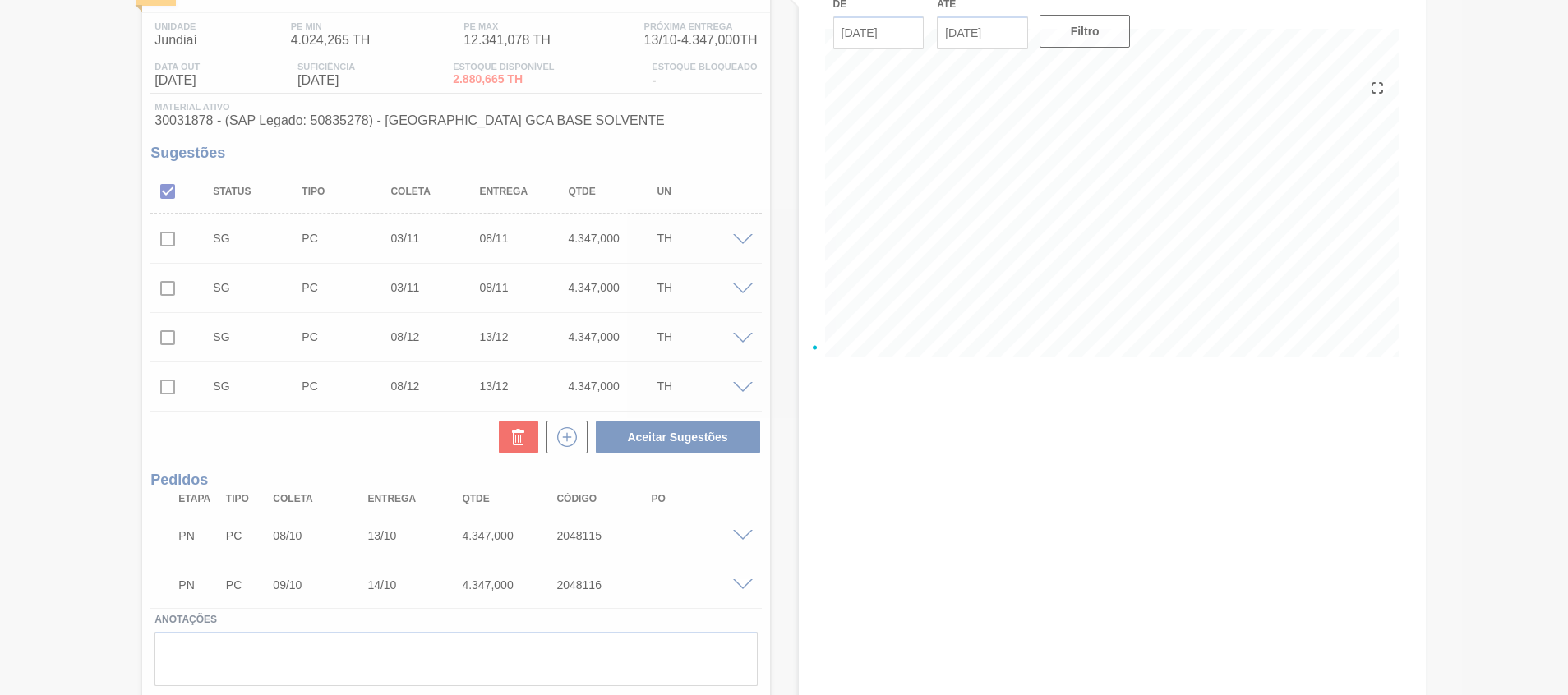
scroll to position [12, 0]
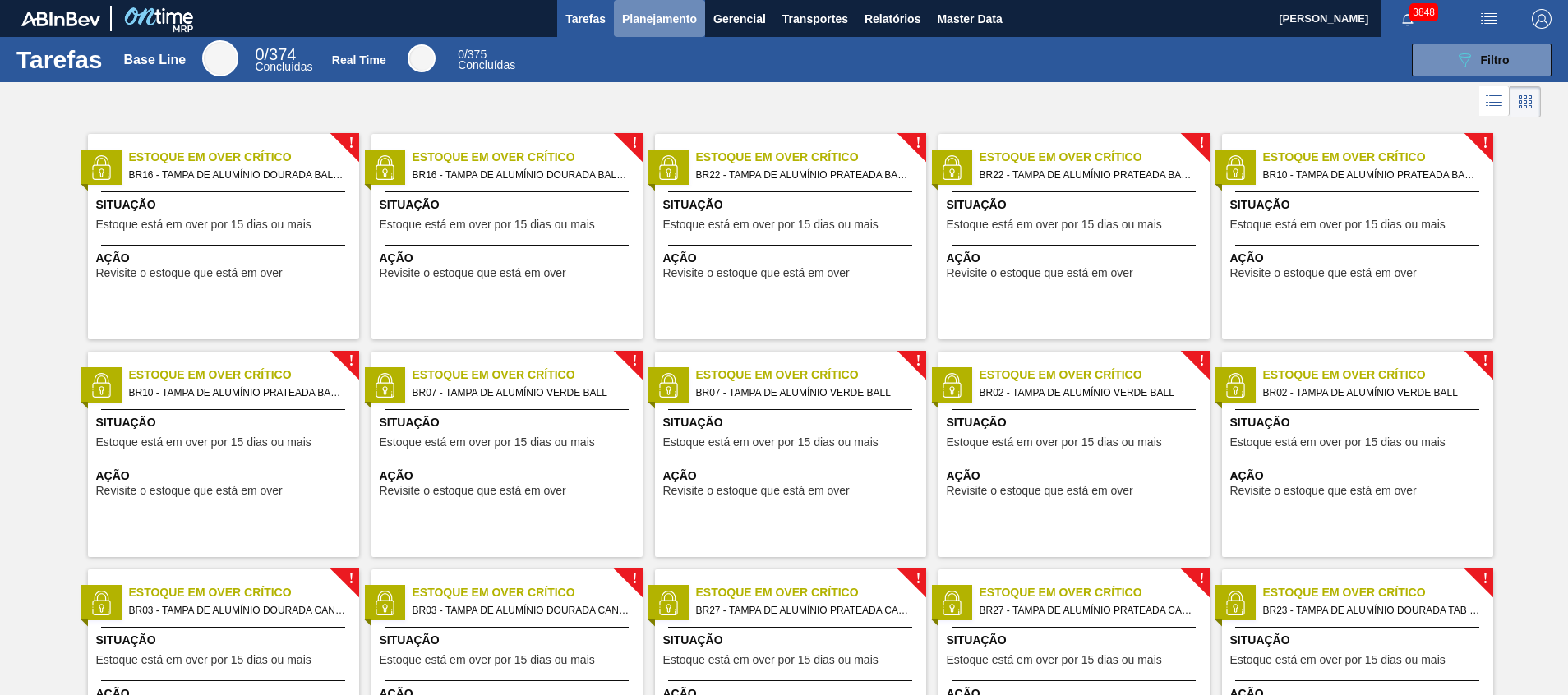
click at [660, 14] on span "Planejamento" at bounding box center [659, 19] width 75 height 20
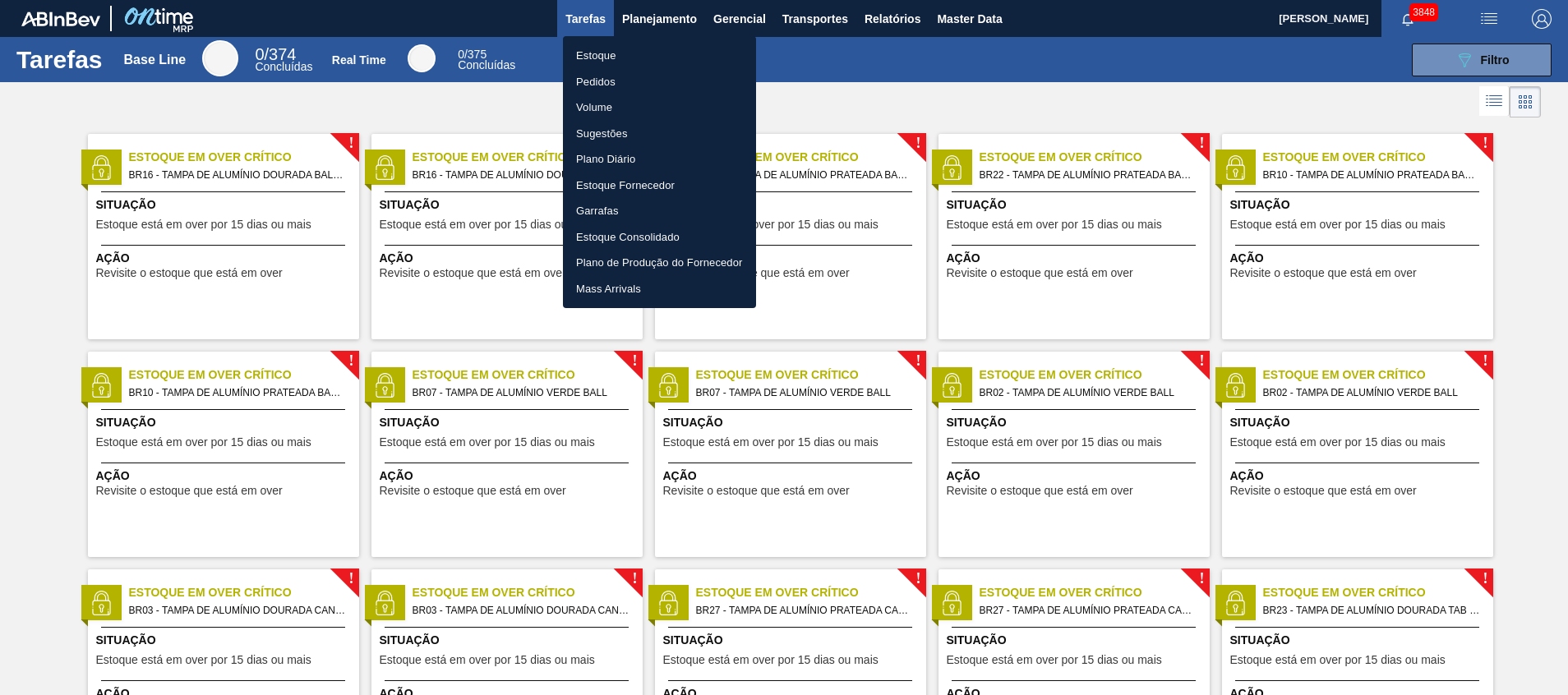
drag, startPoint x: 643, startPoint y: 53, endPoint x: 607, endPoint y: 4, distance: 60.8
click at [643, 53] on li "Estoque" at bounding box center [659, 55] width 193 height 26
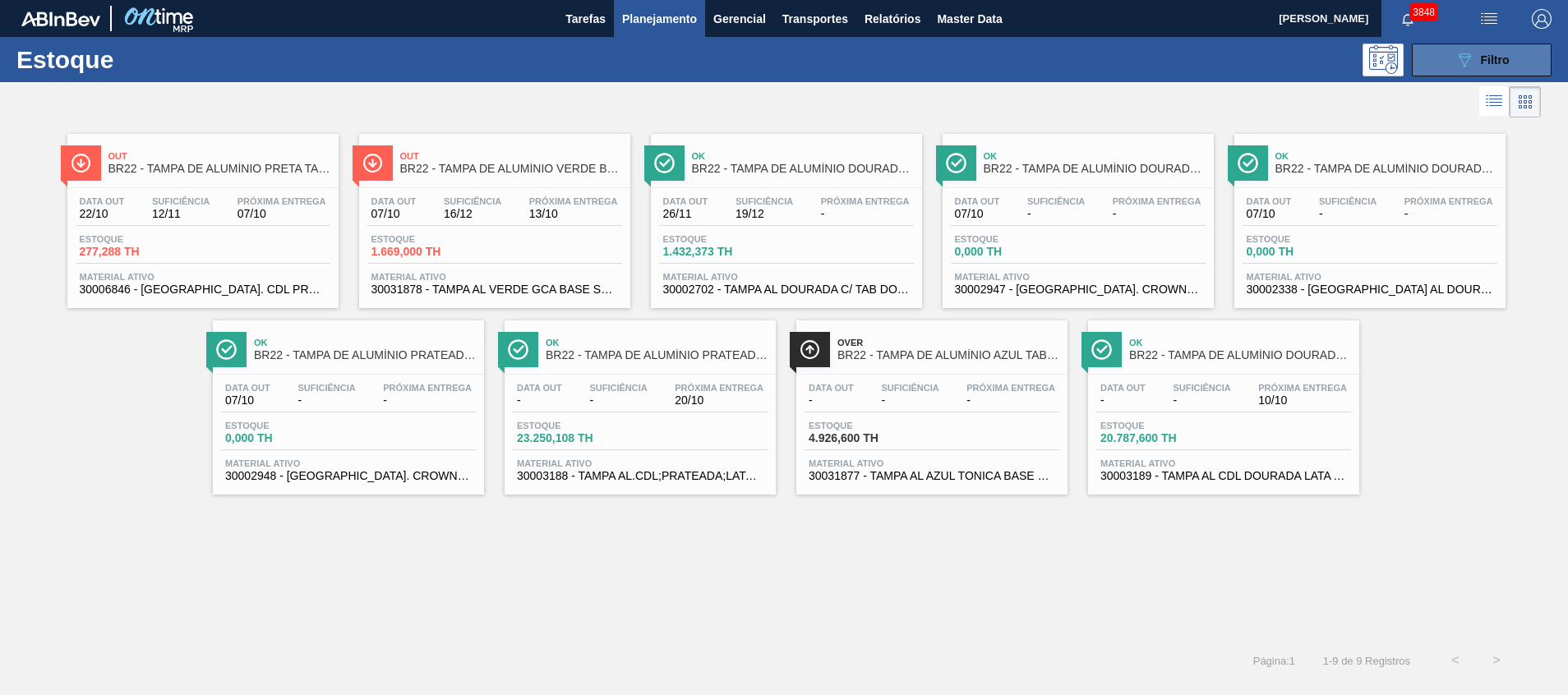
click at [1422, 62] on button "089F7B8B-B2A5-4AFE-B5C0-19BA573D28AC Filtro" at bounding box center [1481, 60] width 140 height 32
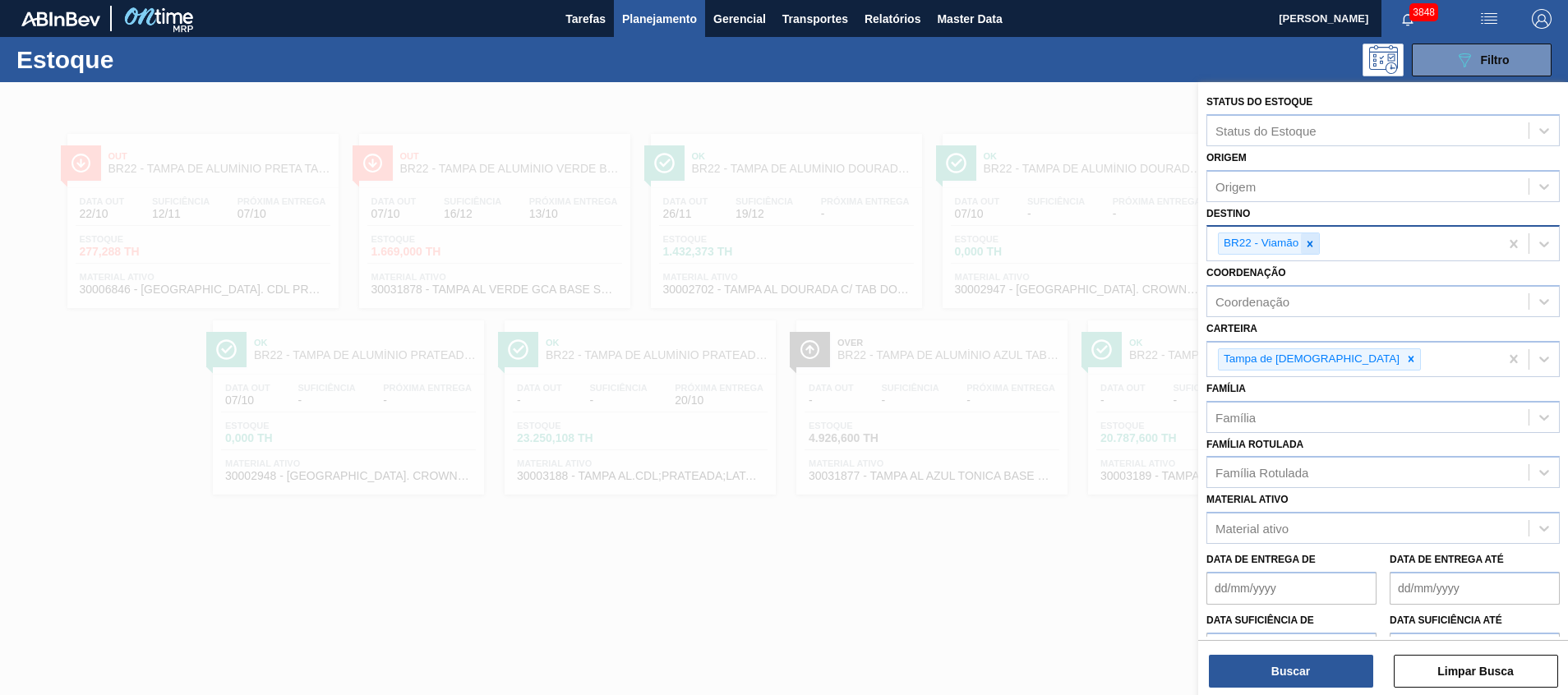
click at [1311, 246] on icon at bounding box center [1310, 244] width 5 height 5
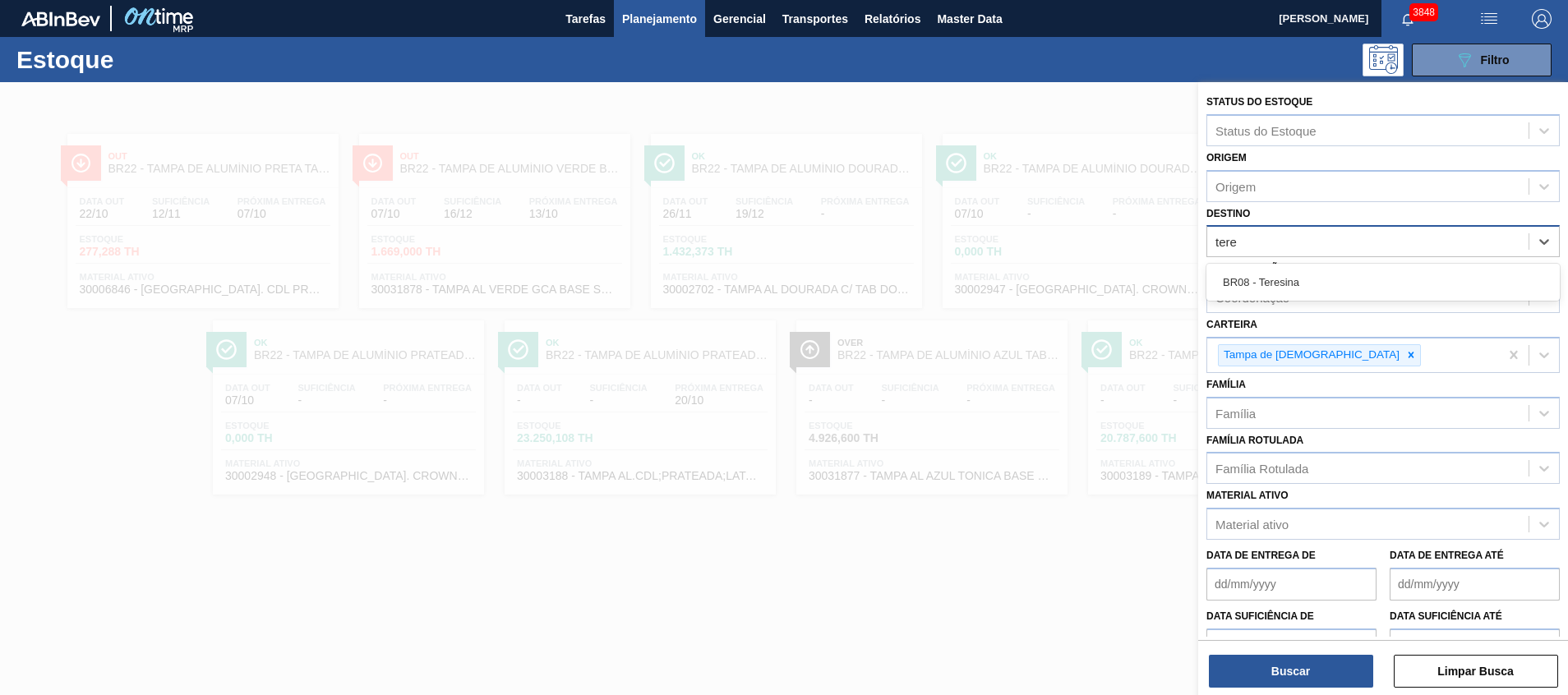
type input "teres"
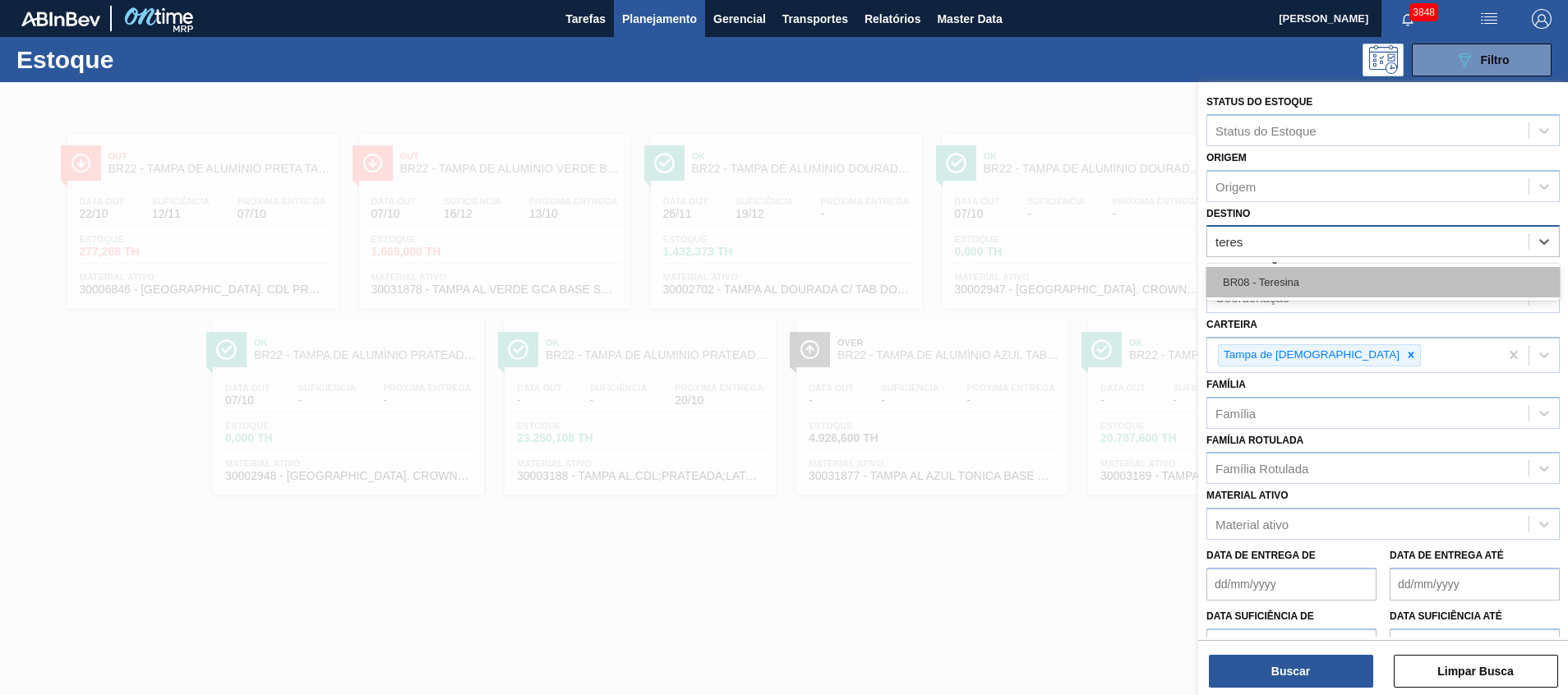
click at [1288, 295] on div "BR08 - Teresina" at bounding box center [1382, 283] width 353 height 31
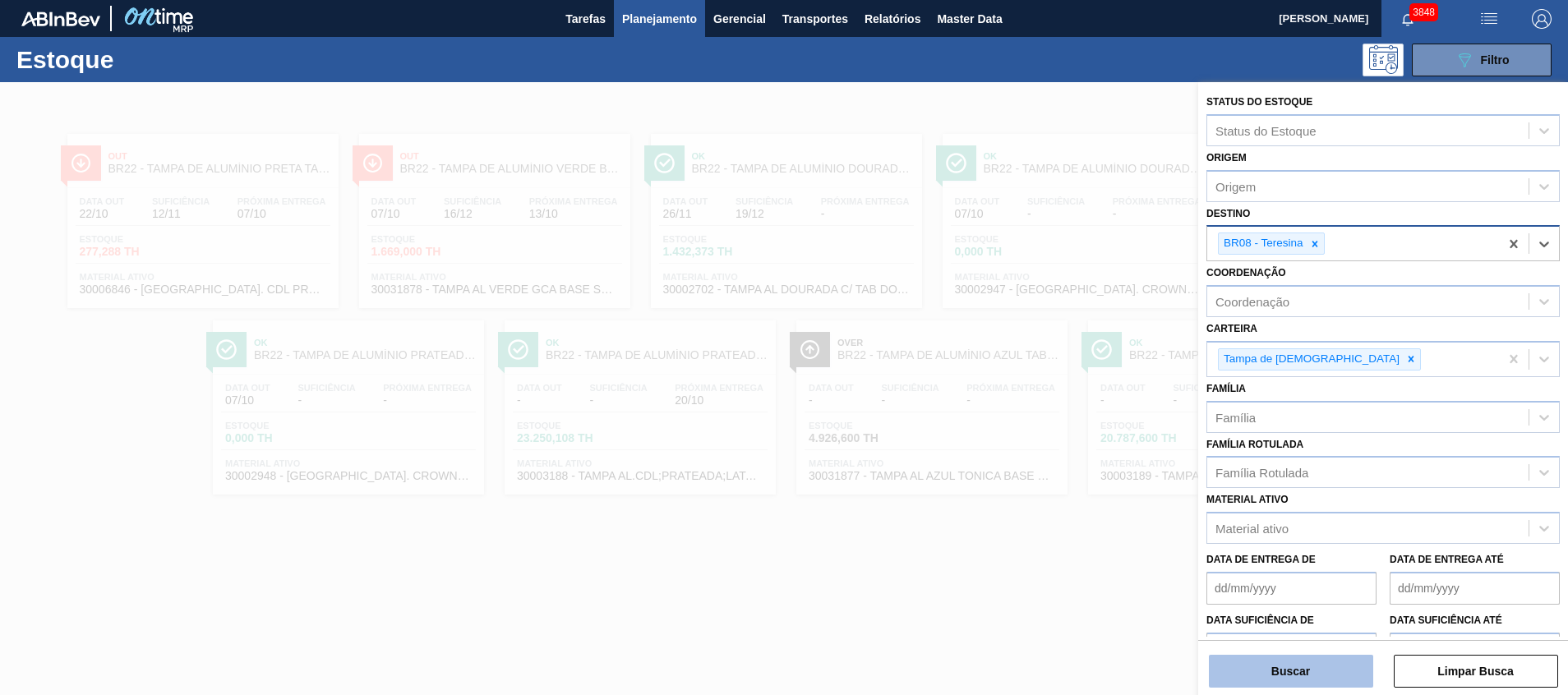
click at [1230, 674] on button "Buscar" at bounding box center [1291, 671] width 164 height 32
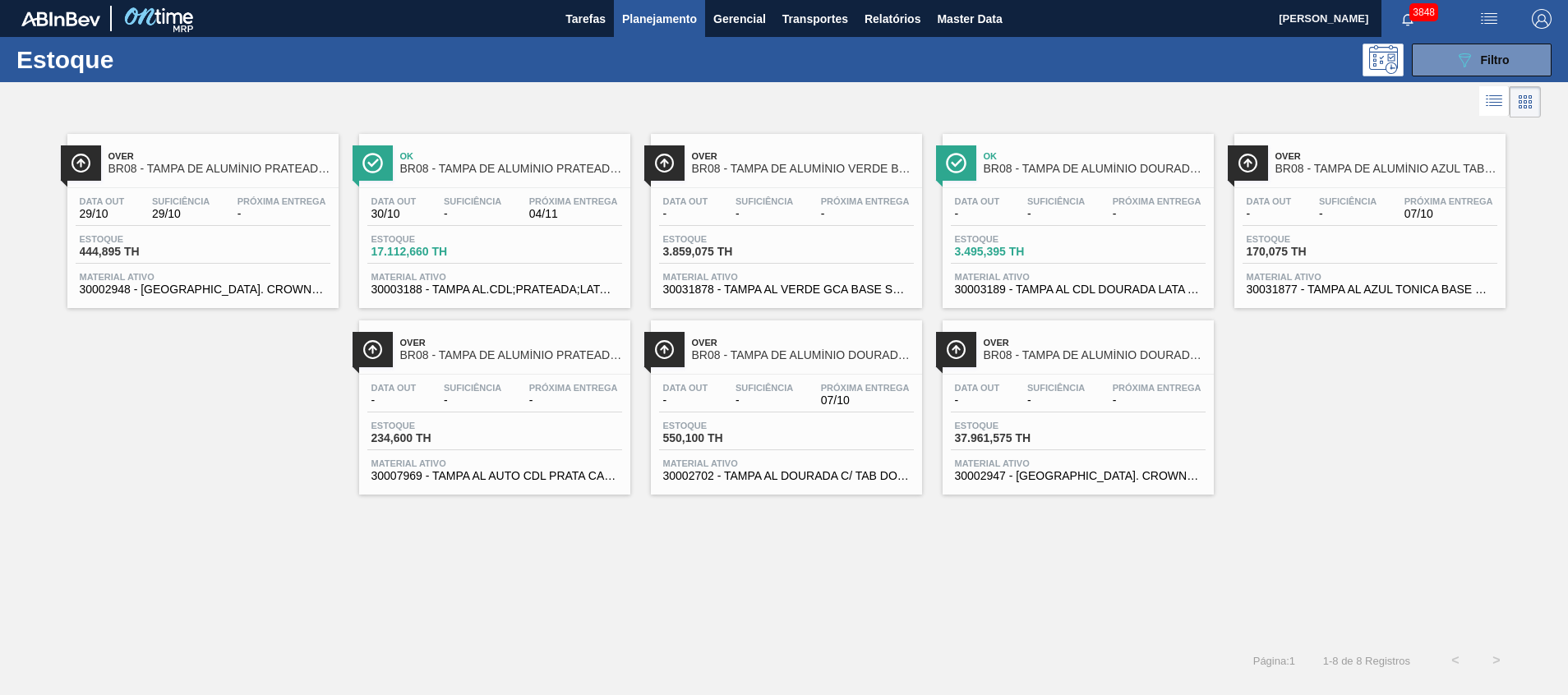
click at [1052, 477] on span "30002947 - [GEOGRAPHIC_DATA]. CROWN; DOURADA; ISE" at bounding box center [1078, 476] width 247 height 13
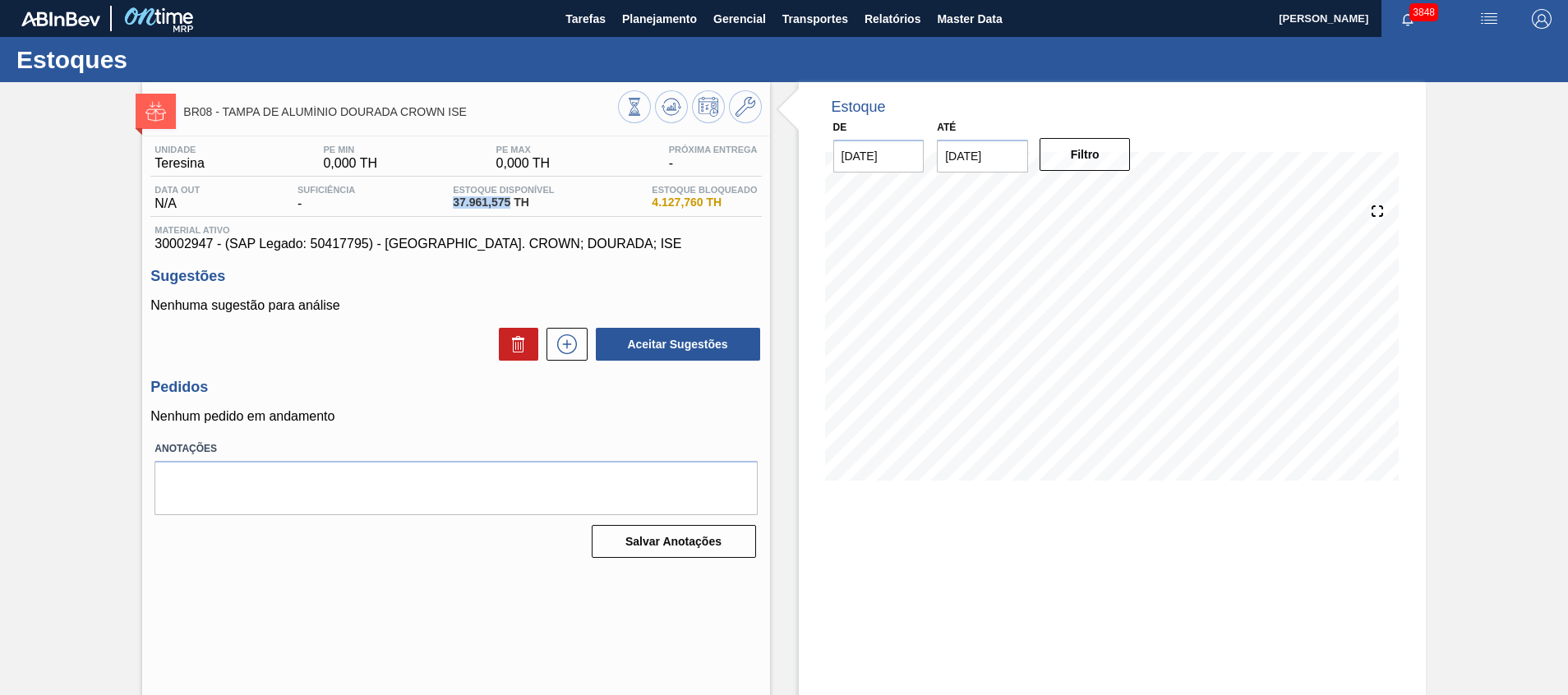
drag, startPoint x: 439, startPoint y: 199, endPoint x: 509, endPoint y: 210, distance: 70.9
click at [509, 210] on div "Data out N/A Suficiência - Estoque Disponível 37.961,575 TH Estoque Bloqueado 4…" at bounding box center [455, 200] width 611 height 32
copy span "37.961,575"
click at [567, 346] on icon at bounding box center [566, 344] width 26 height 20
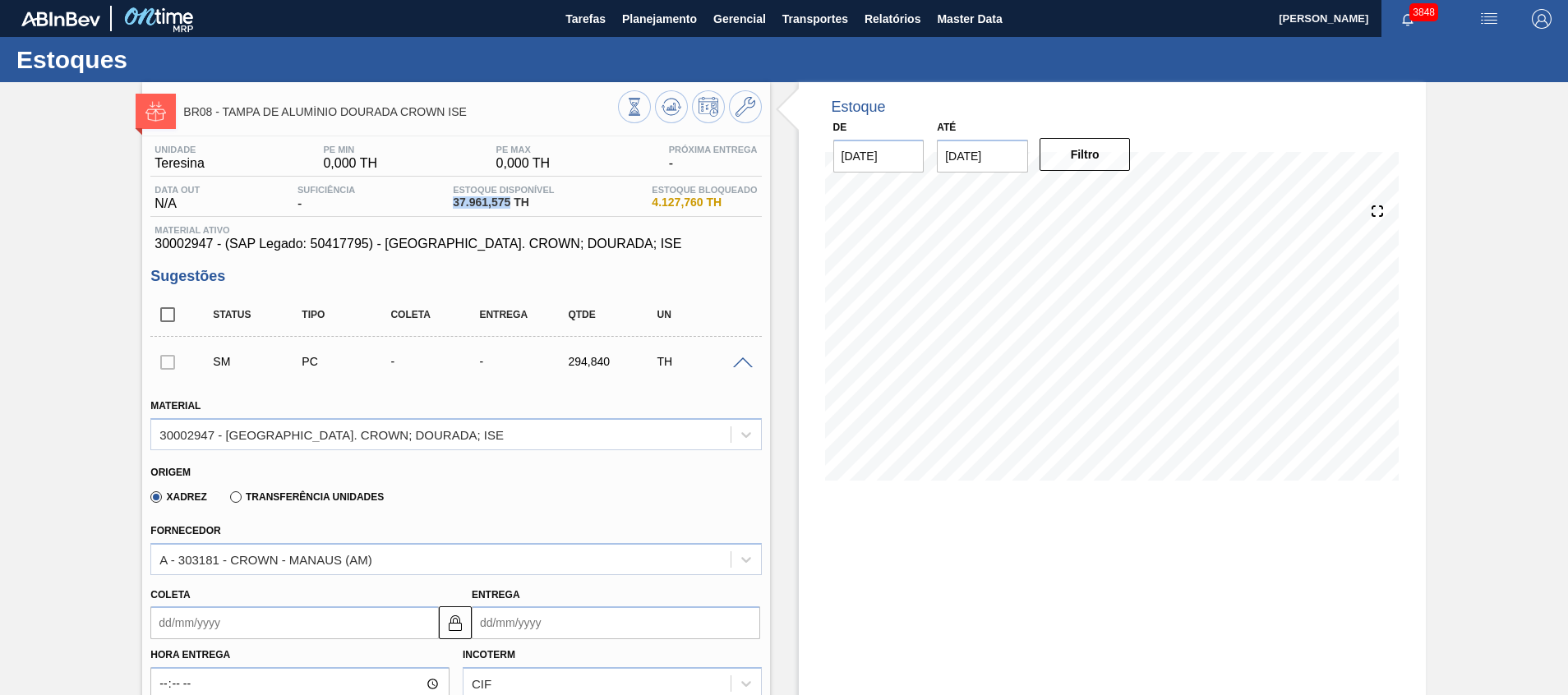
scroll to position [618, 0]
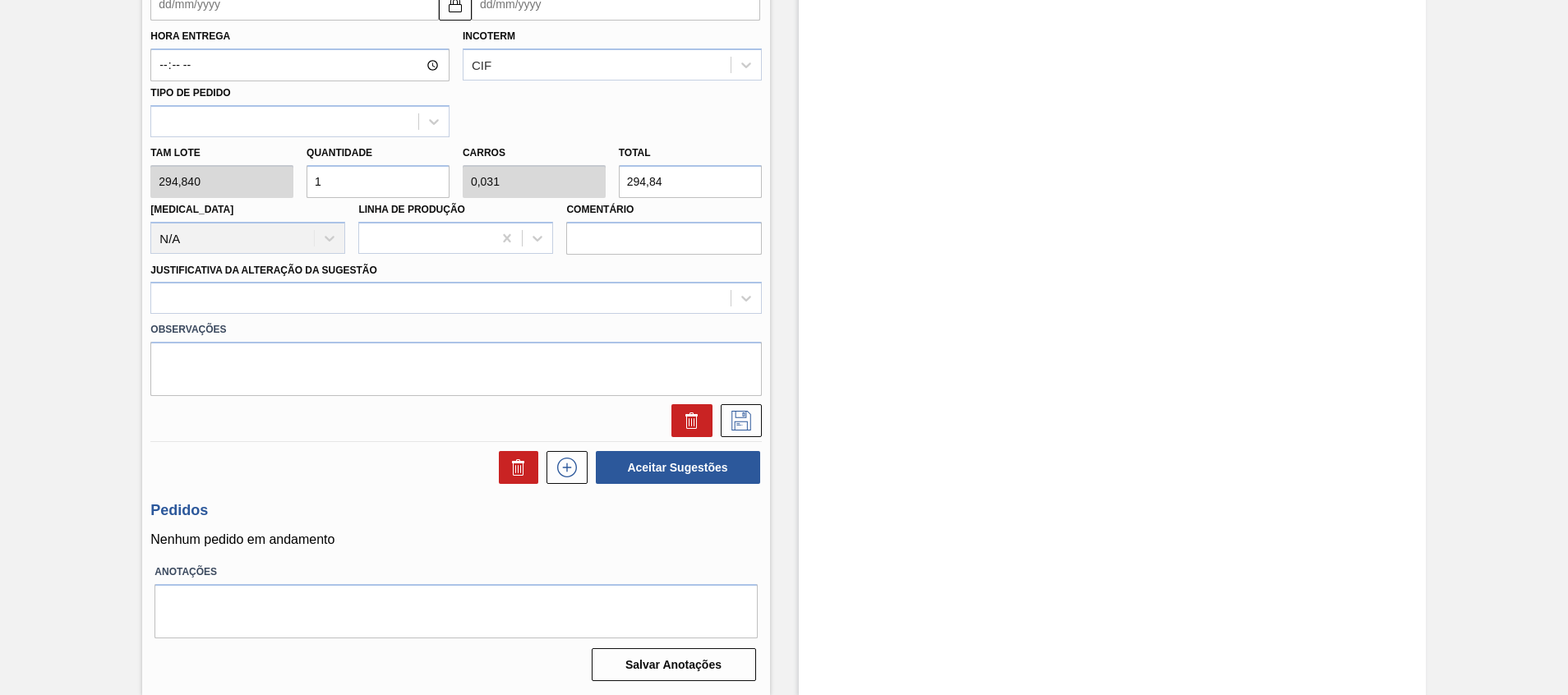
drag, startPoint x: 607, startPoint y: 200, endPoint x: 444, endPoint y: 190, distance: 163.3
click at [489, 203] on div "Tam lote 294,840 Quantidade 1 Carros 0,031 Total 294,84 Doca N/A Linha de Produ…" at bounding box center [455, 196] width 623 height 117
paste input "37.961,575"
type input "128,753"
type input "4,024"
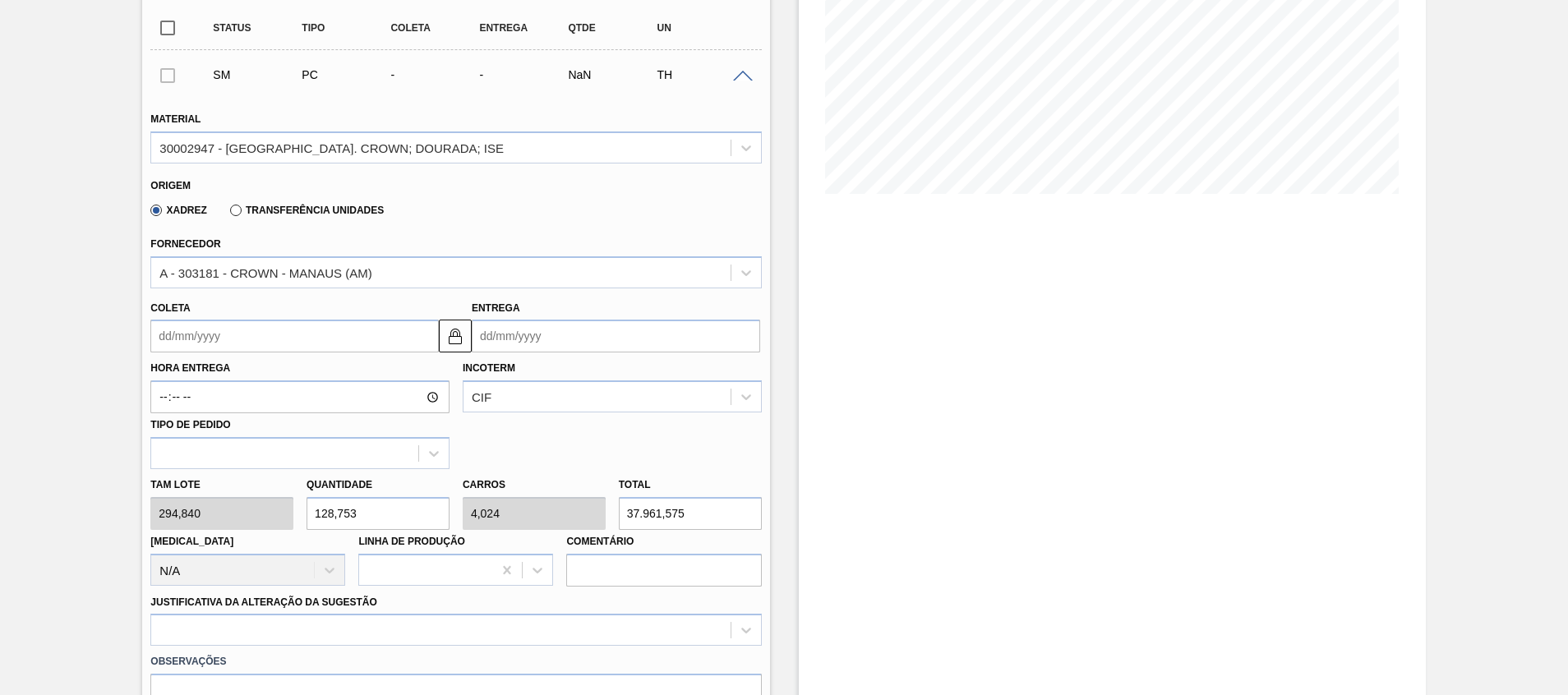
scroll to position [249, 0]
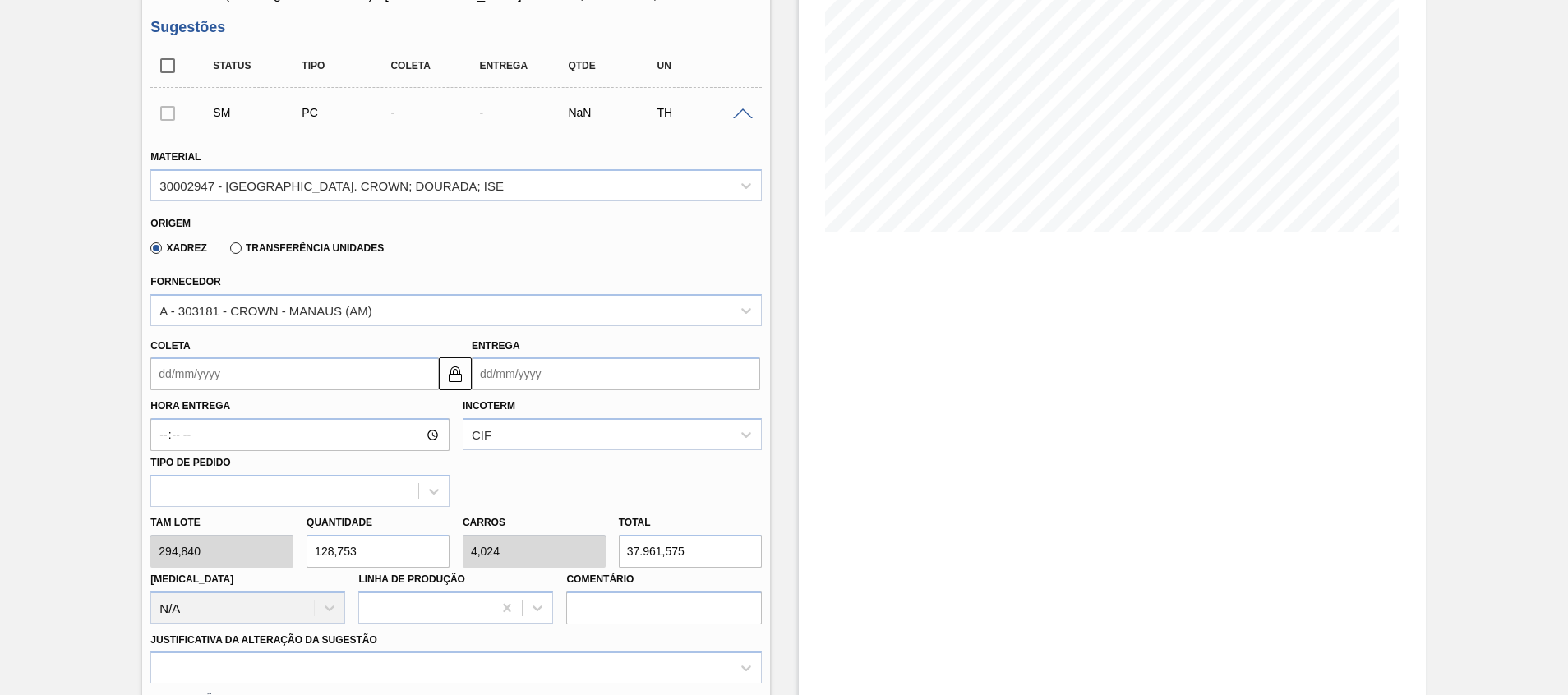
type input "37.961,575"
click at [202, 544] on div "Tam lote 294,840 Quantidade 128,753 Carros 4,024 Total 37.961,575 Doca N/A Linh…" at bounding box center [455, 565] width 623 height 117
type input "2"
type input "0,063"
type input "589,68"
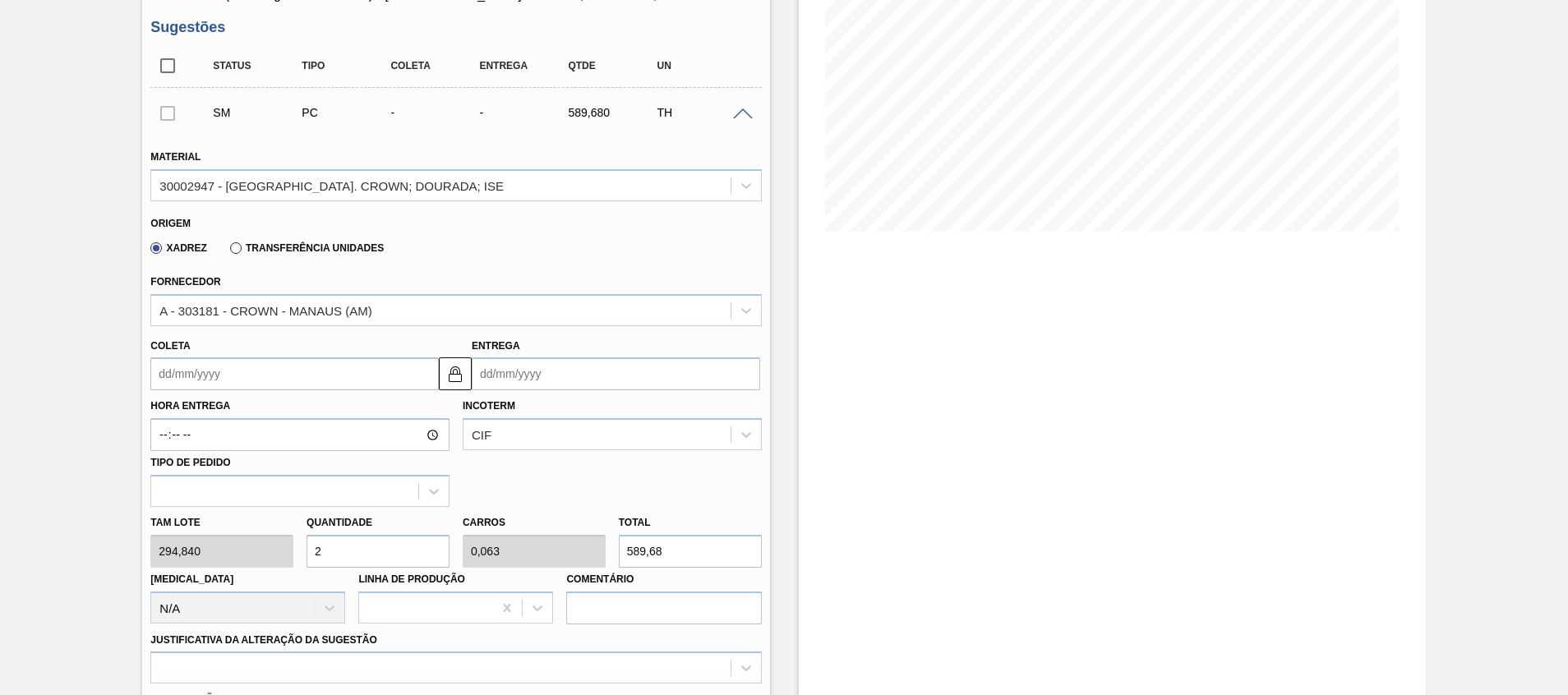
type input "25"
type input "0,781"
type input "7.371"
type input "25"
click at [555, 541] on div "Tam lote 294,840 Quantidade 25 Carros 0,781 Total 7.371 Doca N/A Linha de Produ…" at bounding box center [455, 565] width 623 height 117
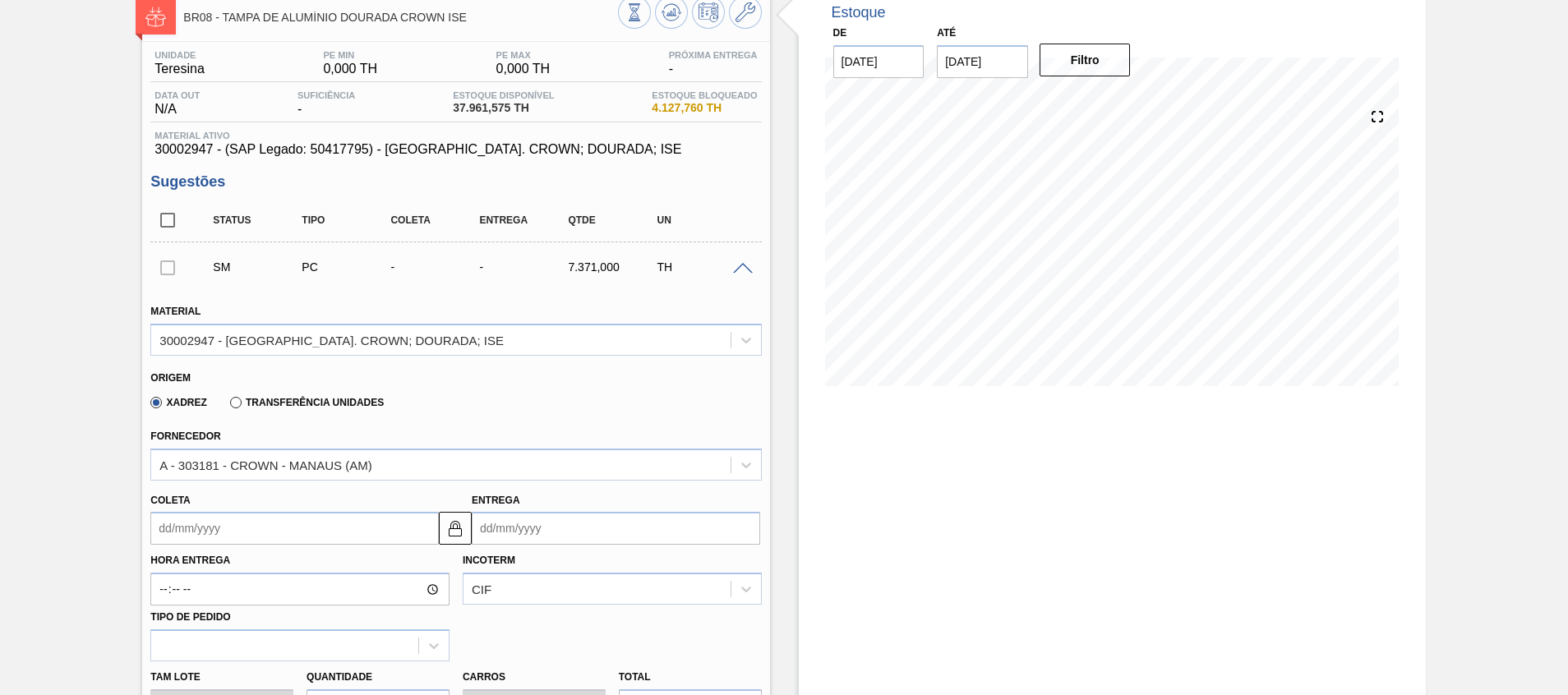
scroll to position [0, 0]
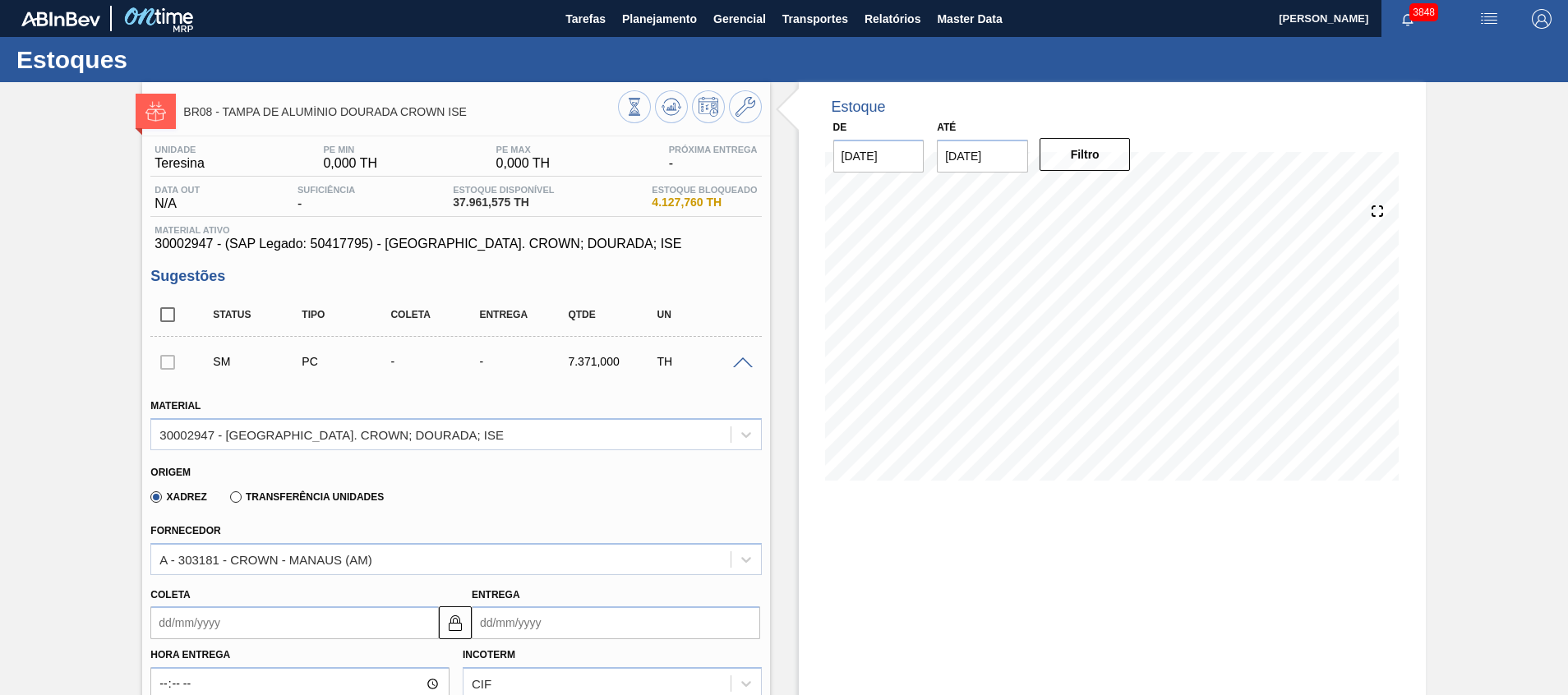
click at [193, 239] on span "30002947 - (SAP Legado: 50417795) - TAMPA AL. CROWN; DOURADA; ISE" at bounding box center [455, 244] width 602 height 14
copy span "30002947"
click at [653, 23] on span "Planejamento" at bounding box center [659, 19] width 75 height 20
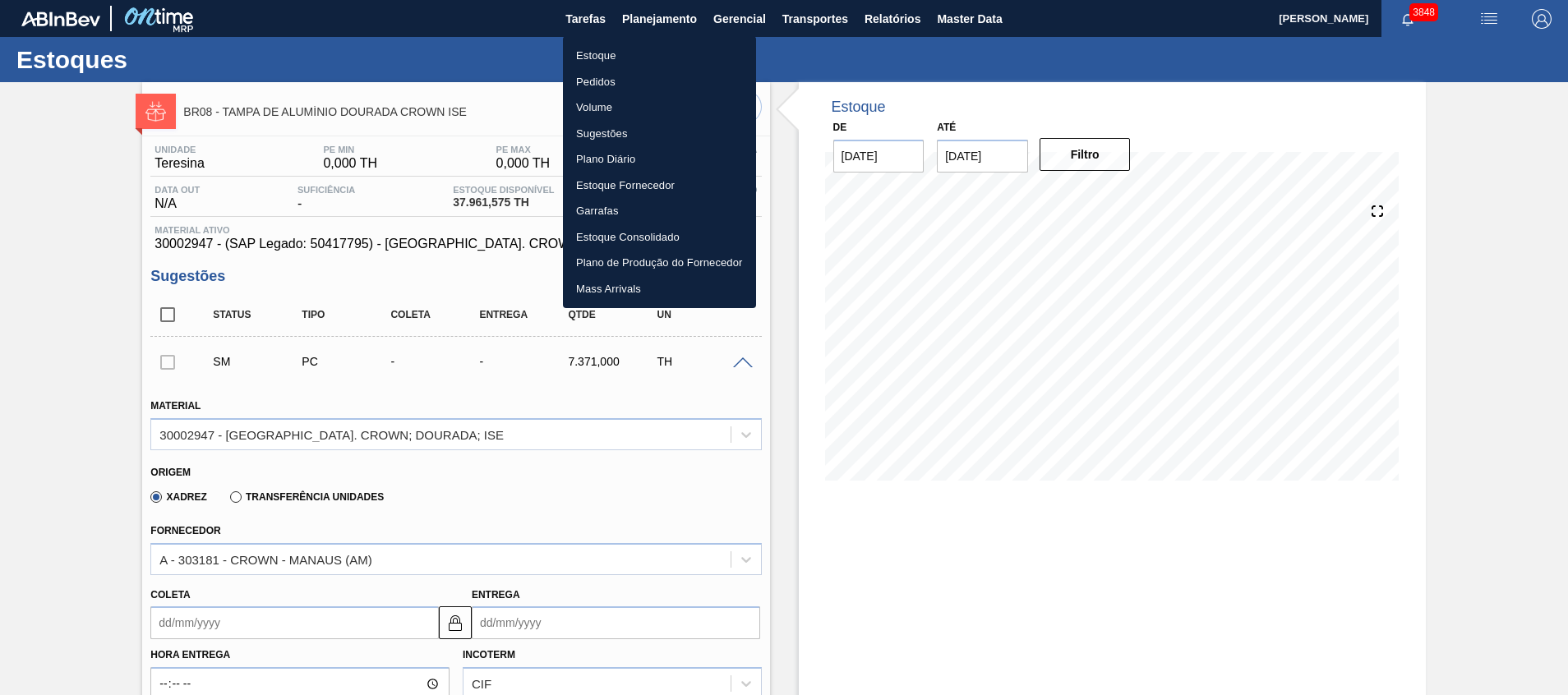
click at [830, 521] on div at bounding box center [784, 348] width 1568 height 695
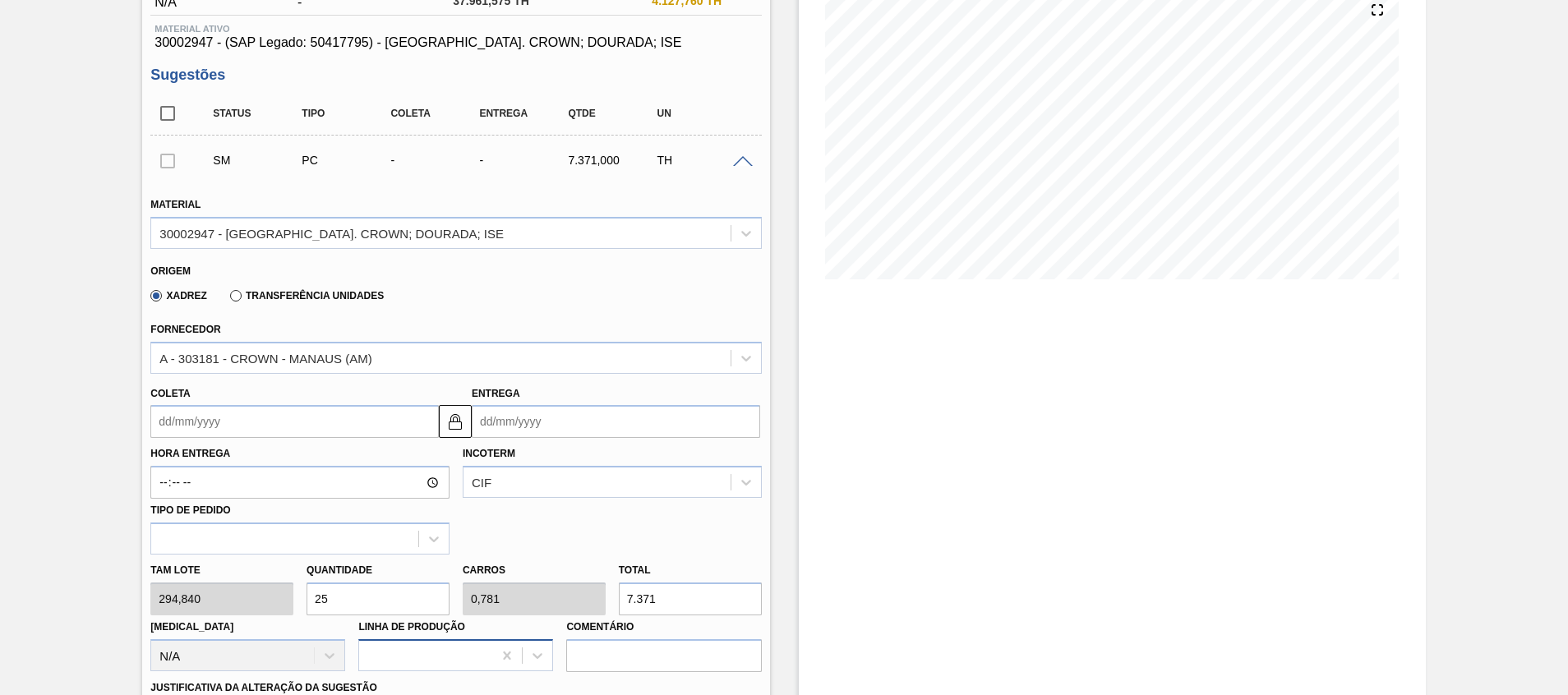
scroll to position [493, 0]
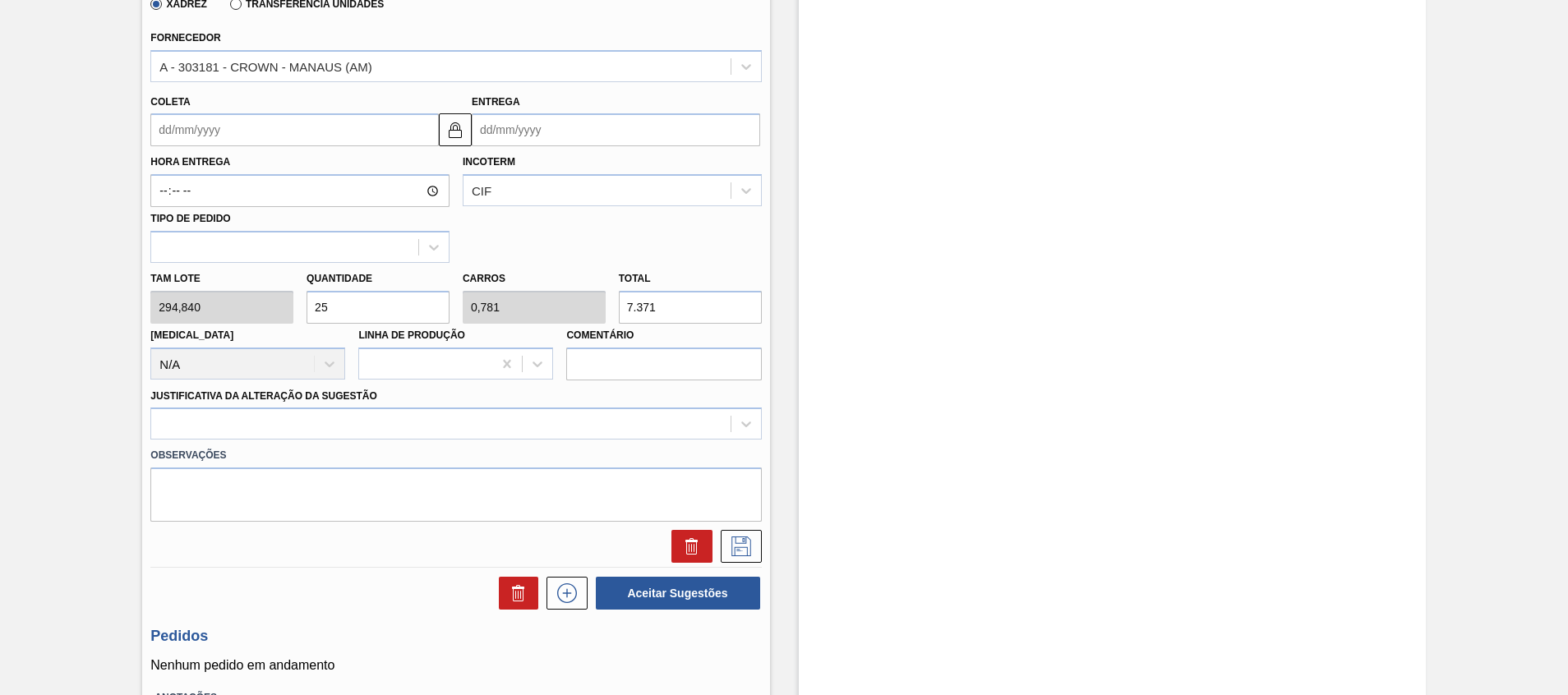
drag, startPoint x: 397, startPoint y: 296, endPoint x: 194, endPoint y: 284, distance: 203.4
click at [200, 286] on div "Tam lote 294,840 Quantidade 25 Carros 0,781 Total 7.371 Doca N/A Linha de Produ…" at bounding box center [455, 321] width 623 height 117
type input "1"
type input "0,031"
type input "294,84"
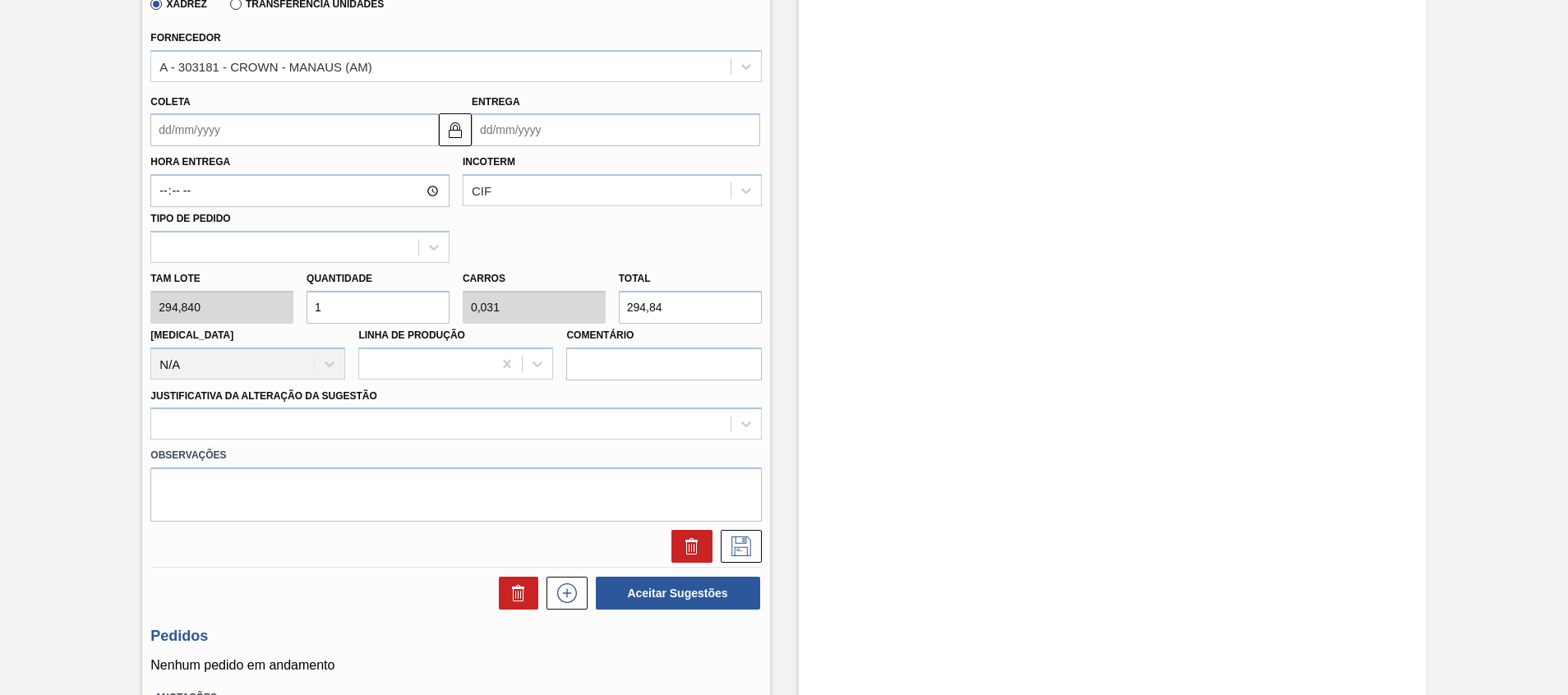
type input "12"
type input "0,375"
type input "3.538,08"
type input "125"
type input "3,906"
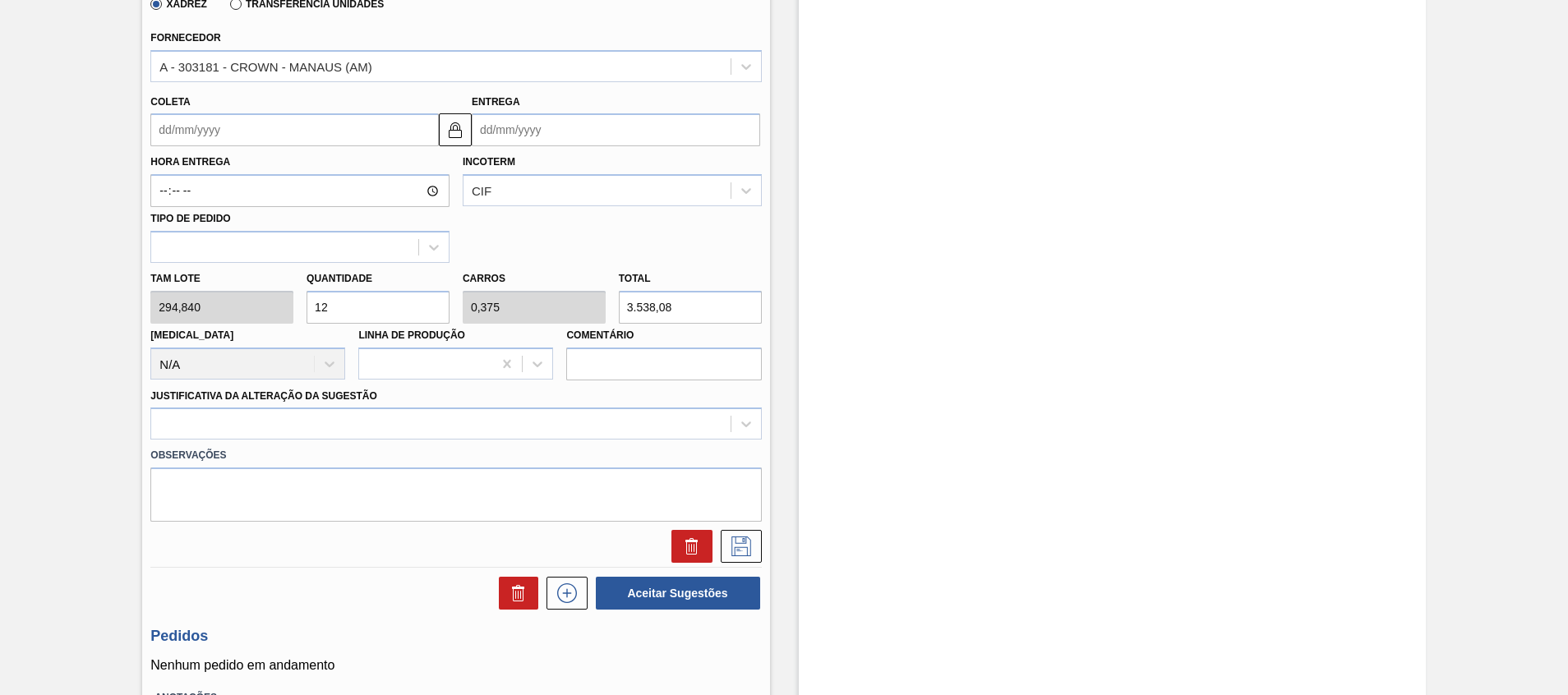
type input "36.855"
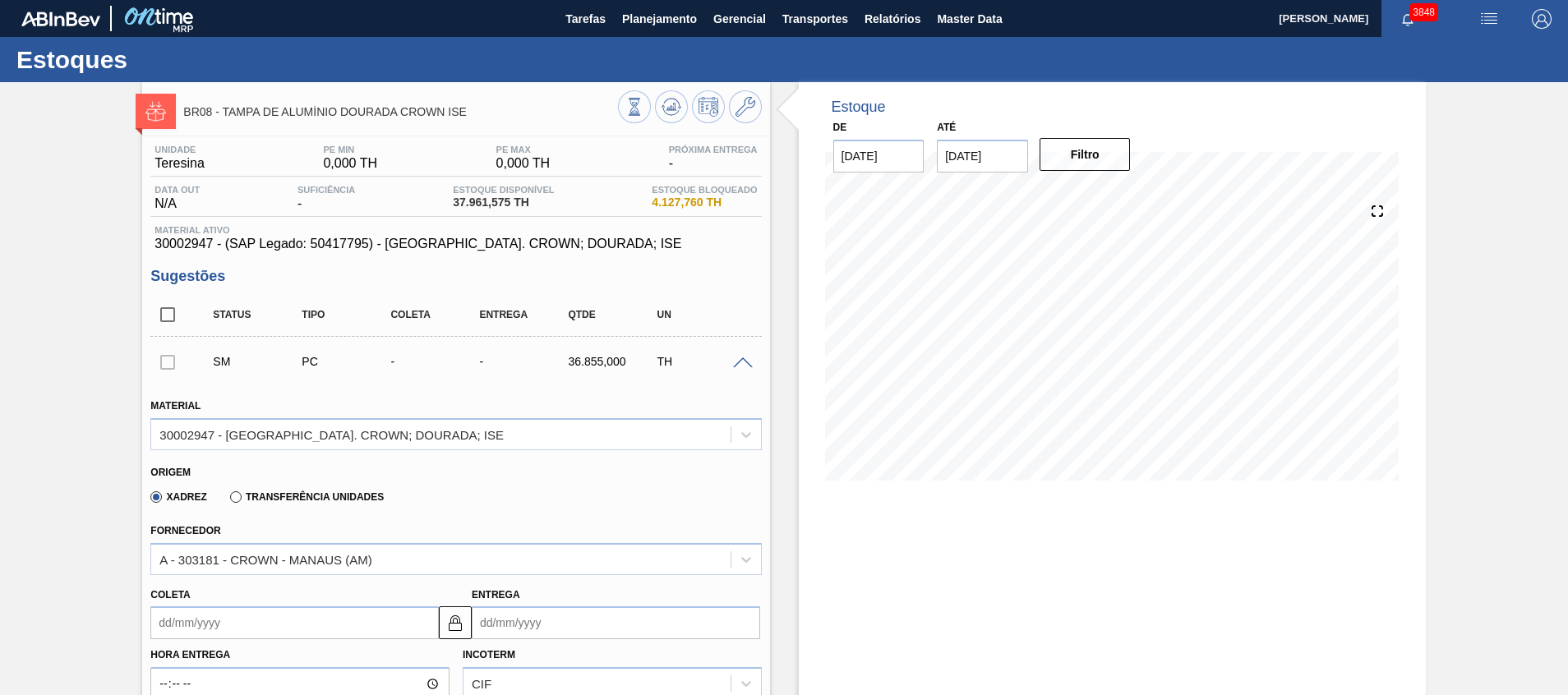
scroll to position [369, 0]
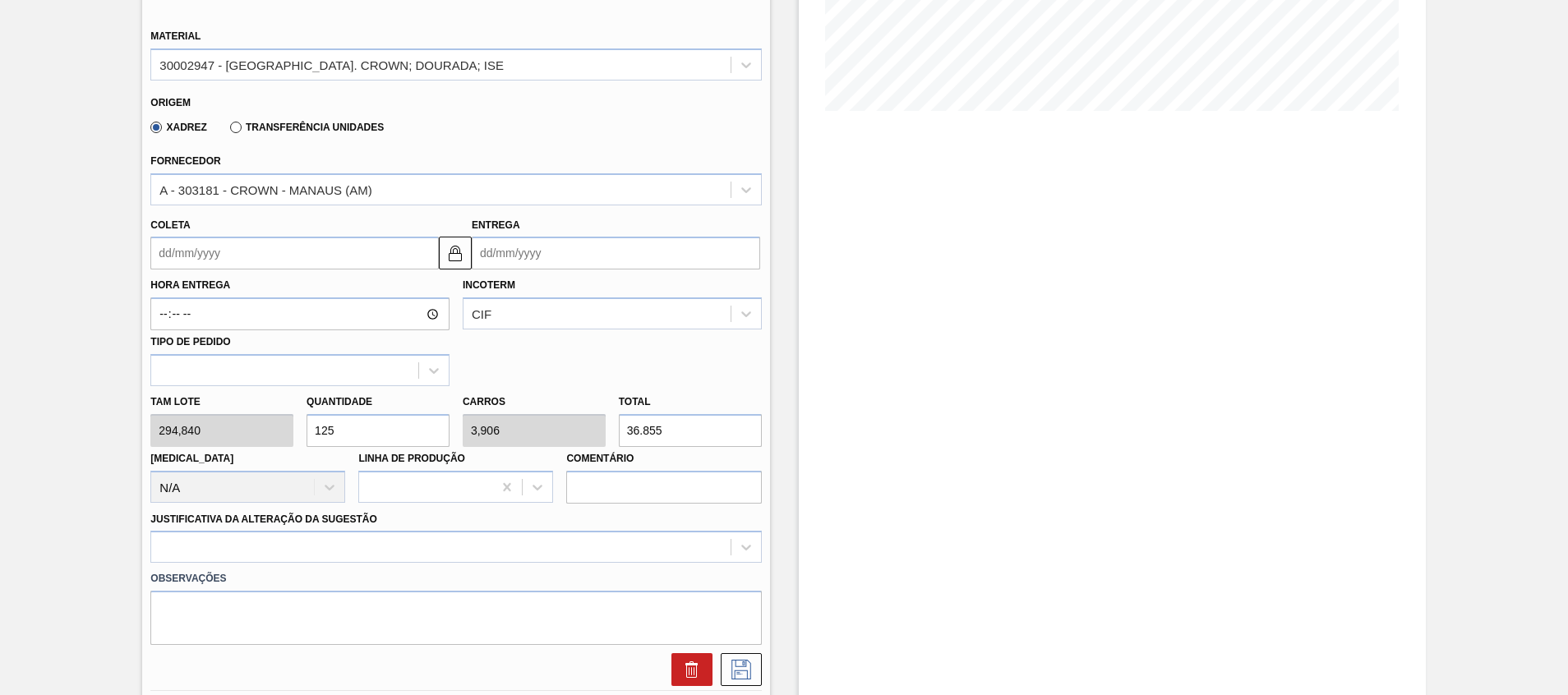
click at [198, 422] on div "Tam lote 294,840 Quantidade 125 Carros 3,906 Total 36.855 Doca N/A Linha de Pro…" at bounding box center [455, 445] width 623 height 117
type input "7"
type input "0,219"
type input "2.063,88"
type input "0"
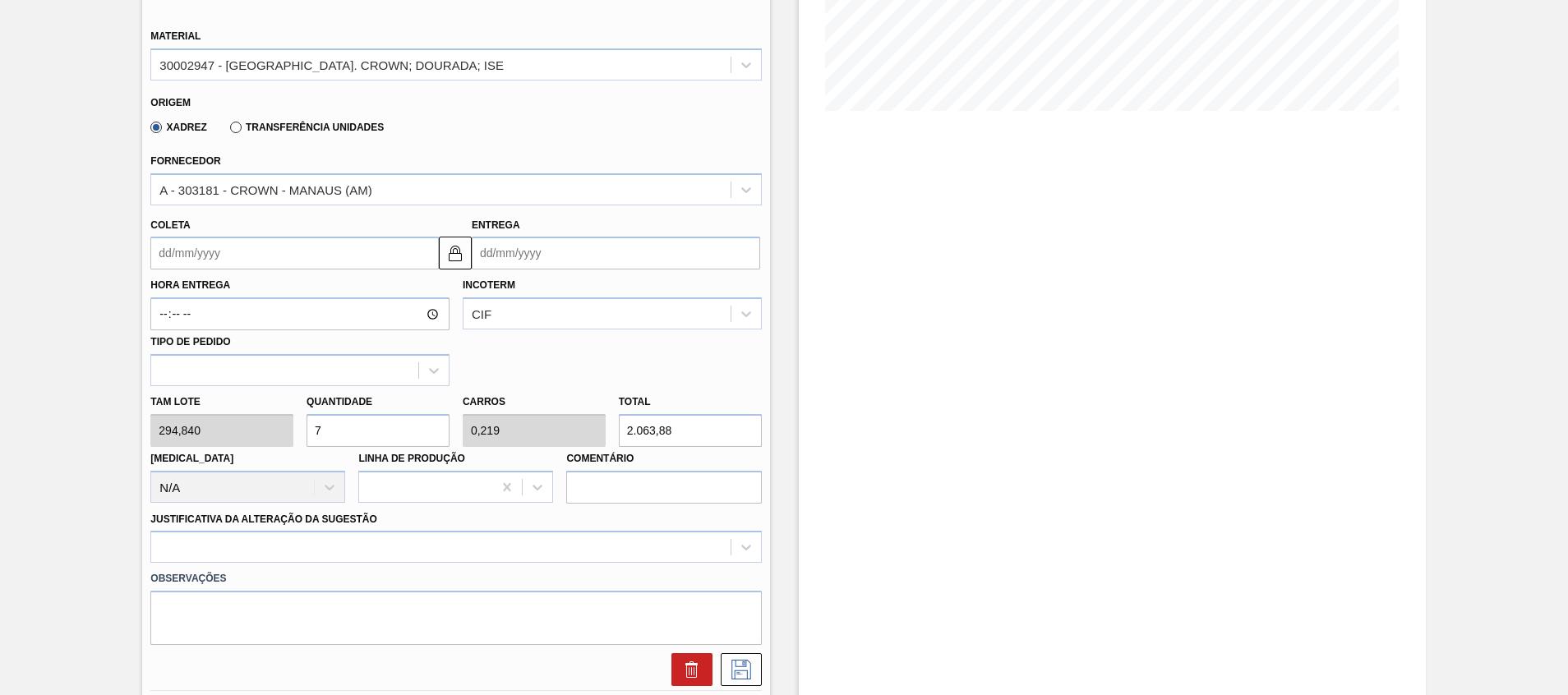
type input "0"
type input "7"
type input "0,219"
type input "2.063,88"
type input "0"
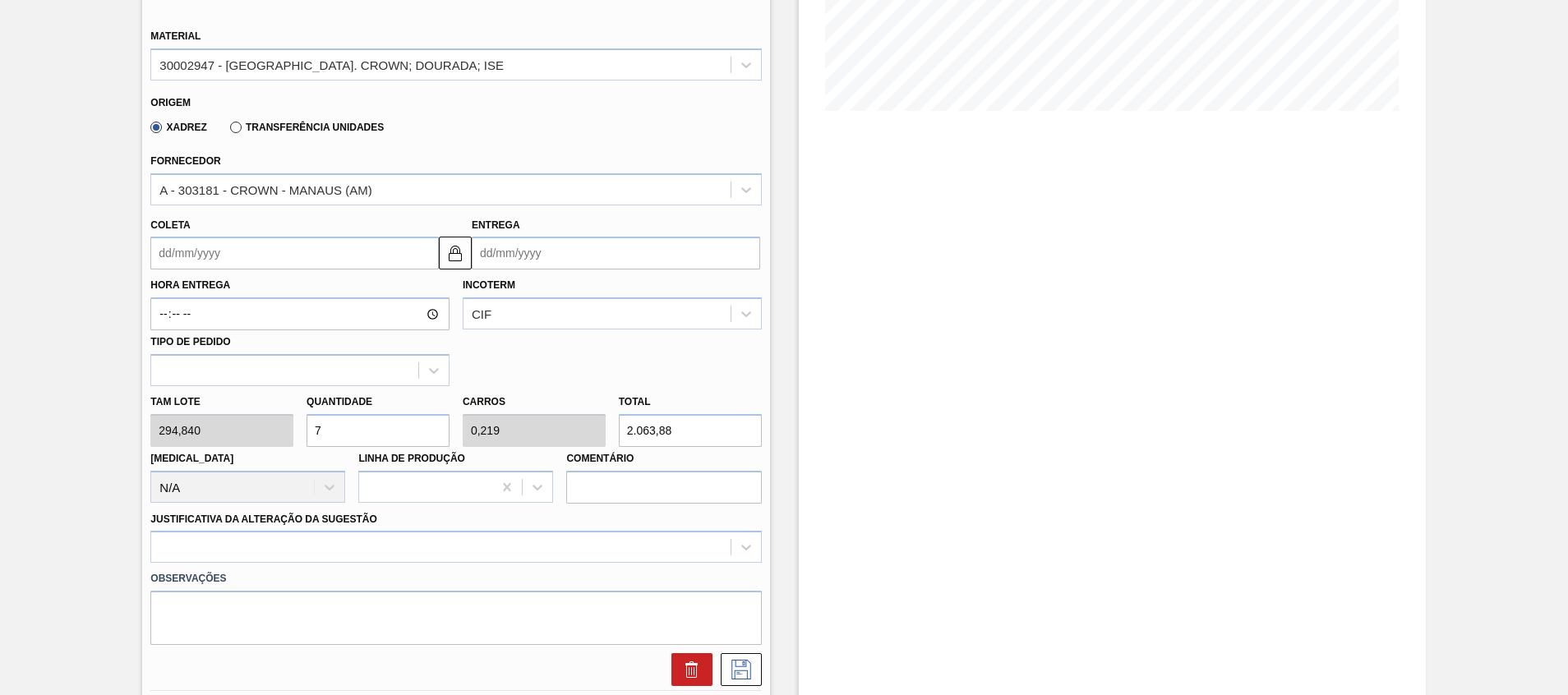
type input "0"
type input "2"
type input "0,063"
type input "589,68"
type input "25"
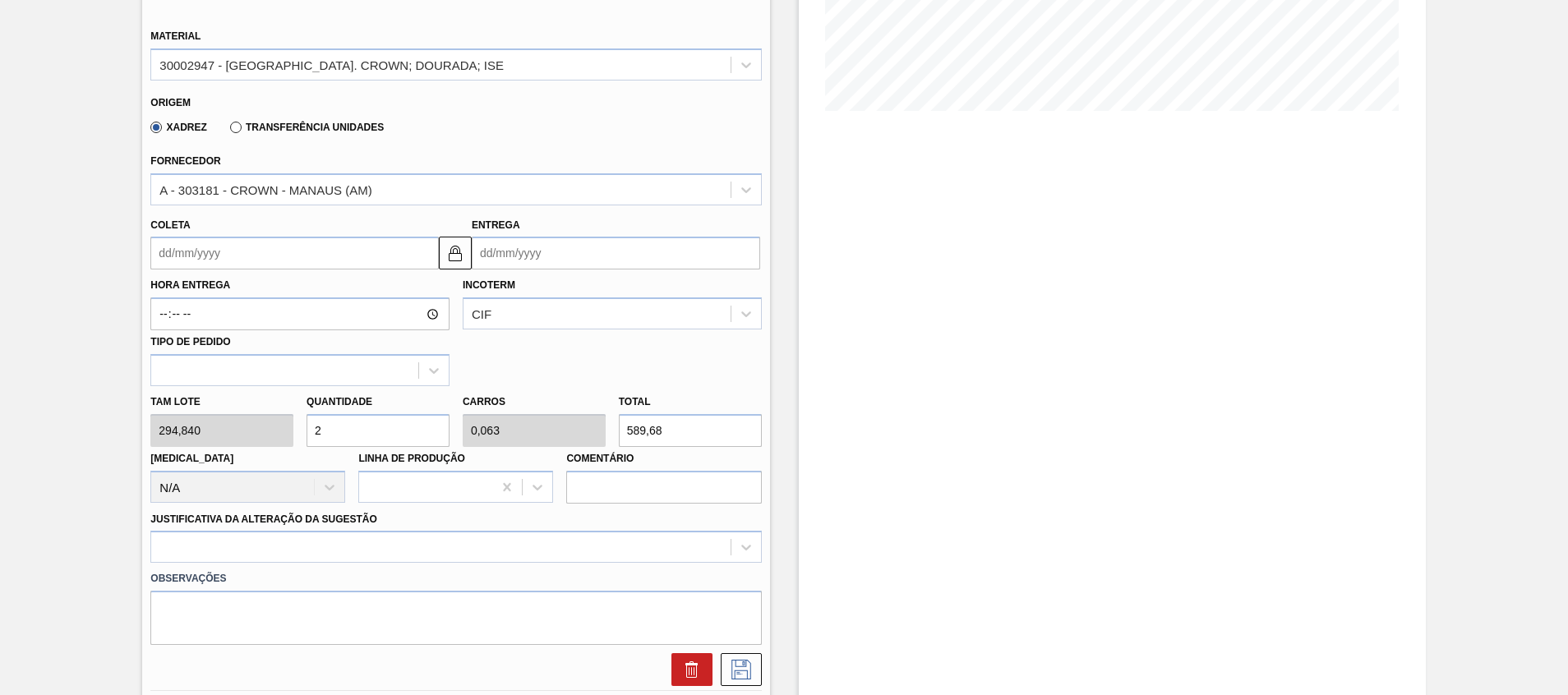
type input "0,781"
type input "7.371"
click at [500, 424] on div "Tam lote 294,840 Quantidade 25 Carros 0,781 Total 7.371 Doca N/A Linha de Produ…" at bounding box center [455, 445] width 623 height 117
type input "0"
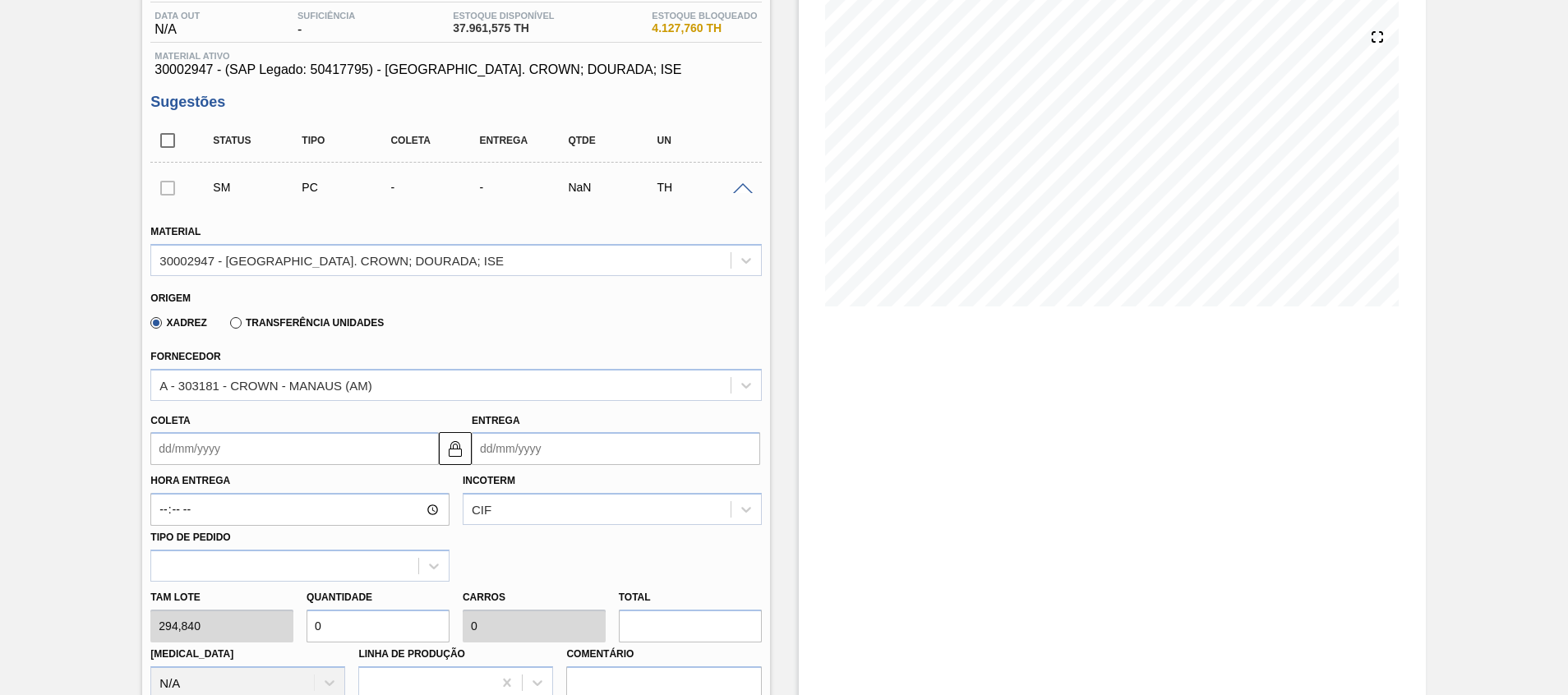
scroll to position [123, 0]
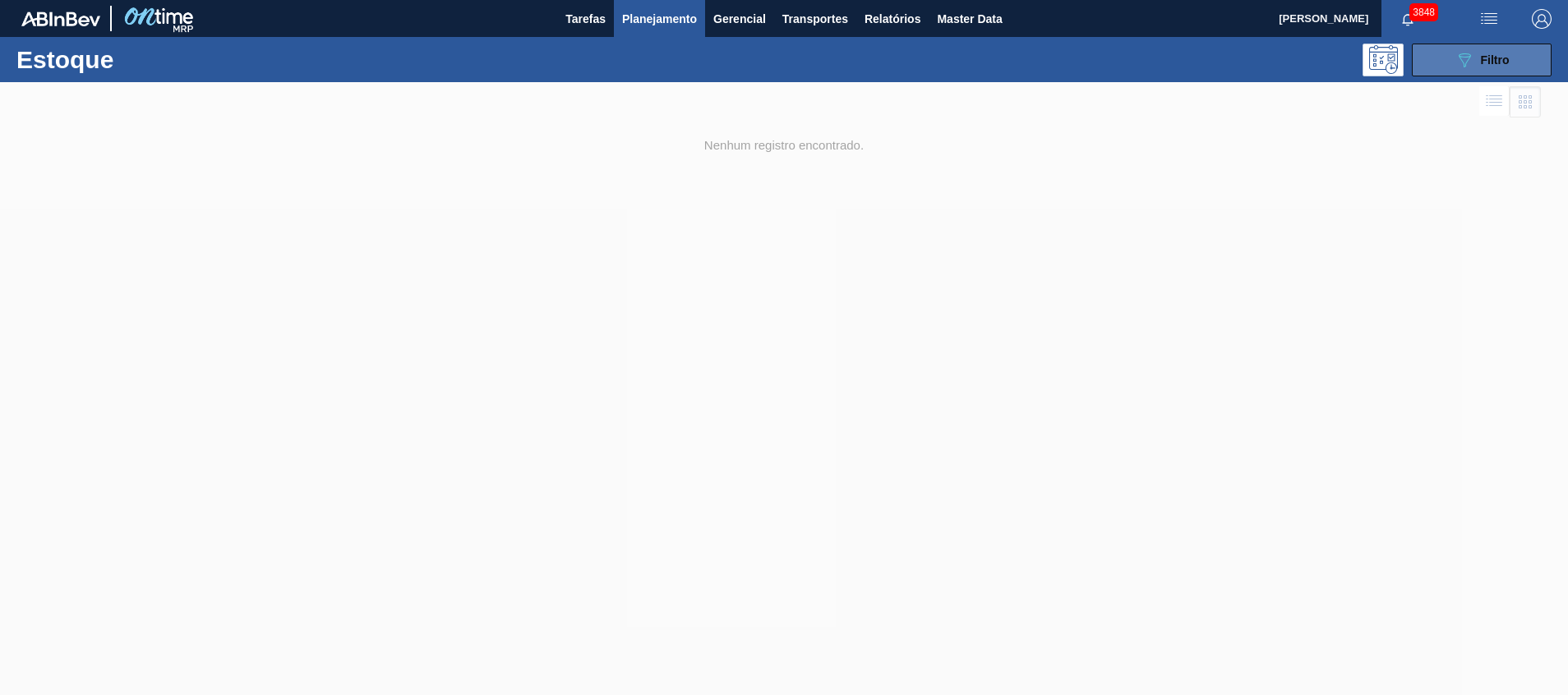
click at [1469, 69] on icon "089F7B8B-B2A5-4AFE-B5C0-19BA573D28AC" at bounding box center [1464, 60] width 20 height 20
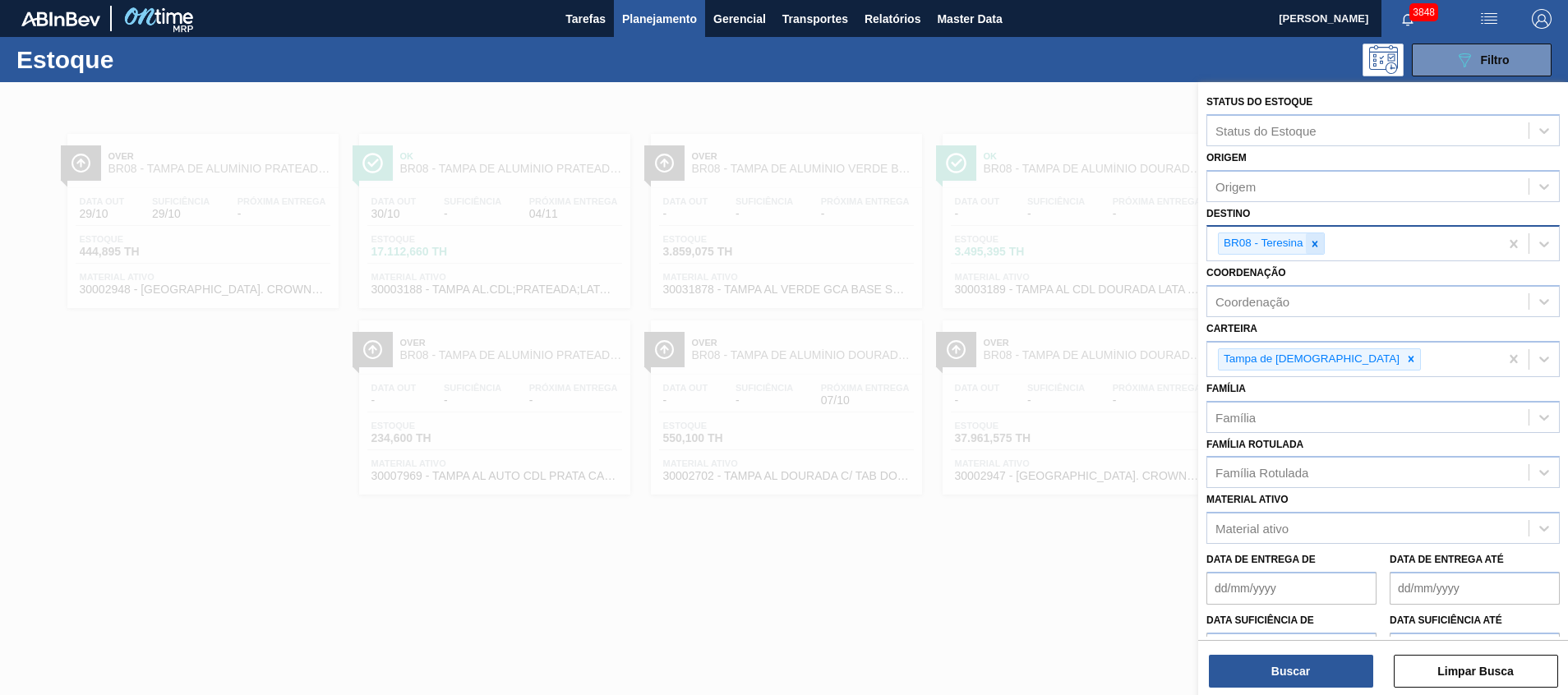
click at [1315, 246] on icon at bounding box center [1314, 244] width 12 height 12
type input "pira"
click at [1275, 299] on div "BR13 - Piraí" at bounding box center [1382, 286] width 353 height 31
click at [1318, 236] on div at bounding box center [1315, 243] width 18 height 21
click at [1285, 662] on button "Buscar" at bounding box center [1291, 671] width 164 height 32
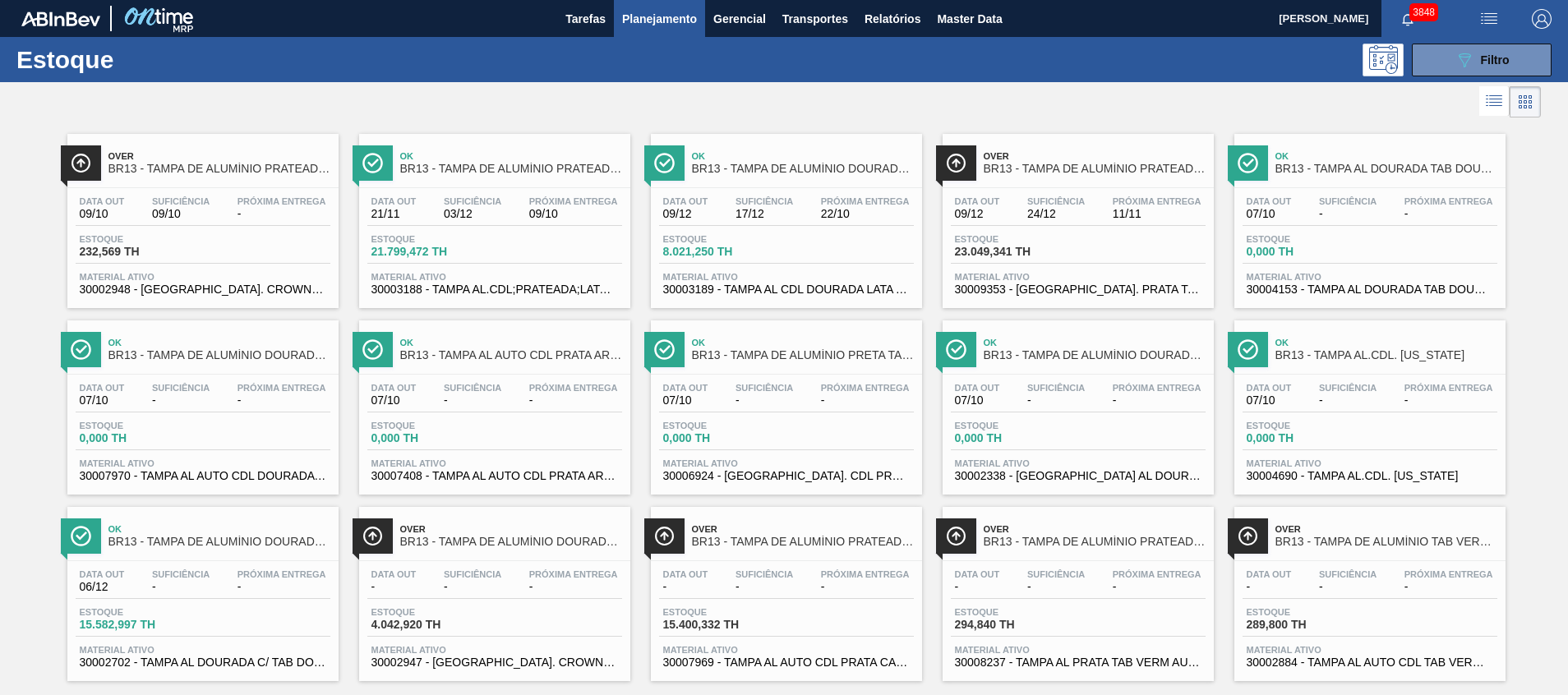
scroll to position [27, 0]
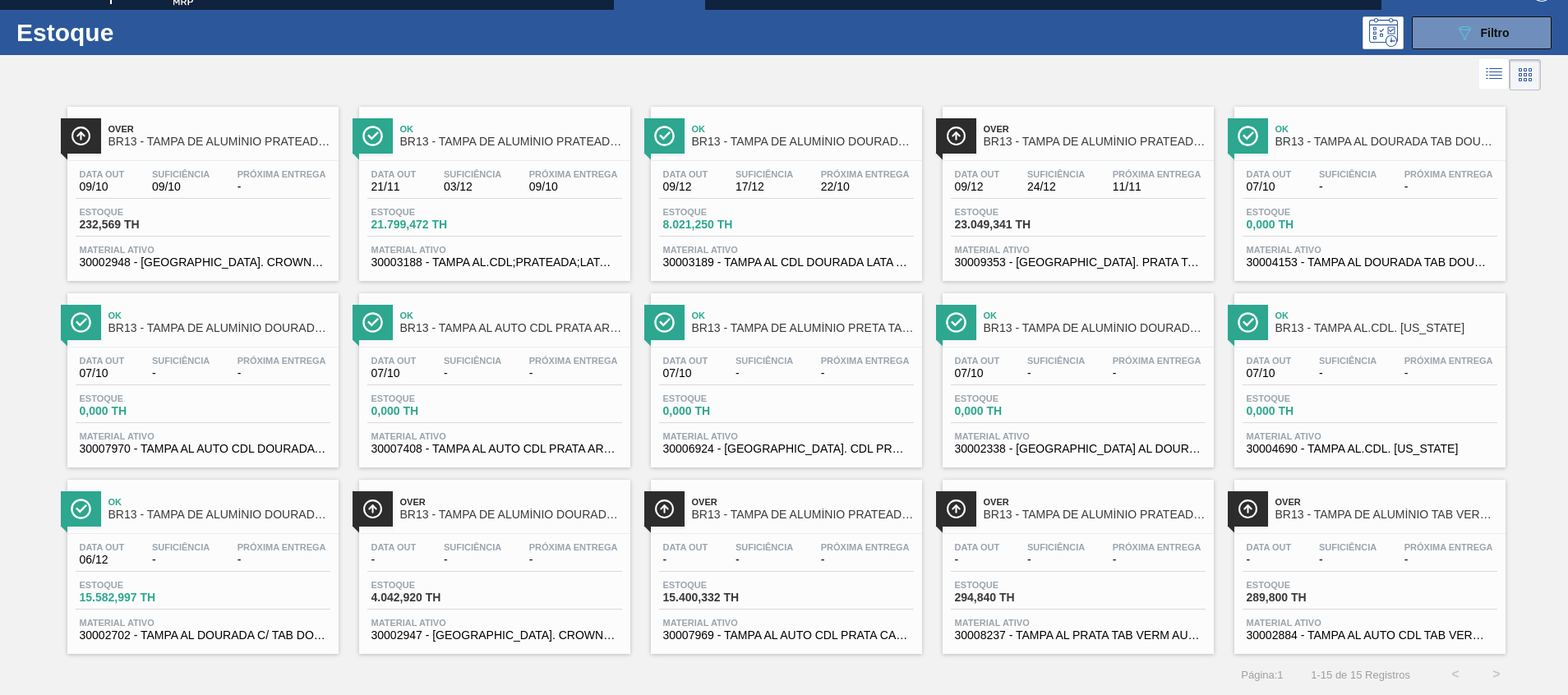
click at [432, 626] on span "Material ativo" at bounding box center [494, 622] width 247 height 10
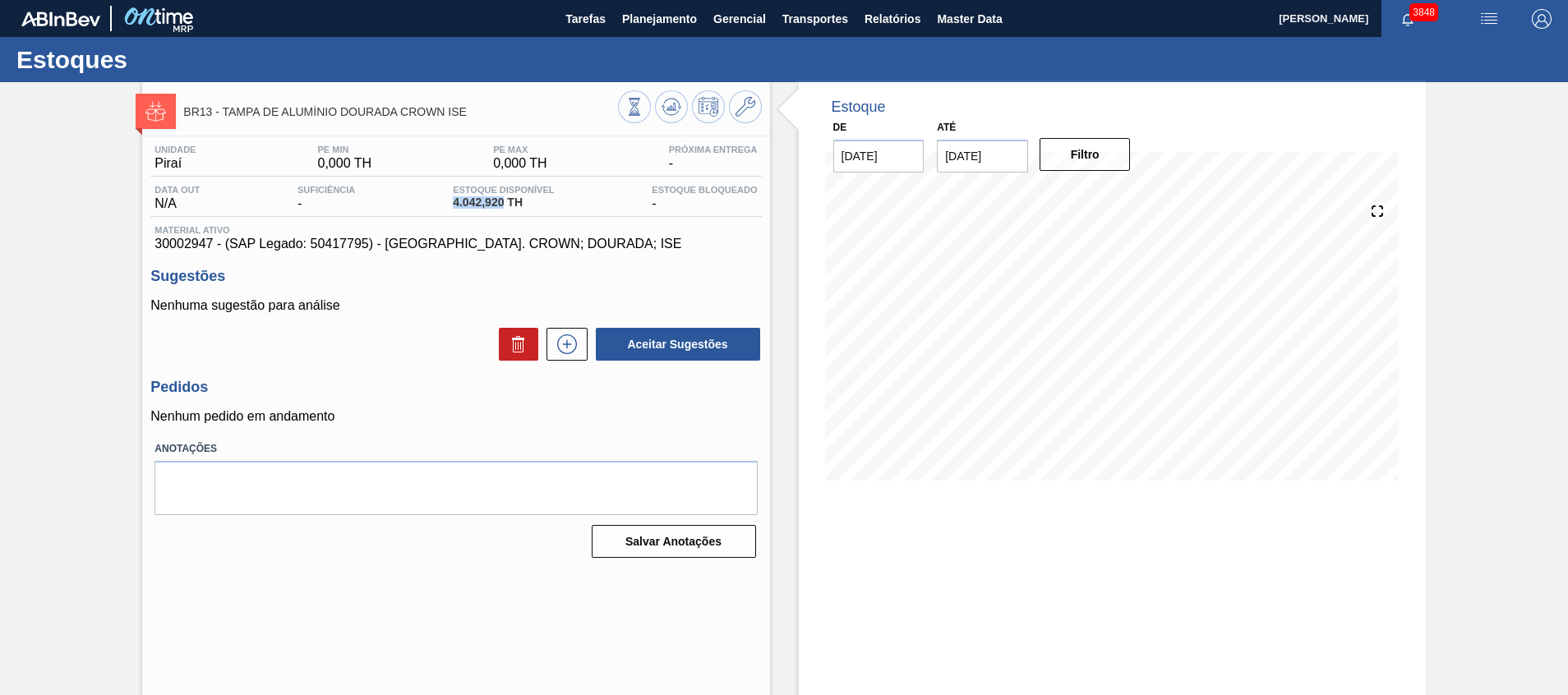
drag, startPoint x: 441, startPoint y: 203, endPoint x: 501, endPoint y: 208, distance: 60.2
click at [501, 208] on div "Data out N/A Suficiência - Estoque Disponível 4.042,920 TH Estoque Bloqueado -" at bounding box center [455, 200] width 611 height 32
copy span "4.042,920"
click at [573, 344] on icon at bounding box center [566, 344] width 26 height 20
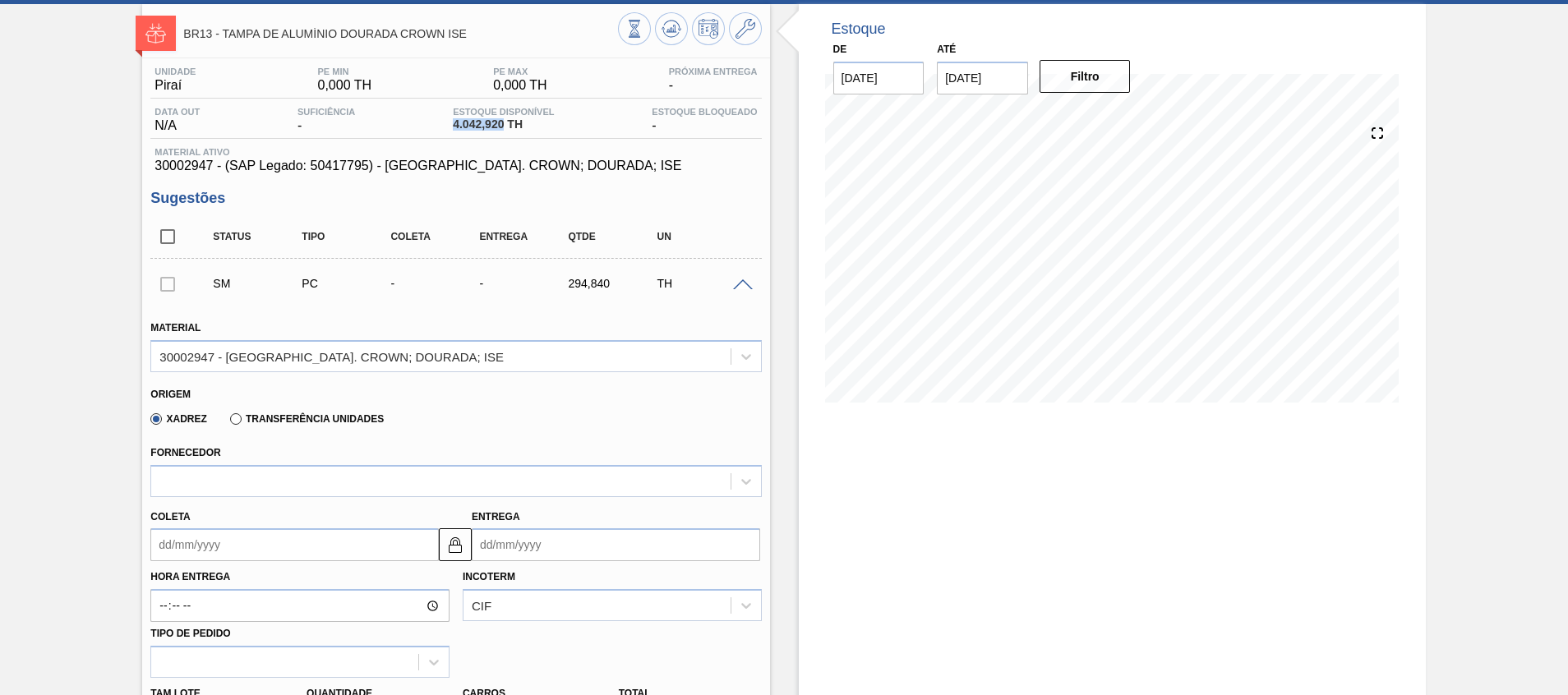
scroll to position [369, 0]
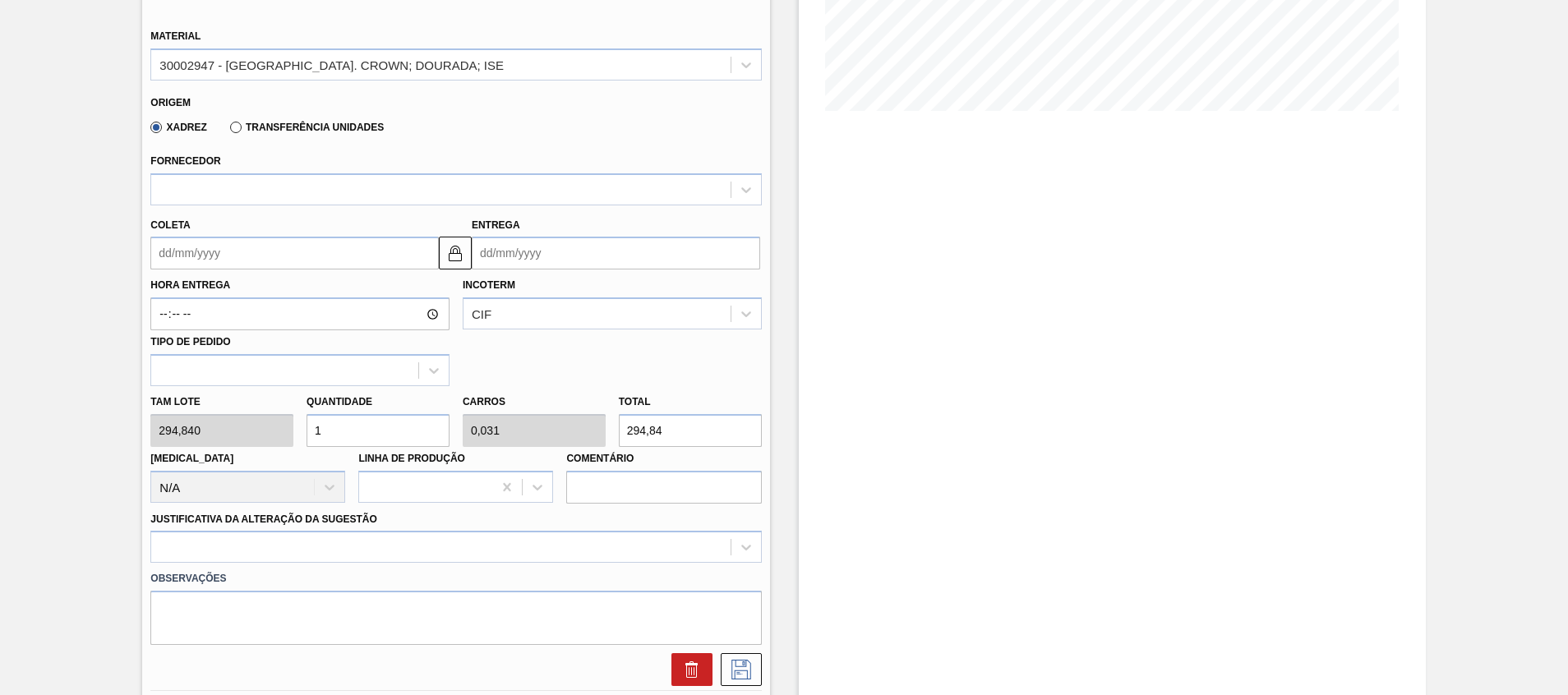
click at [567, 434] on div "Tam lote 294,840 Quantidade 1 Carros 0,031 Total 294,84 Doca N/A Linha de Produ…" at bounding box center [455, 445] width 623 height 117
paste input "4.042,920"
type input "13,712"
type input "0,429"
type input "4.042,920"
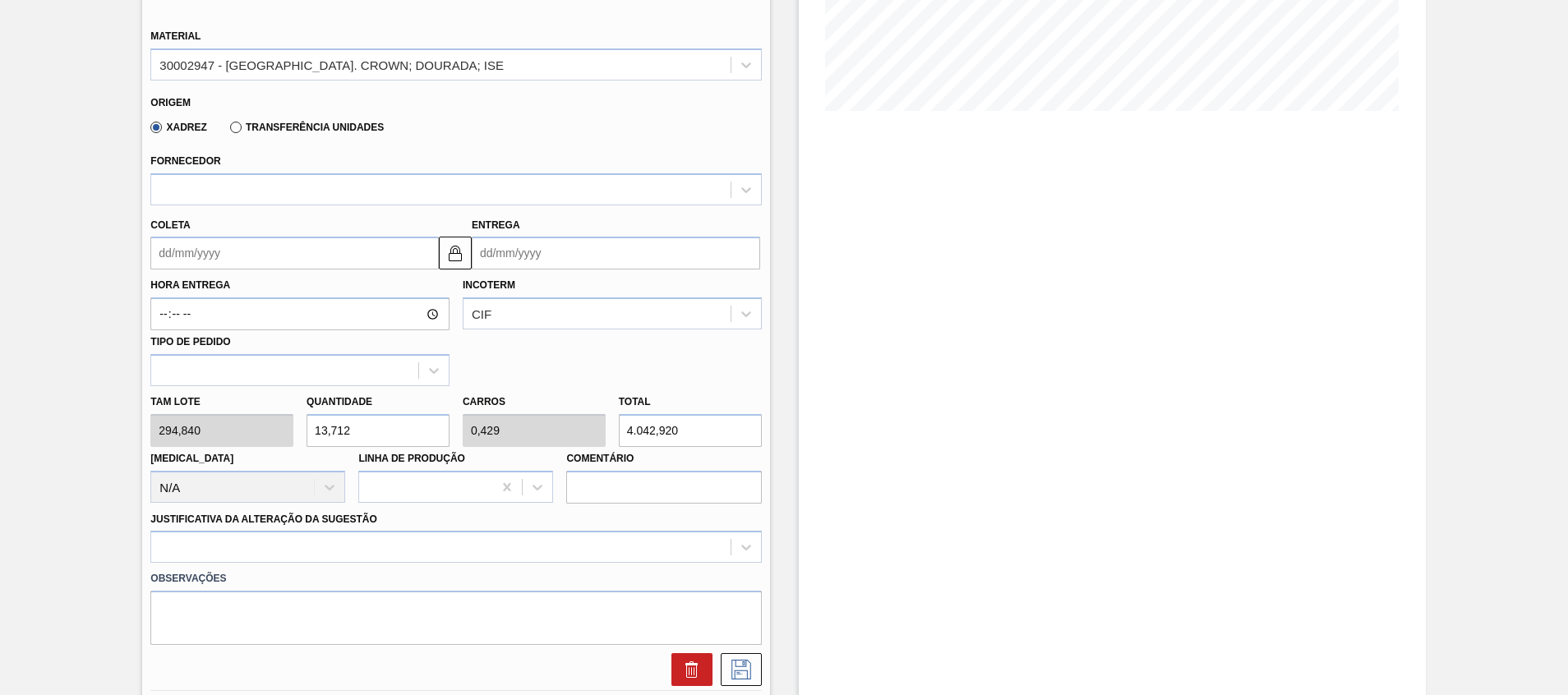
drag, startPoint x: 412, startPoint y: 431, endPoint x: 87, endPoint y: 422, distance: 325.1
click at [87, 422] on div "BR13 - TAMPA DE ALUMÍNIO DOURADA CROWN ISE Unidade Piraí PE MIN 0,000 TH PE MAX…" at bounding box center [784, 329] width 1568 height 1231
type input "0,428"
type input "4.042,846"
click at [597, 422] on div "Tam lote 294,840 Quantidade 13,712 Carros 0,428 Total 4.042,846 Doca N/A Linha …" at bounding box center [455, 445] width 623 height 117
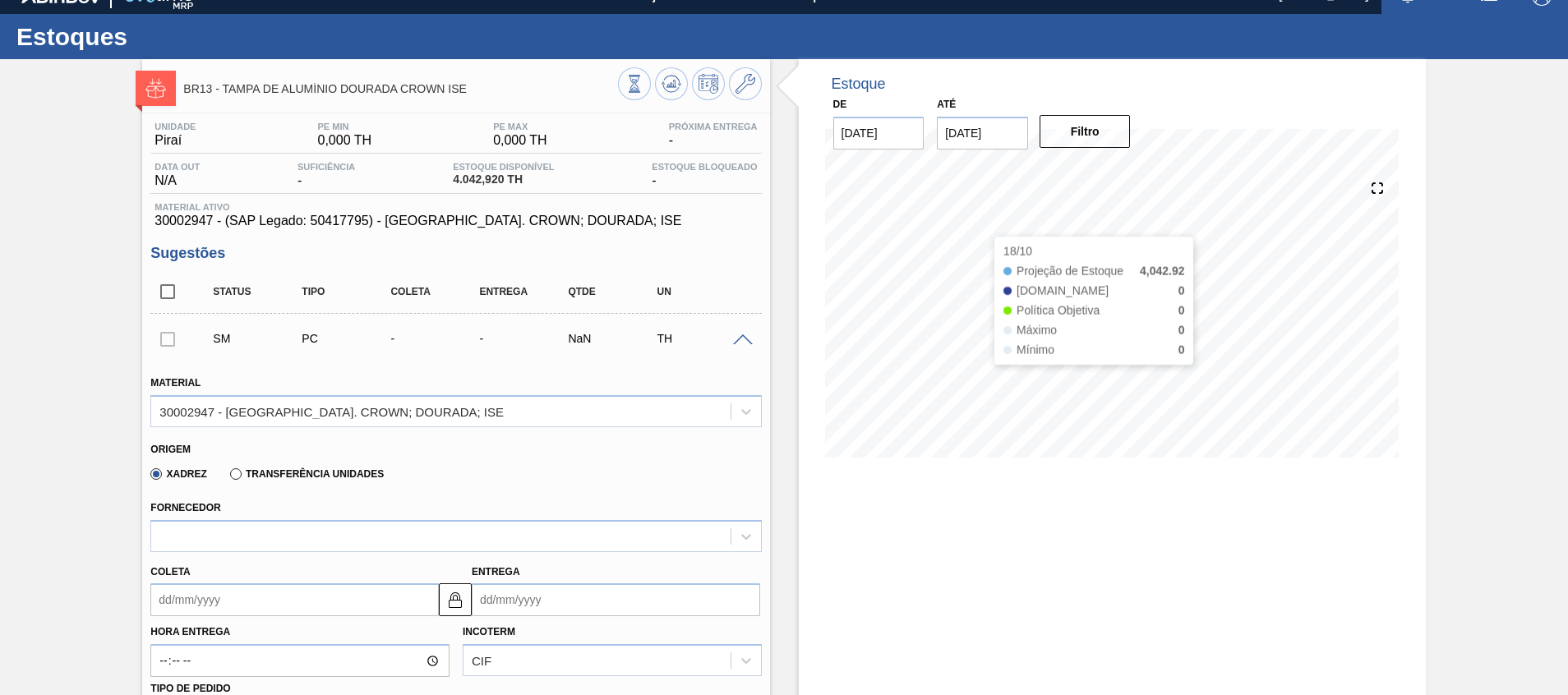
scroll to position [0, 0]
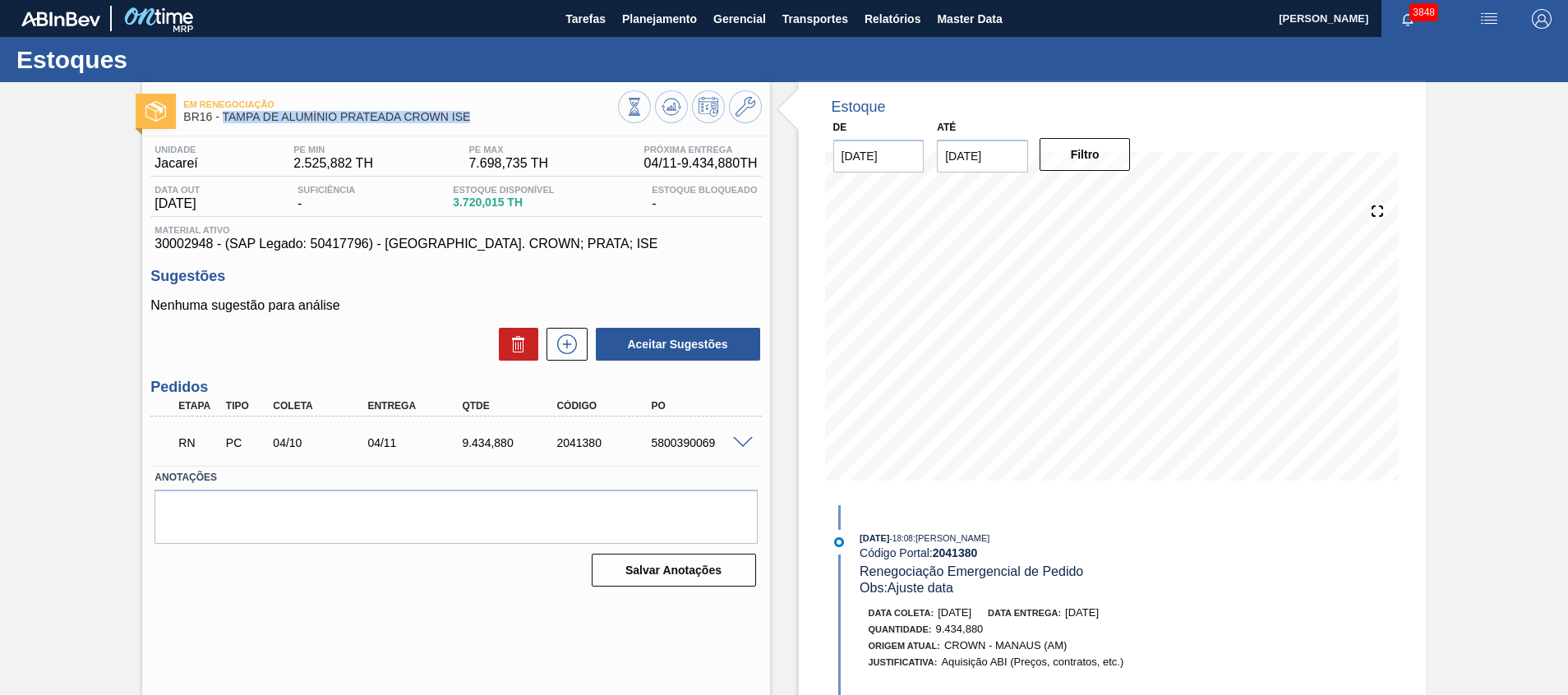
scroll to position [123, 0]
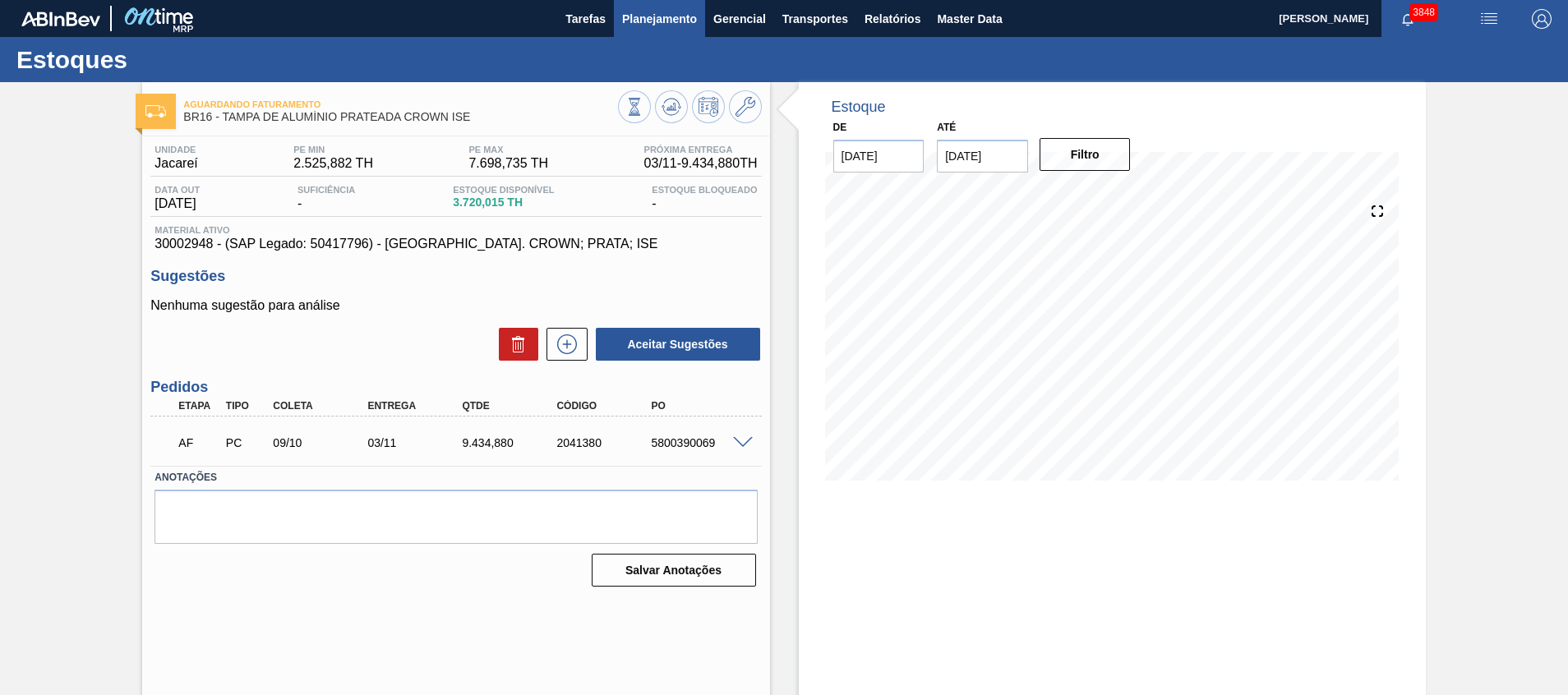
click at [642, 24] on span "Planejamento" at bounding box center [659, 19] width 75 height 20
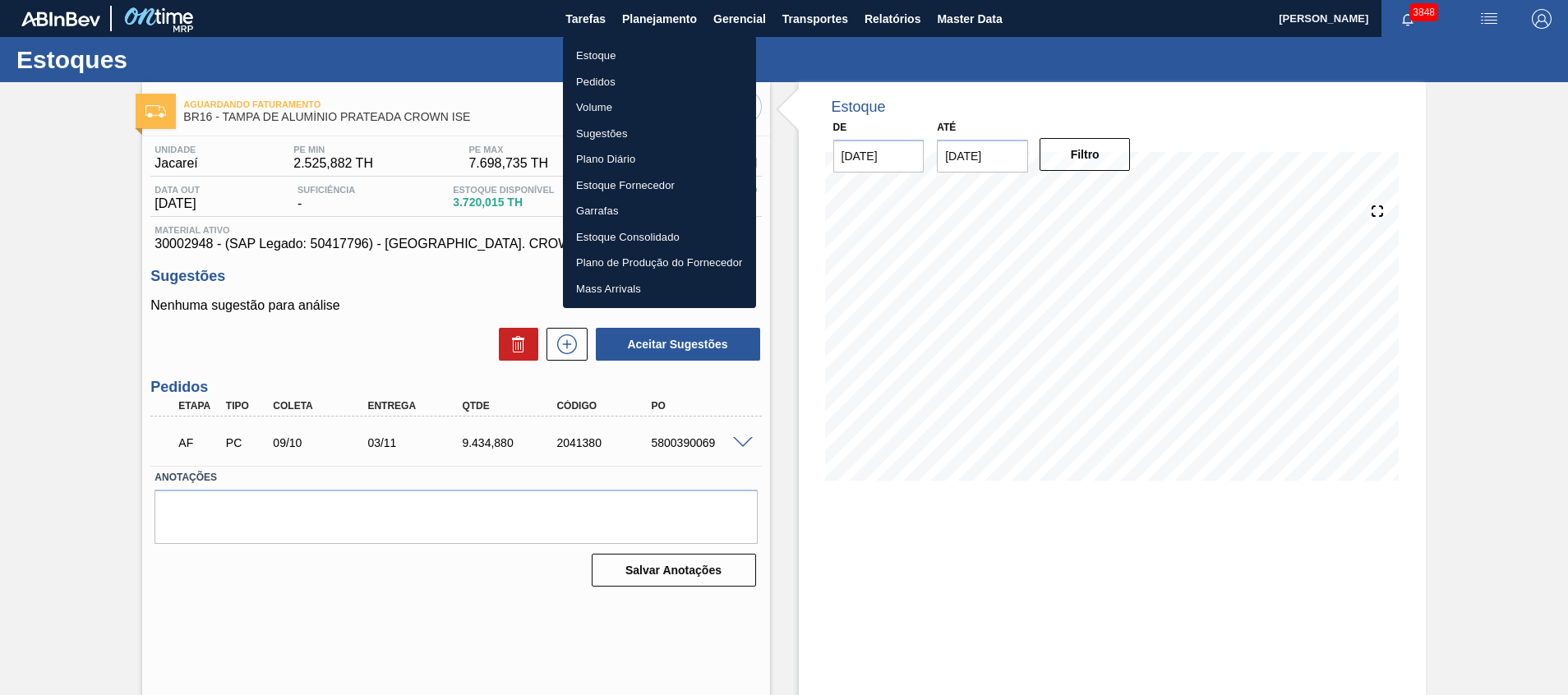
click at [634, 67] on li "Estoque" at bounding box center [659, 55] width 193 height 26
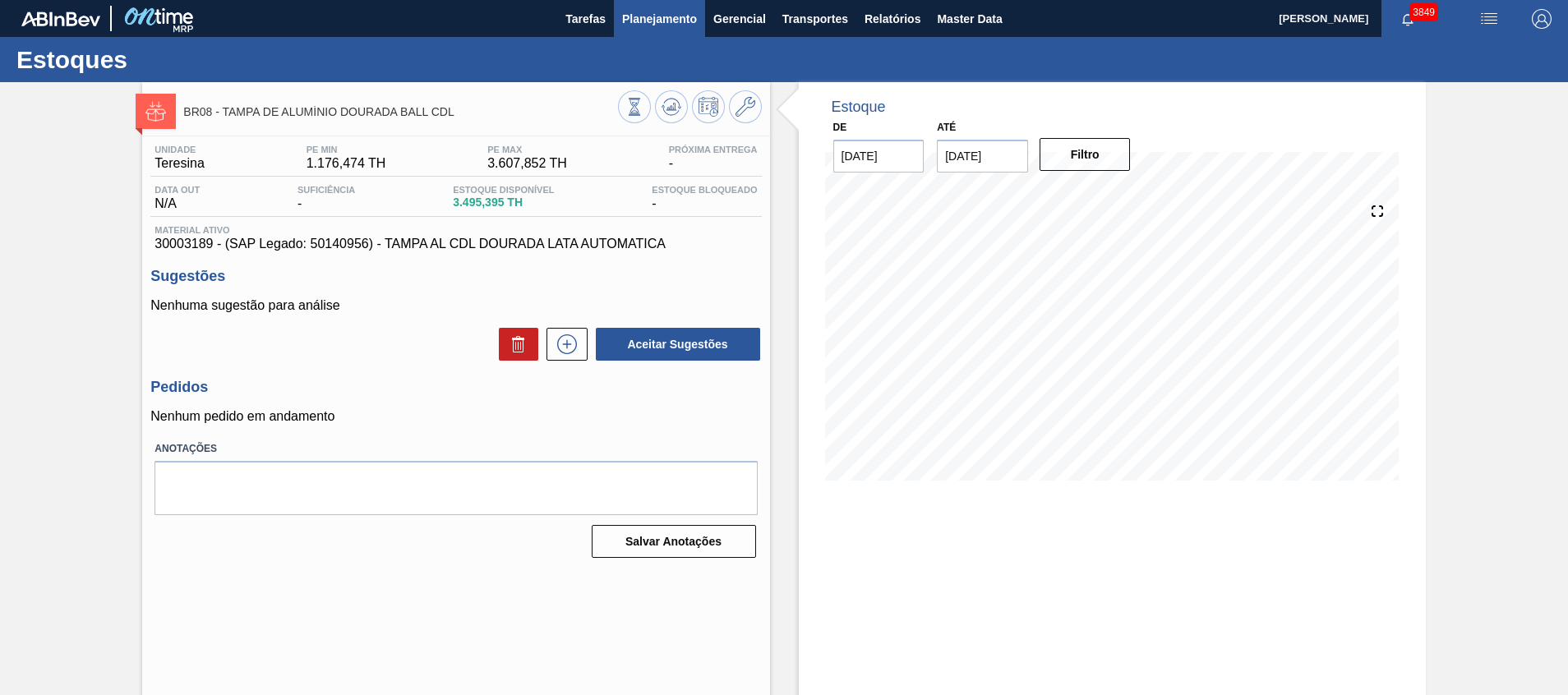
click at [675, 24] on span "Planejamento" at bounding box center [659, 19] width 75 height 20
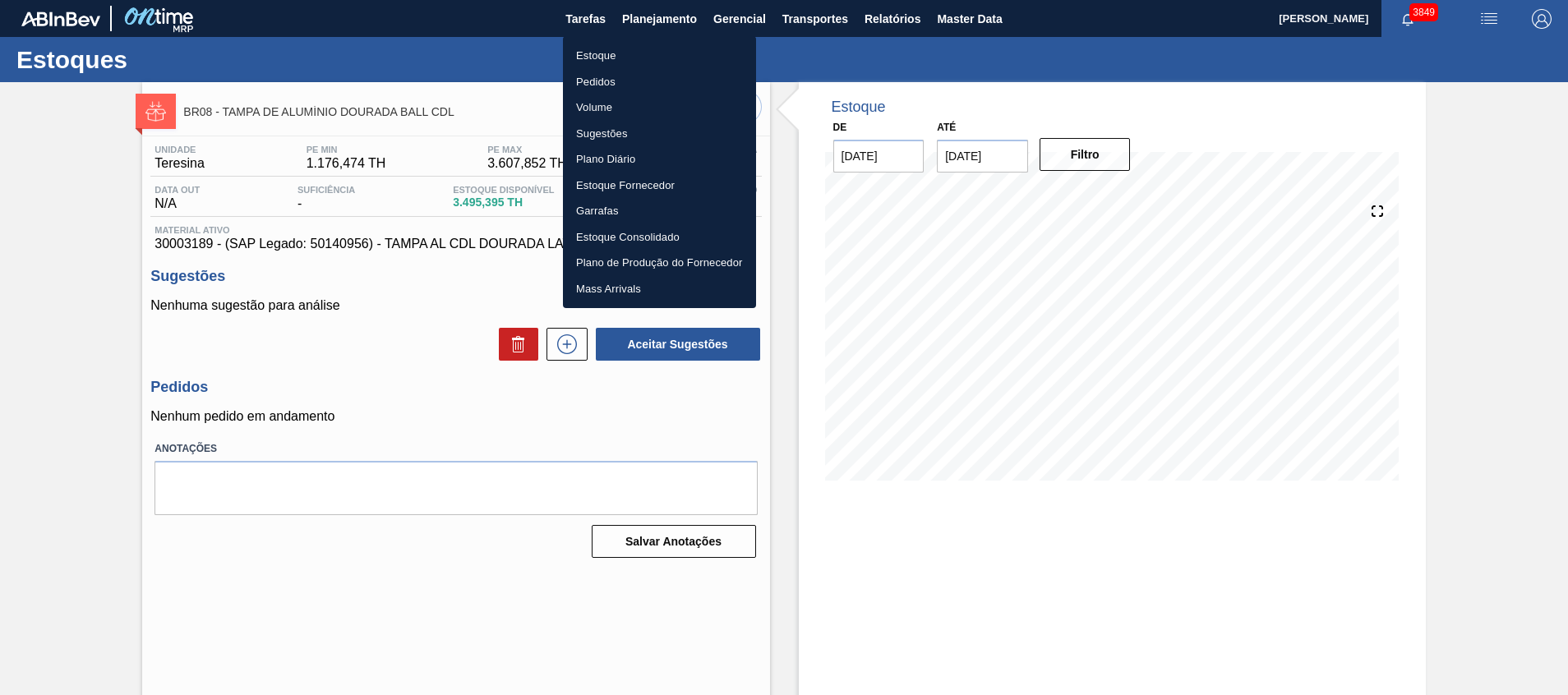
click at [649, 67] on li "Estoque" at bounding box center [659, 55] width 193 height 26
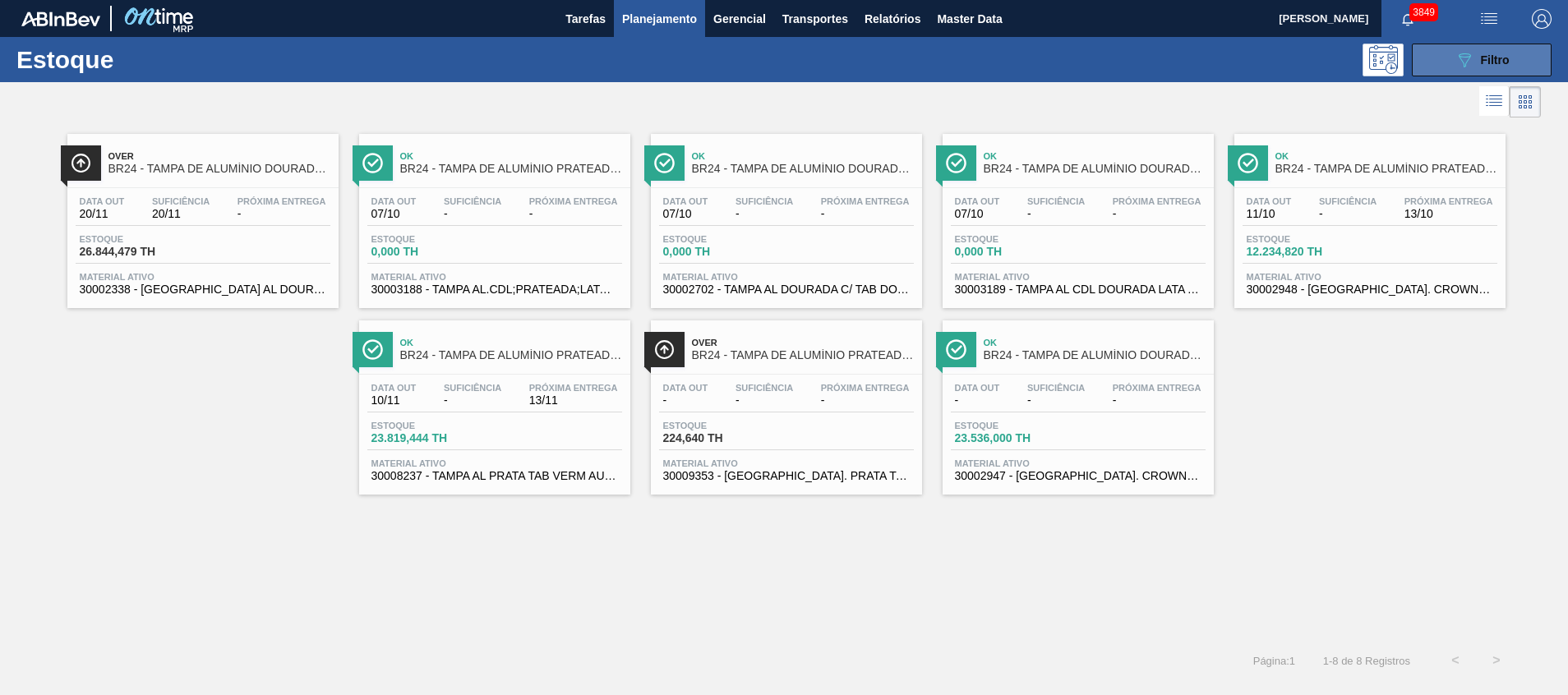
click at [1457, 58] on icon "089F7B8B-B2A5-4AFE-B5C0-19BA573D28AC" at bounding box center [1464, 60] width 20 height 20
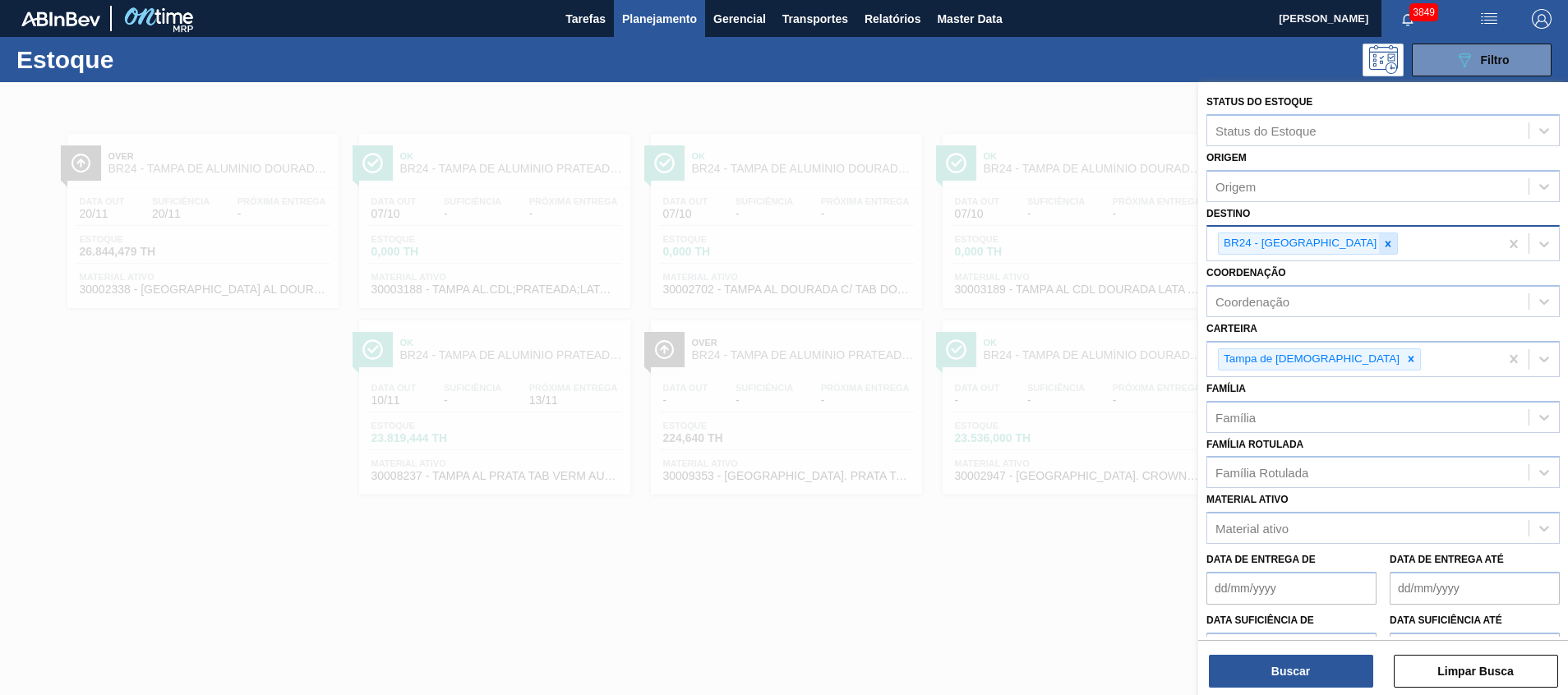
click at [1382, 243] on icon at bounding box center [1387, 244] width 12 height 12
type input "jundi"
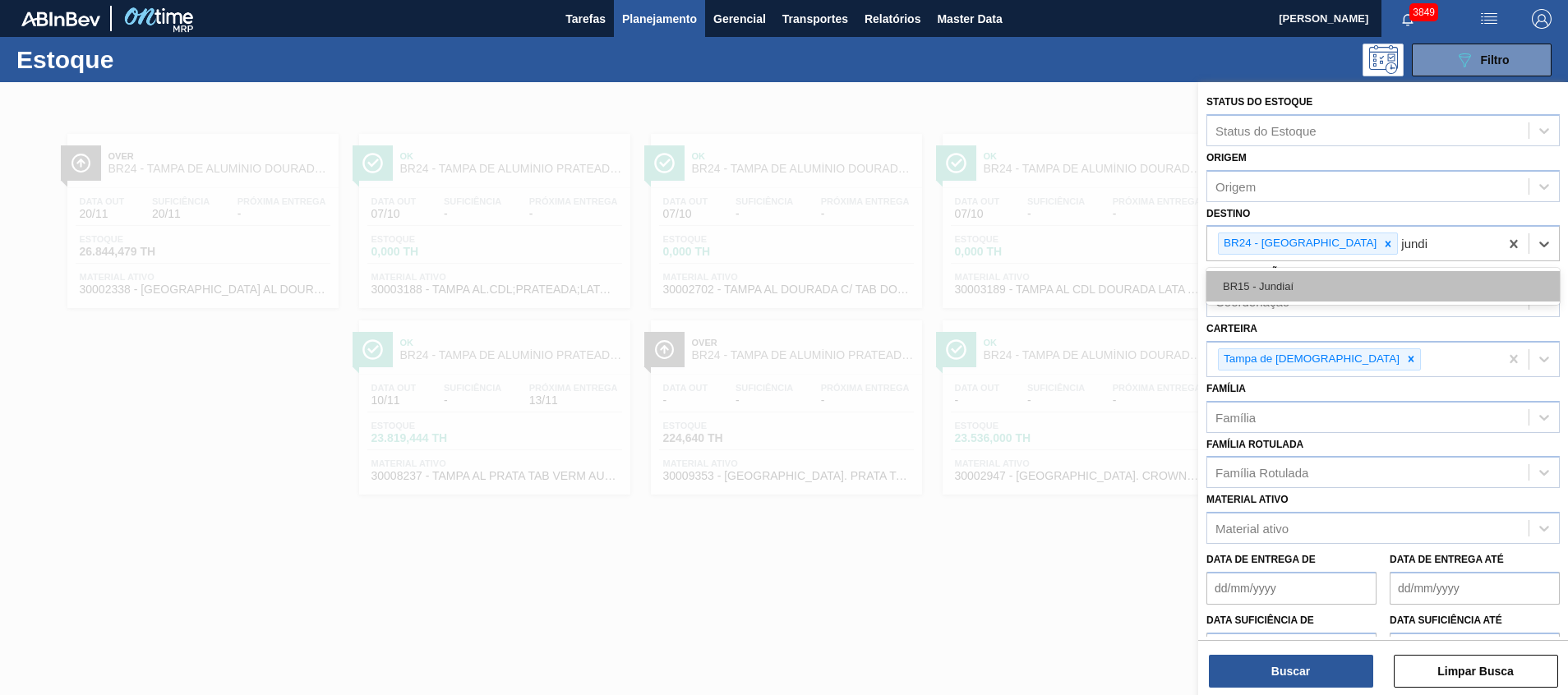
click at [1314, 296] on div "BR15 - Jundiaí" at bounding box center [1382, 286] width 353 height 31
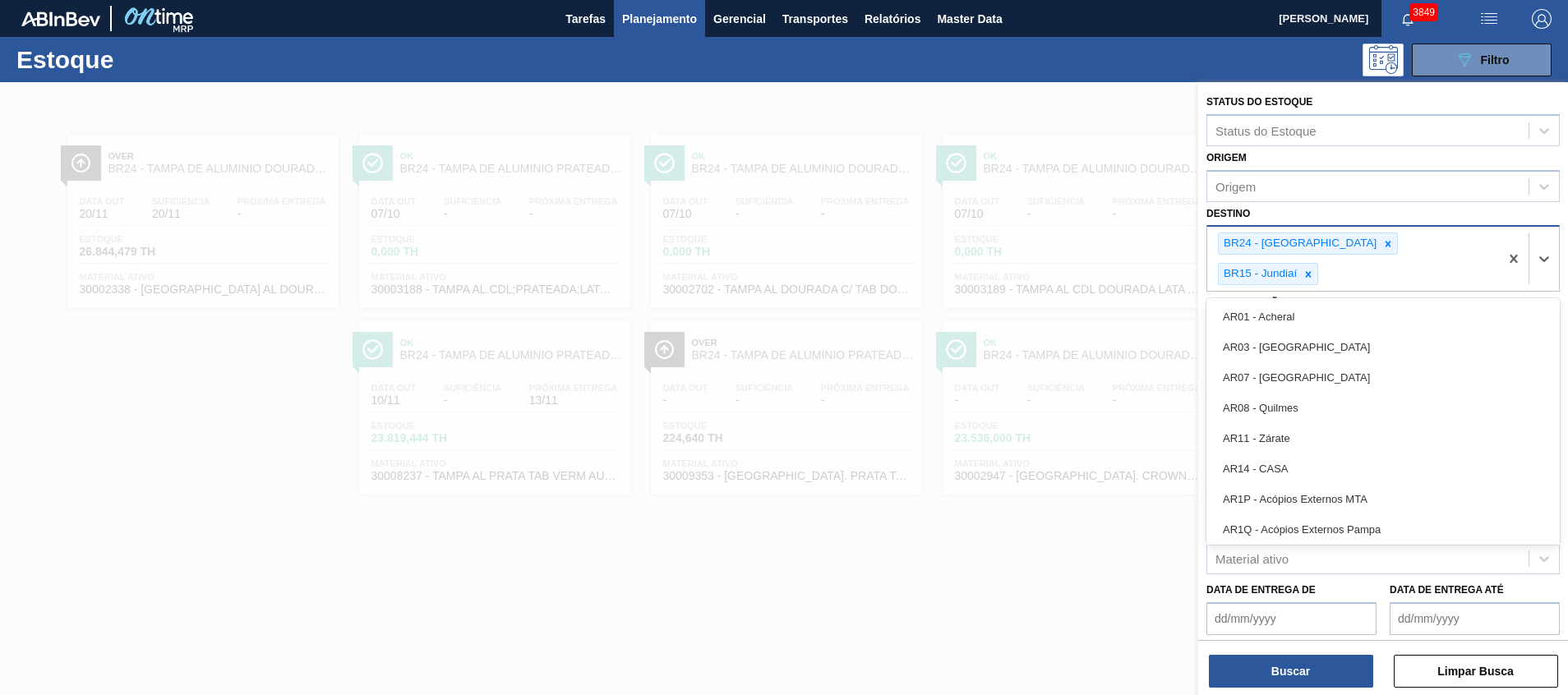
click at [1344, 231] on div "BR24 - Ponta Grossa BR15 - Jundiaí" at bounding box center [1352, 258] width 292 height 64
click at [1382, 248] on icon at bounding box center [1387, 244] width 12 height 12
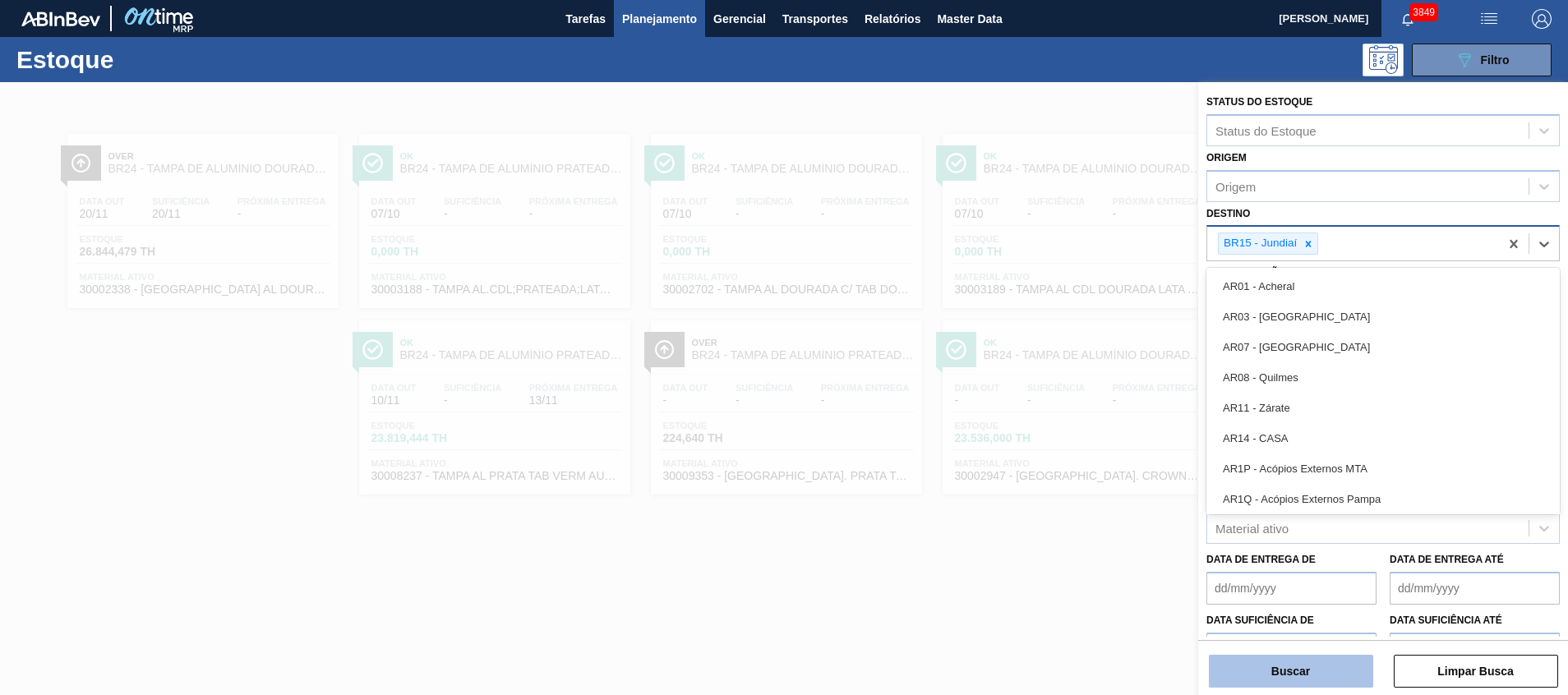
click at [1291, 669] on button "Buscar" at bounding box center [1291, 671] width 164 height 32
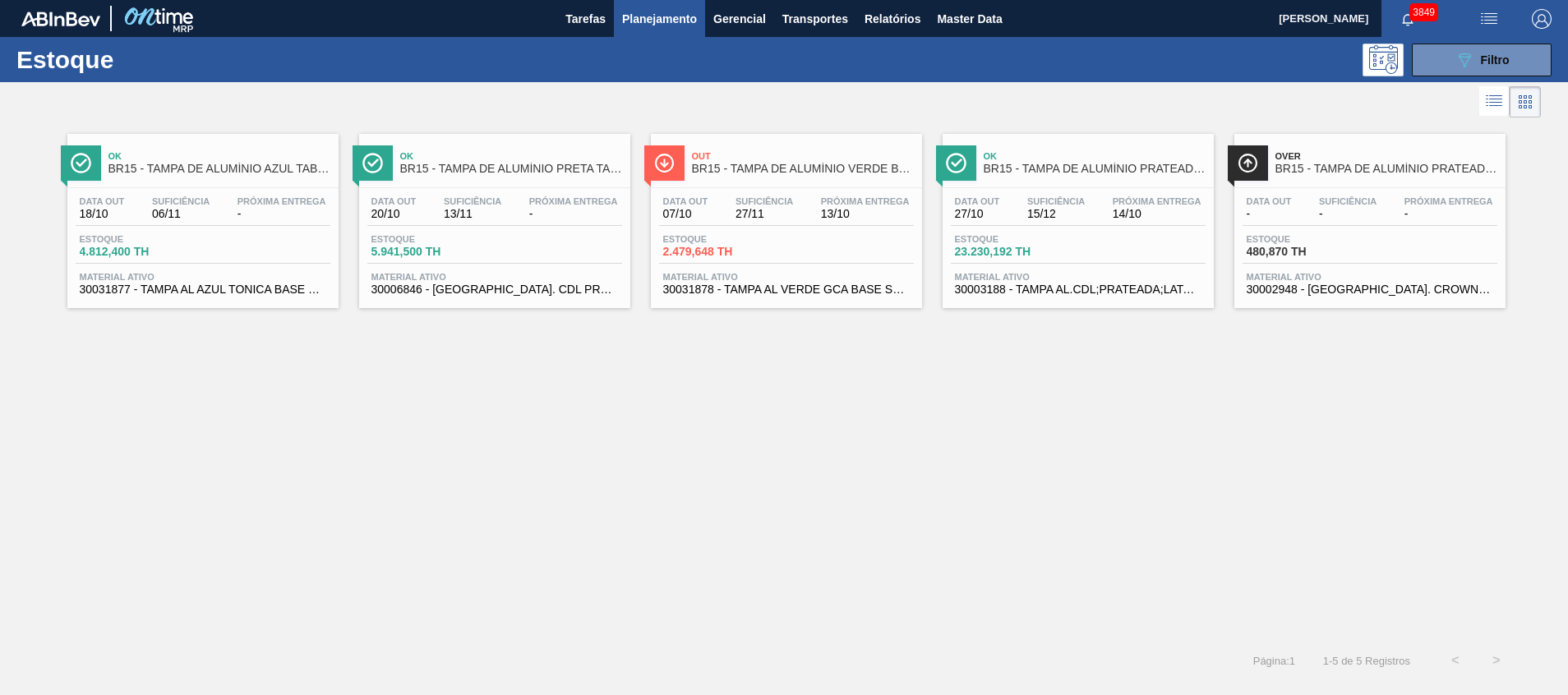
click at [779, 267] on div "Data out 07/10 Suficiência 27/11 Próxima Entrega 13/10 Estoque 2.479,648 TH Mat…" at bounding box center [786, 244] width 271 height 112
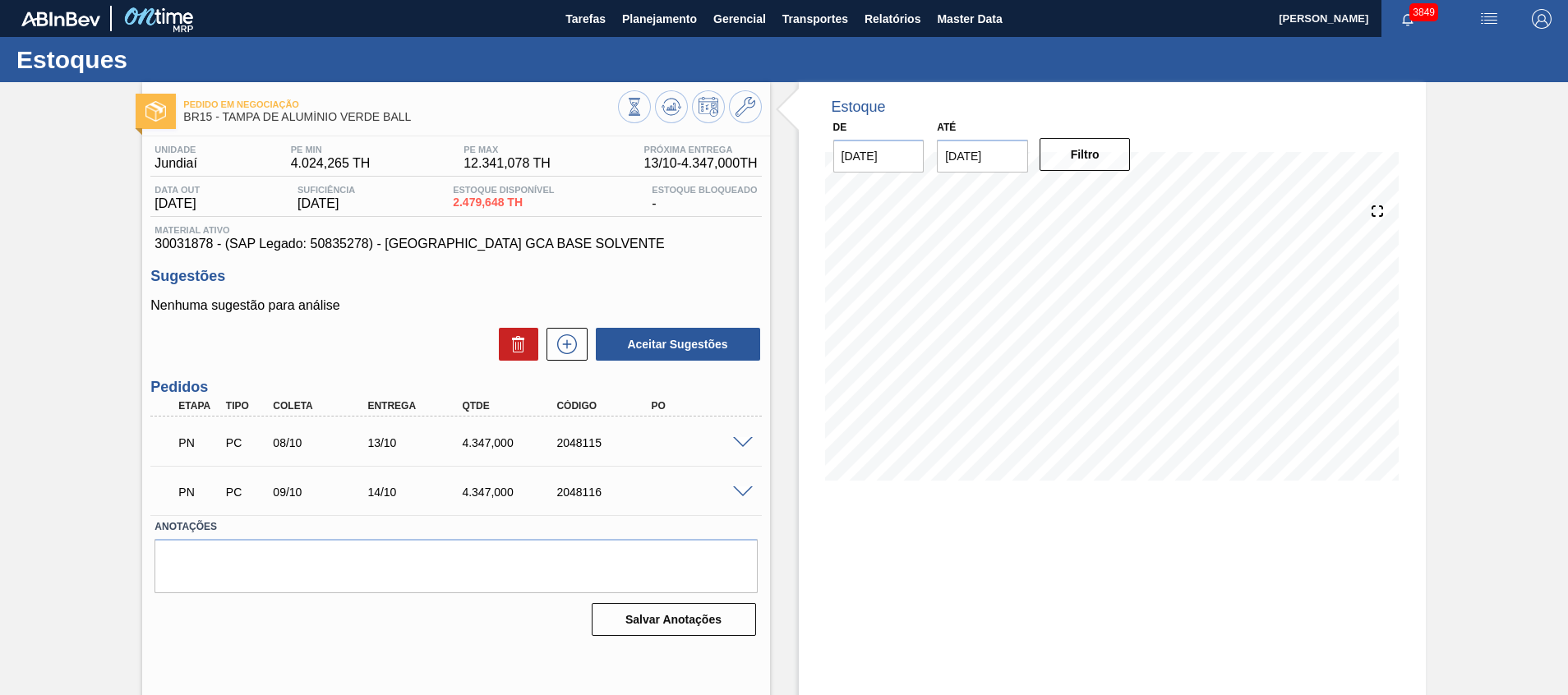
click at [733, 493] on span at bounding box center [742, 493] width 20 height 13
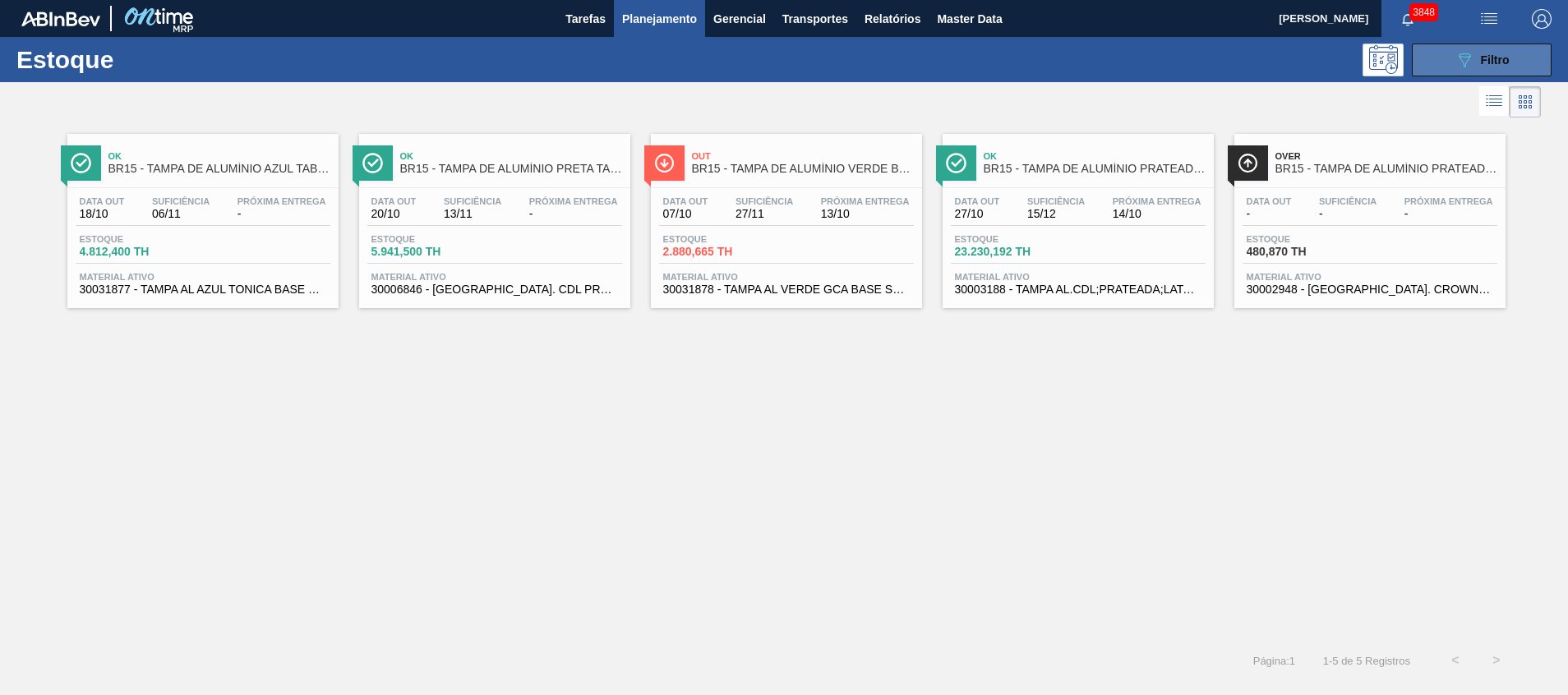
click at [1441, 65] on button "089F7B8B-B2A5-4AFE-B5C0-19BA573D28AC Filtro" at bounding box center [1481, 60] width 140 height 32
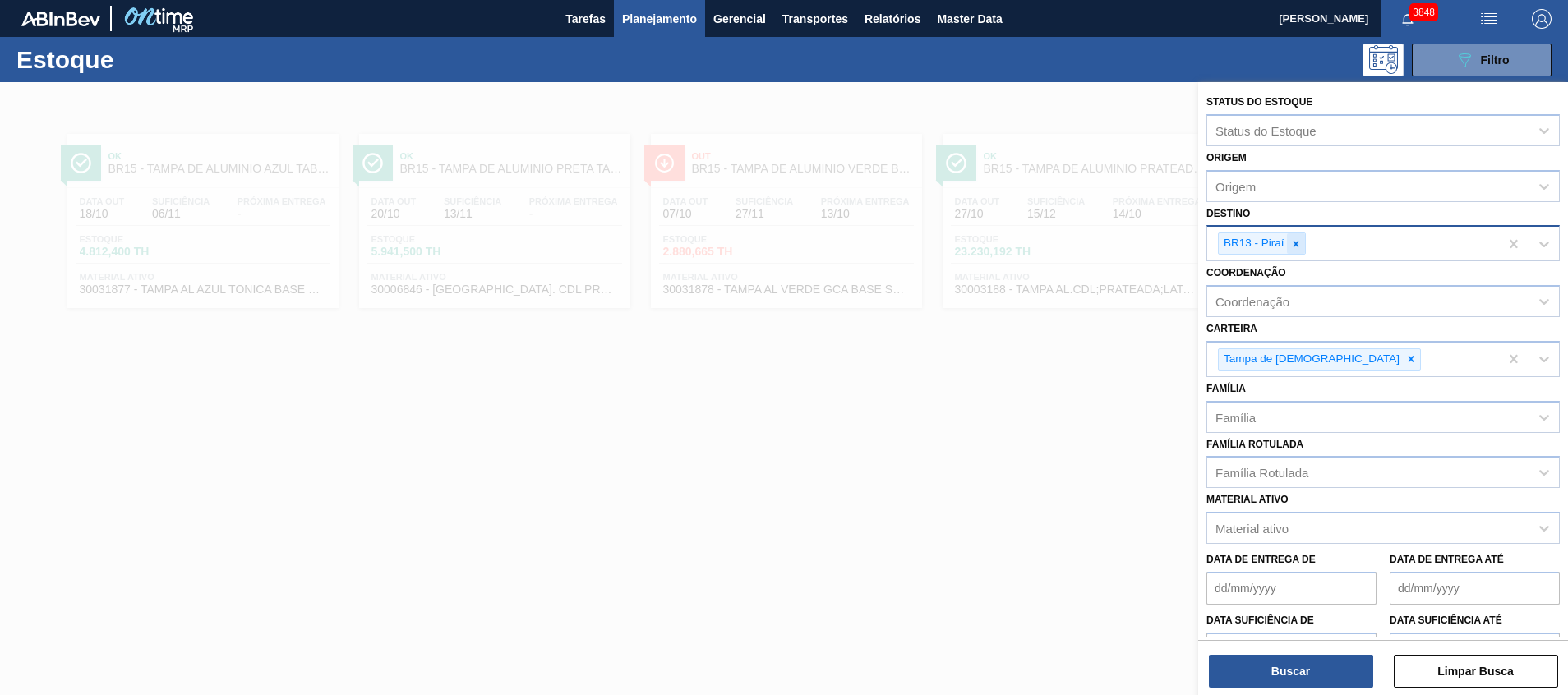
click at [1300, 246] on icon at bounding box center [1295, 244] width 12 height 12
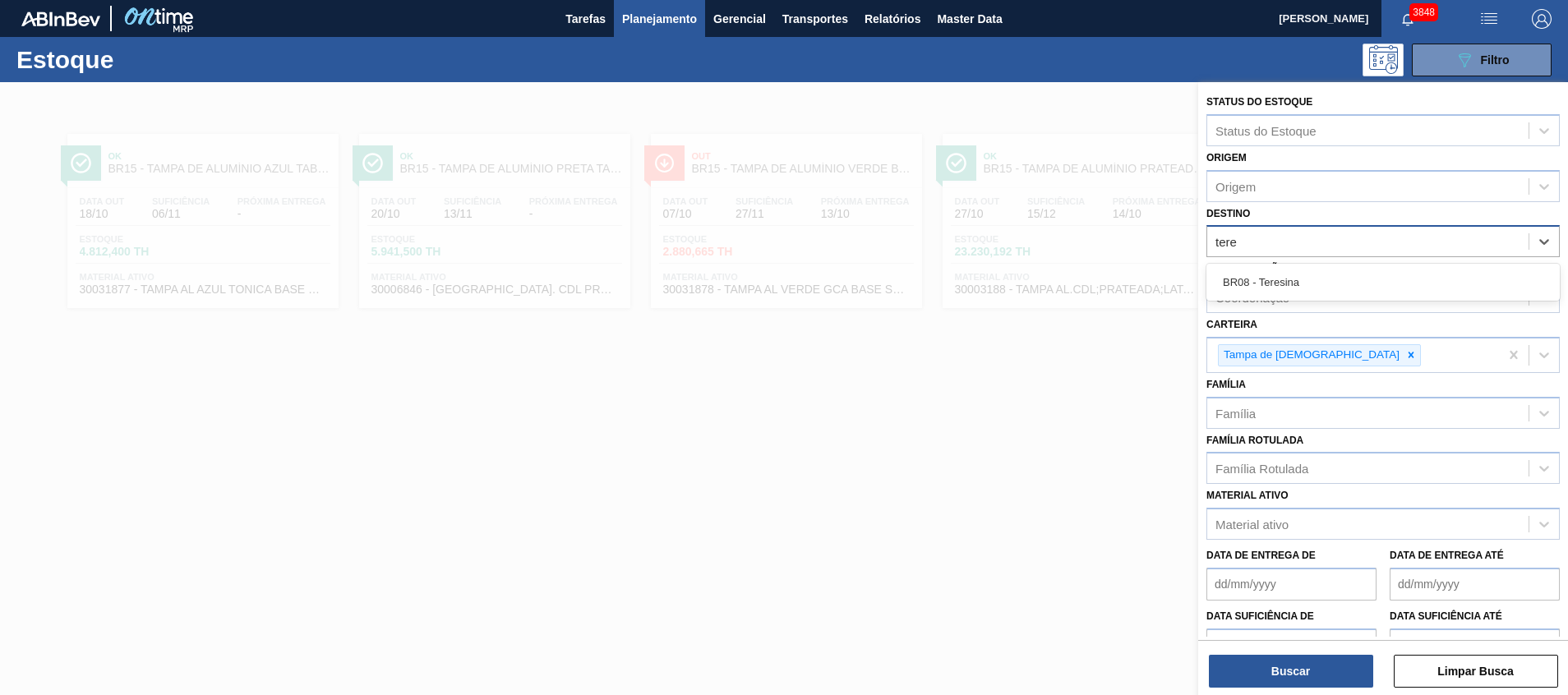
type input "teres"
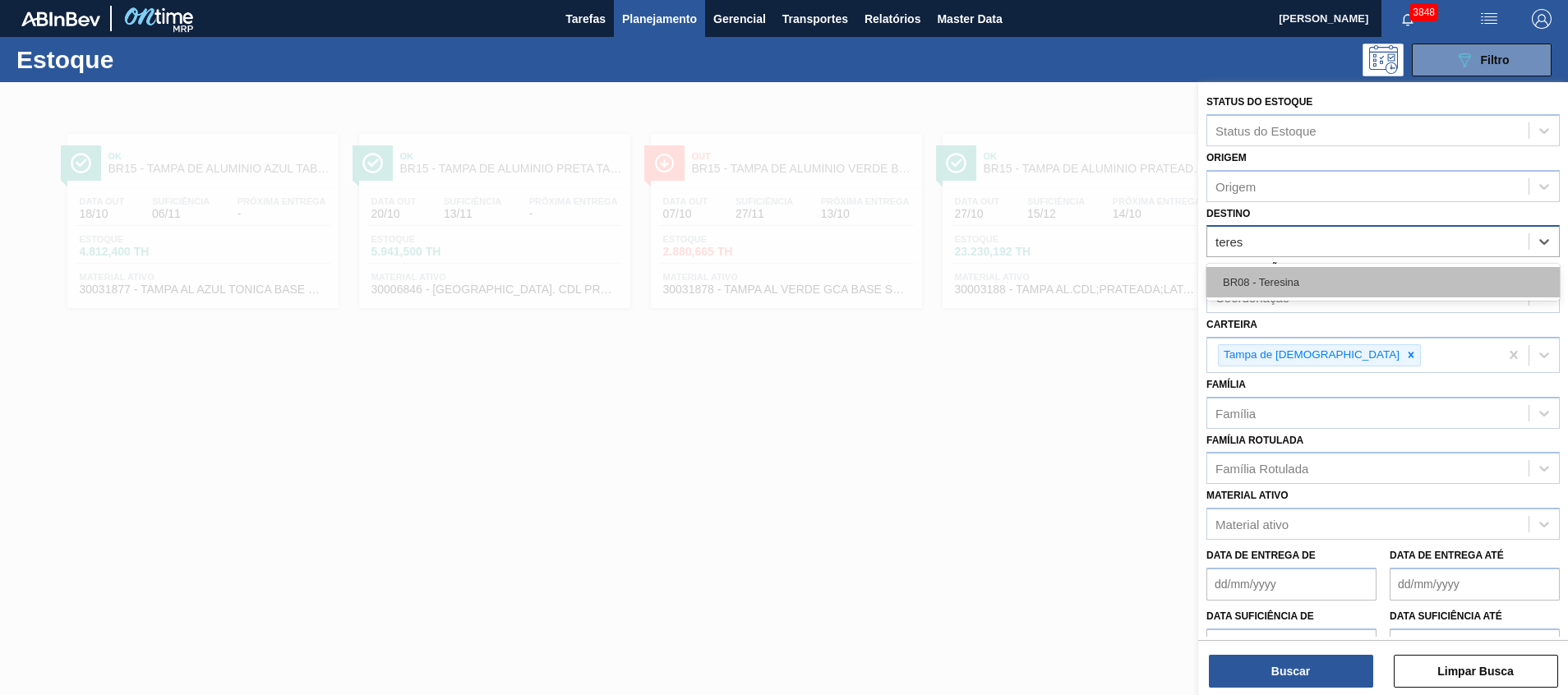
click at [1282, 294] on div "BR08 - Teresina" at bounding box center [1382, 283] width 353 height 31
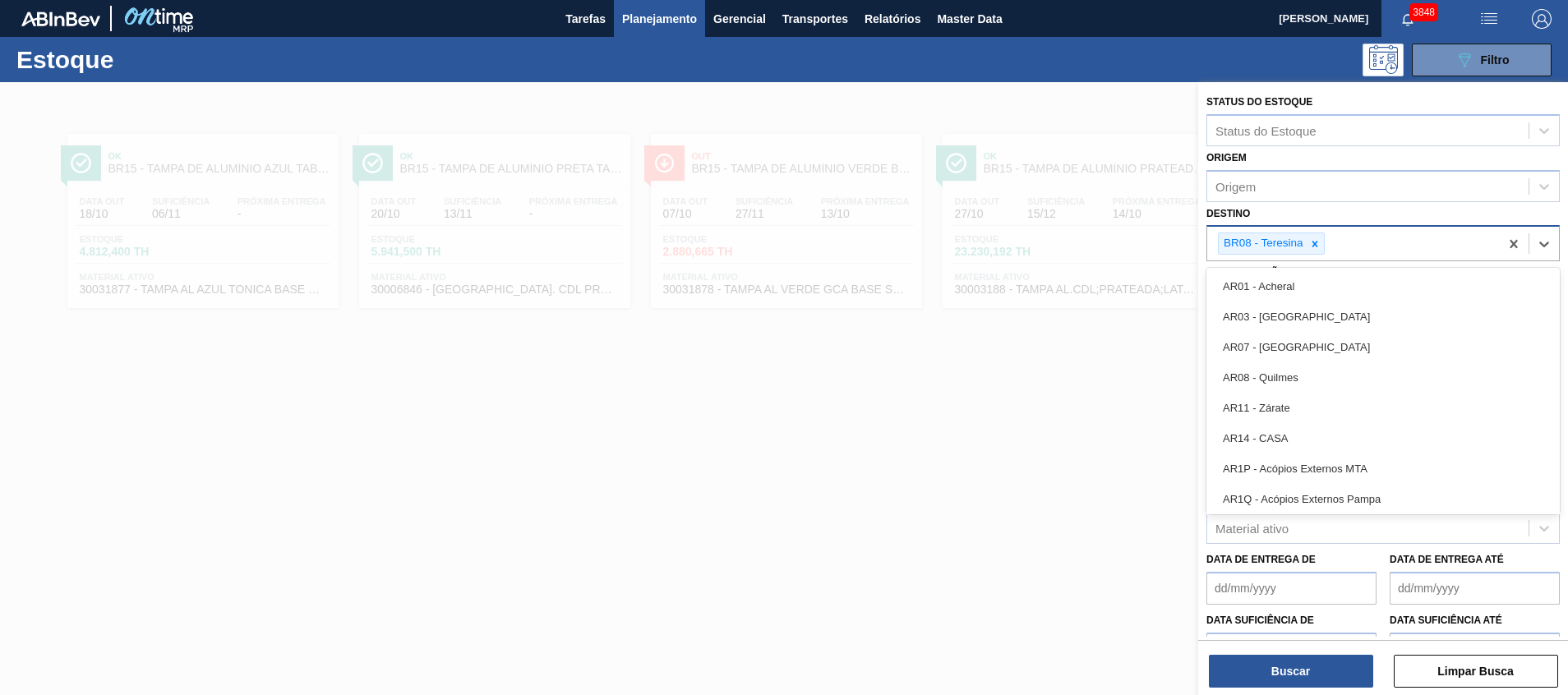
click at [1324, 246] on div "BR08 - Teresina" at bounding box center [1352, 243] width 292 height 33
click at [1314, 240] on icon at bounding box center [1314, 244] width 12 height 12
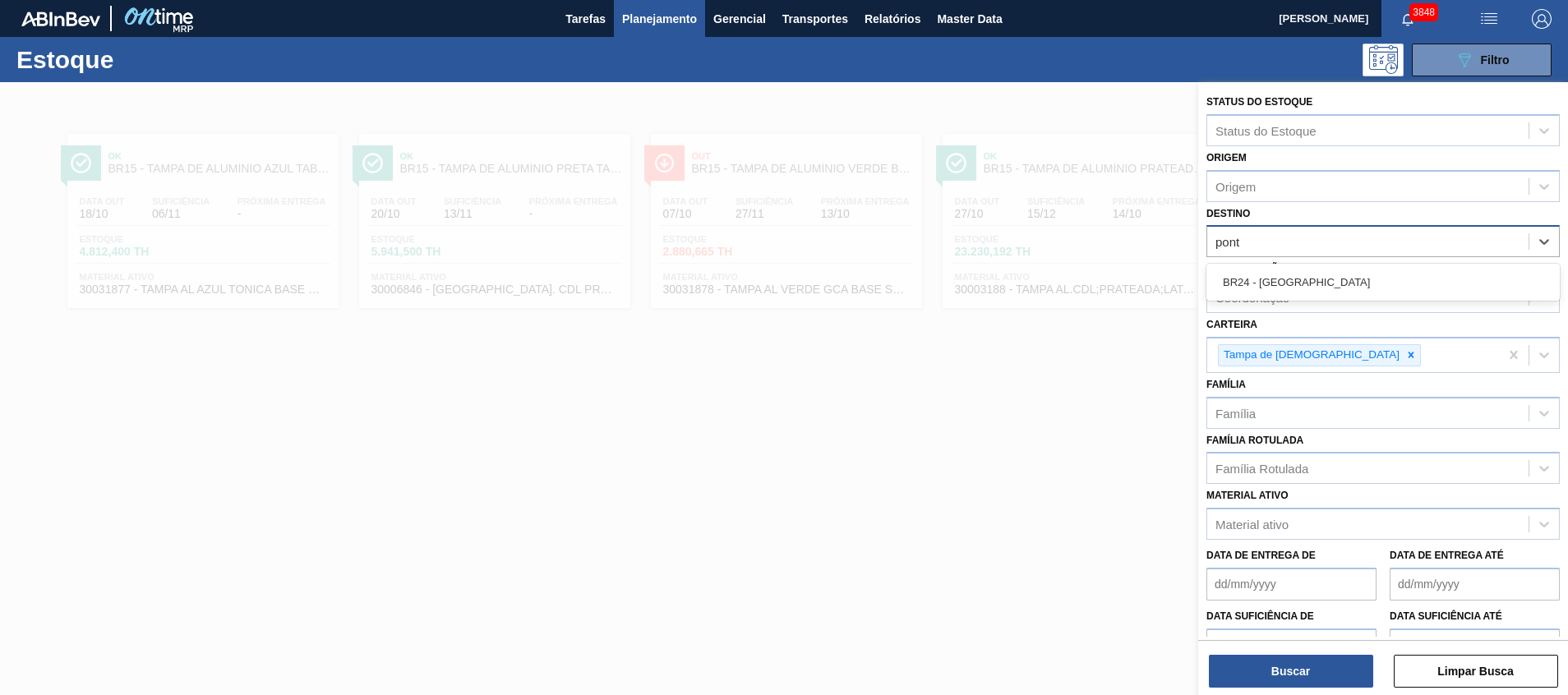
type input "ponta"
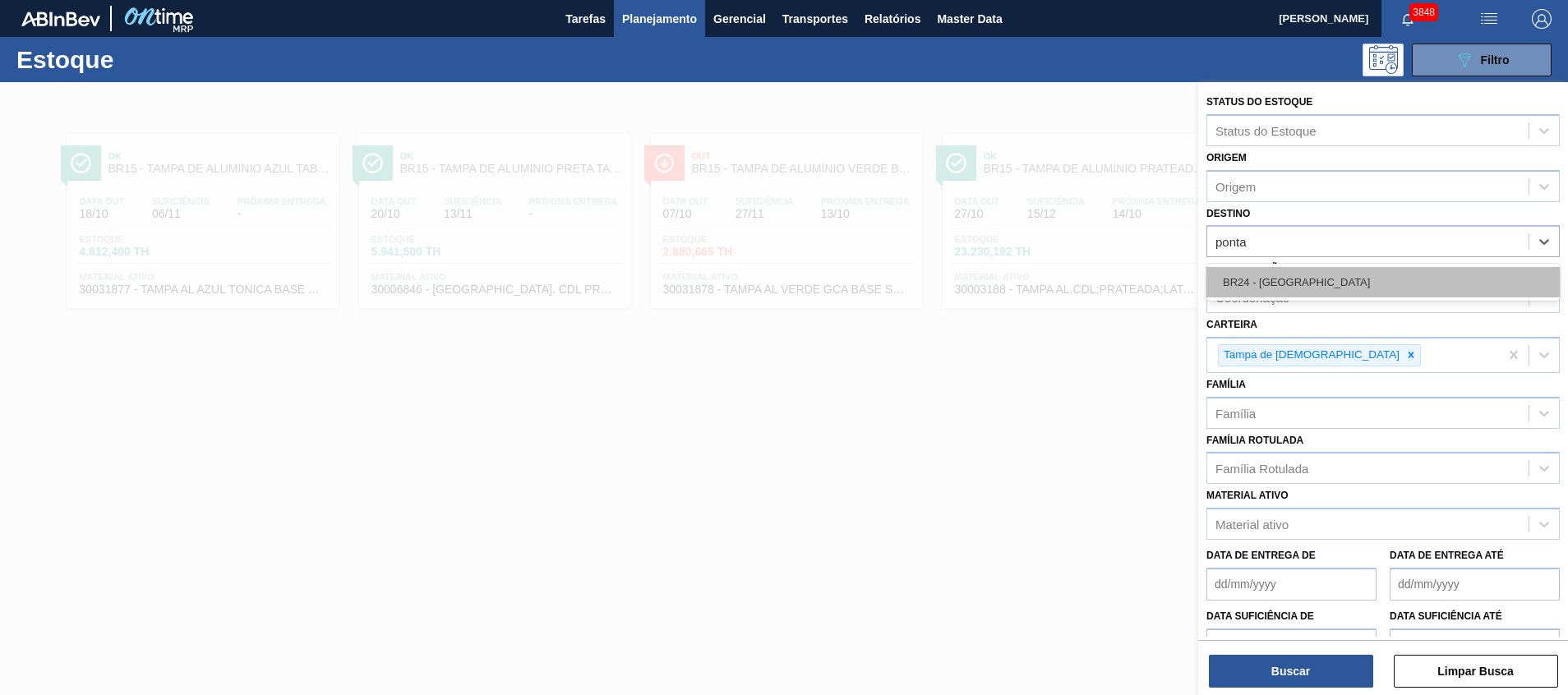
click at [1316, 273] on div "BR24 - Ponta Grossa" at bounding box center [1382, 283] width 353 height 31
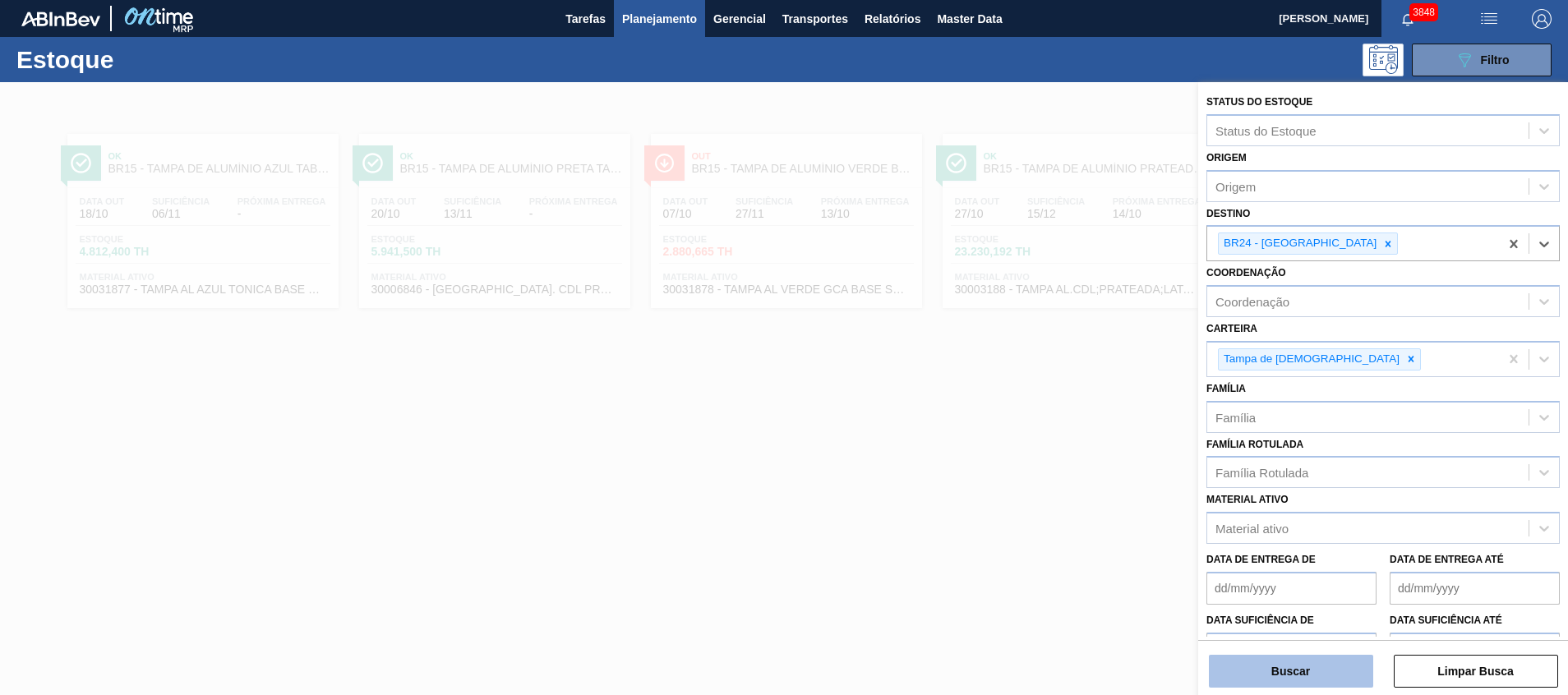
click at [1270, 678] on button "Buscar" at bounding box center [1291, 671] width 164 height 32
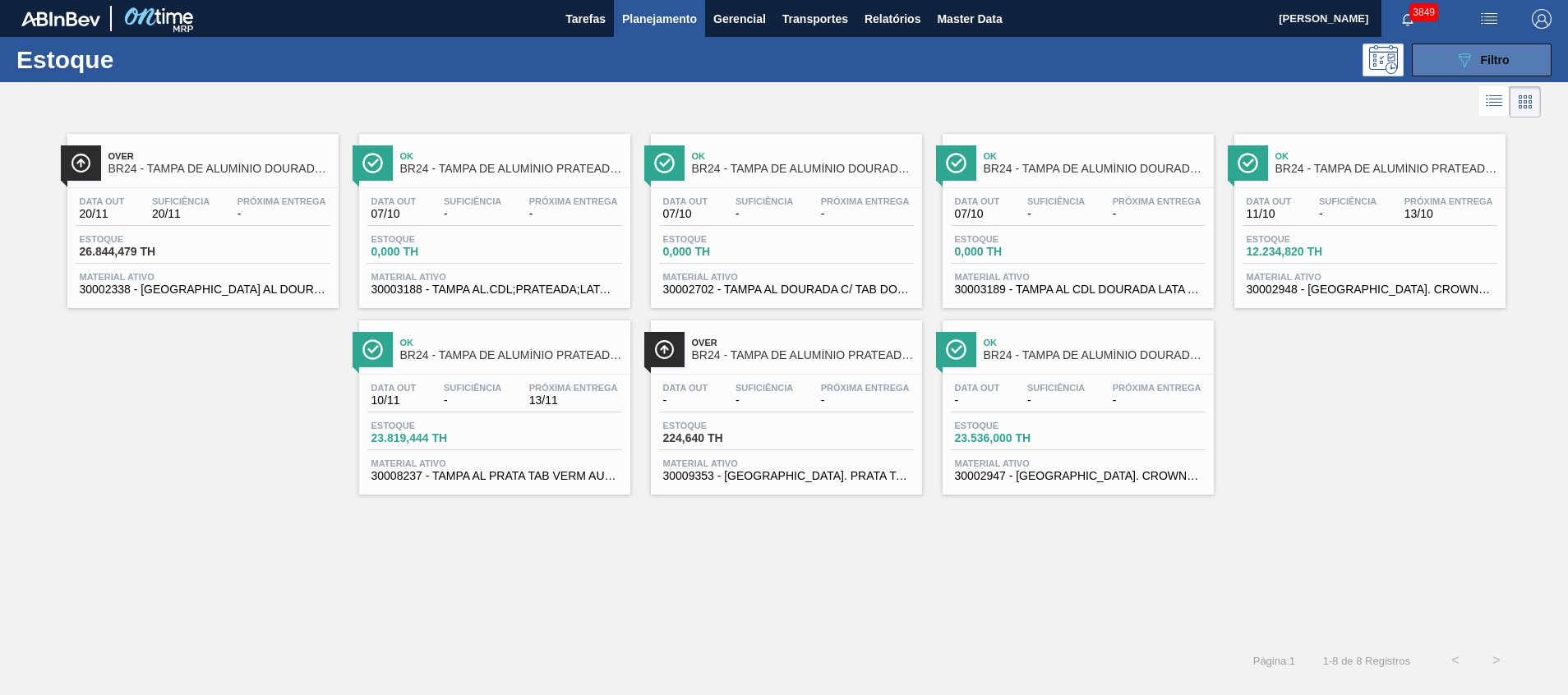
drag, startPoint x: 1474, startPoint y: 54, endPoint x: 1466, endPoint y: 63, distance: 12.0
click at [1473, 54] on div "089F7B8B-B2A5-4AFE-B5C0-19BA573D28AC Filtro" at bounding box center [1481, 60] width 55 height 20
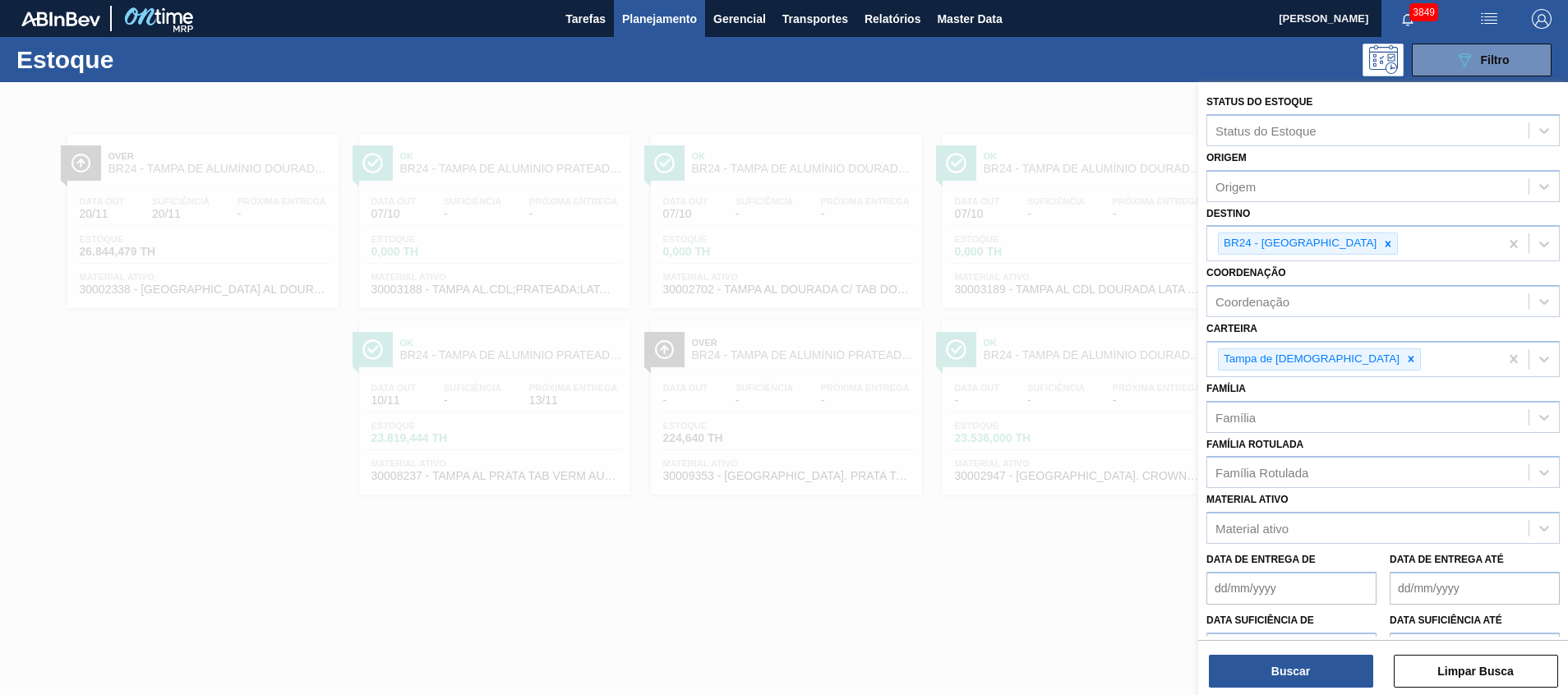
click at [985, 461] on div at bounding box center [784, 430] width 1568 height 695
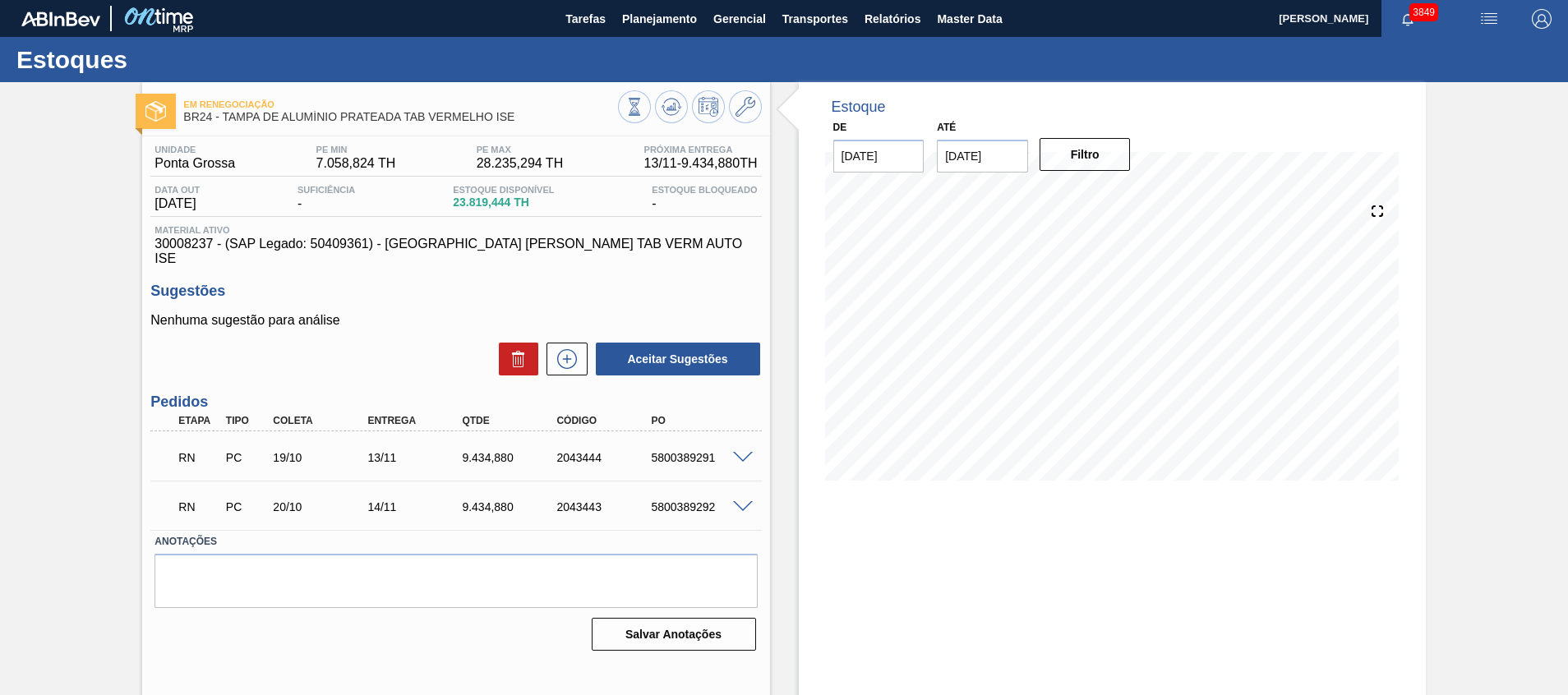
click at [746, 449] on div "RN PC 19/10 13/11 9.434,[PHONE_NUMBER] 5800389291" at bounding box center [455, 455] width 611 height 41
click at [745, 451] on span at bounding box center [742, 458] width 20 height 13
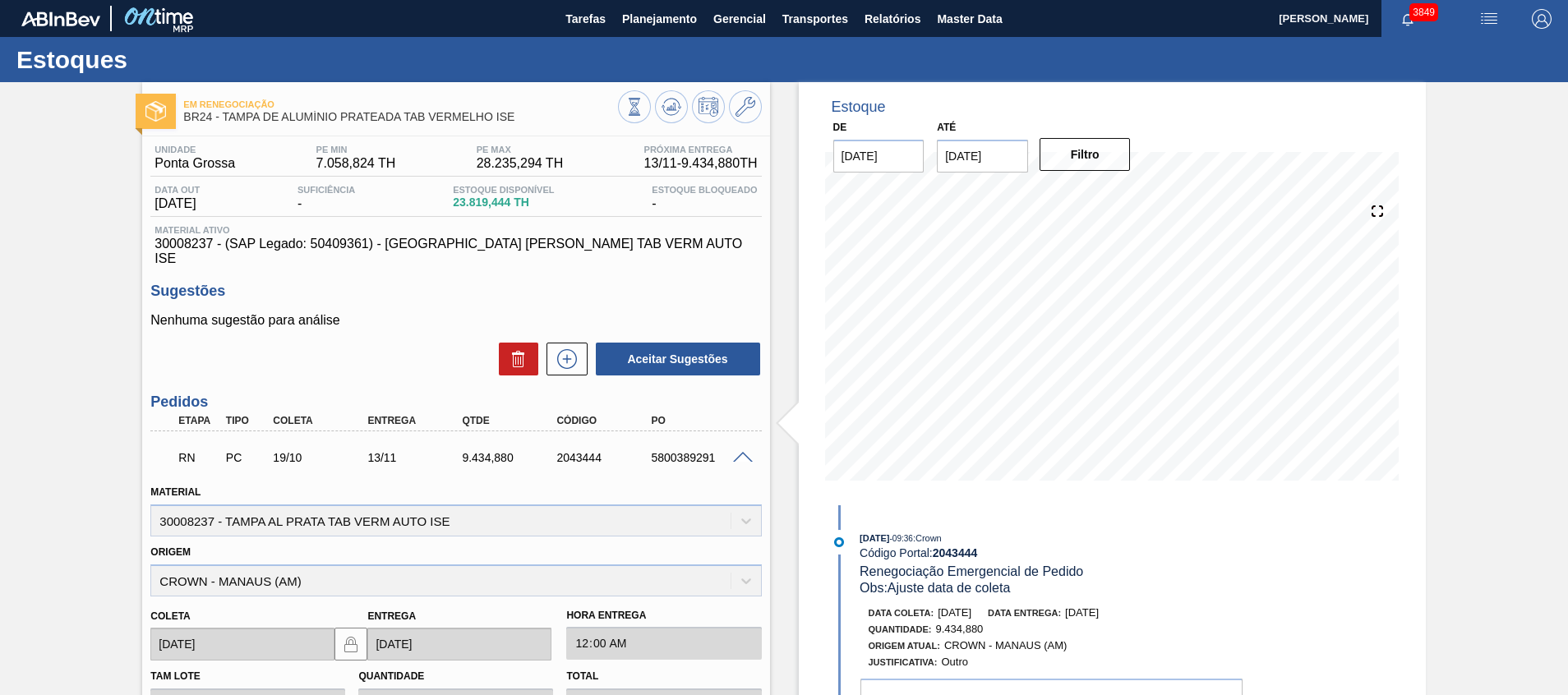
scroll to position [123, 0]
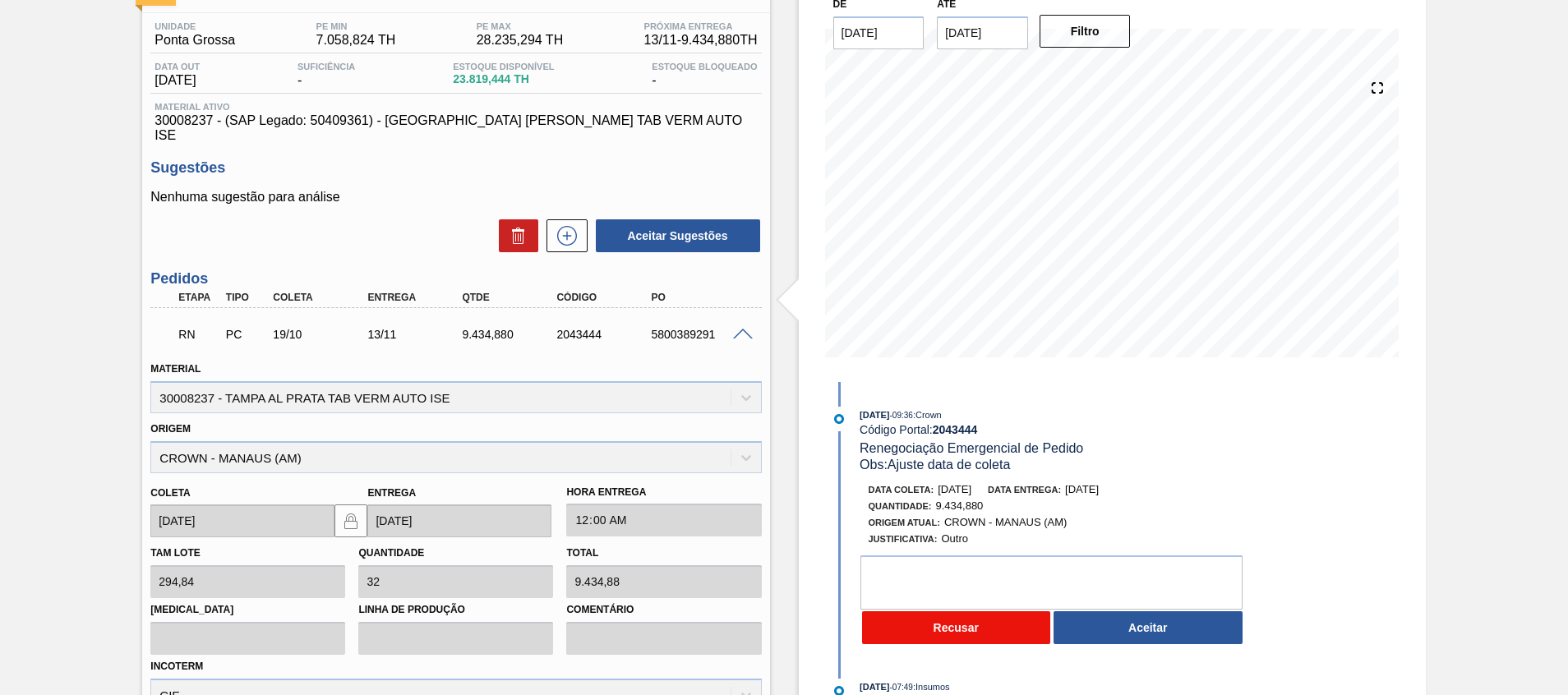
click at [973, 619] on button "Recusar" at bounding box center [956, 627] width 189 height 32
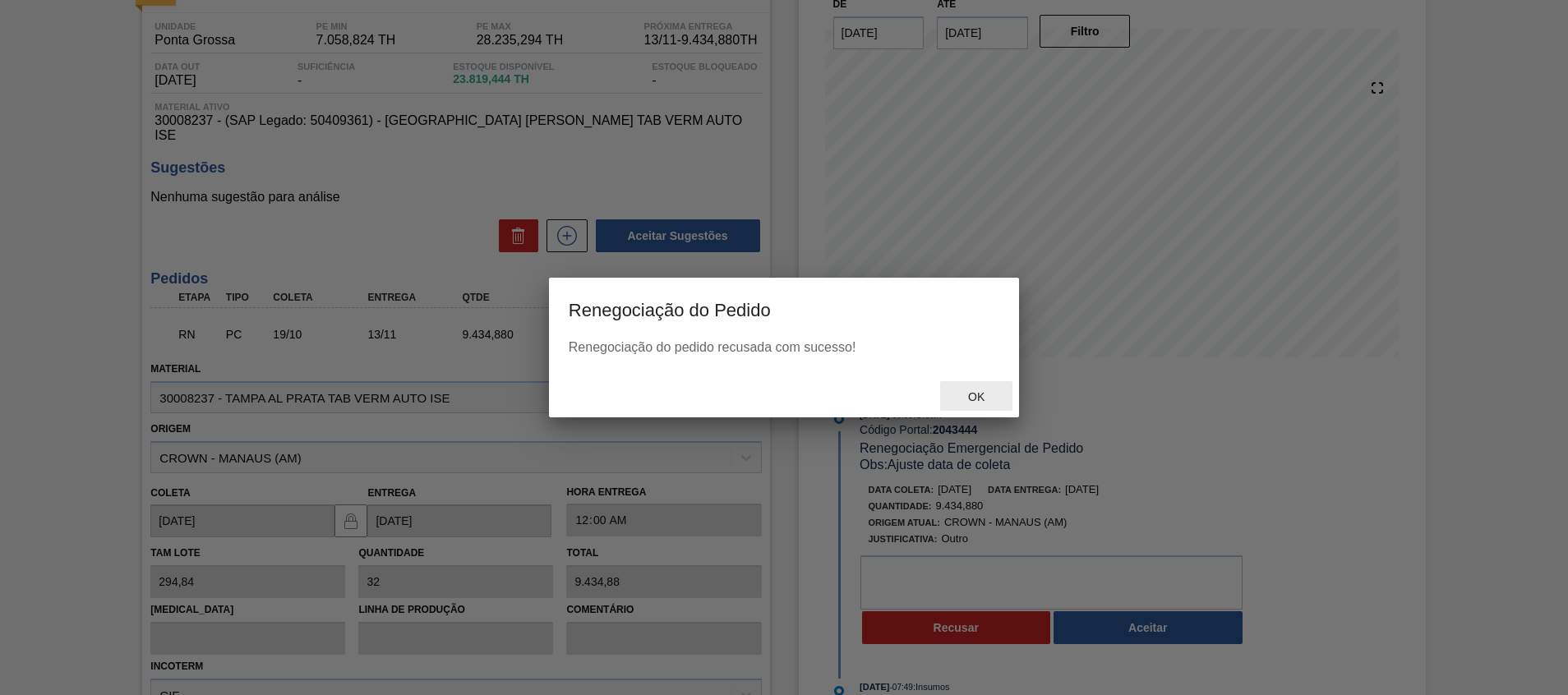
click at [975, 390] on span "Ok" at bounding box center [975, 396] width 42 height 14
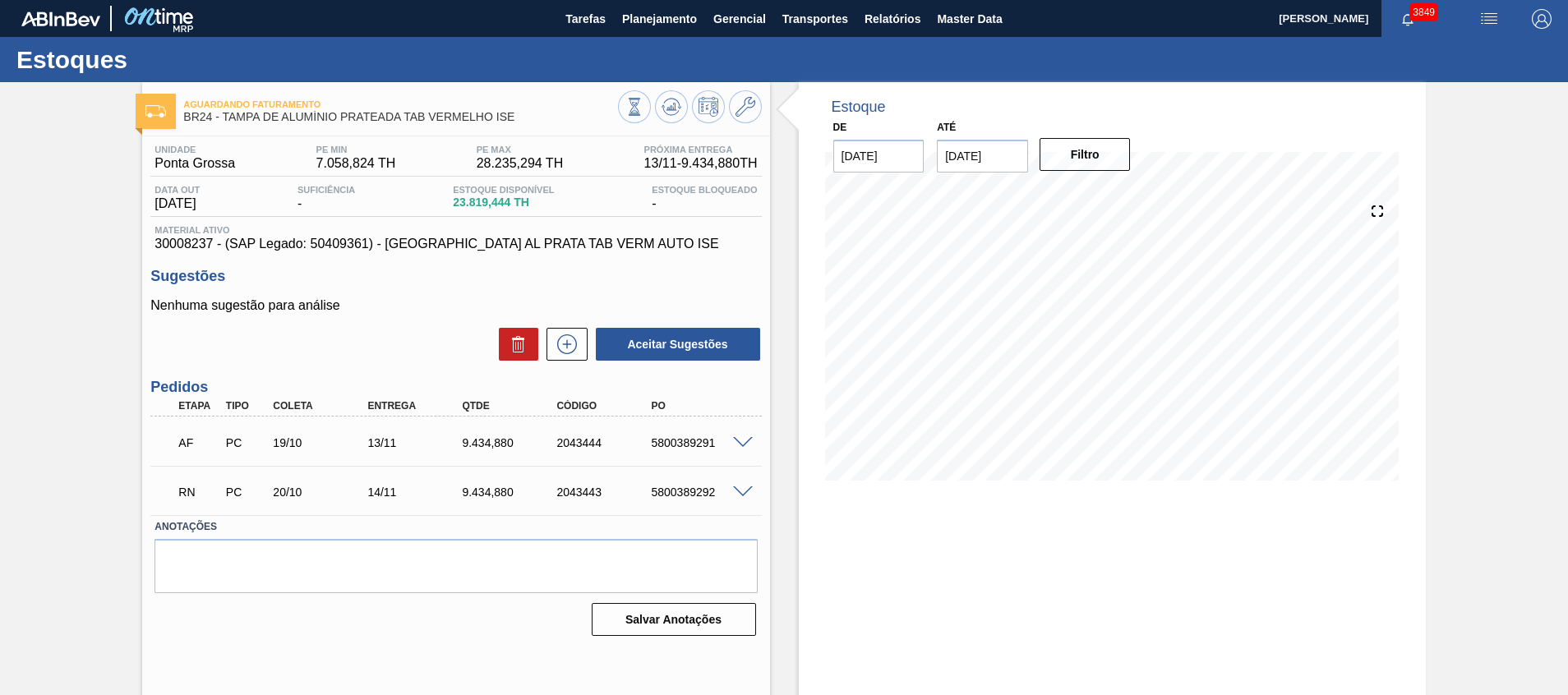
click at [735, 437] on span at bounding box center [742, 443] width 20 height 13
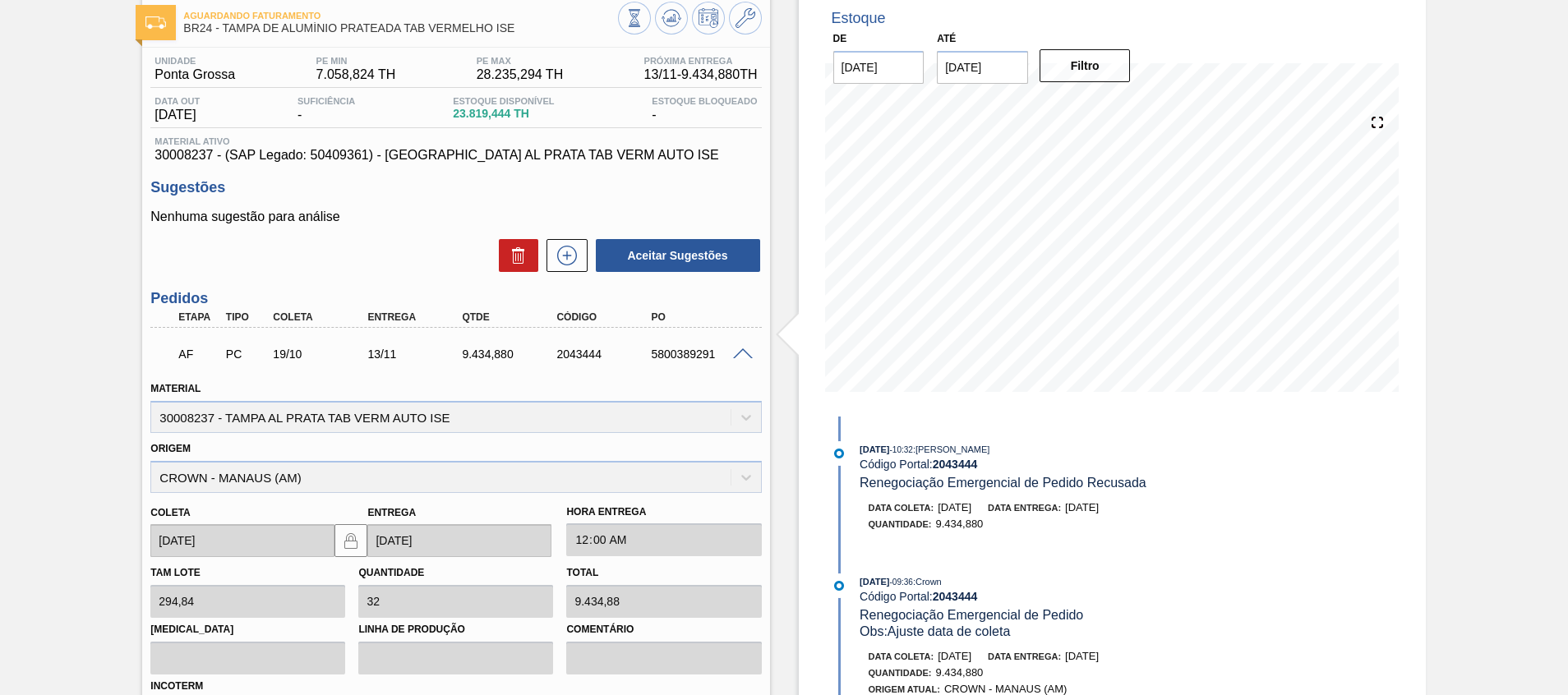
scroll to position [246, 0]
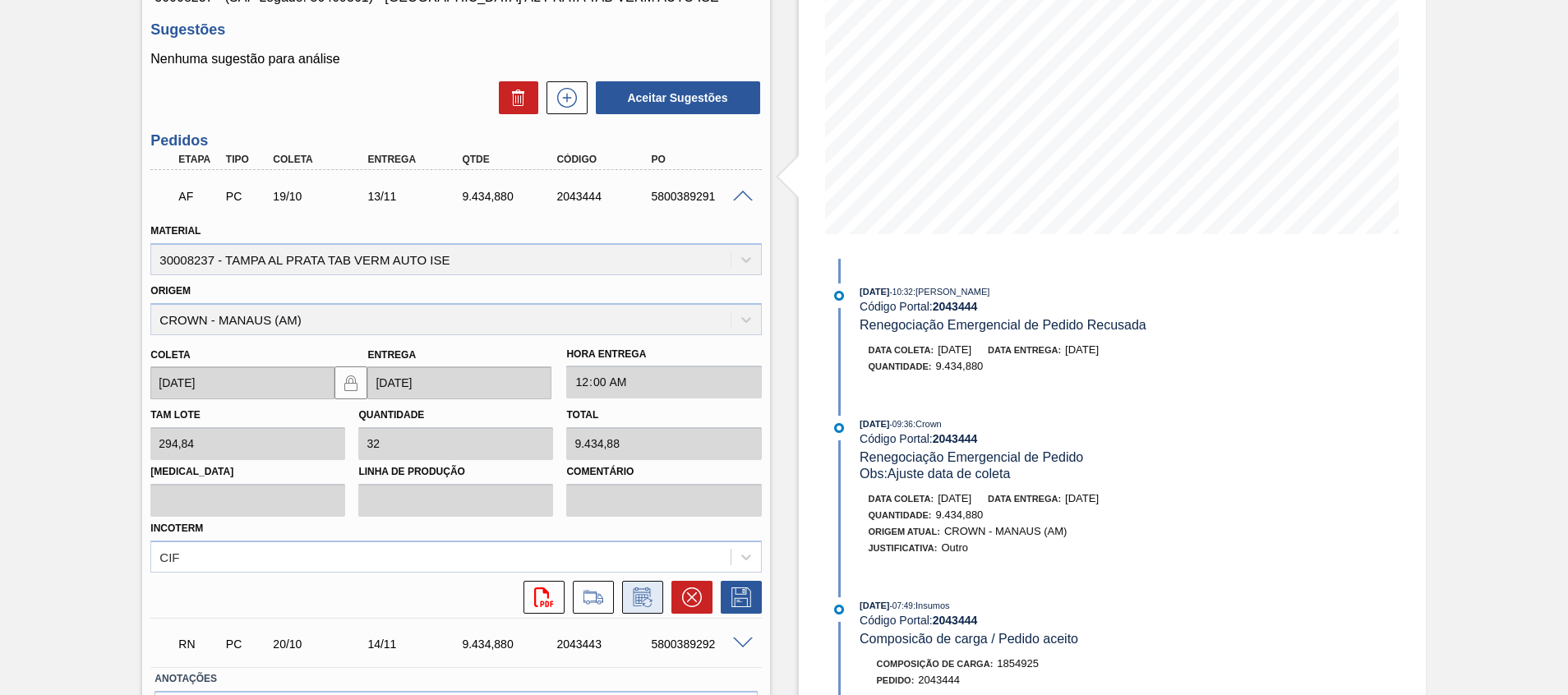
click at [626, 594] on button at bounding box center [642, 597] width 41 height 32
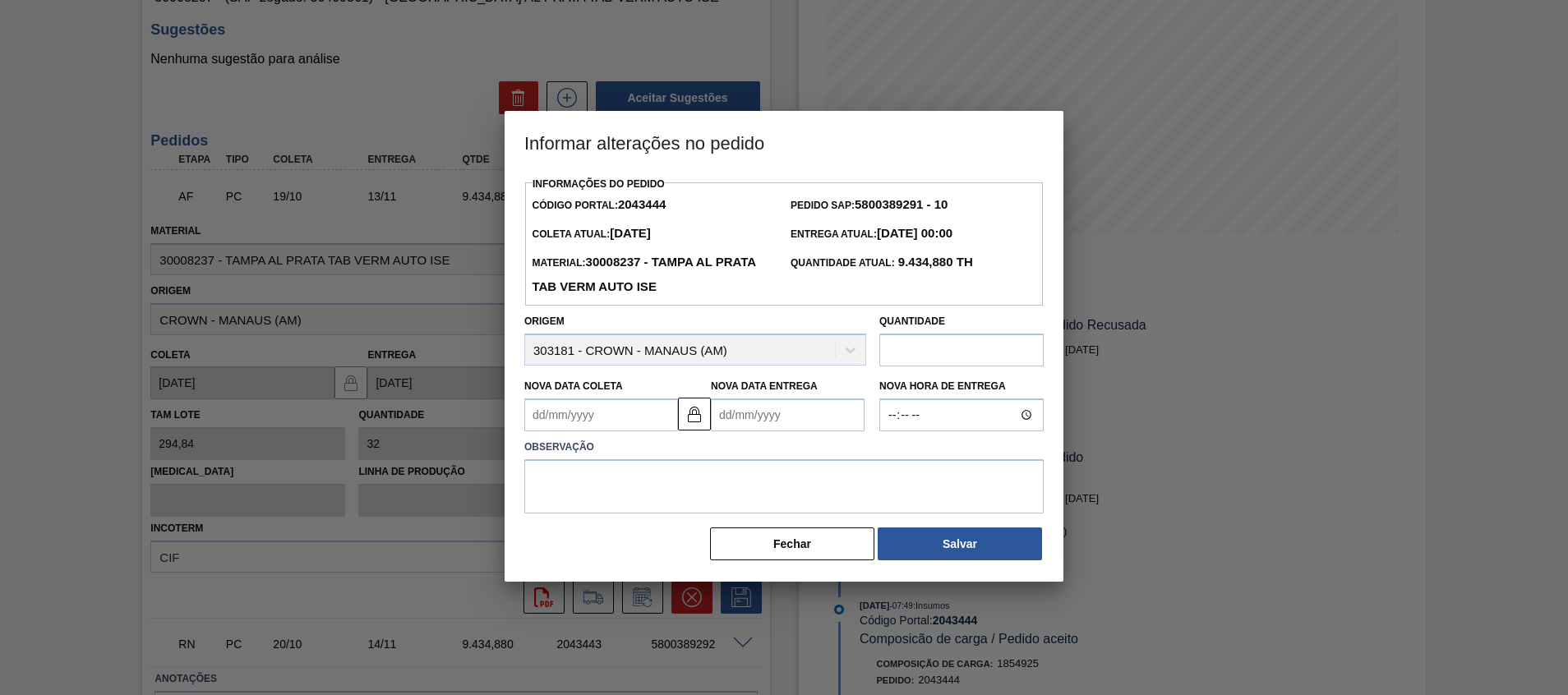
click at [789, 414] on Entrega2043444 "Nova Data Entrega" at bounding box center [788, 414] width 154 height 32
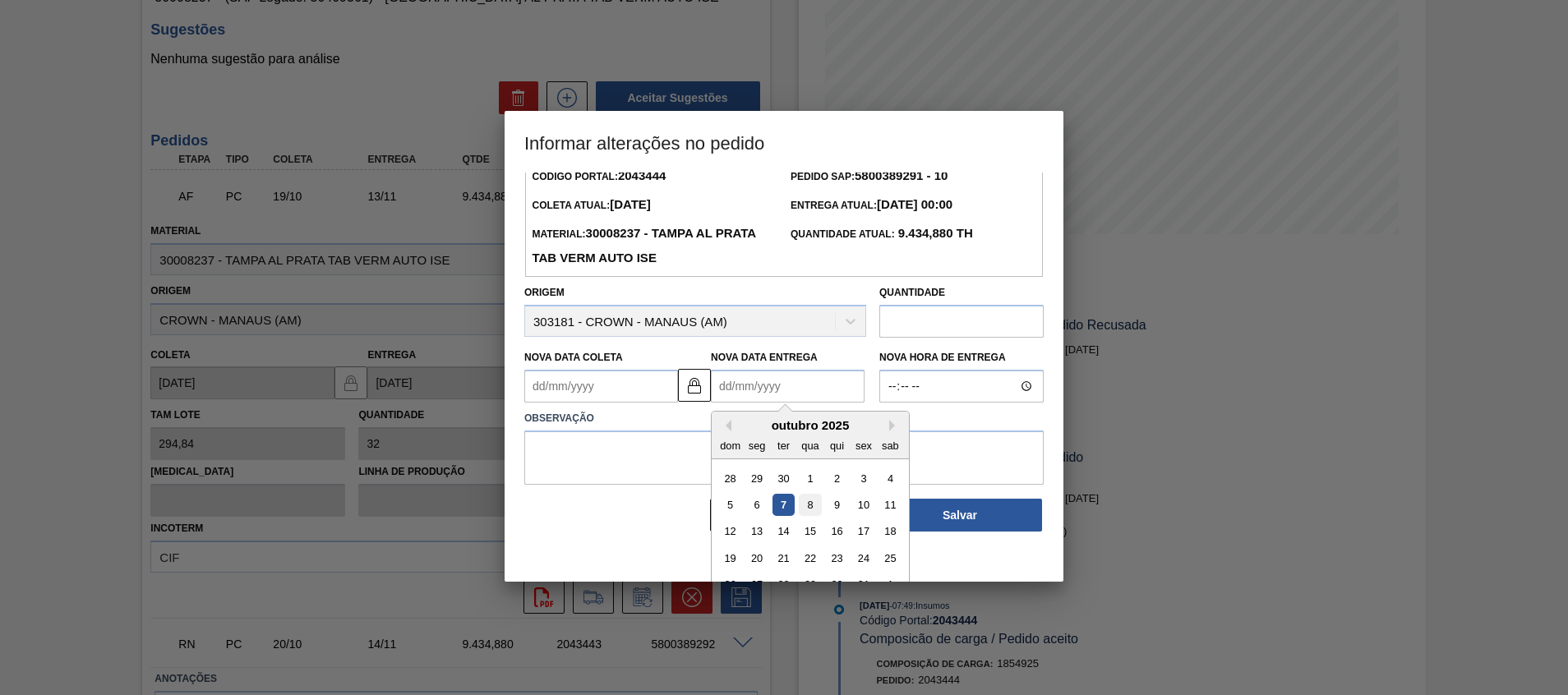
scroll to position [55, 0]
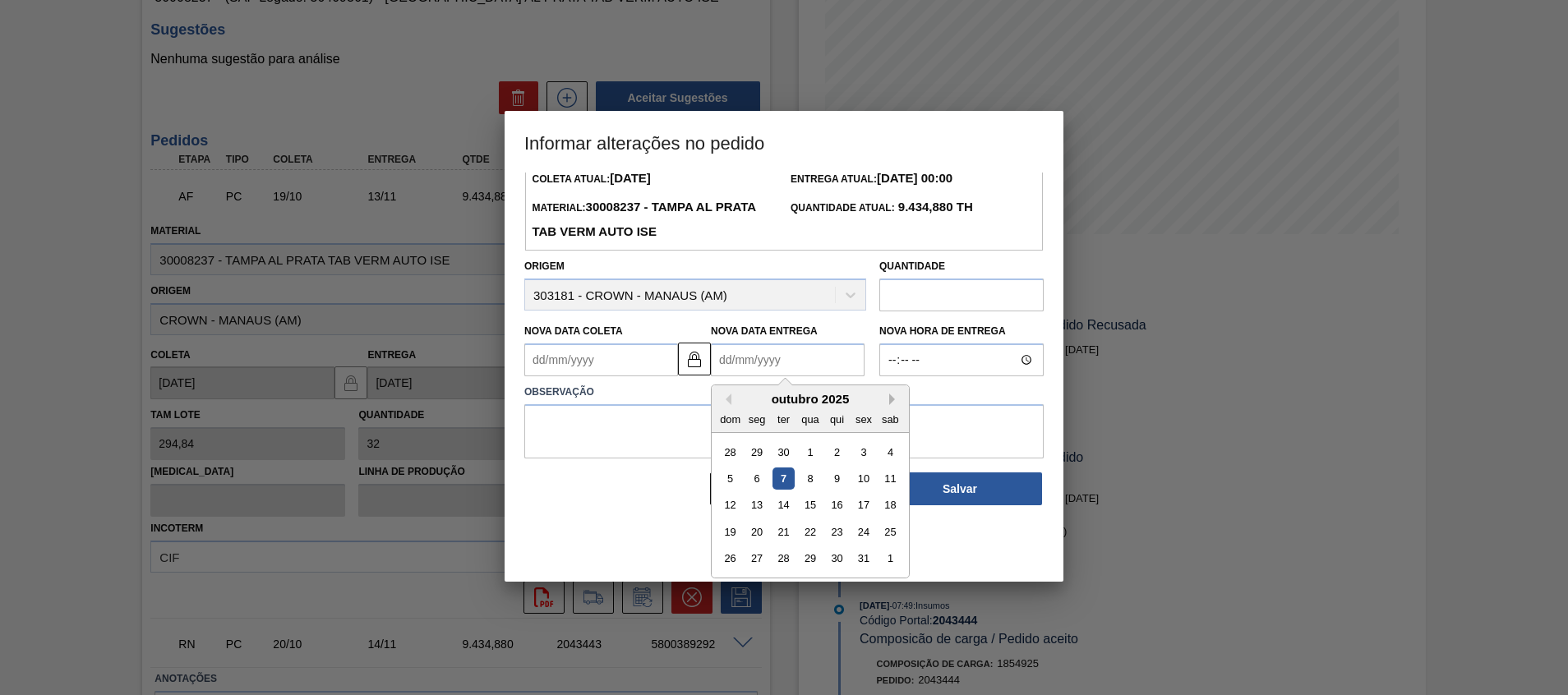
click at [891, 403] on button "Next Month" at bounding box center [894, 399] width 12 height 12
click at [842, 479] on div "6" at bounding box center [836, 478] width 23 height 23
type Coleta2043444 "[DATE]"
type Entrega2043444 "[DATE]"
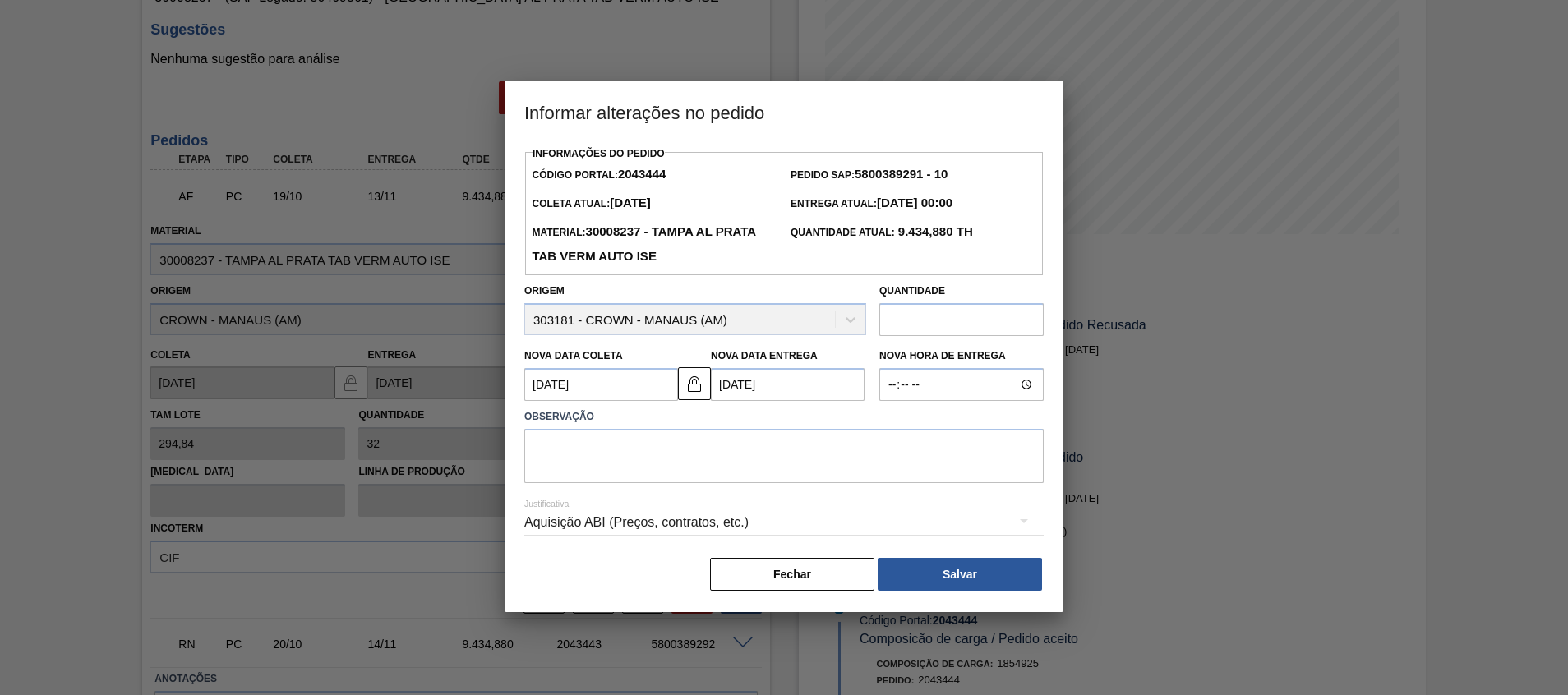
scroll to position [0, 0]
click at [859, 477] on textarea at bounding box center [783, 456] width 519 height 54
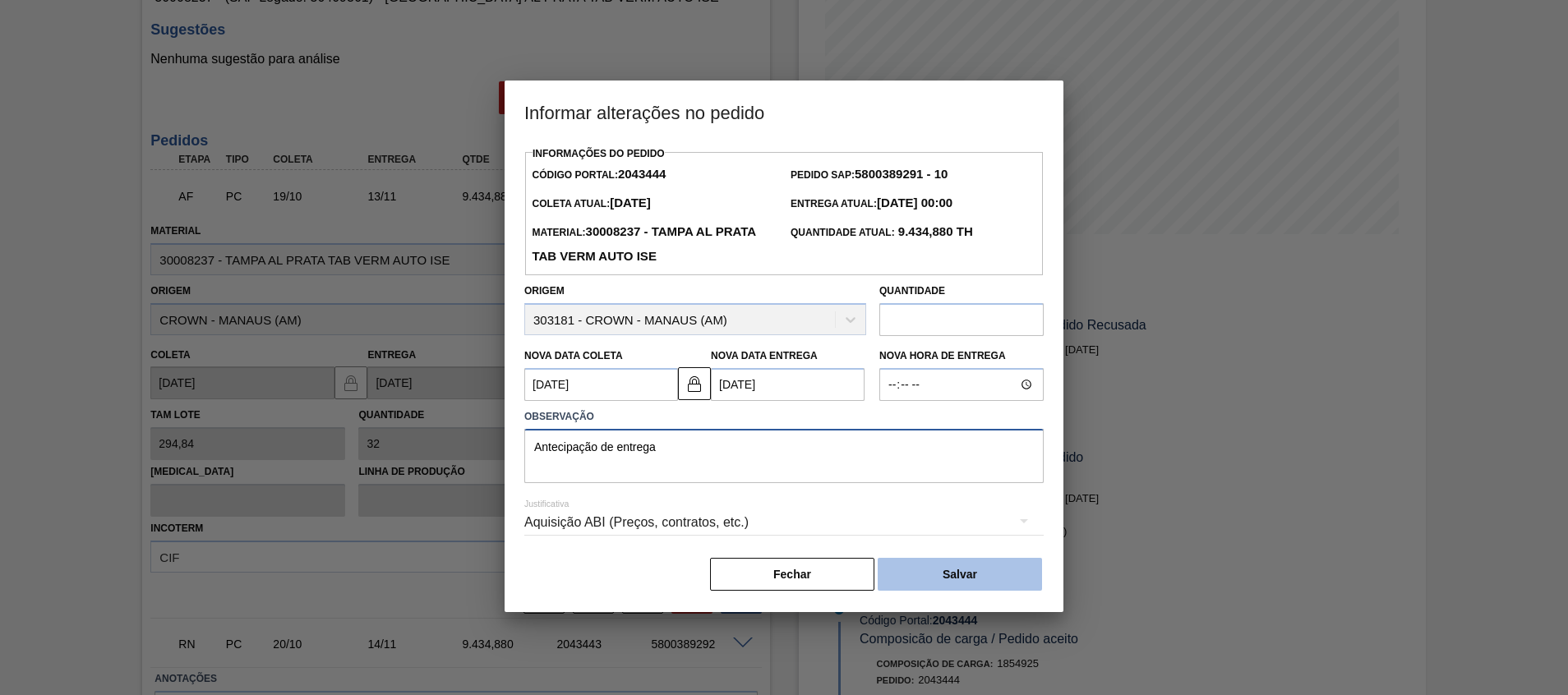
type textarea "Antecipação de entrega"
click at [910, 561] on button "Salvar" at bounding box center [960, 574] width 164 height 32
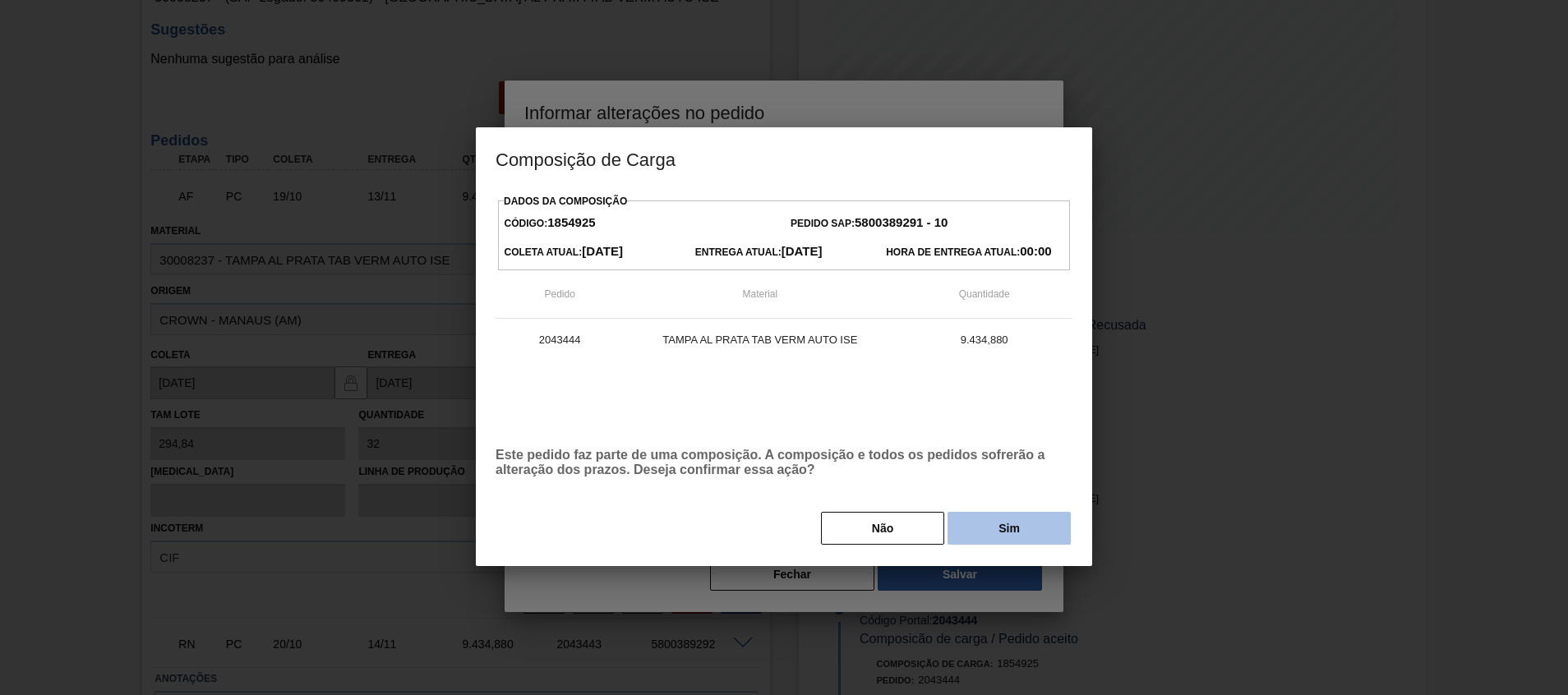
click at [973, 532] on button "Sim" at bounding box center [1009, 528] width 123 height 32
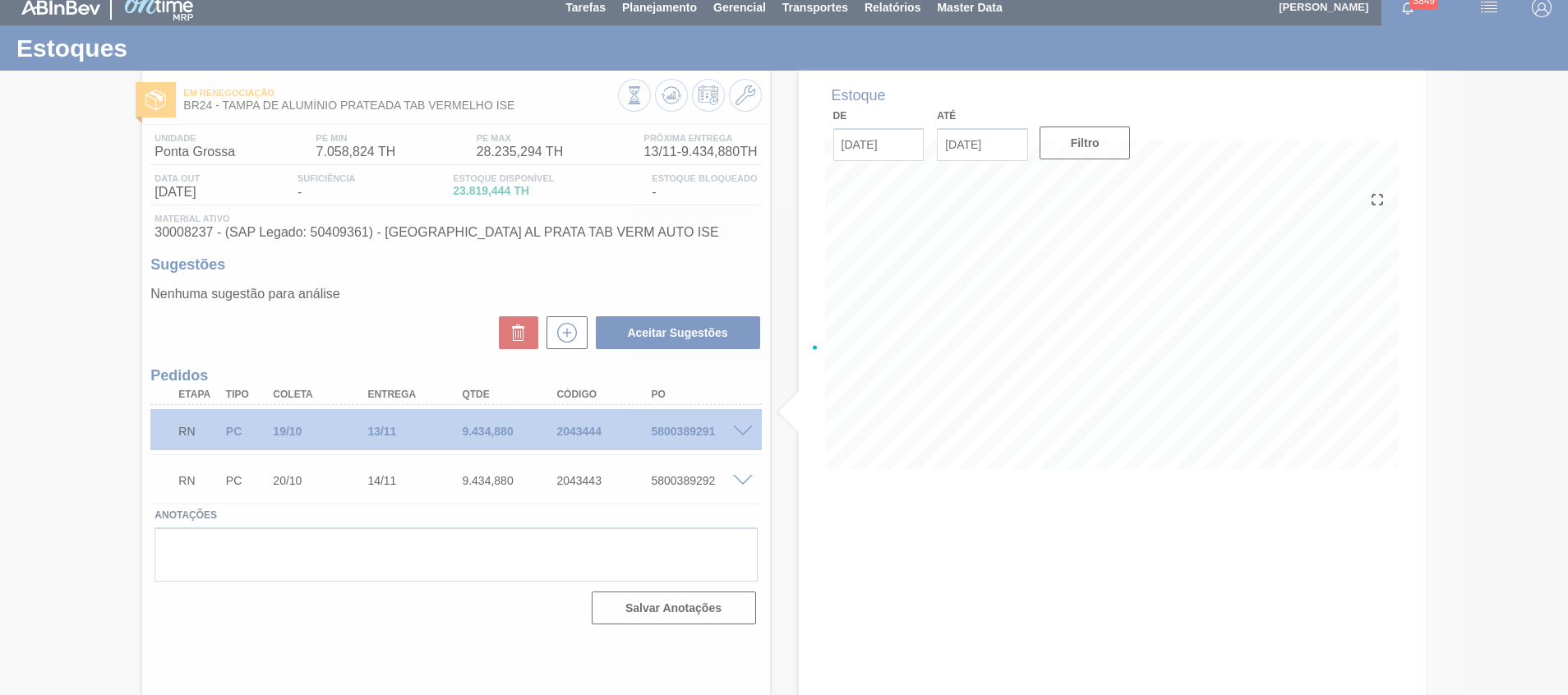
scroll to position [12, 0]
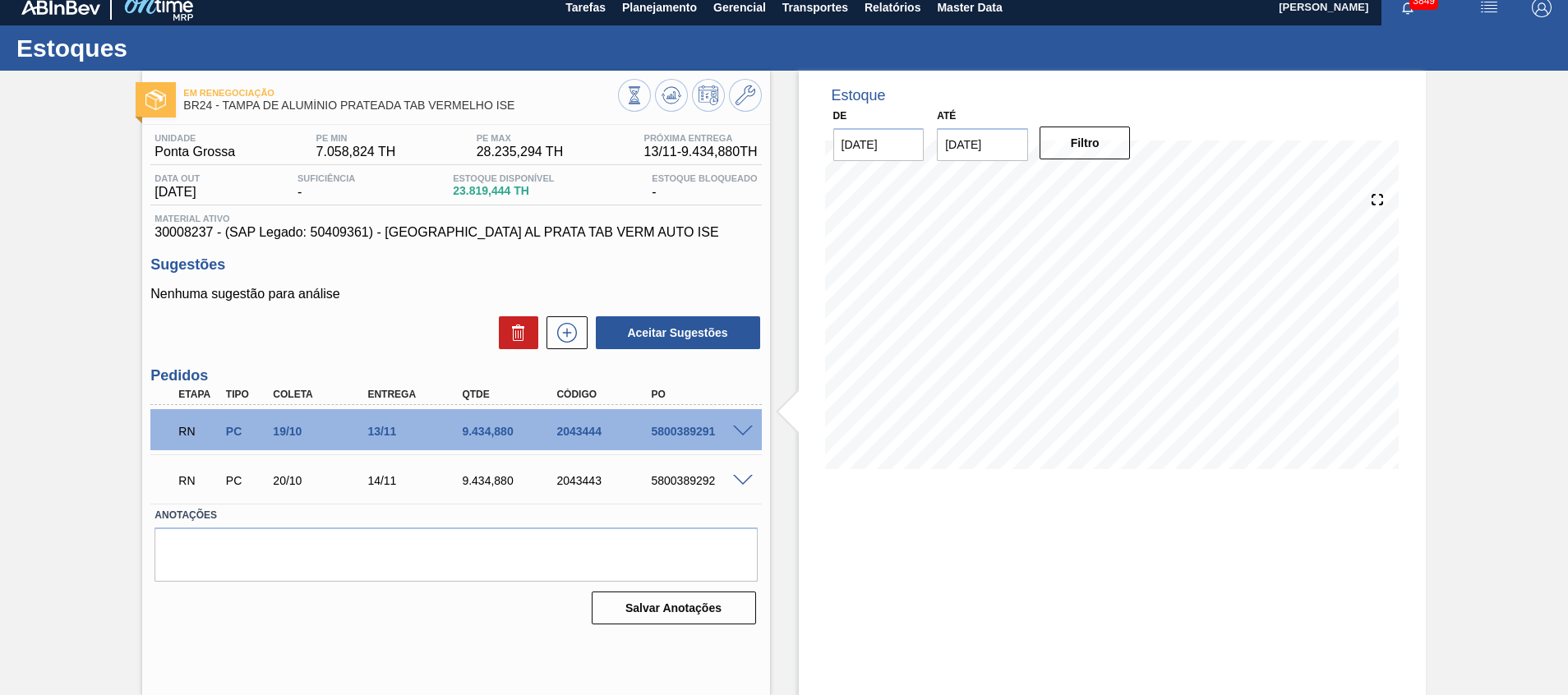
click at [738, 478] on span at bounding box center [742, 481] width 20 height 13
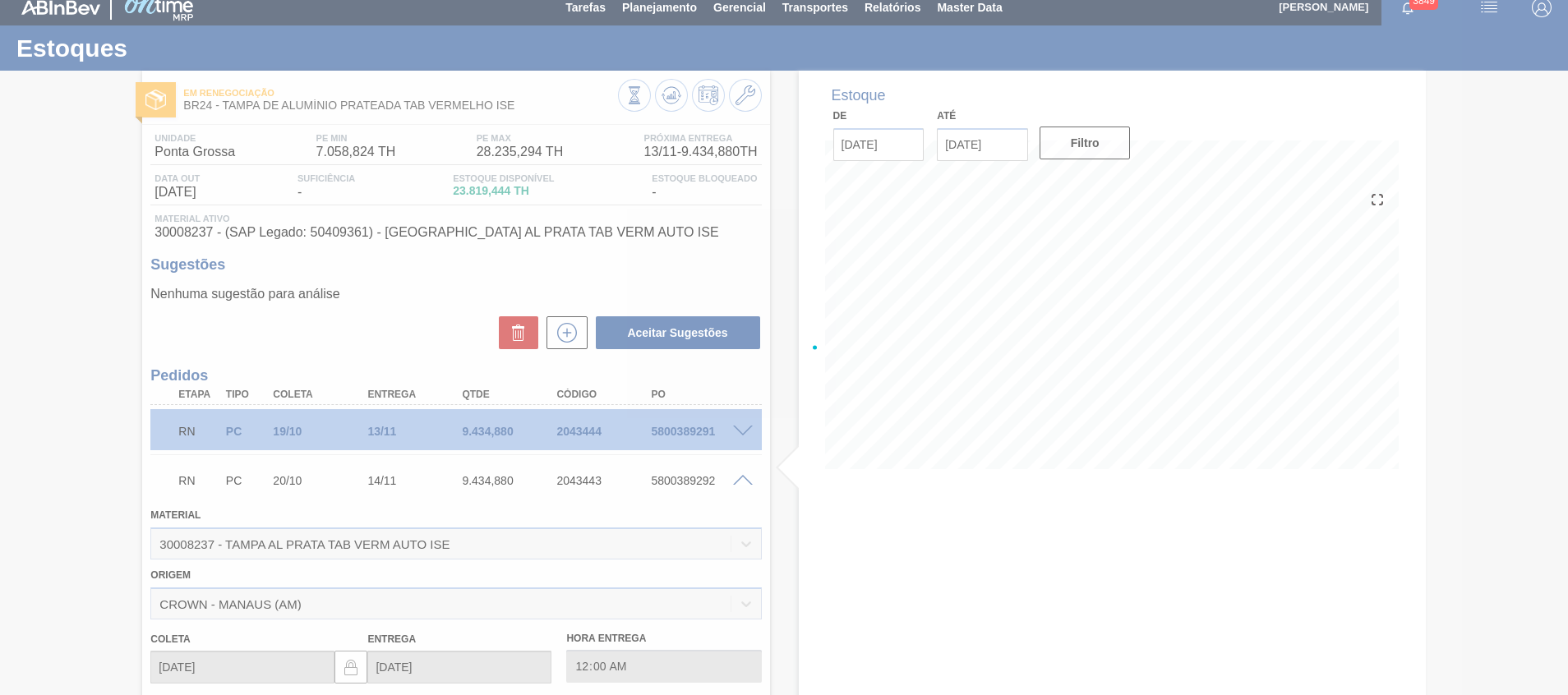
scroll to position [246, 0]
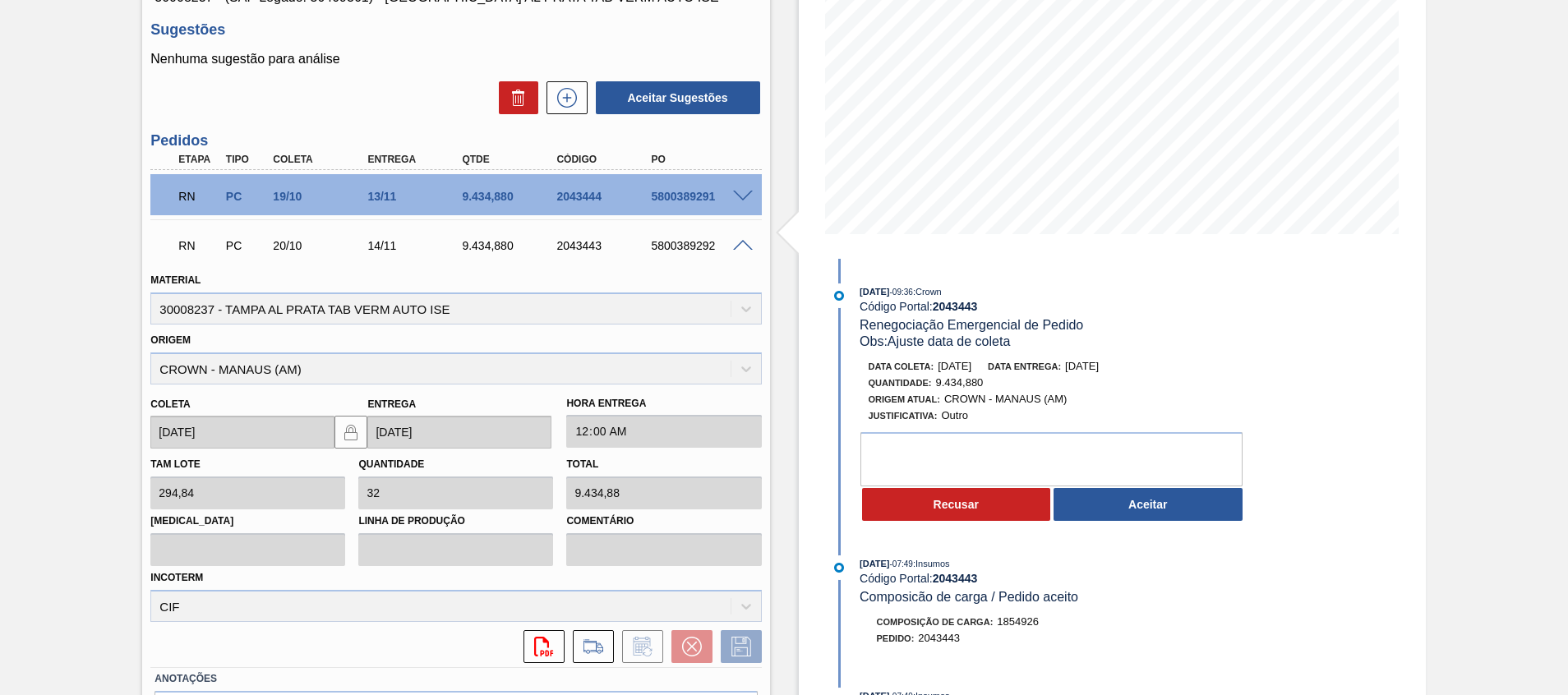
click at [1124, 506] on button "Aceitar" at bounding box center [1147, 504] width 189 height 32
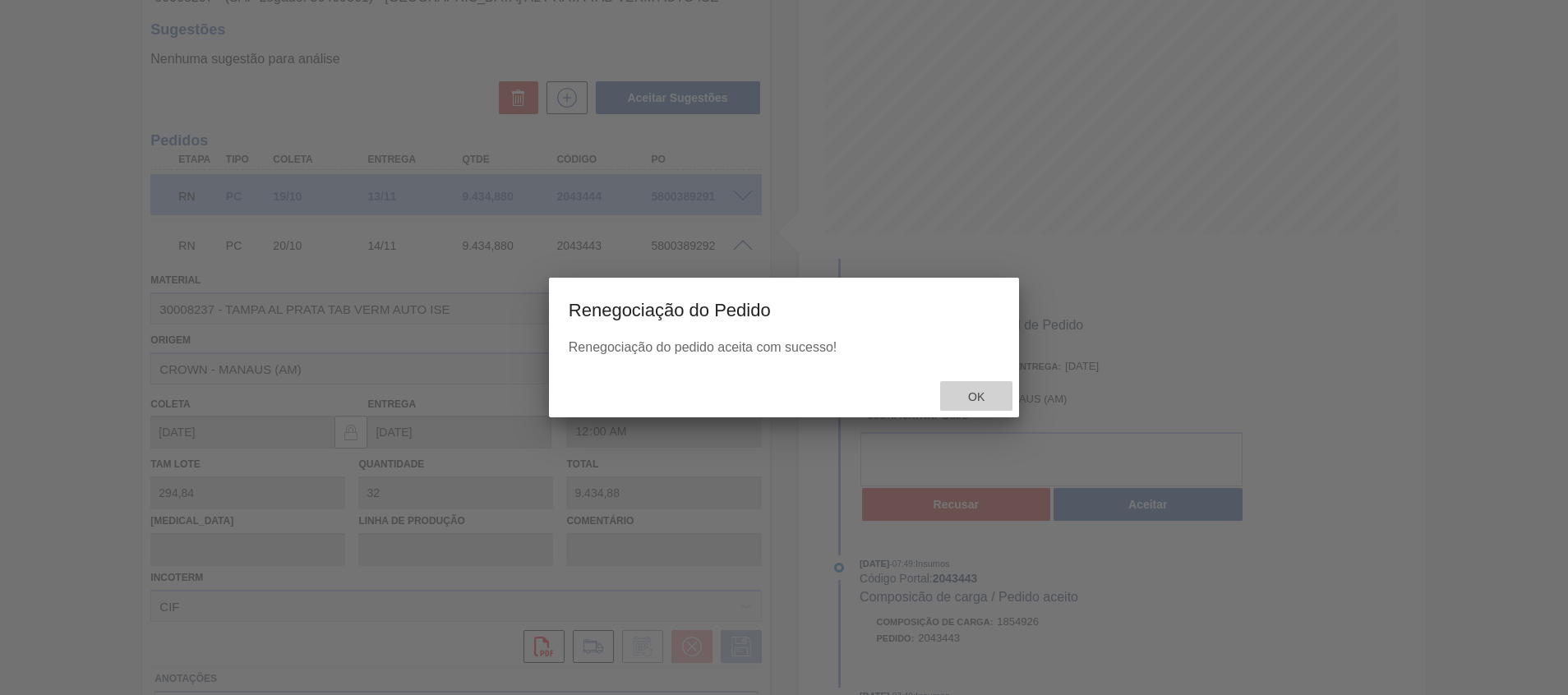
click at [975, 394] on span "Ok" at bounding box center [975, 396] width 42 height 14
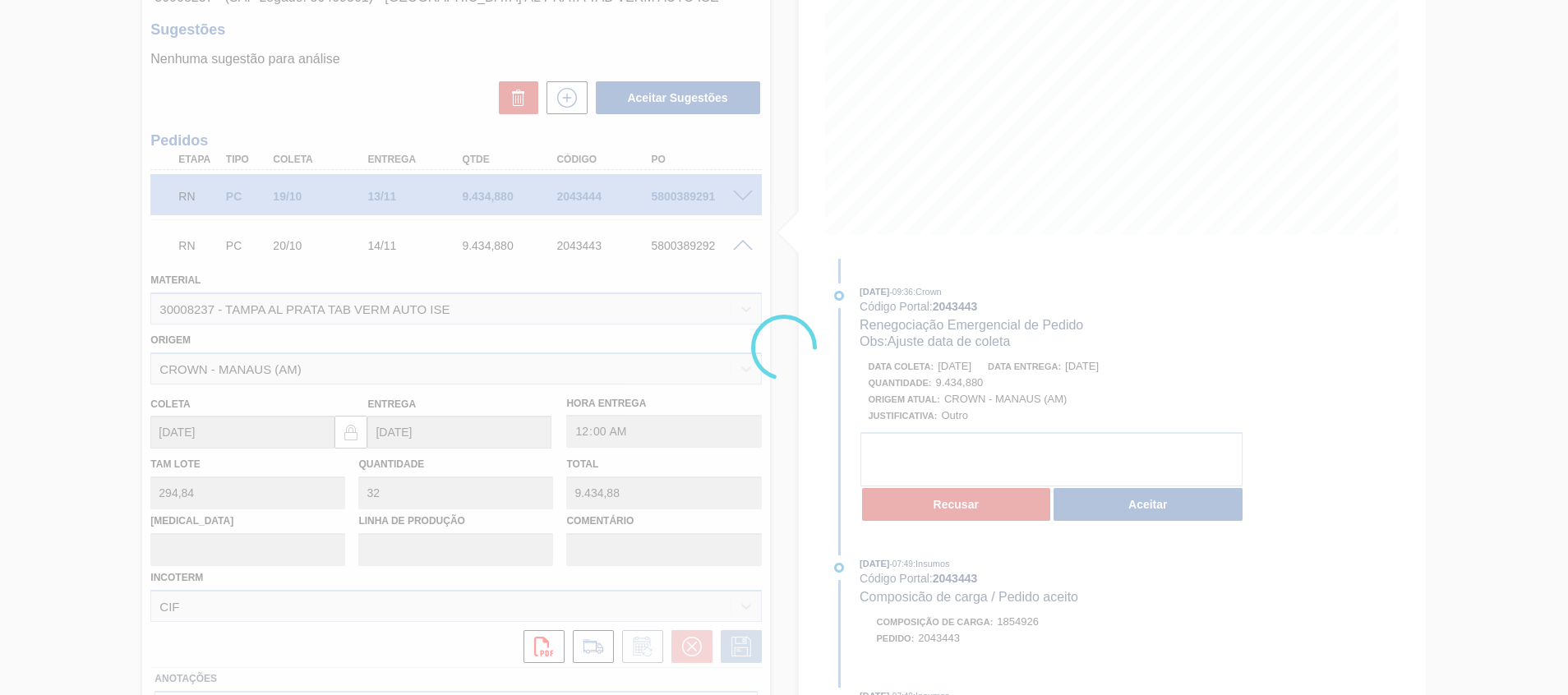
type input "Ajuste data de coleta"
type input "[DATE]"
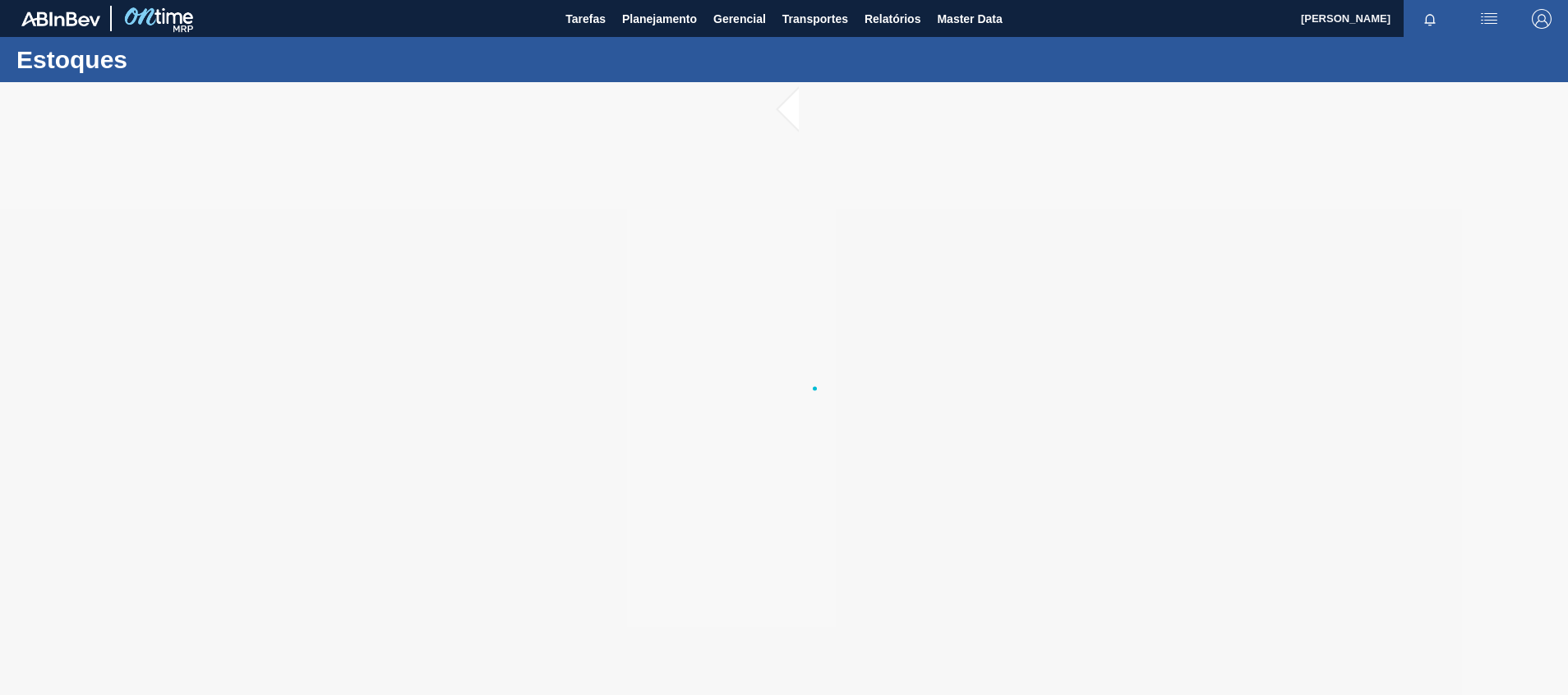
click at [737, 435] on main "Tarefas Planejamento Gerencial Transportes Relatórios Master Data [PERSON_NAME]…" at bounding box center [784, 348] width 1568 height 695
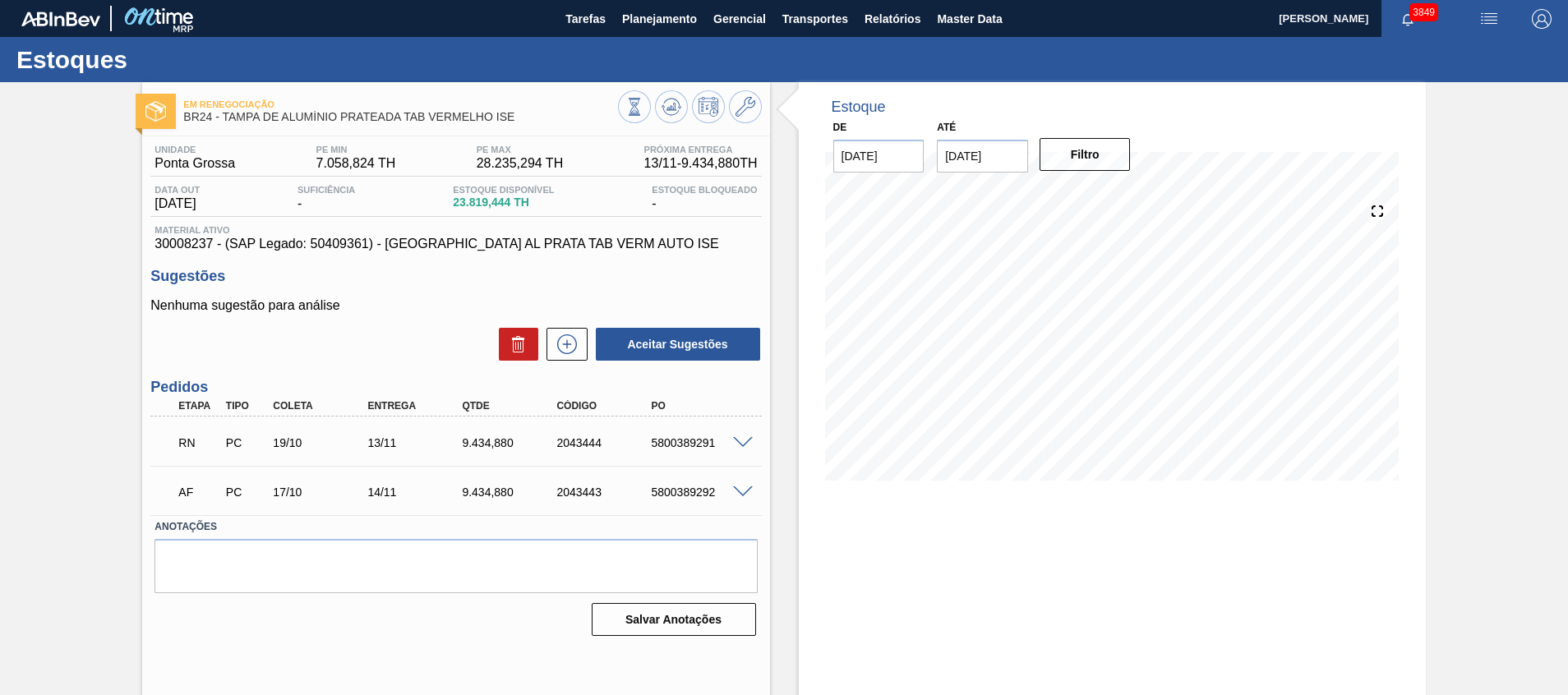
click at [745, 441] on span at bounding box center [742, 443] width 20 height 13
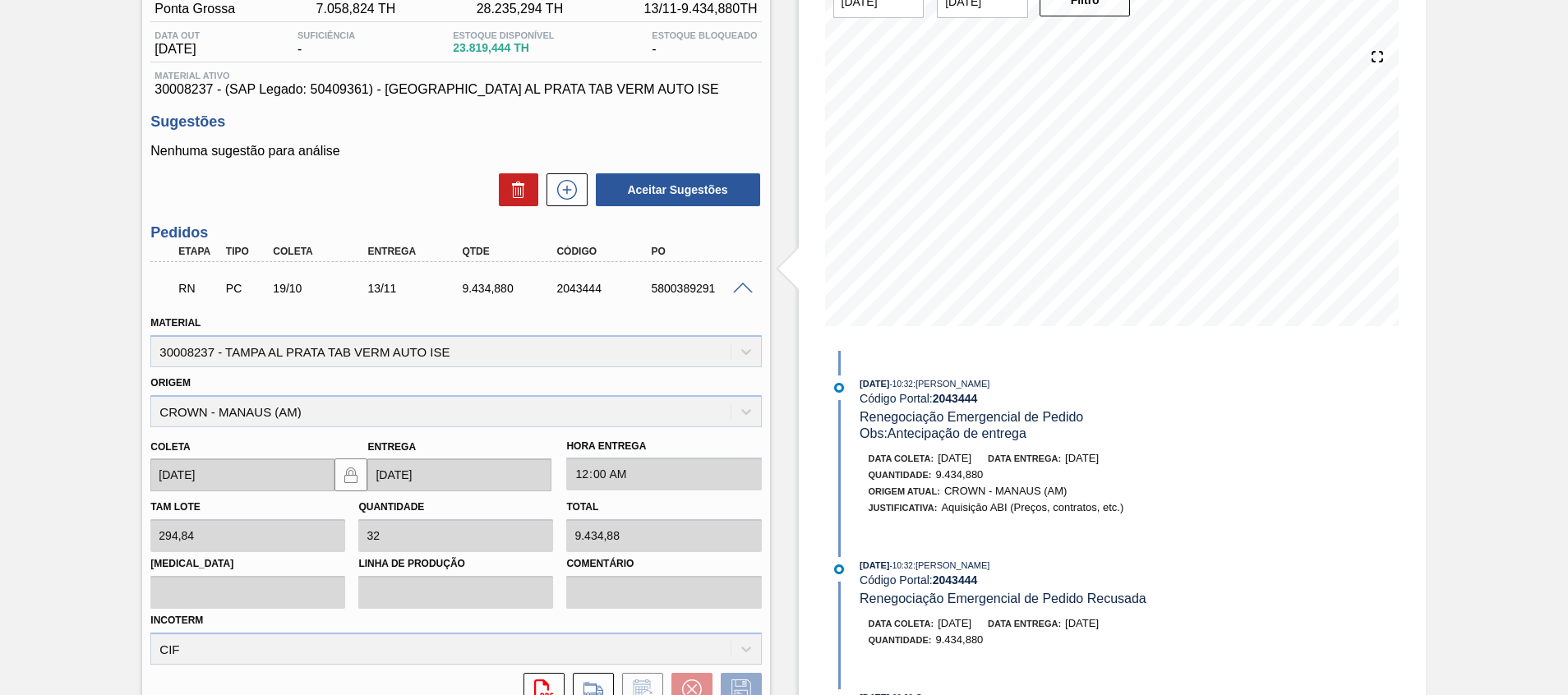
scroll to position [353, 0]
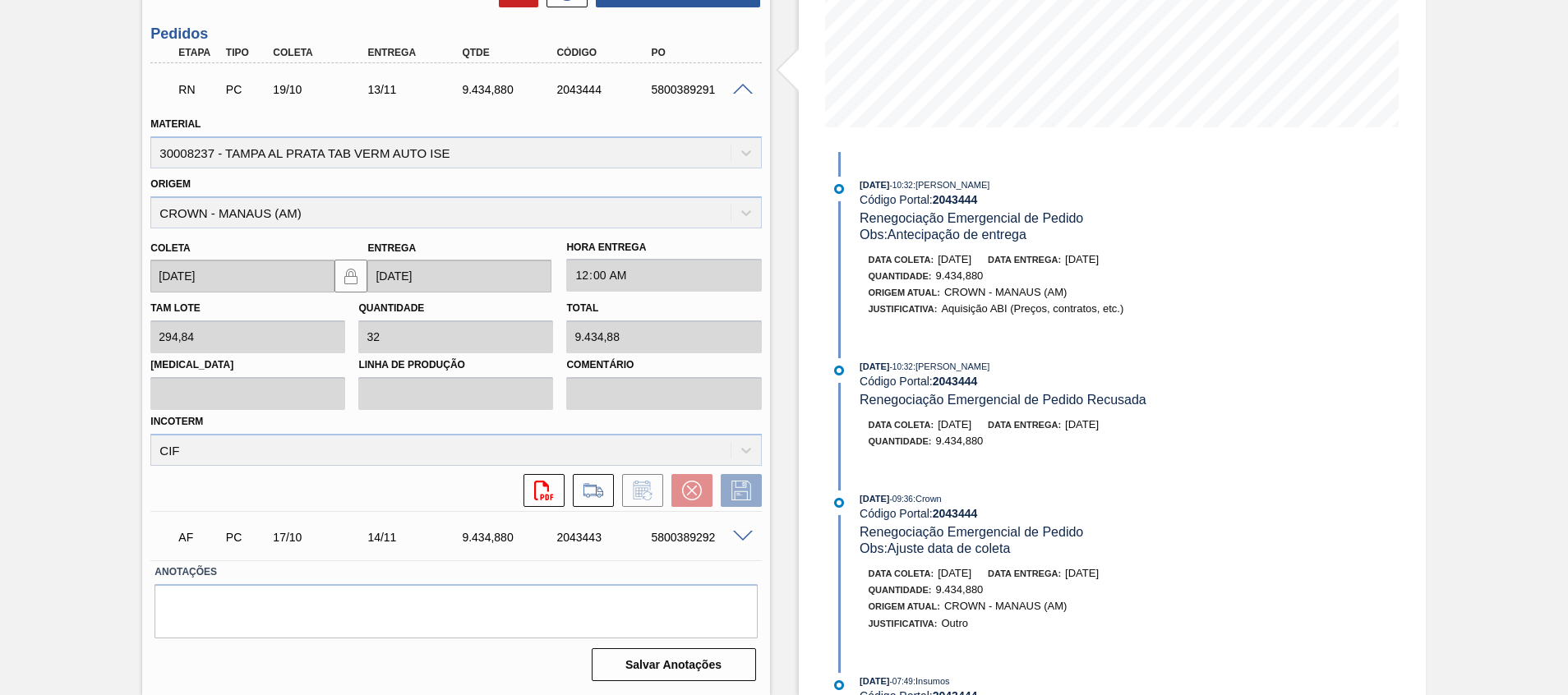
click at [742, 91] on span at bounding box center [742, 90] width 20 height 13
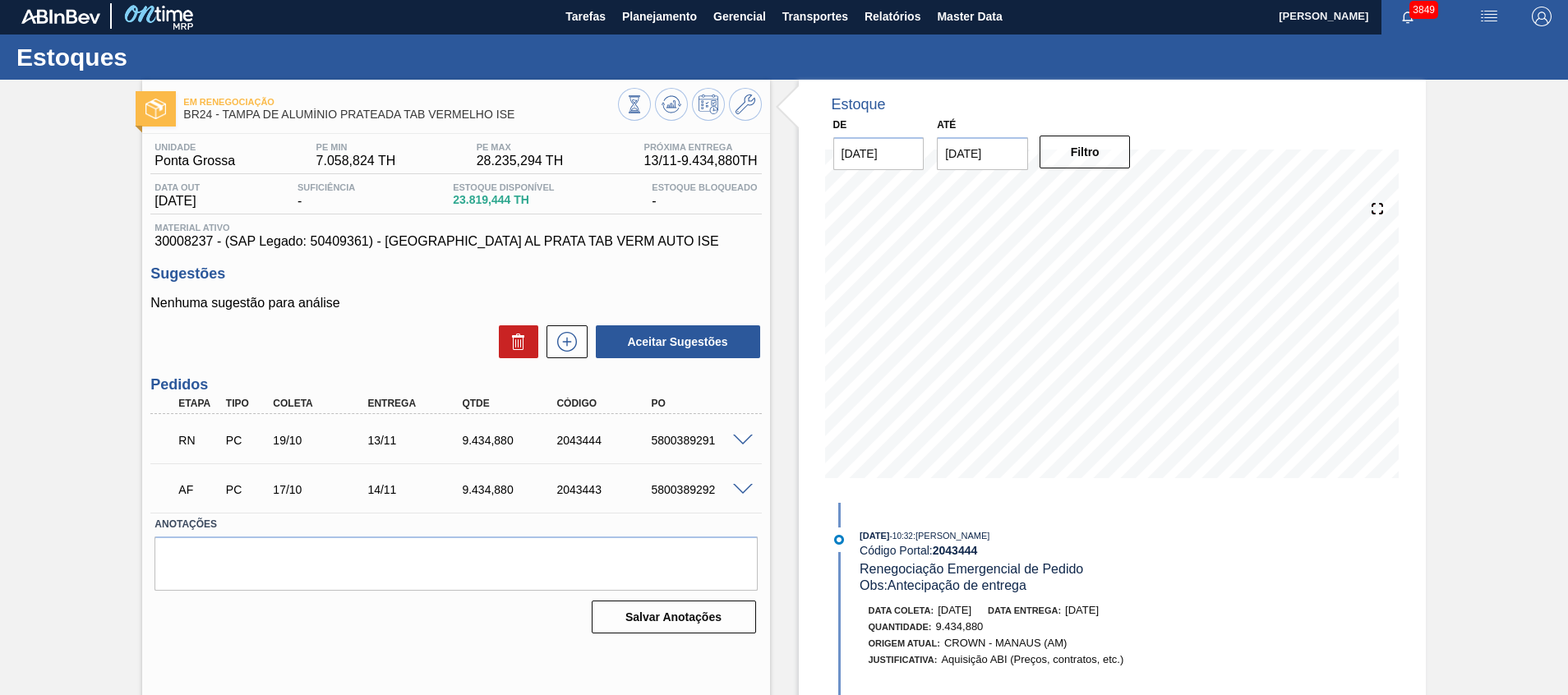
scroll to position [0, 0]
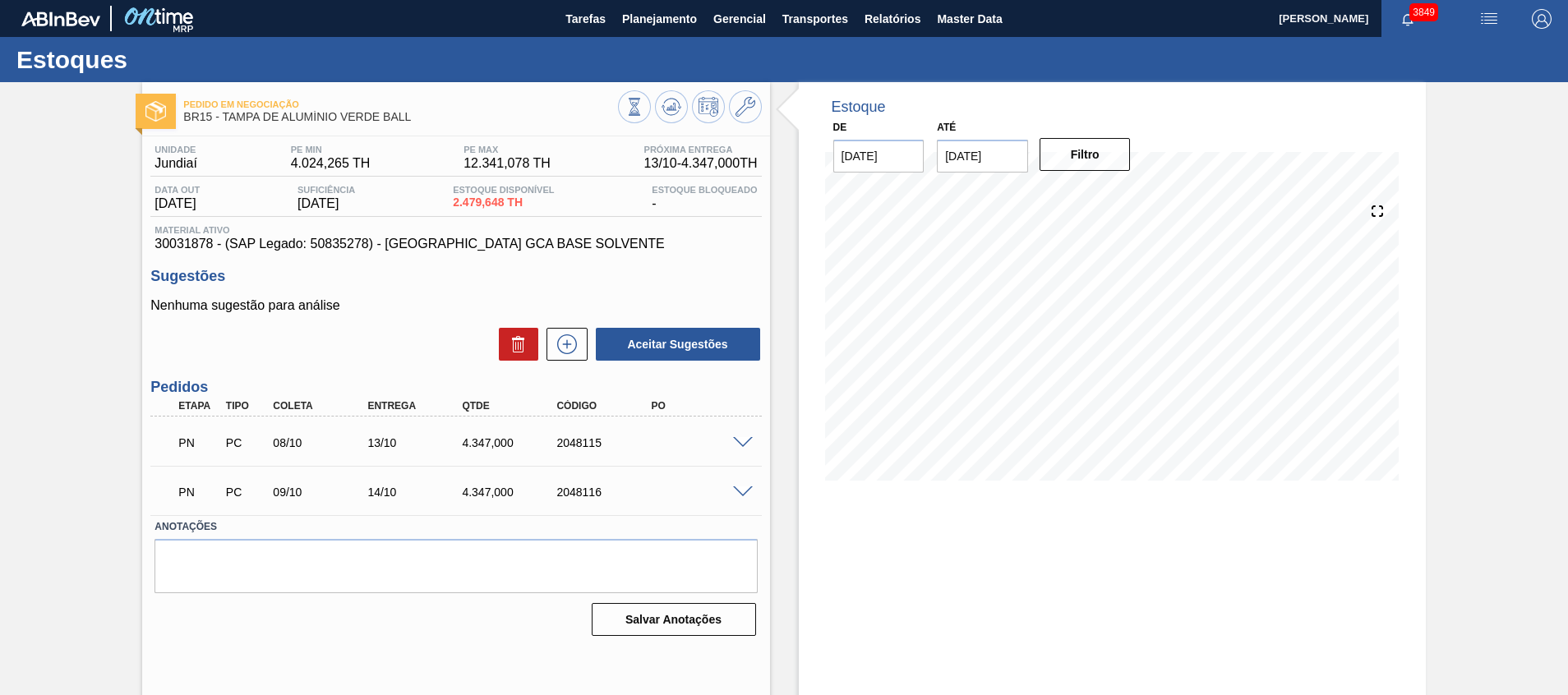
click at [733, 440] on span at bounding box center [742, 443] width 20 height 13
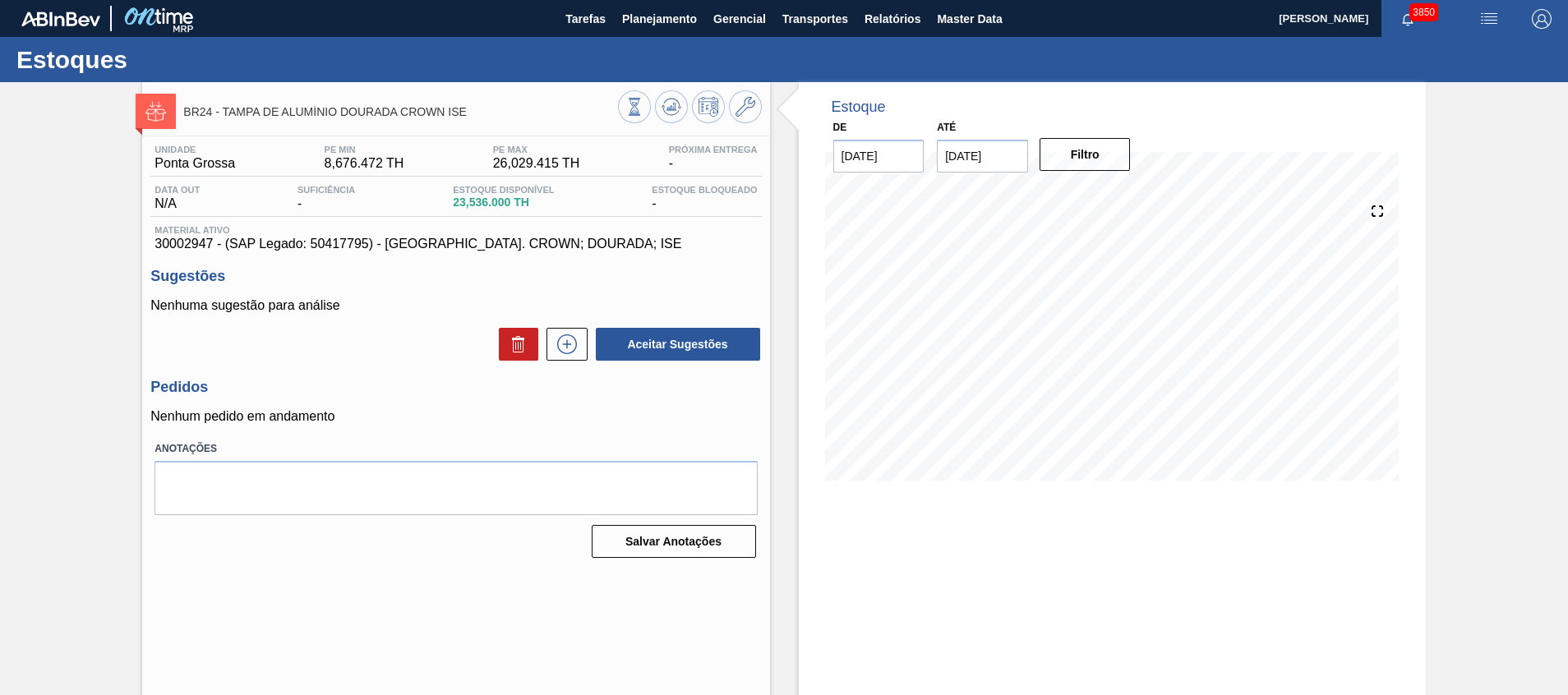
click at [666, 37] on div "Estoques" at bounding box center [784, 60] width 1568 height 45
click at [669, 24] on span "Planejamento" at bounding box center [659, 19] width 75 height 20
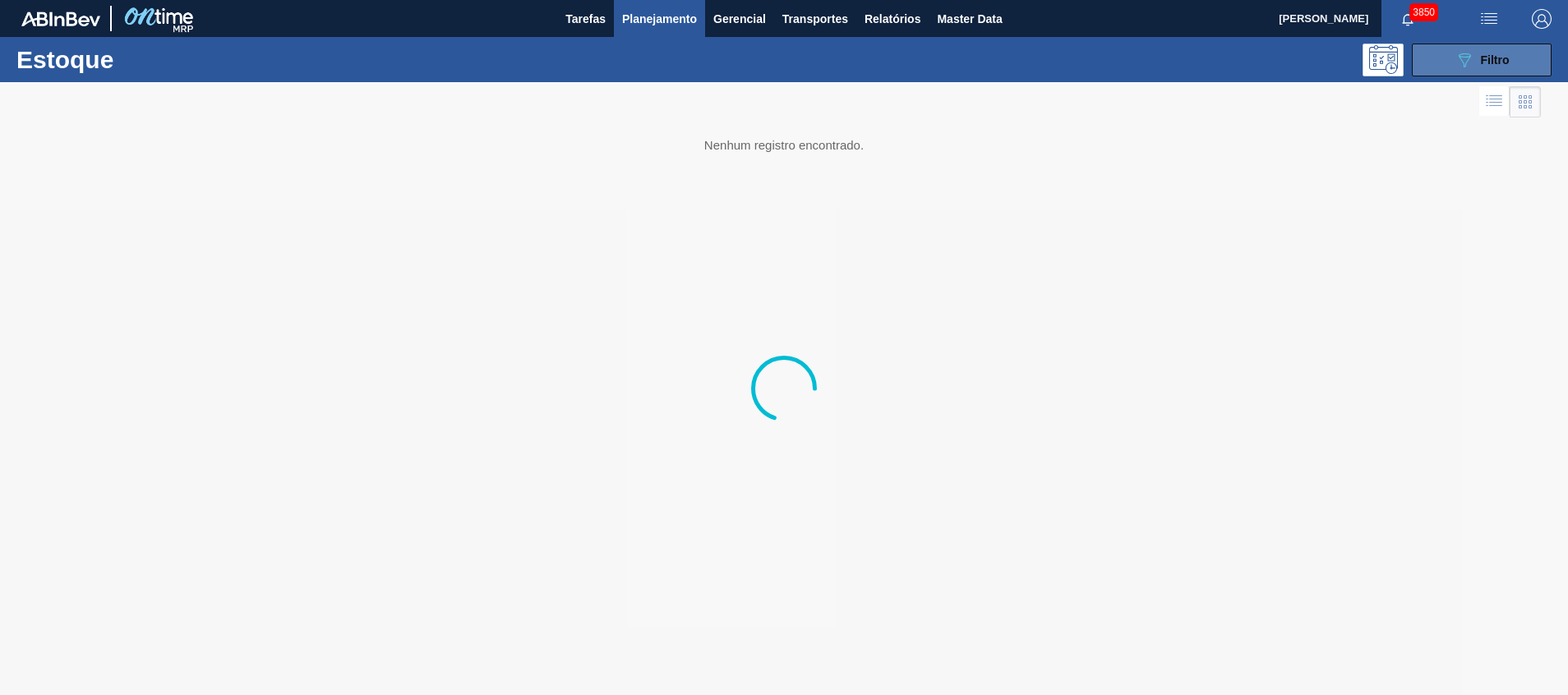
click at [1436, 62] on button "089F7B8B-B2A5-4AFE-B5C0-19BA573D28AC Filtro" at bounding box center [1481, 60] width 140 height 32
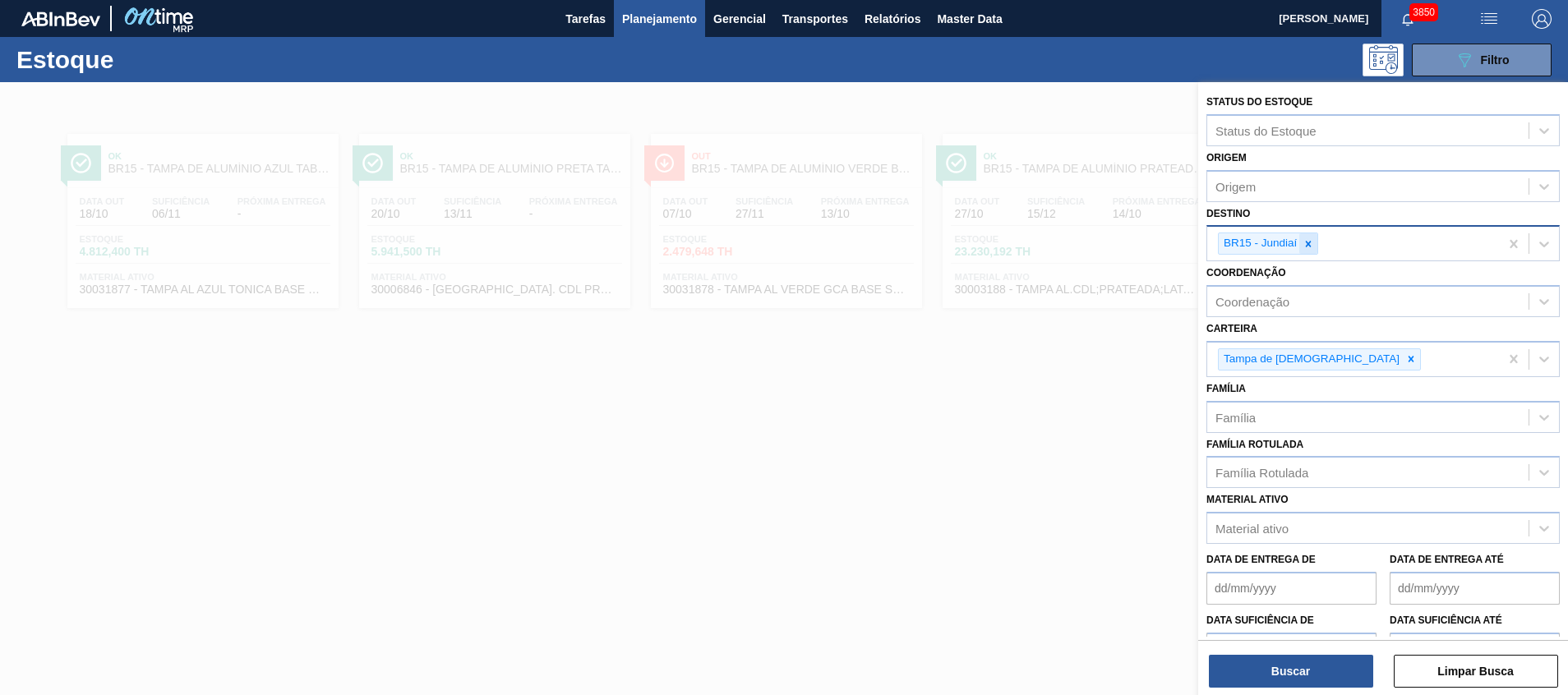
click at [1303, 252] on div at bounding box center [1308, 243] width 18 height 21
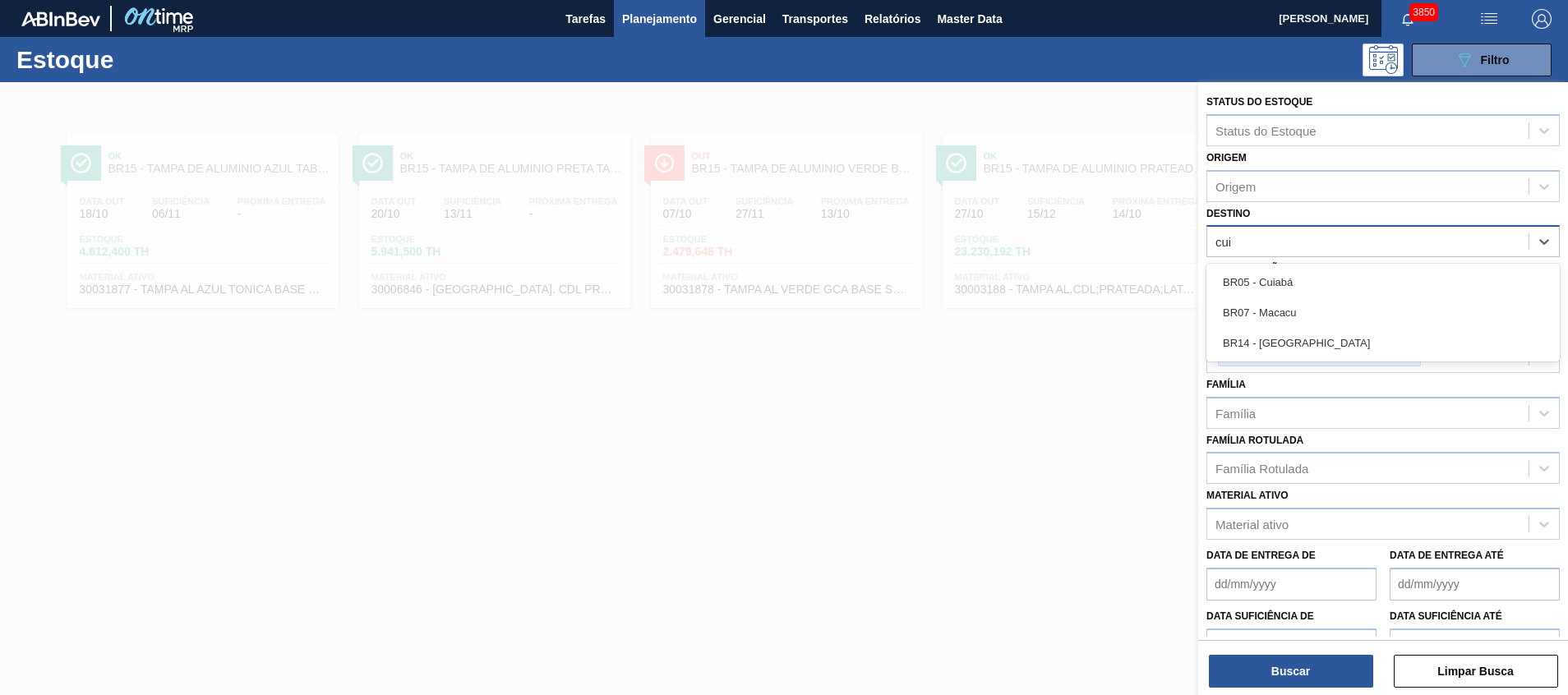
type input "cuia"
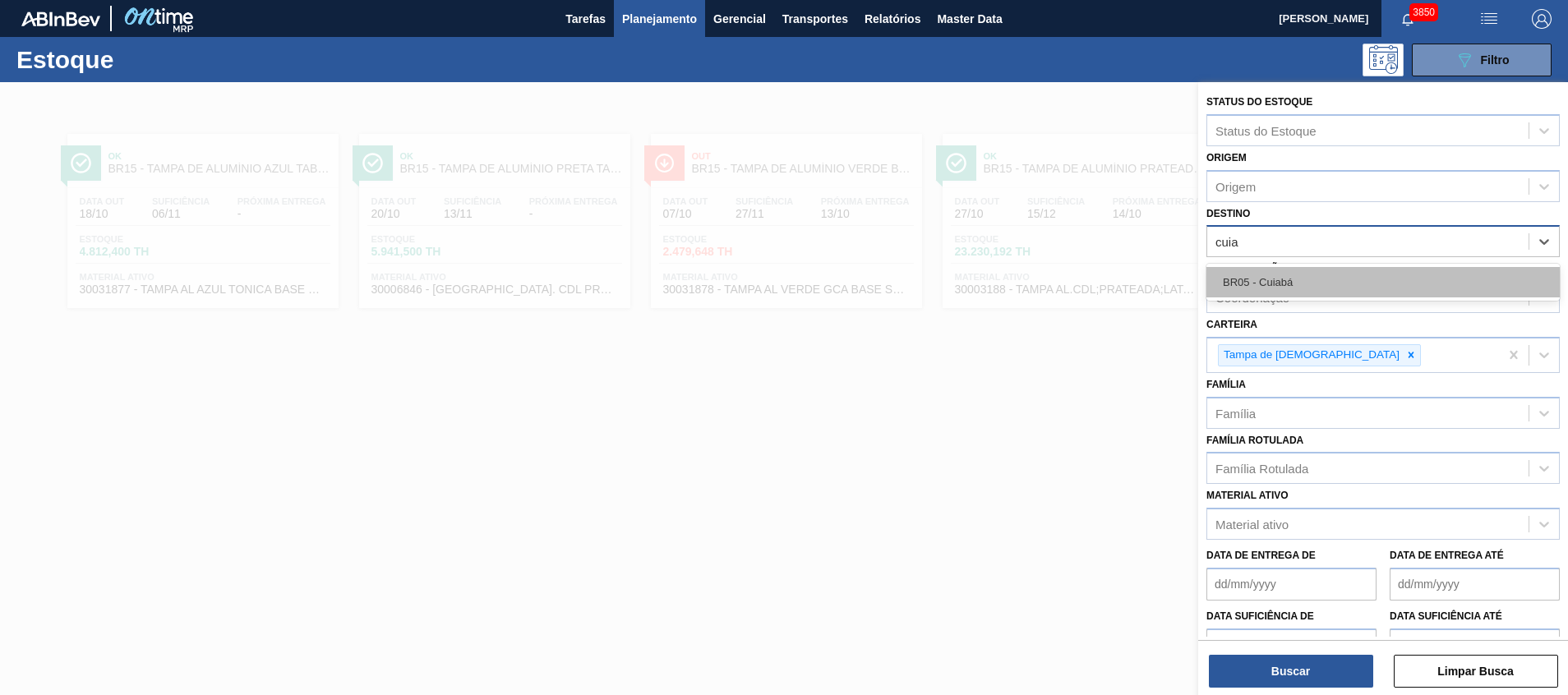
click at [1296, 274] on div "BR05 - Cuiabá" at bounding box center [1382, 283] width 353 height 31
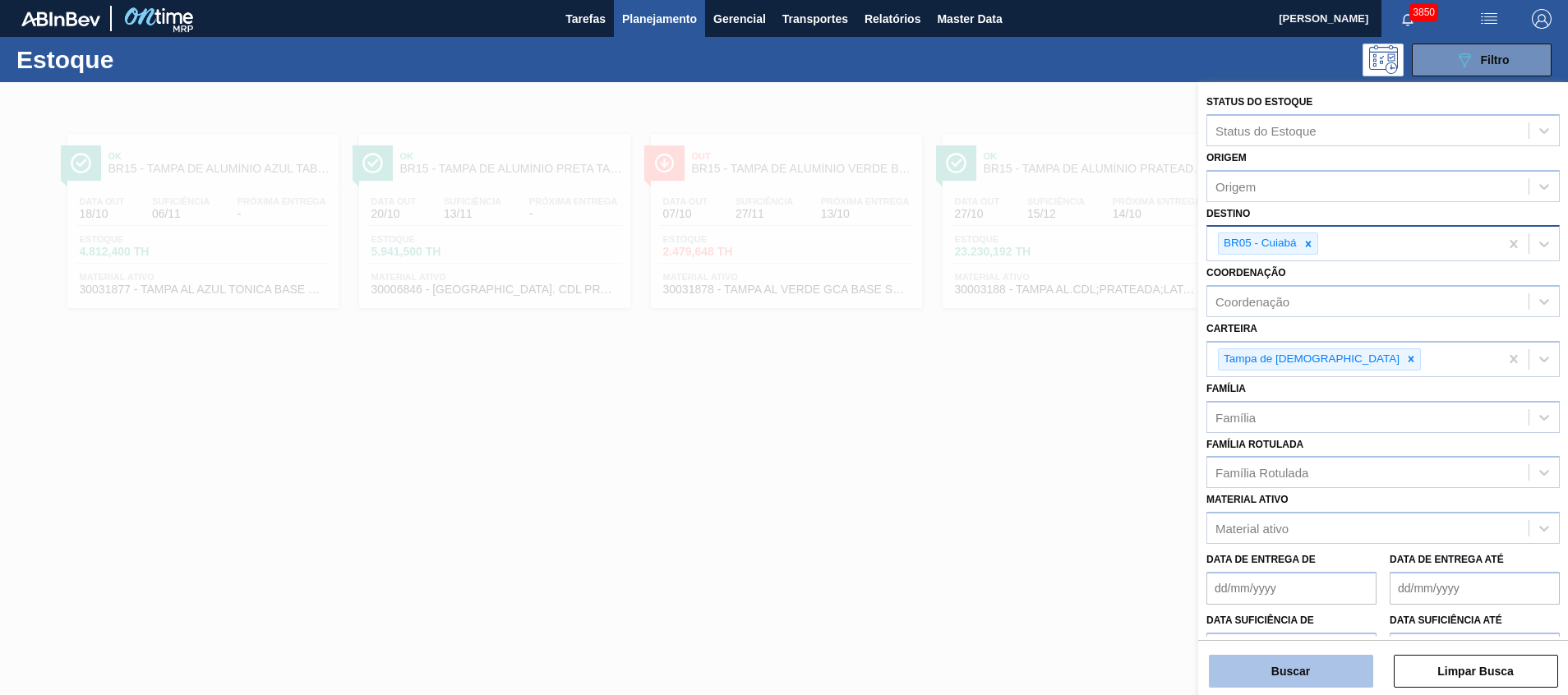
click at [1251, 672] on button "Buscar" at bounding box center [1291, 671] width 164 height 32
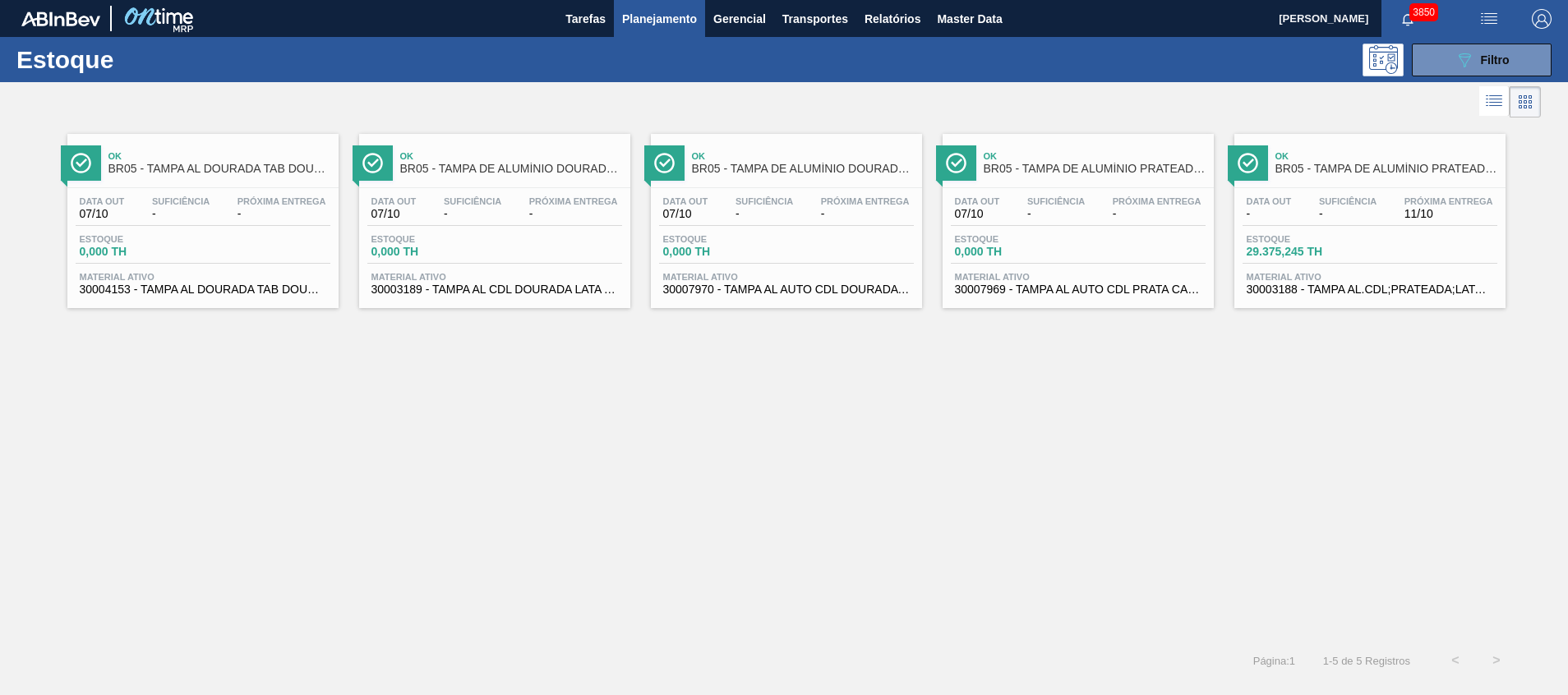
click at [1335, 211] on span "-" at bounding box center [1348, 214] width 58 height 13
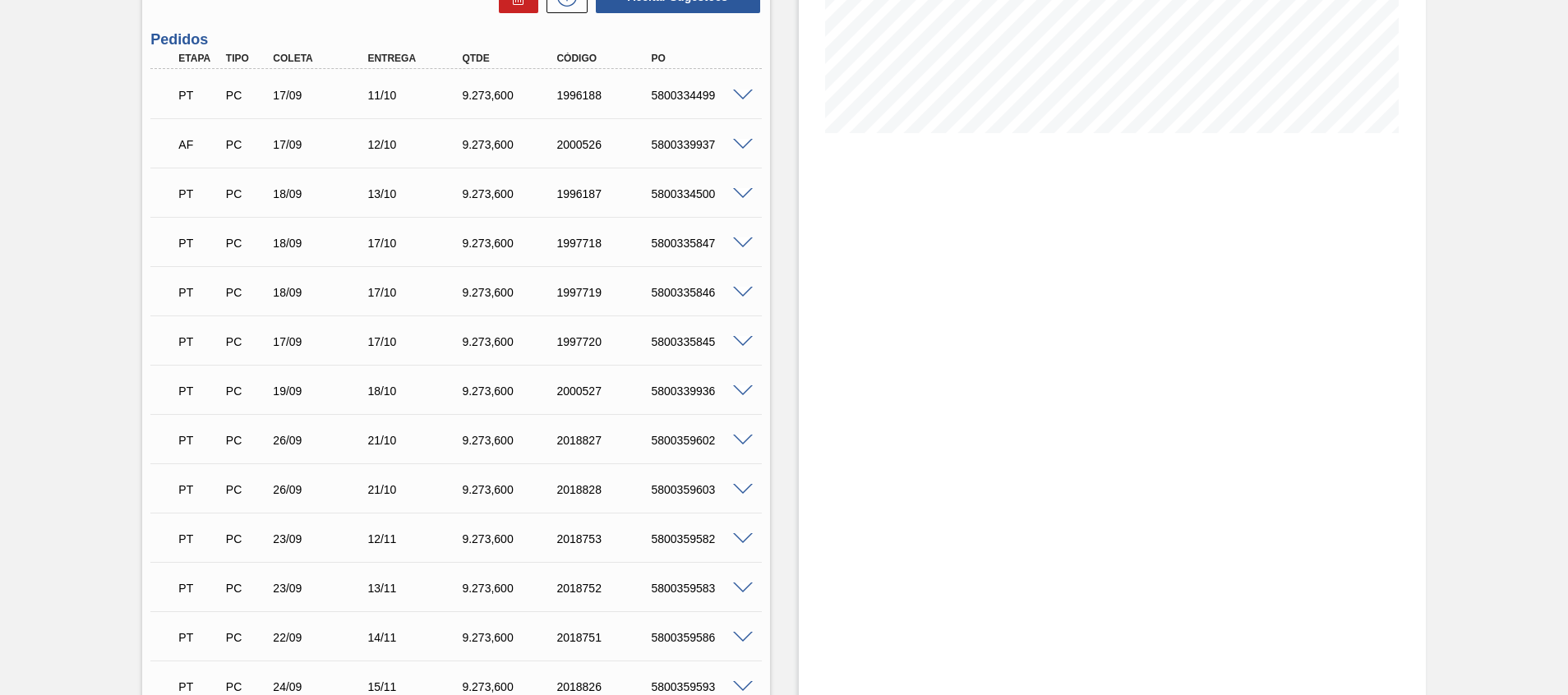
scroll to position [369, 0]
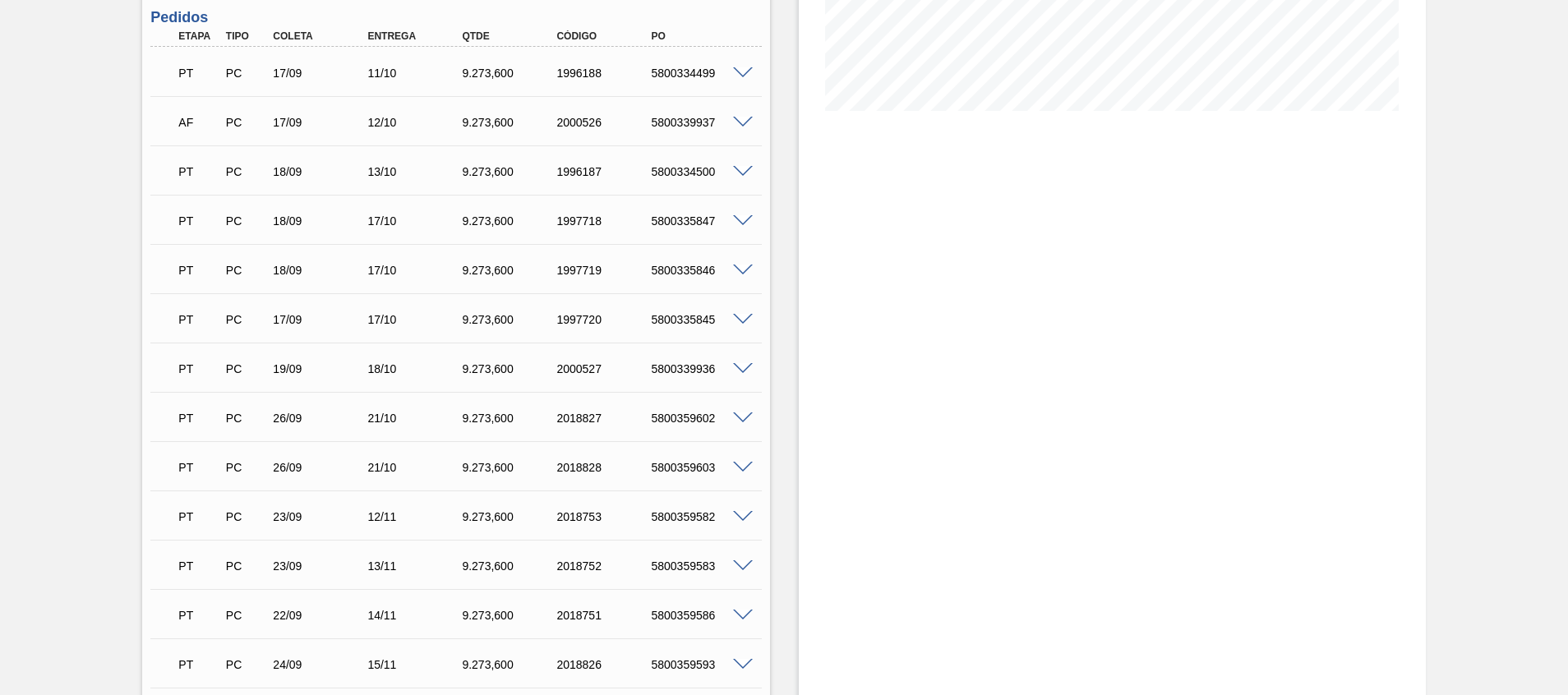
click at [751, 268] on span at bounding box center [742, 271] width 20 height 13
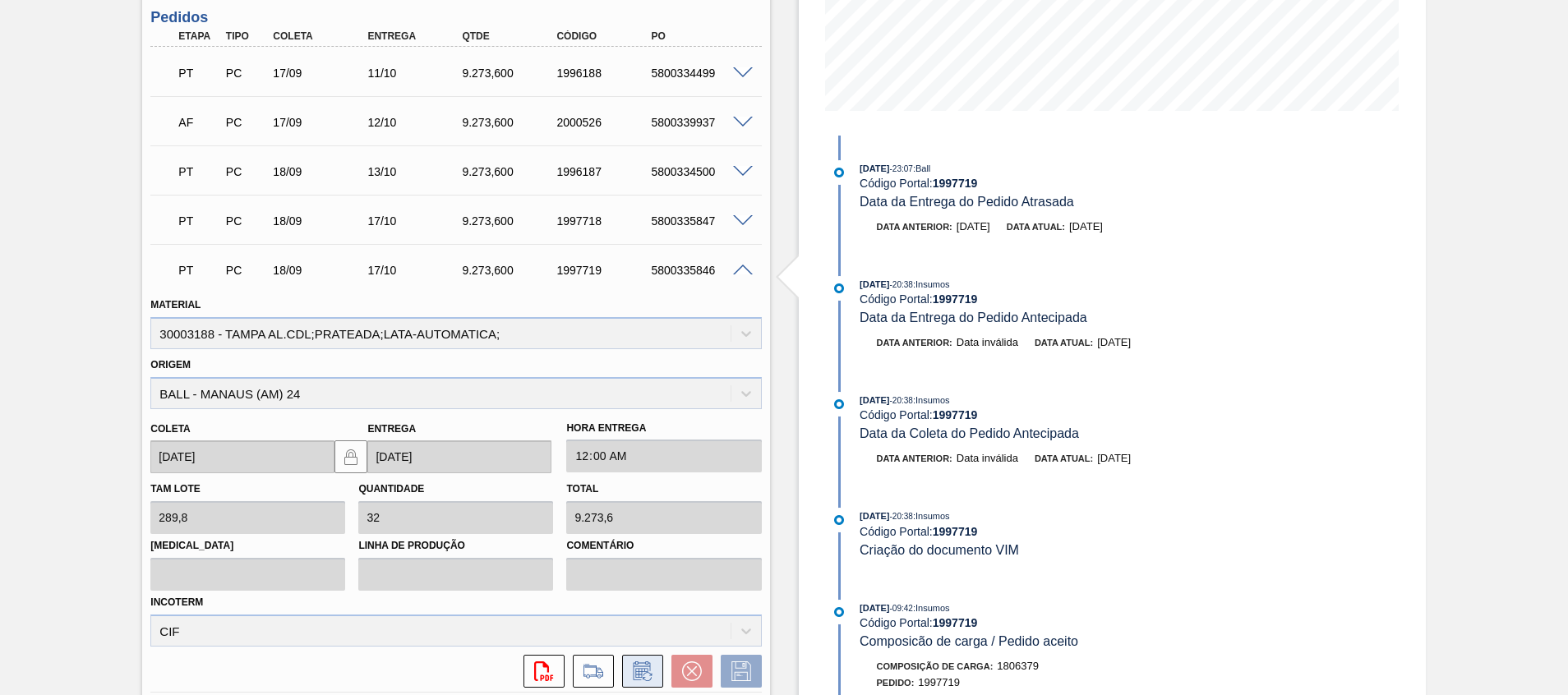
click at [641, 672] on icon at bounding box center [642, 671] width 26 height 20
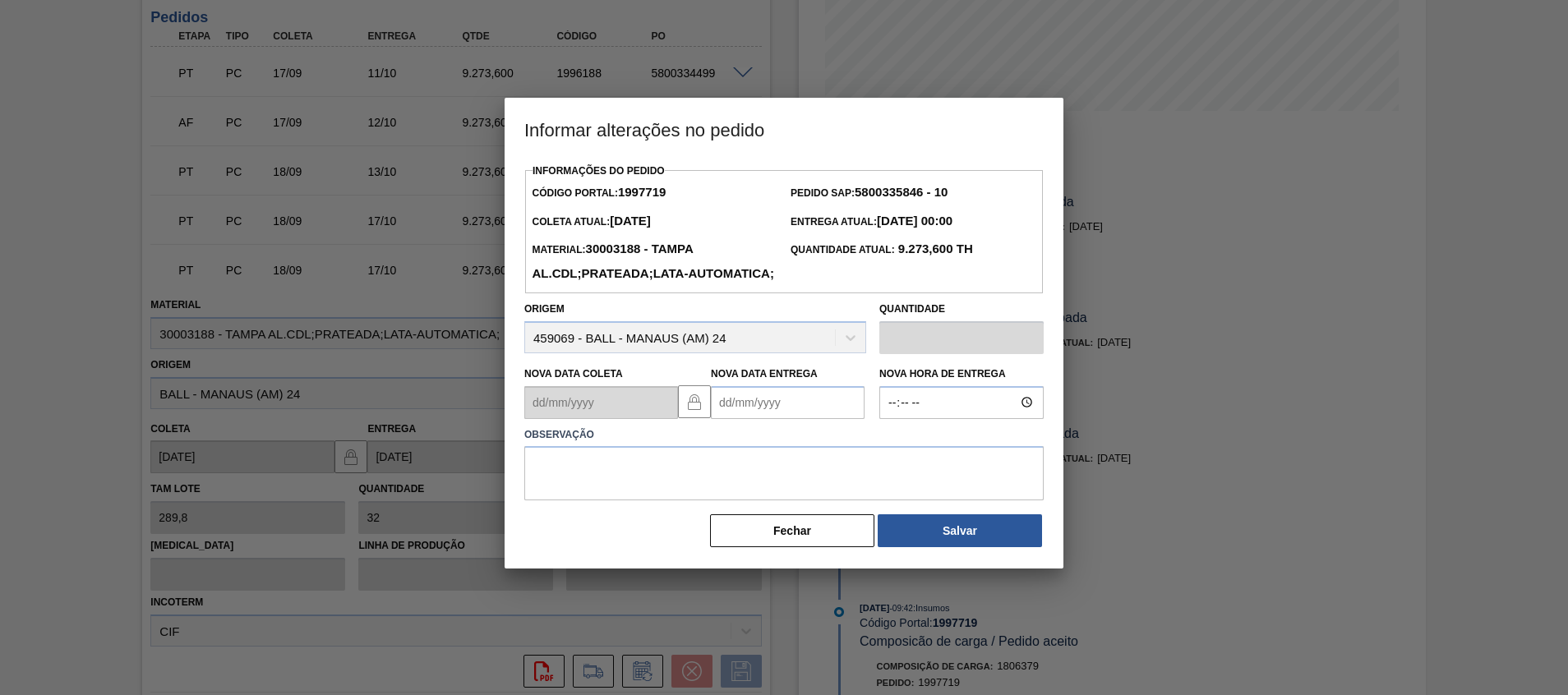
click at [795, 419] on Entrega1997719 "Nova Data Entrega" at bounding box center [788, 403] width 154 height 32
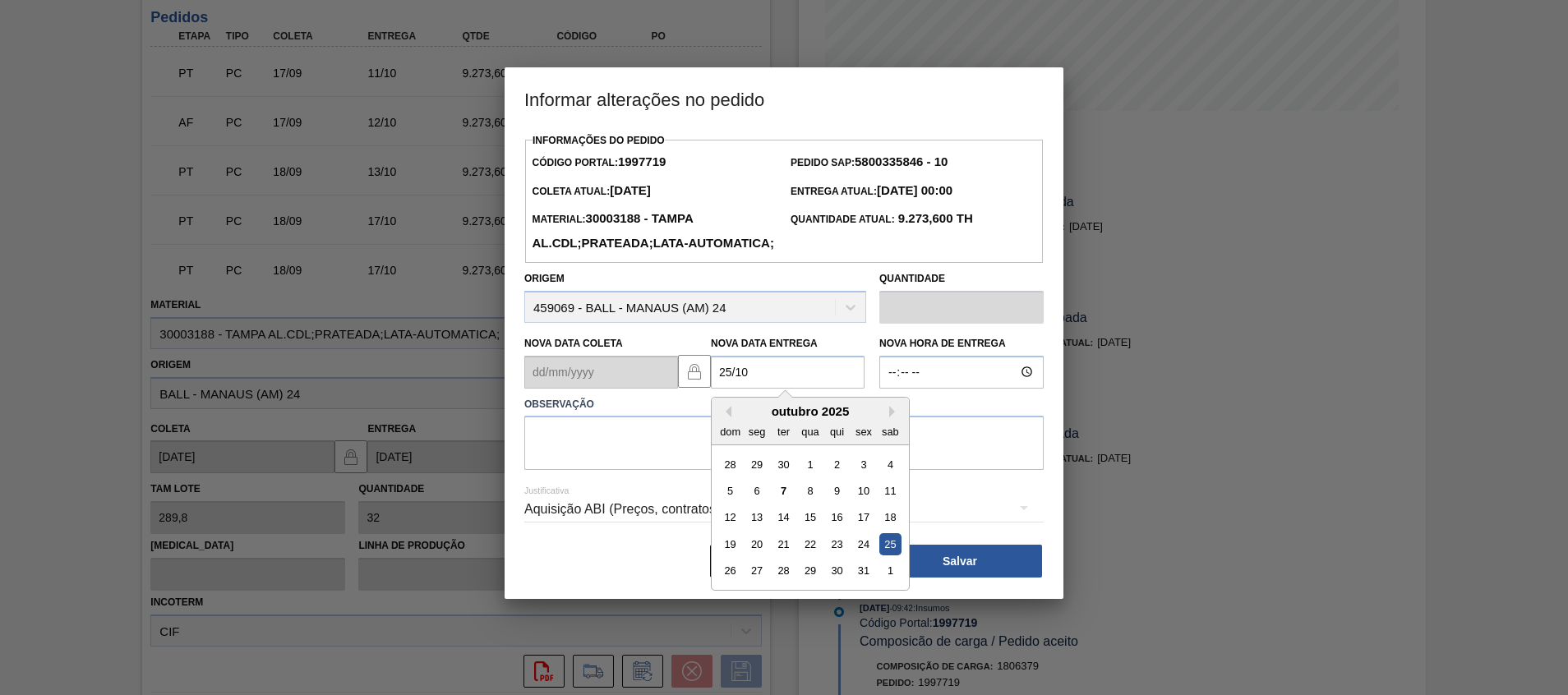
click at [896, 555] on div "25" at bounding box center [890, 543] width 23 height 23
type Entrega1997719 "[DATE]"
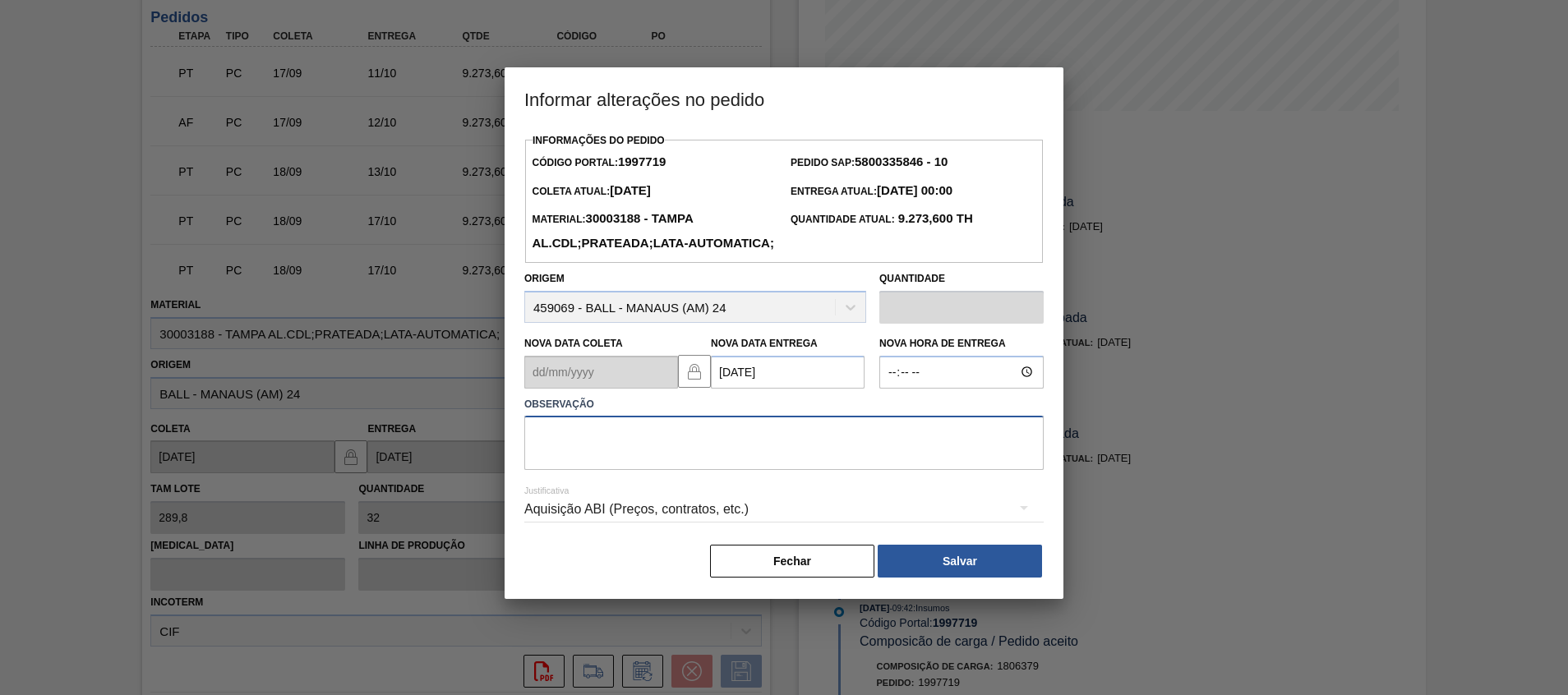
click at [886, 469] on textarea at bounding box center [783, 442] width 519 height 54
type textarea "Atraso navio"
click at [907, 578] on button "Salvar" at bounding box center [960, 561] width 164 height 32
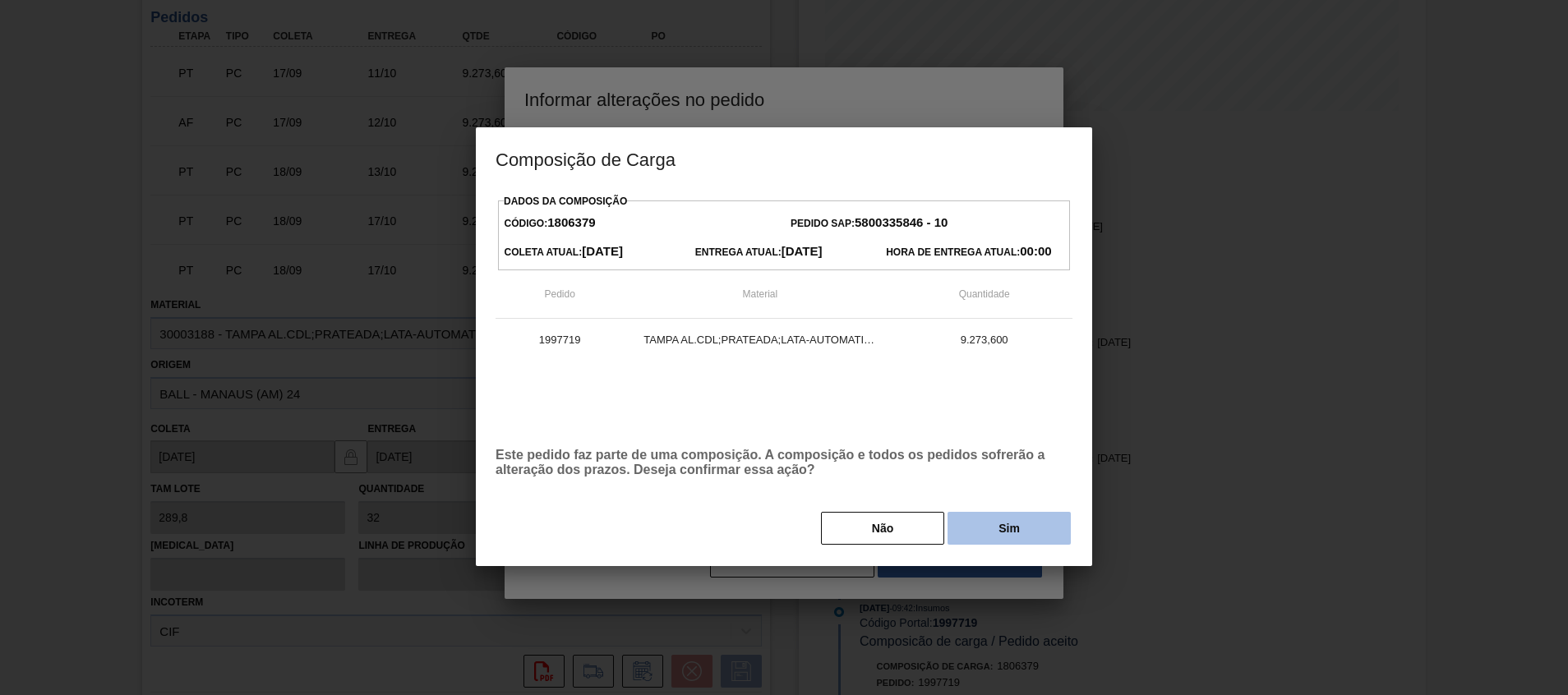
click at [967, 533] on button "Sim" at bounding box center [1009, 528] width 123 height 32
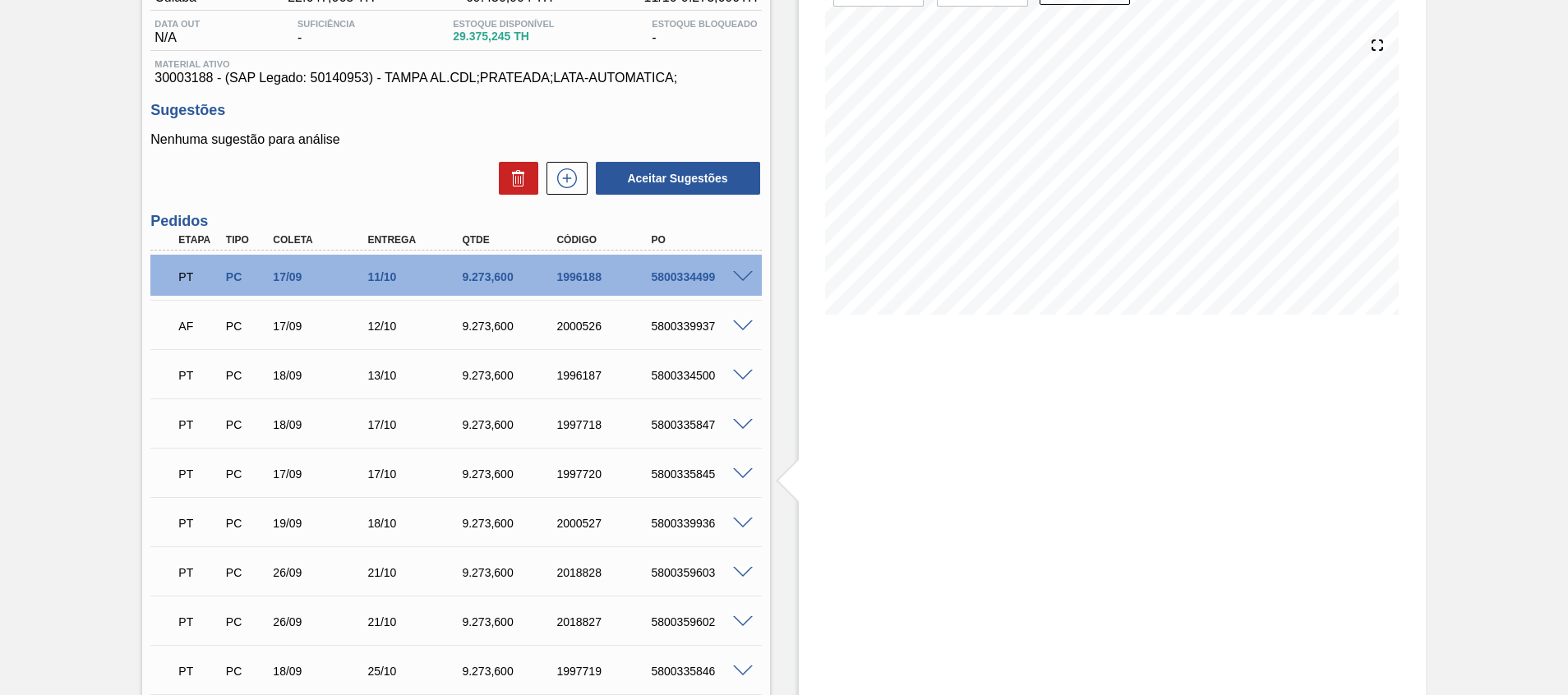
scroll to position [123, 0]
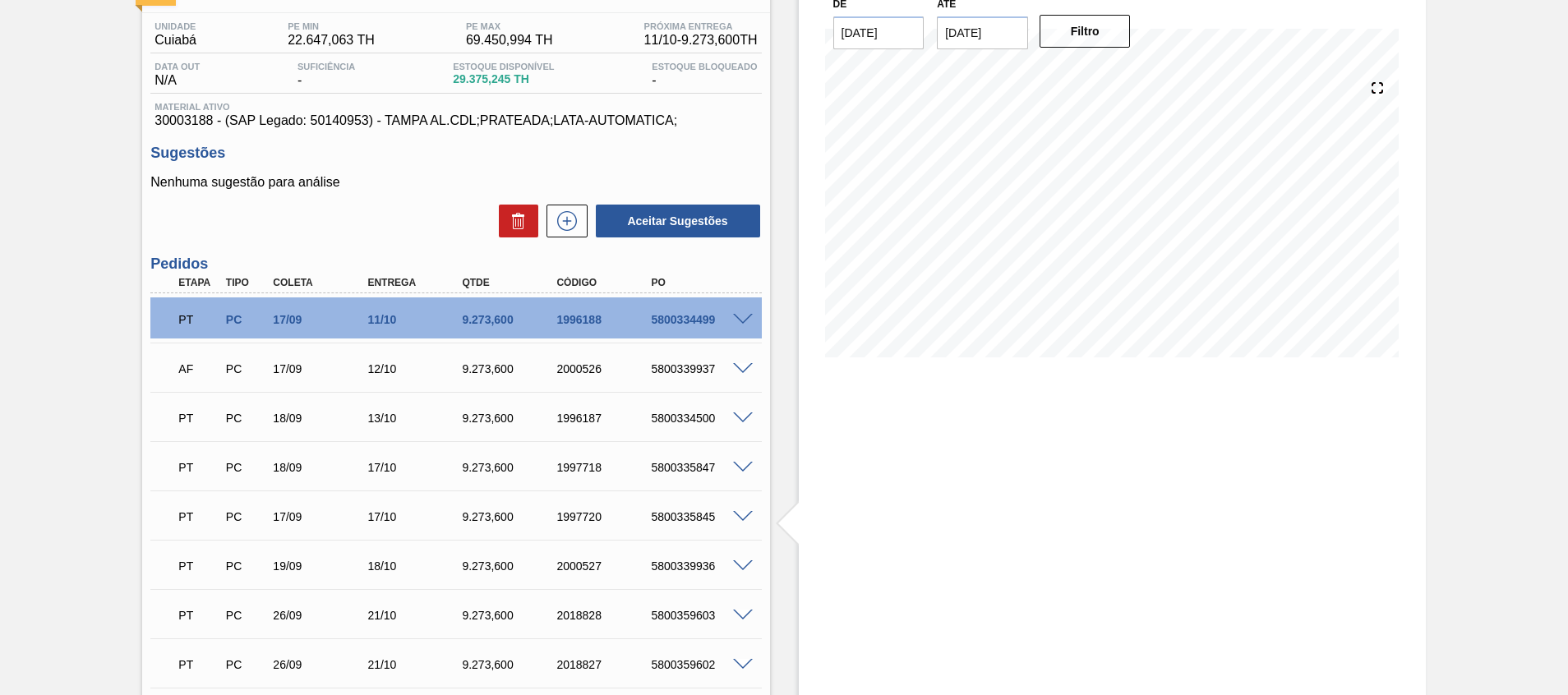
click at [738, 365] on span at bounding box center [742, 369] width 20 height 13
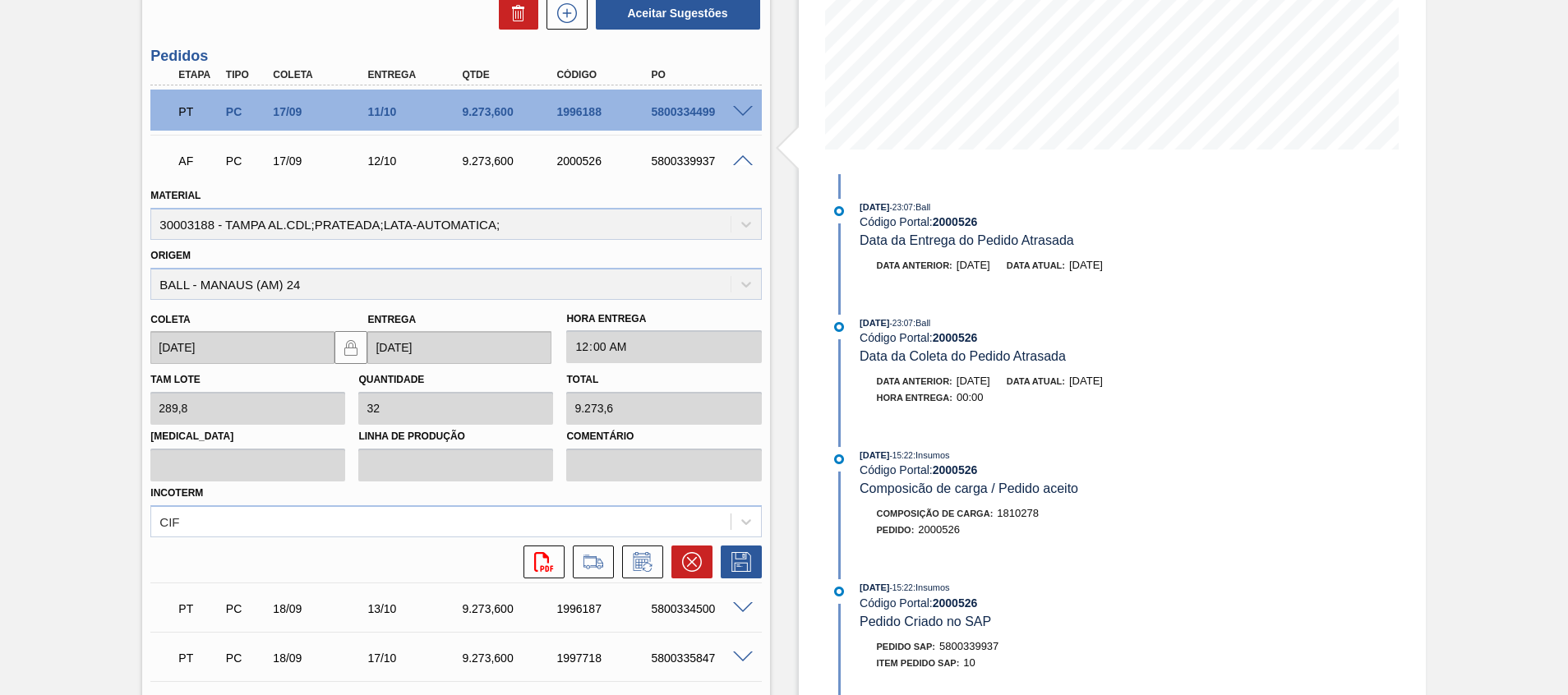
scroll to position [369, 0]
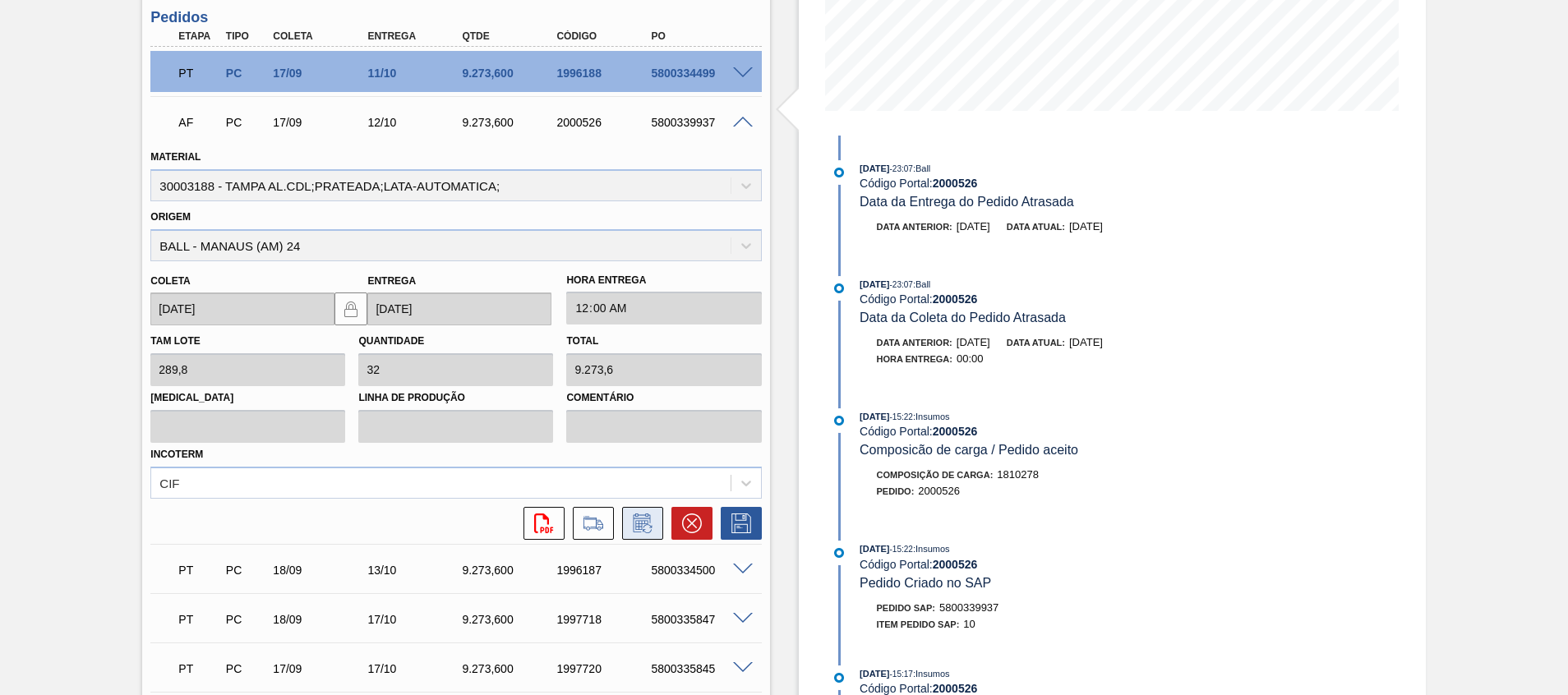
click at [626, 520] on button at bounding box center [642, 523] width 41 height 32
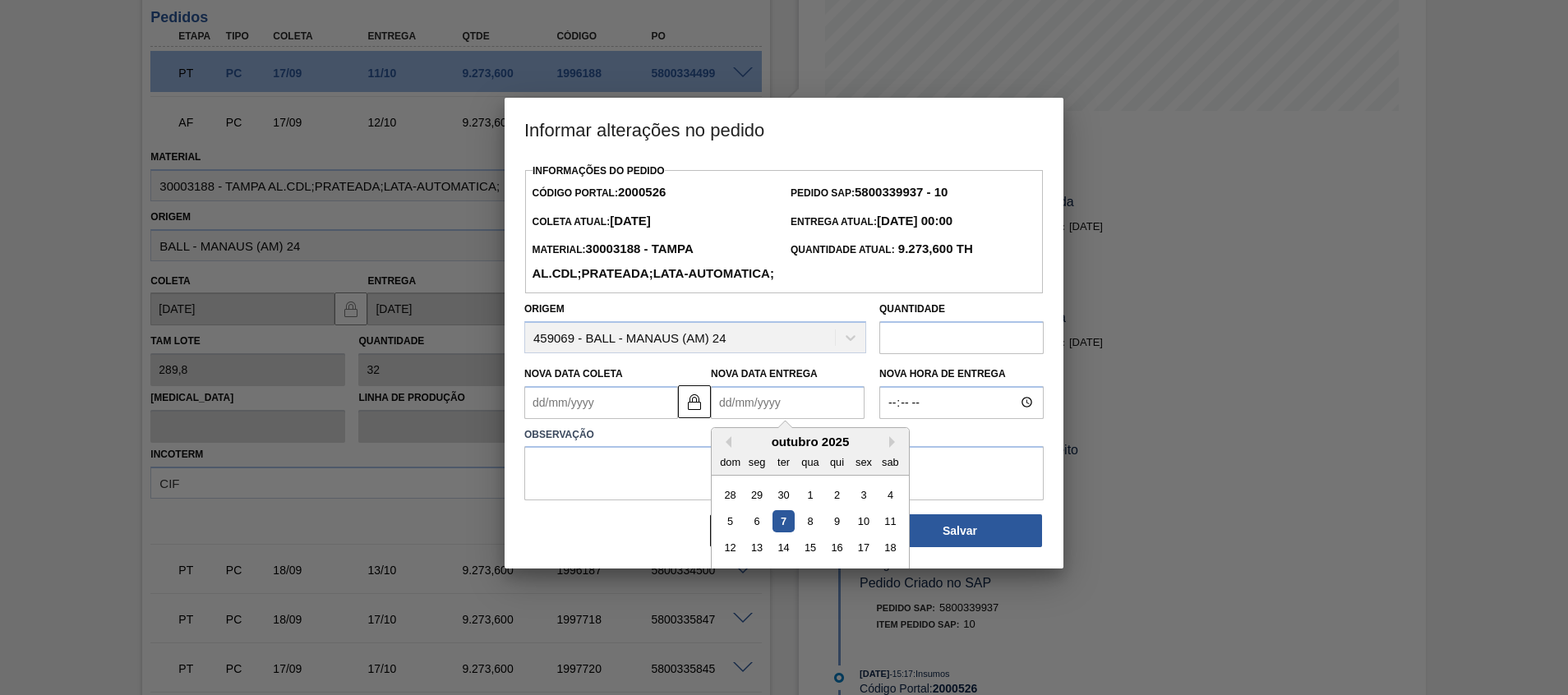
click at [766, 419] on Entrega2000526 "Nova Data Entrega" at bounding box center [788, 403] width 154 height 32
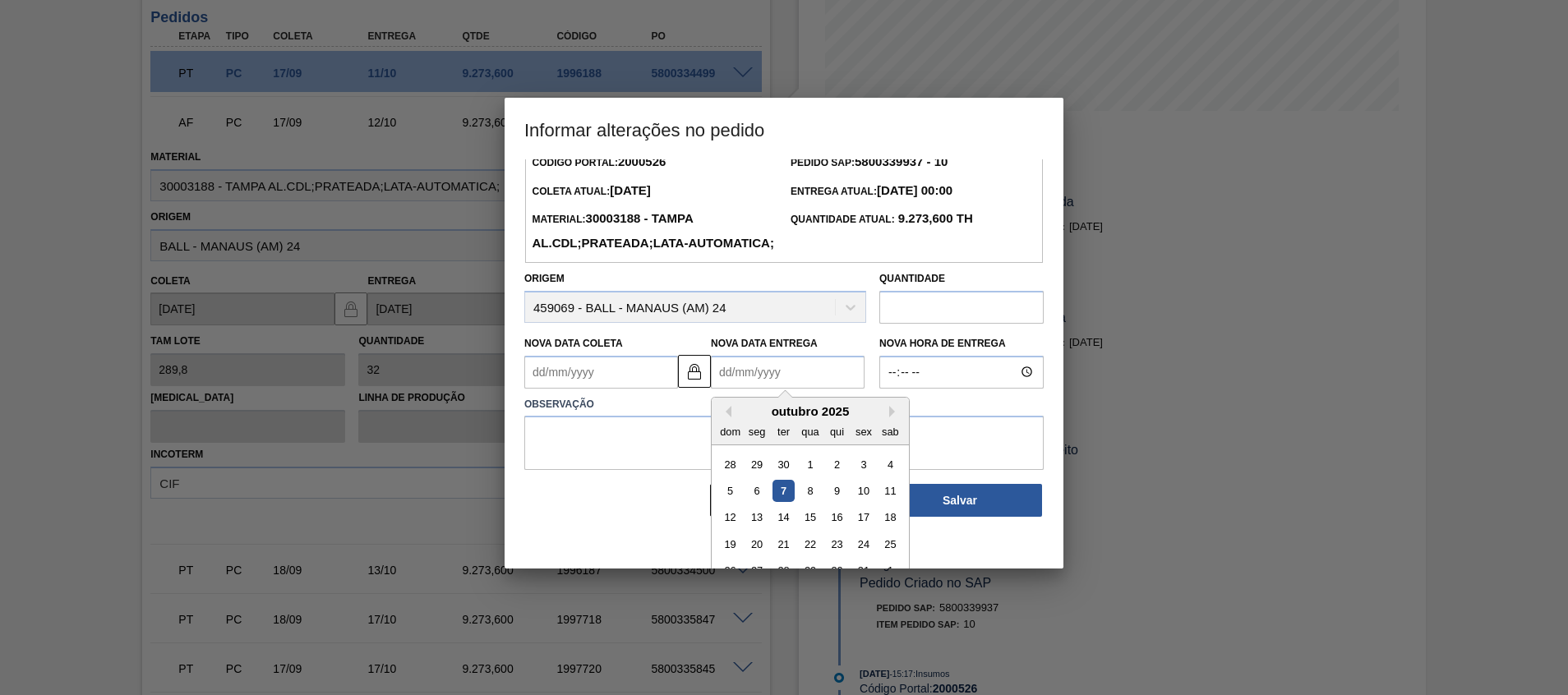
scroll to position [55, 0]
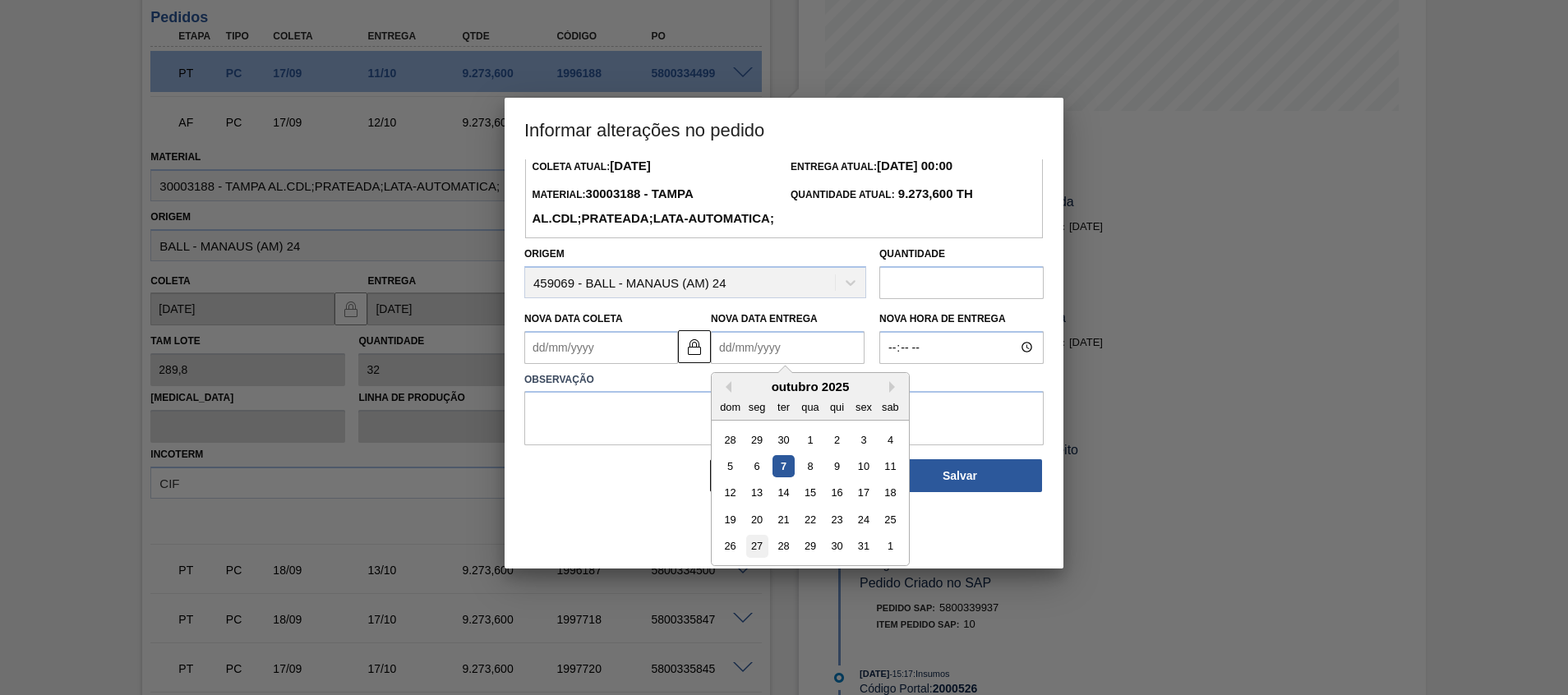
click at [758, 557] on div "27" at bounding box center [757, 545] width 23 height 23
type Coleta2000526 "[DATE]"
type Entrega2000526 "[DATE]"
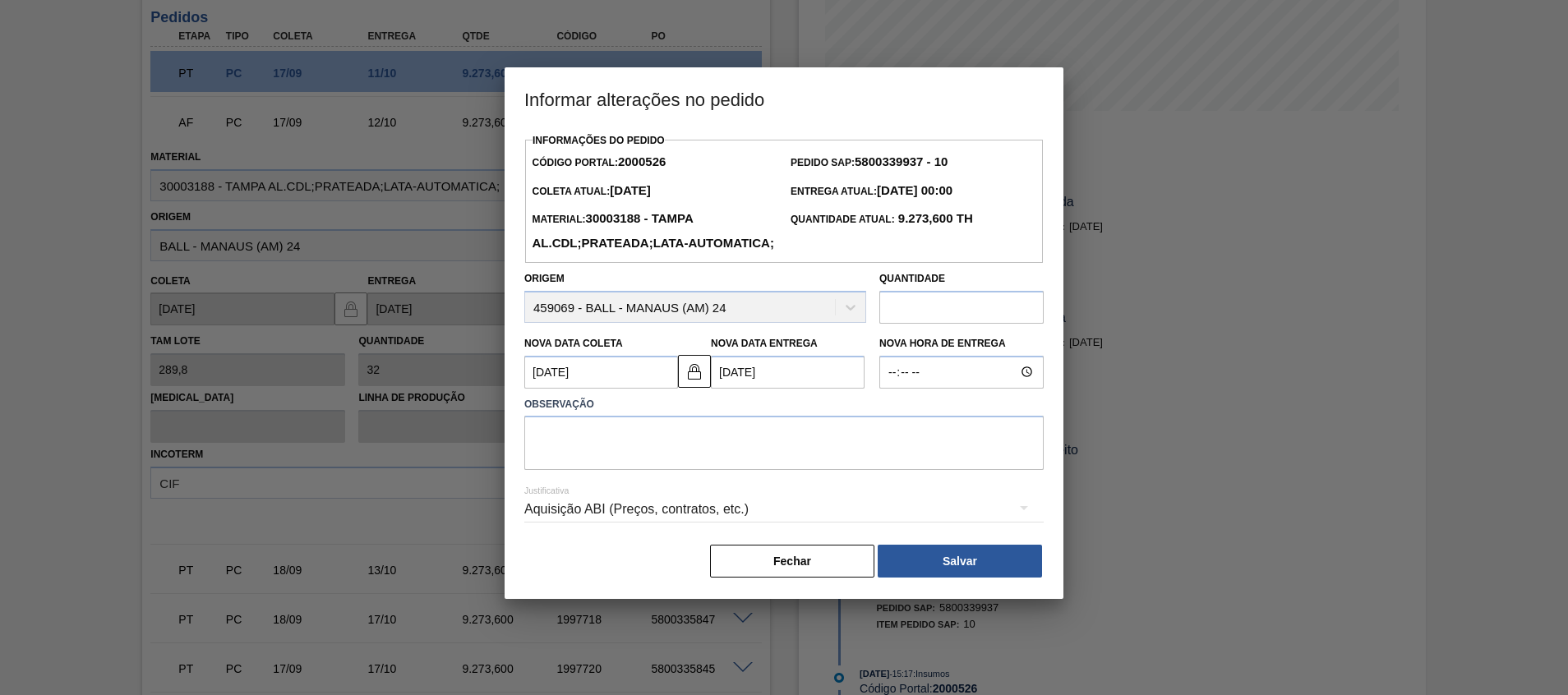
scroll to position [0, 0]
click at [738, 578] on button "Fechar" at bounding box center [792, 561] width 164 height 32
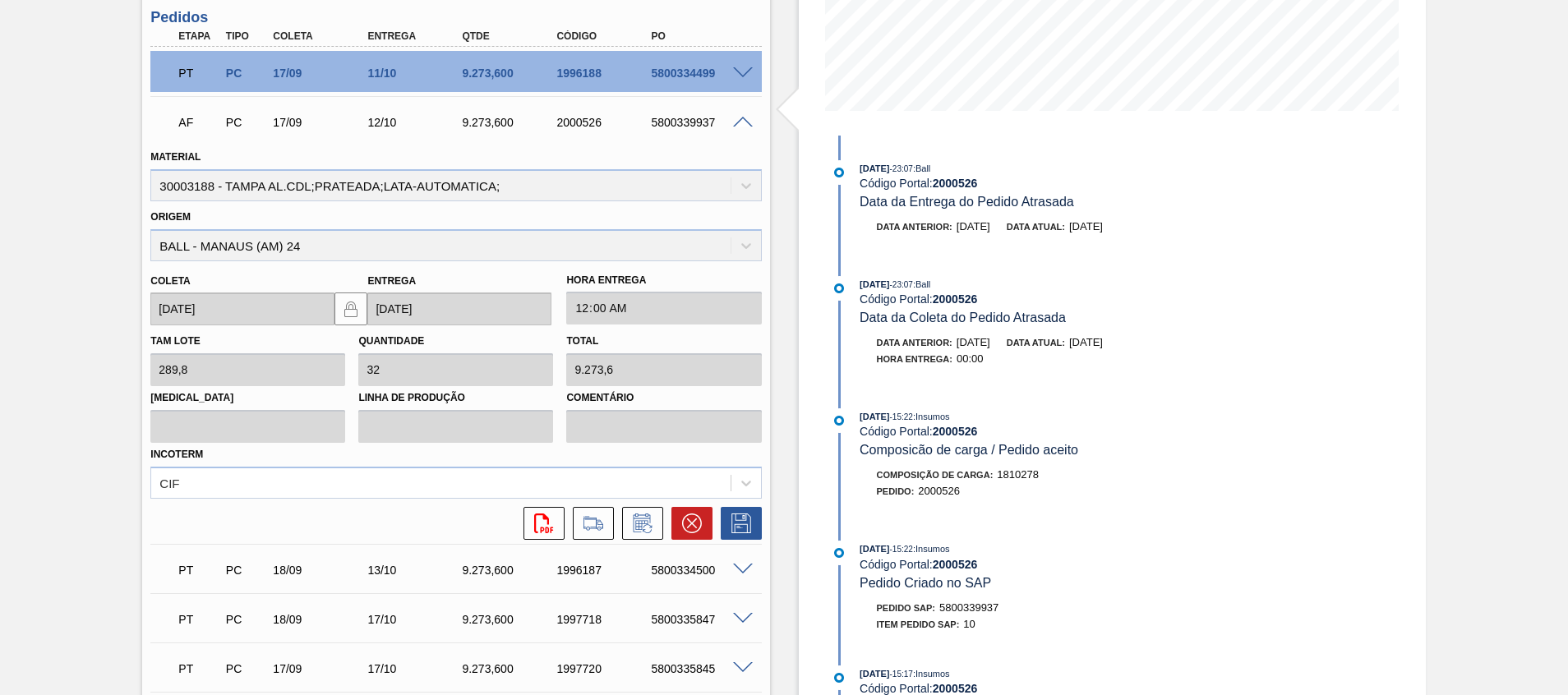
scroll to position [246, 0]
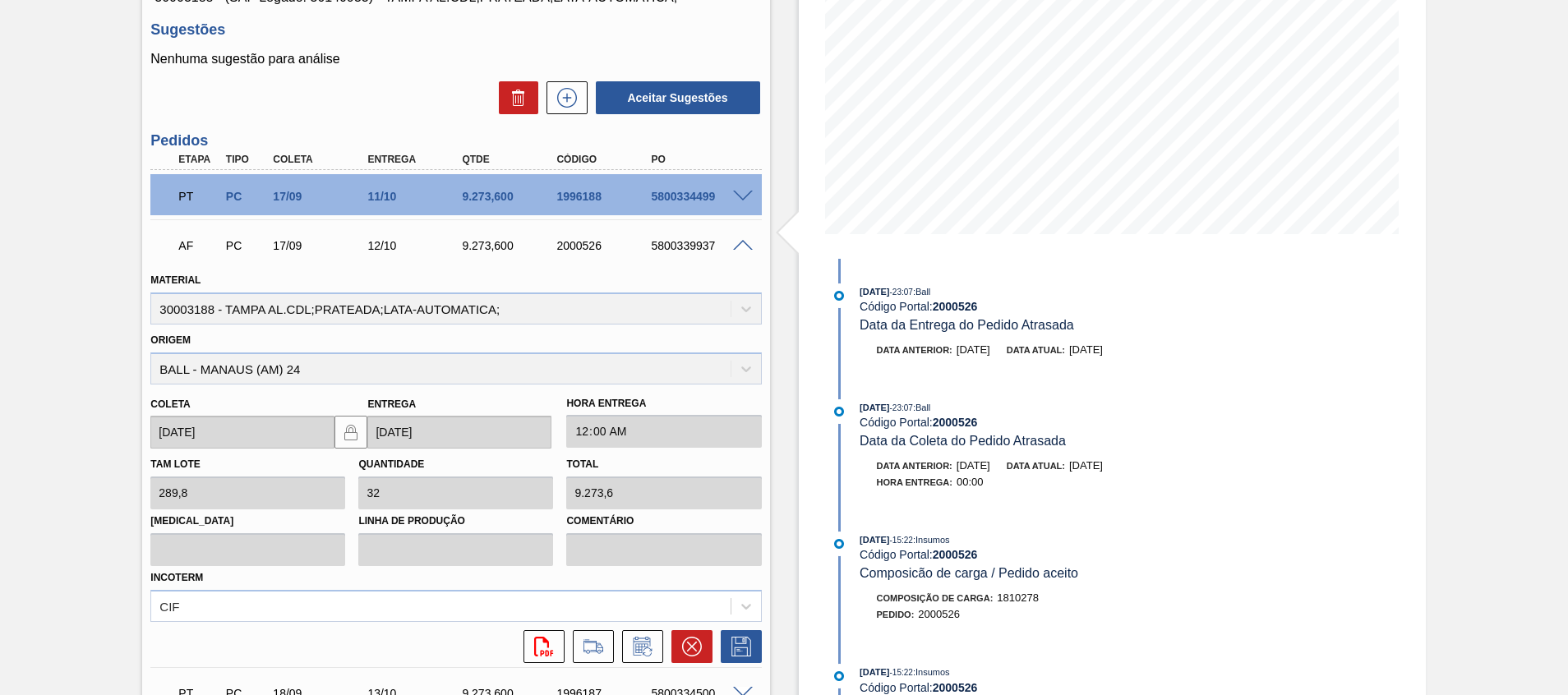
click at [700, 244] on div "5800339937" at bounding box center [699, 246] width 106 height 14
click at [700, 245] on div "5800339937" at bounding box center [699, 246] width 106 height 14
copy div "5800339937"
click at [733, 242] on span at bounding box center [742, 246] width 20 height 13
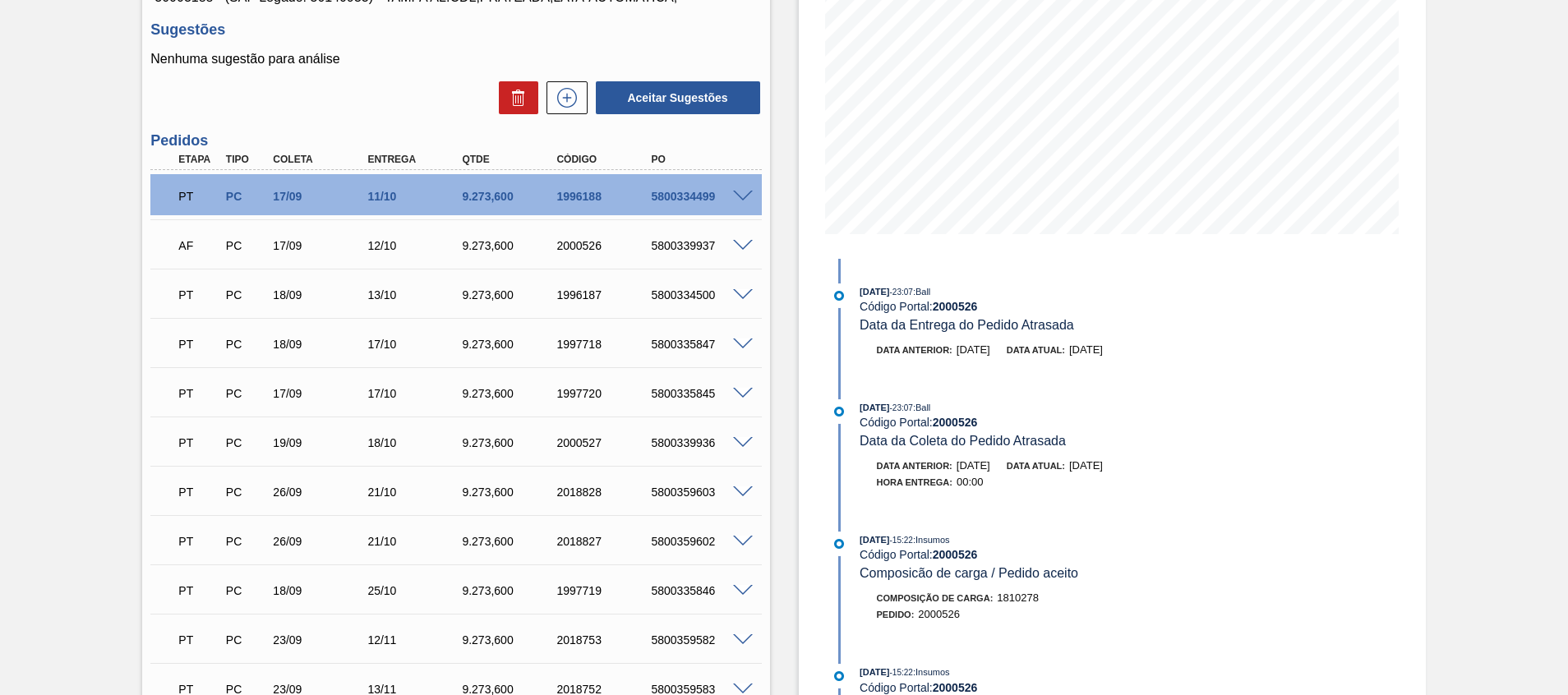
click at [683, 248] on div "5800339937" at bounding box center [699, 246] width 106 height 14
copy div "5800339937"
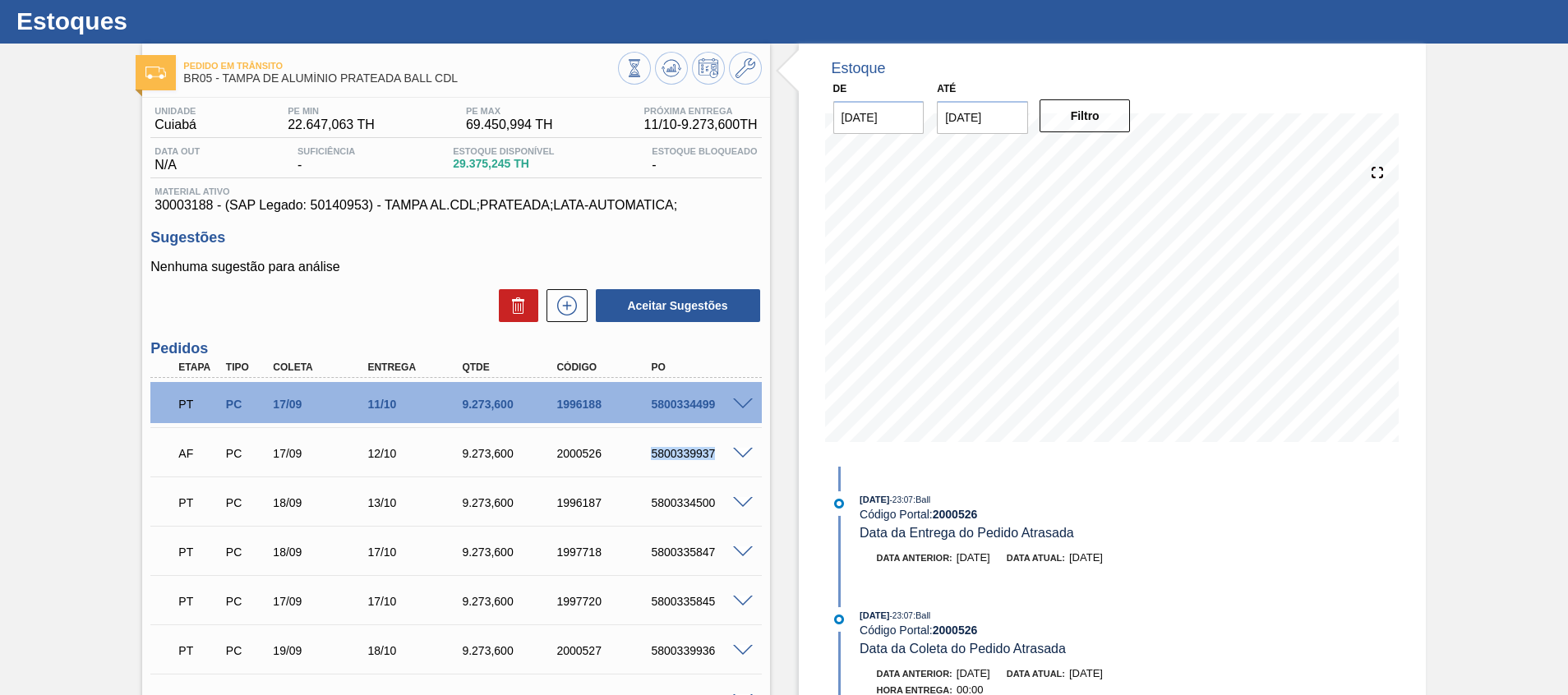
scroll to position [0, 0]
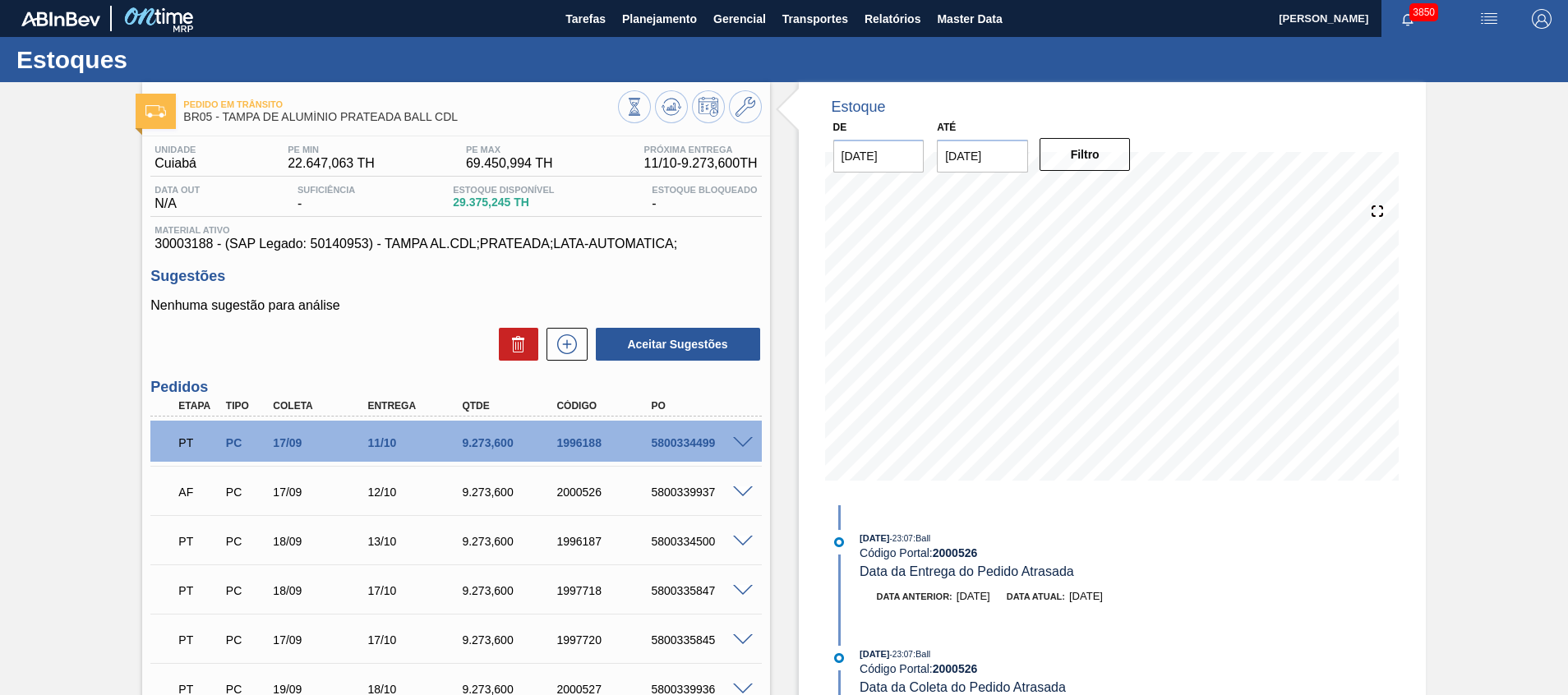
click at [682, 440] on div "5800334499" at bounding box center [699, 442] width 106 height 14
click at [699, 547] on div "5800334500" at bounding box center [699, 541] width 106 height 14
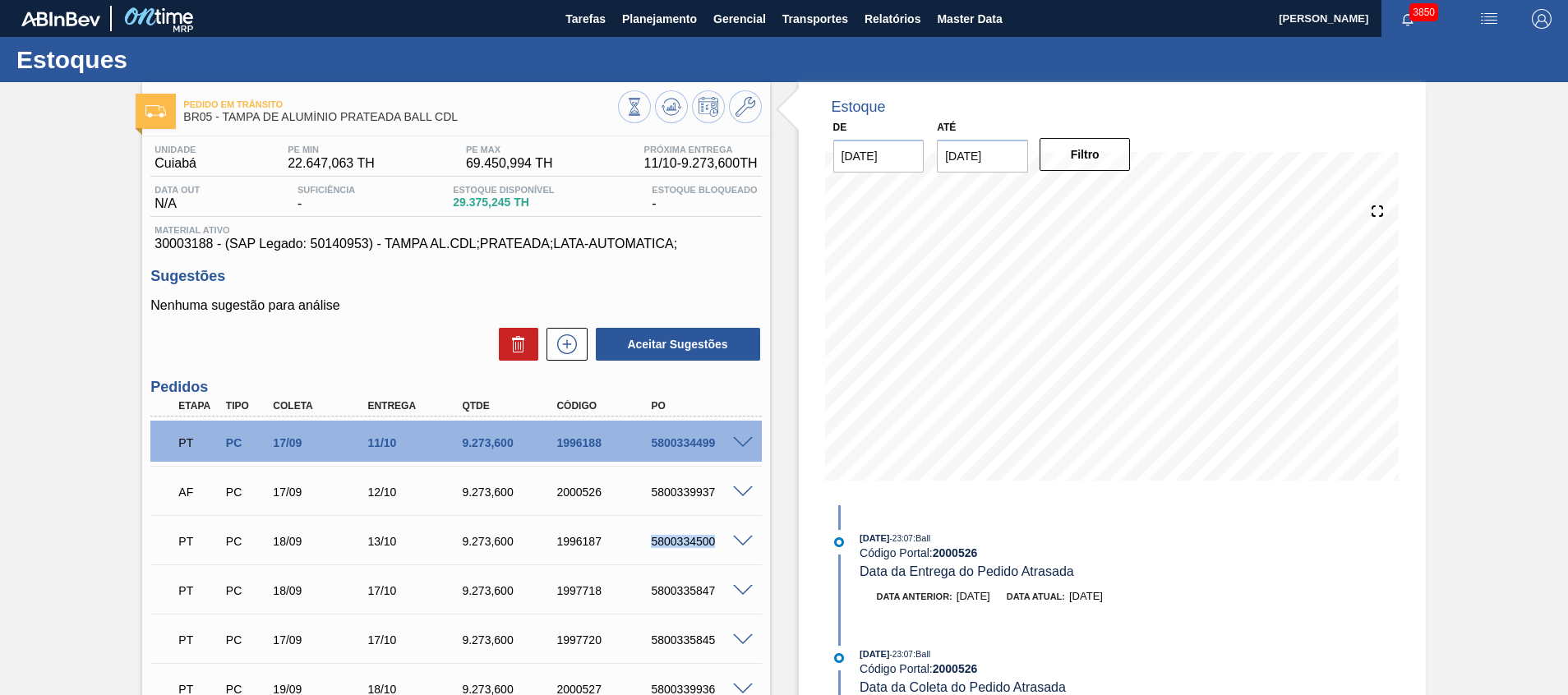
copy div "5800334500"
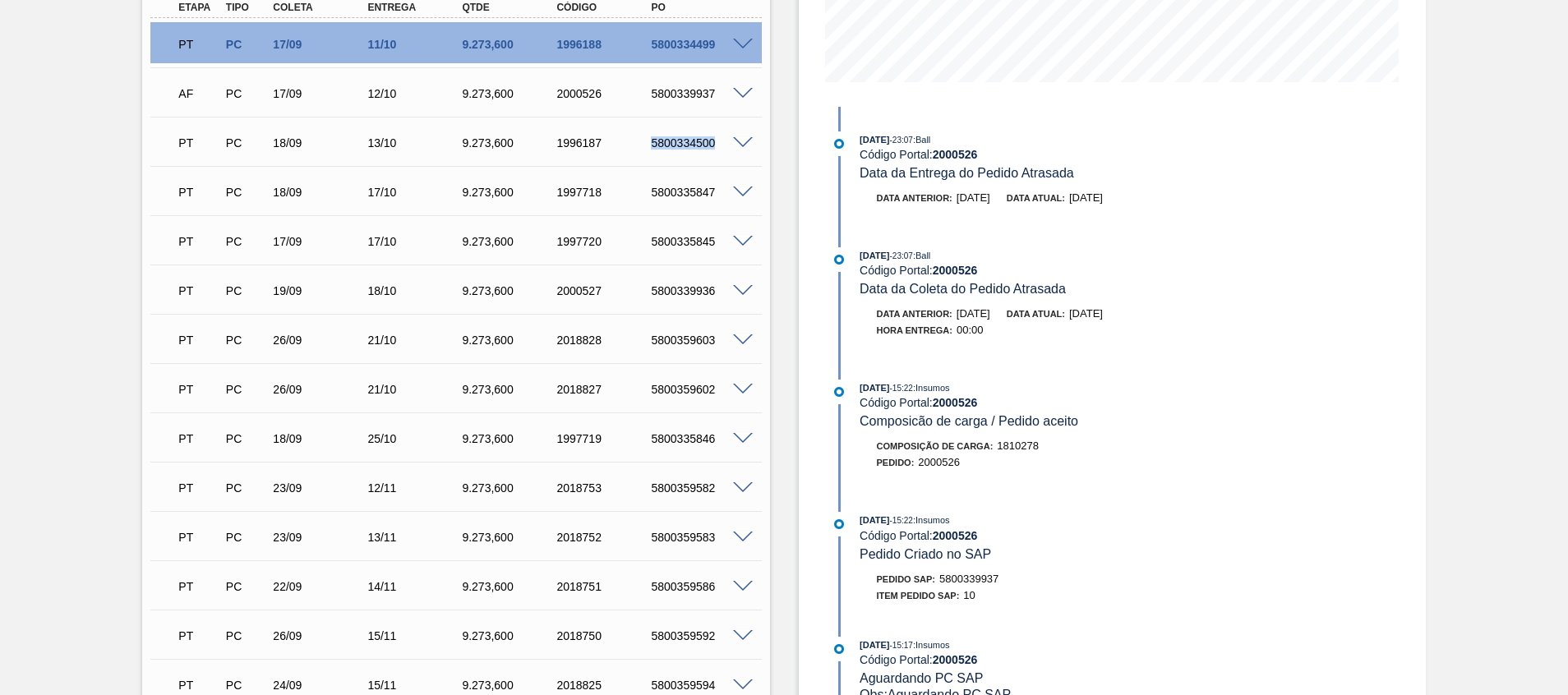
scroll to position [152, 0]
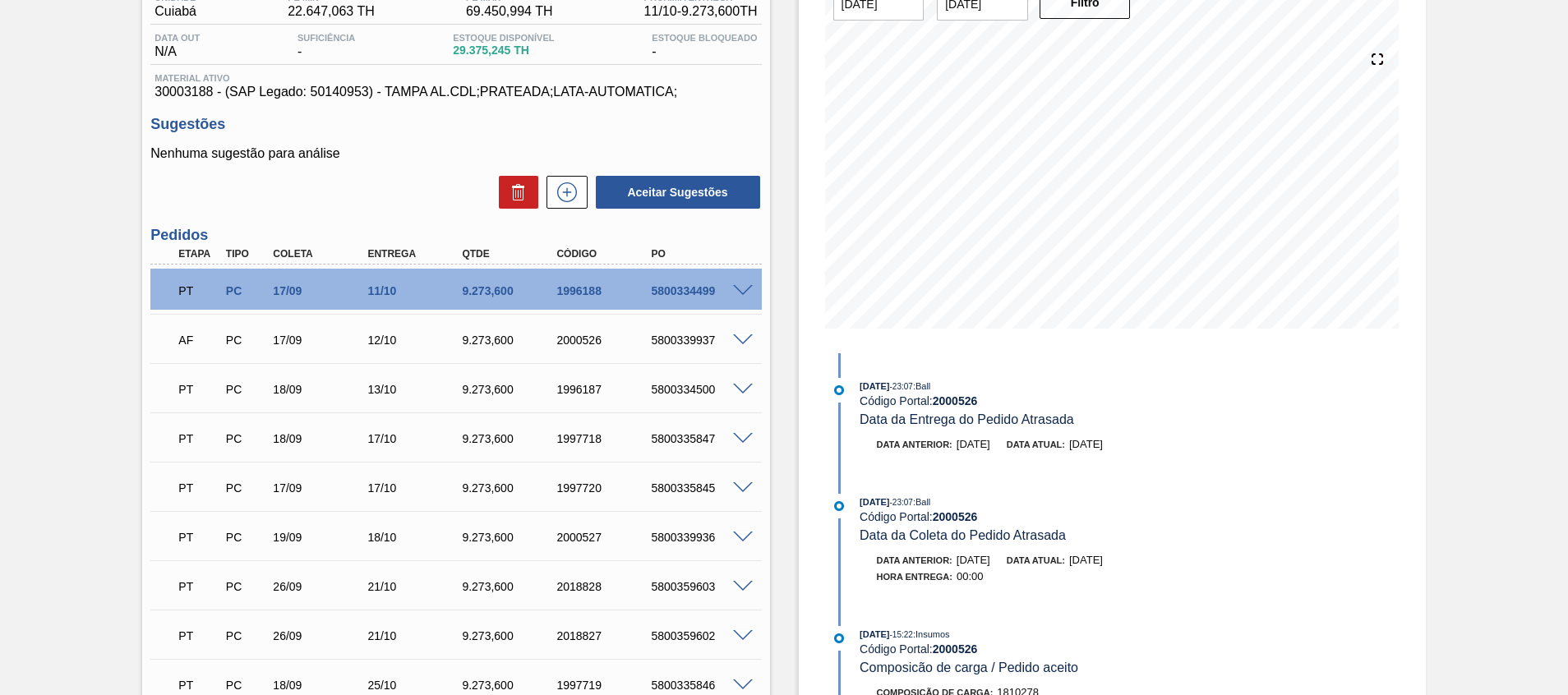
click at [742, 388] on span at bounding box center [742, 390] width 20 height 13
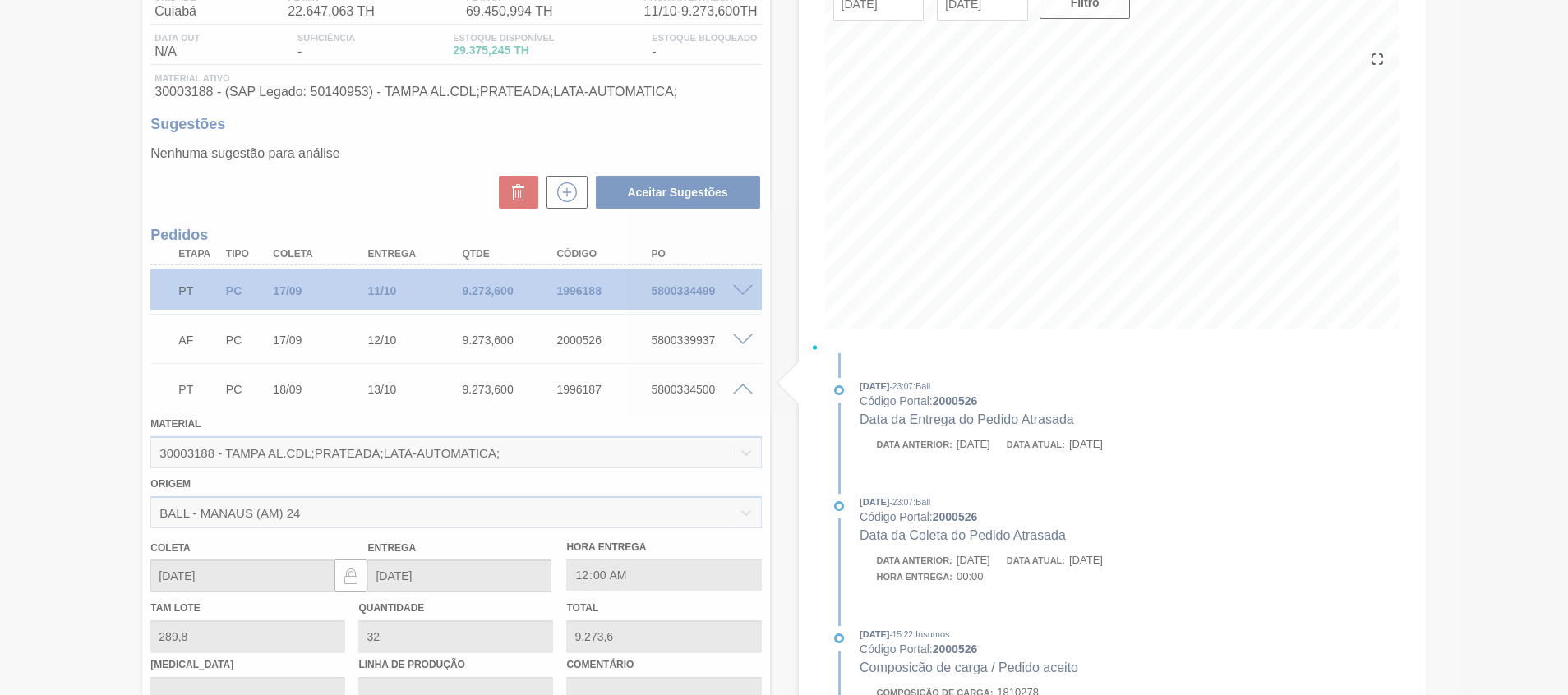
scroll to position [550, 0]
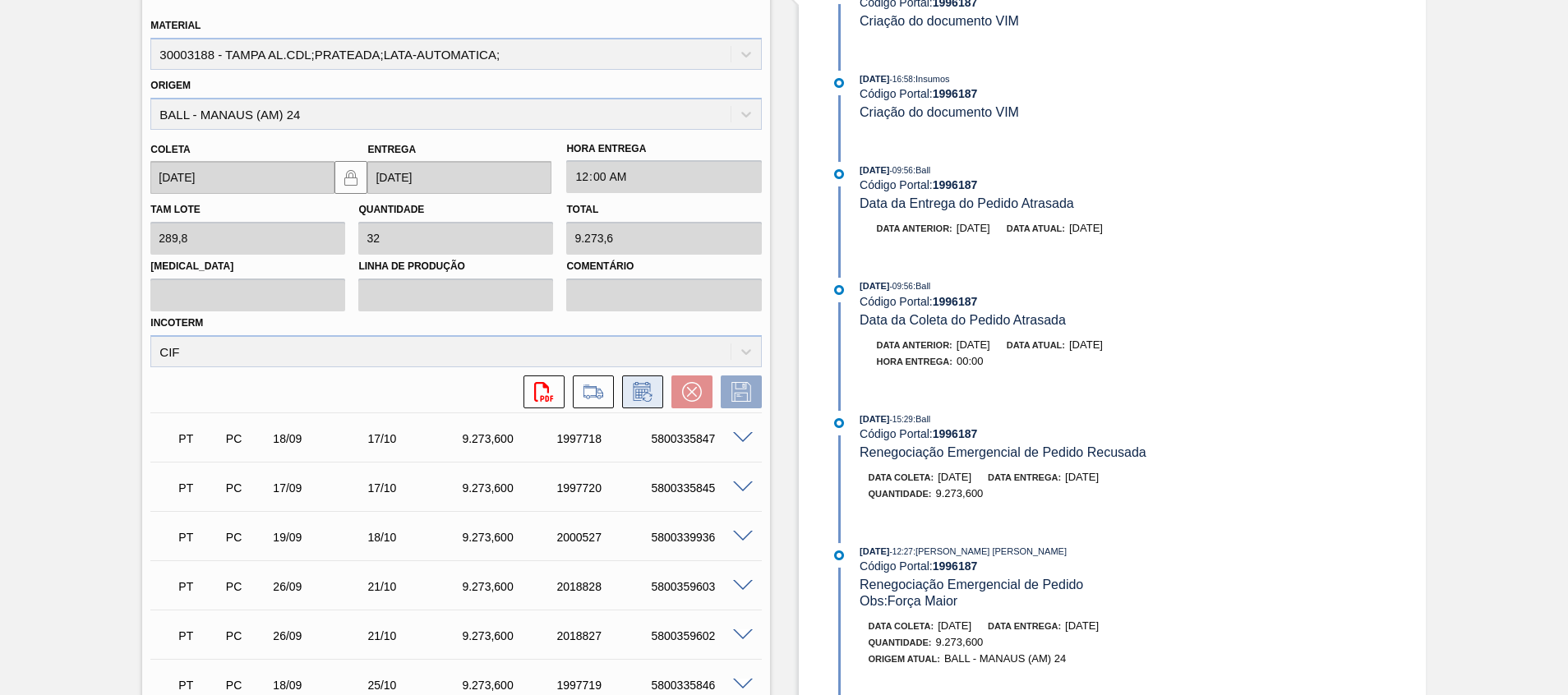
click at [635, 396] on icon at bounding box center [642, 392] width 26 height 20
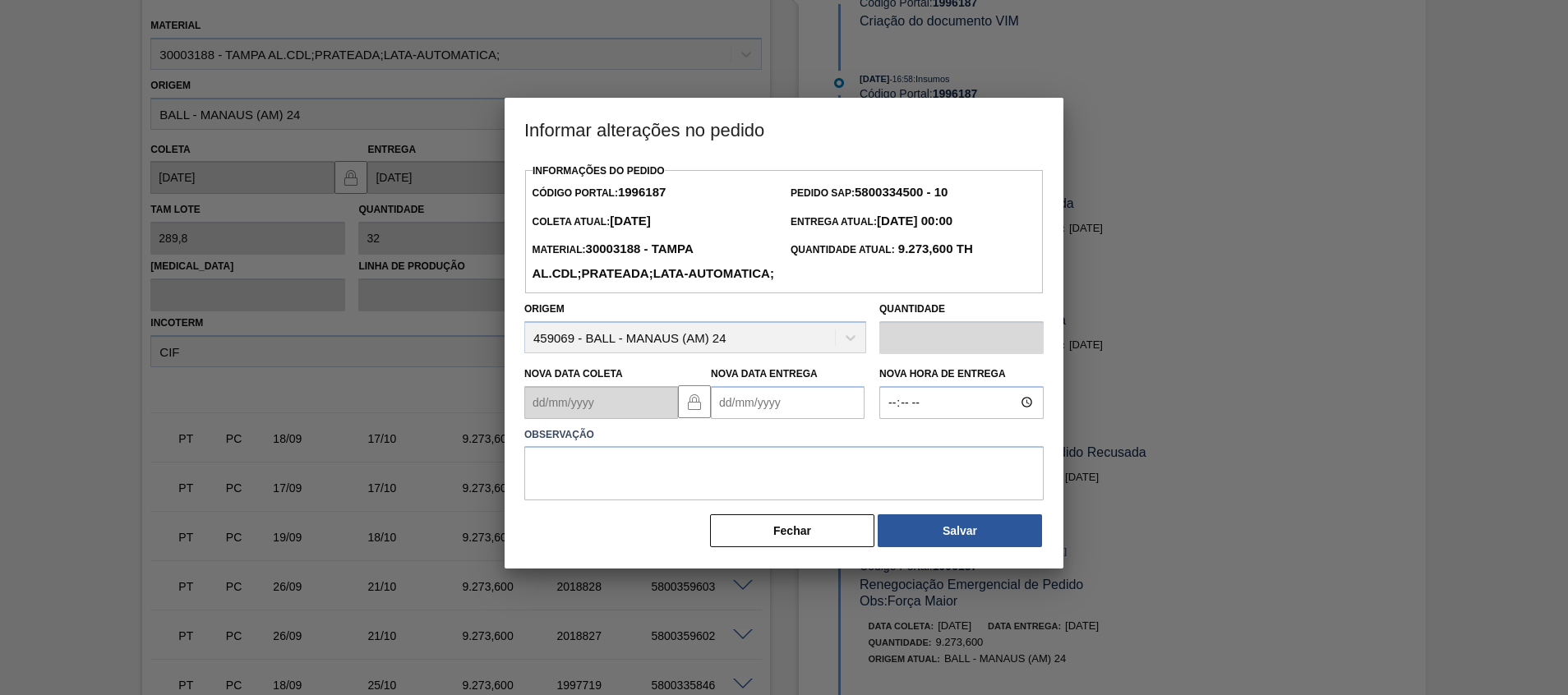
click at [760, 419] on Entrega1996187 "Nova Data Entrega" at bounding box center [788, 403] width 154 height 32
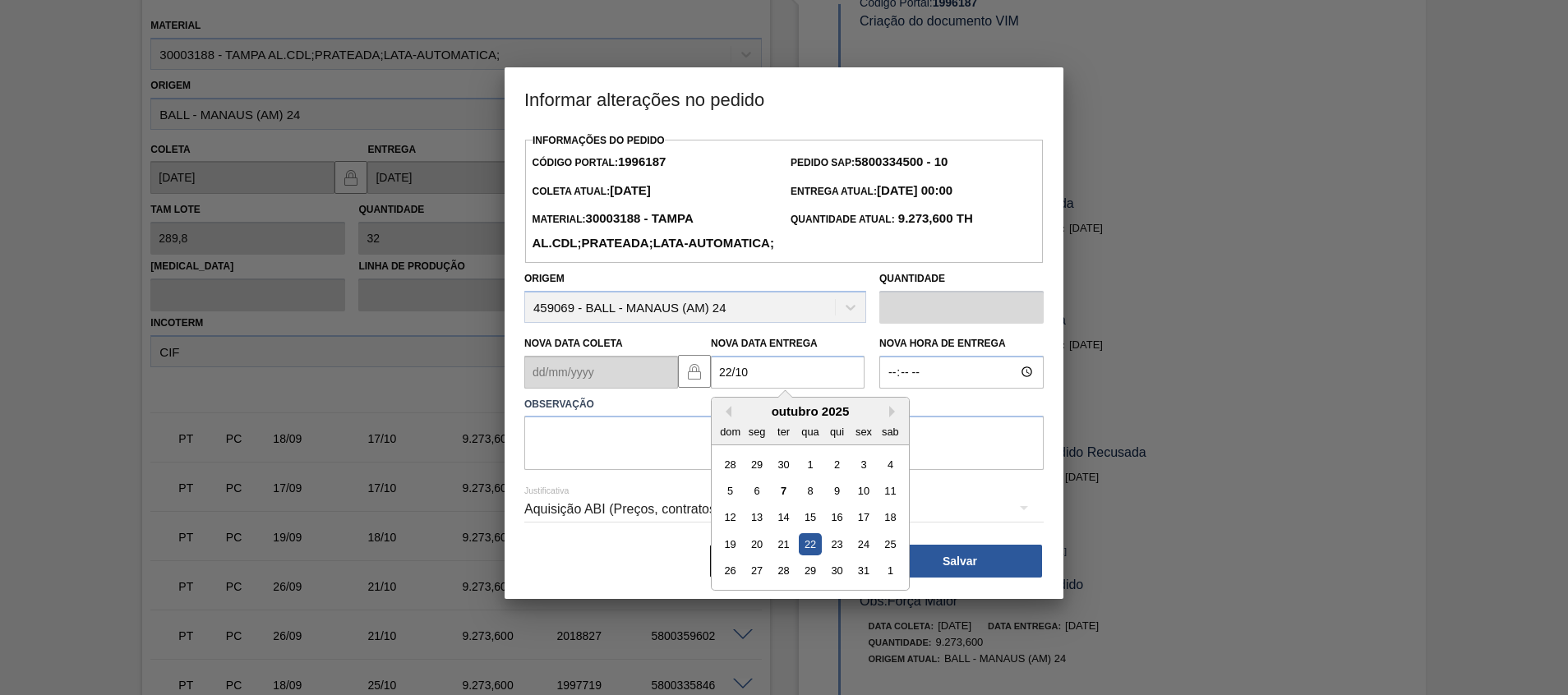
click at [811, 555] on div "22" at bounding box center [809, 543] width 23 height 23
type Entrega1996187 "[DATE]"
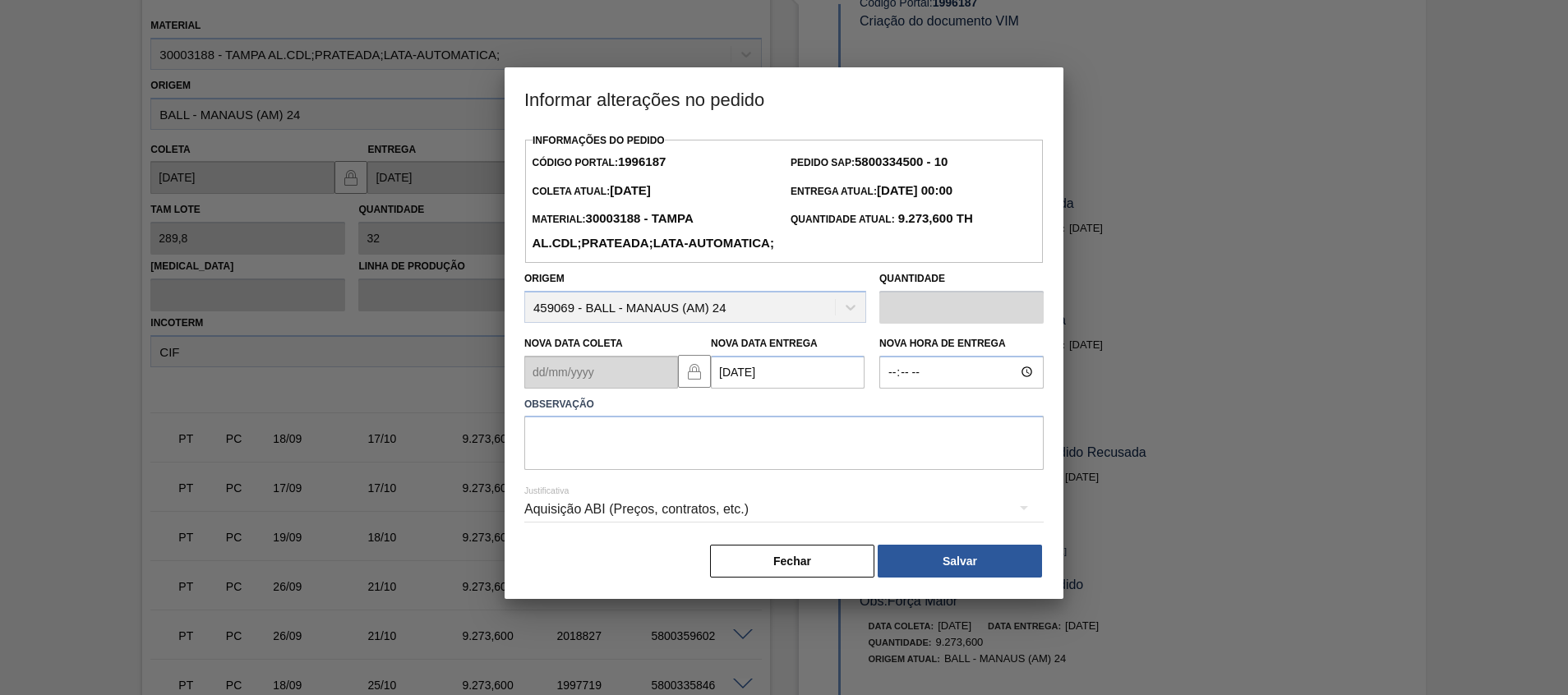
click at [781, 506] on div "Justificativa Aquisição ABI (Preços, contratos, etc.)" at bounding box center [783, 498] width 519 height 59
click at [782, 469] on textarea at bounding box center [783, 442] width 519 height 54
type textarea "Atraso entrega"
click at [980, 578] on button "Salvar" at bounding box center [960, 561] width 164 height 32
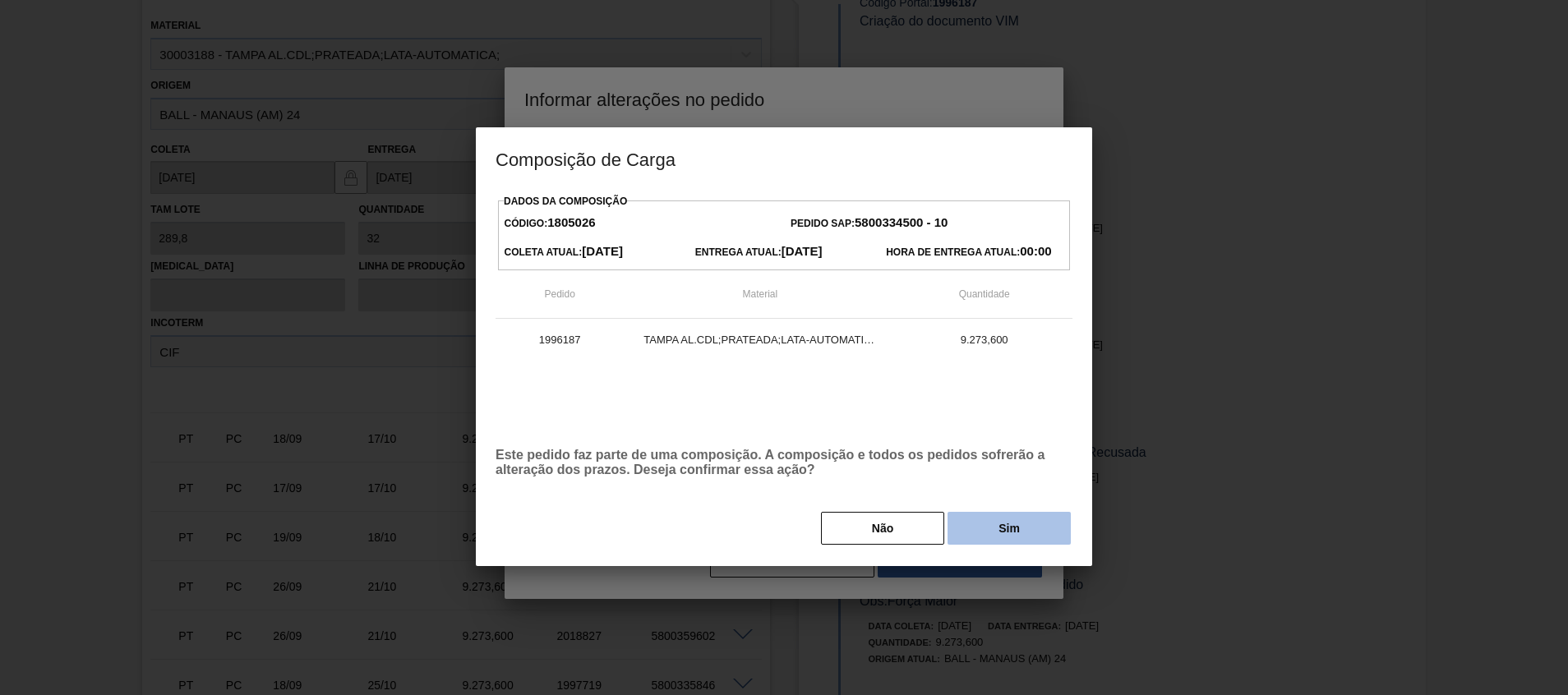
click at [986, 529] on button "Sim" at bounding box center [1009, 528] width 123 height 32
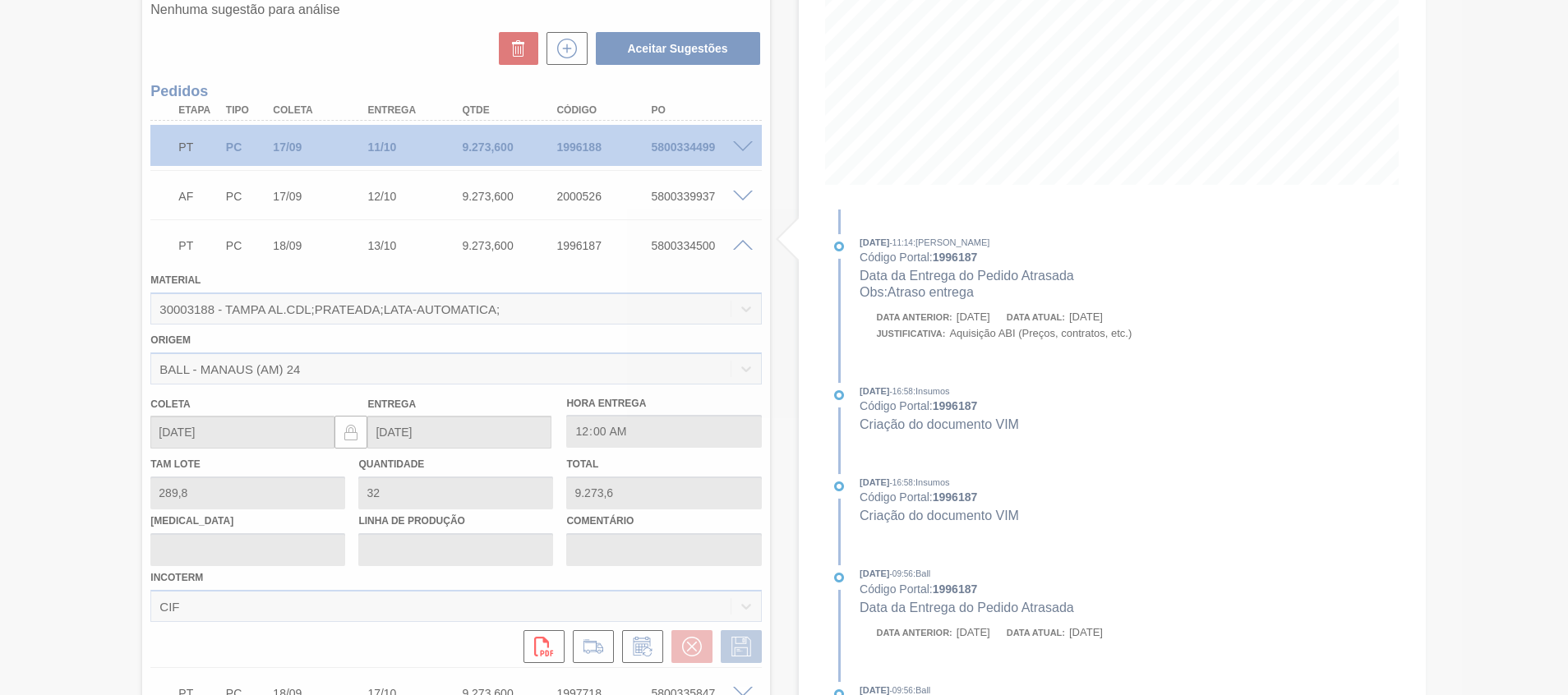
scroll to position [140, 0]
